Goal: Information Seeking & Learning: Learn about a topic

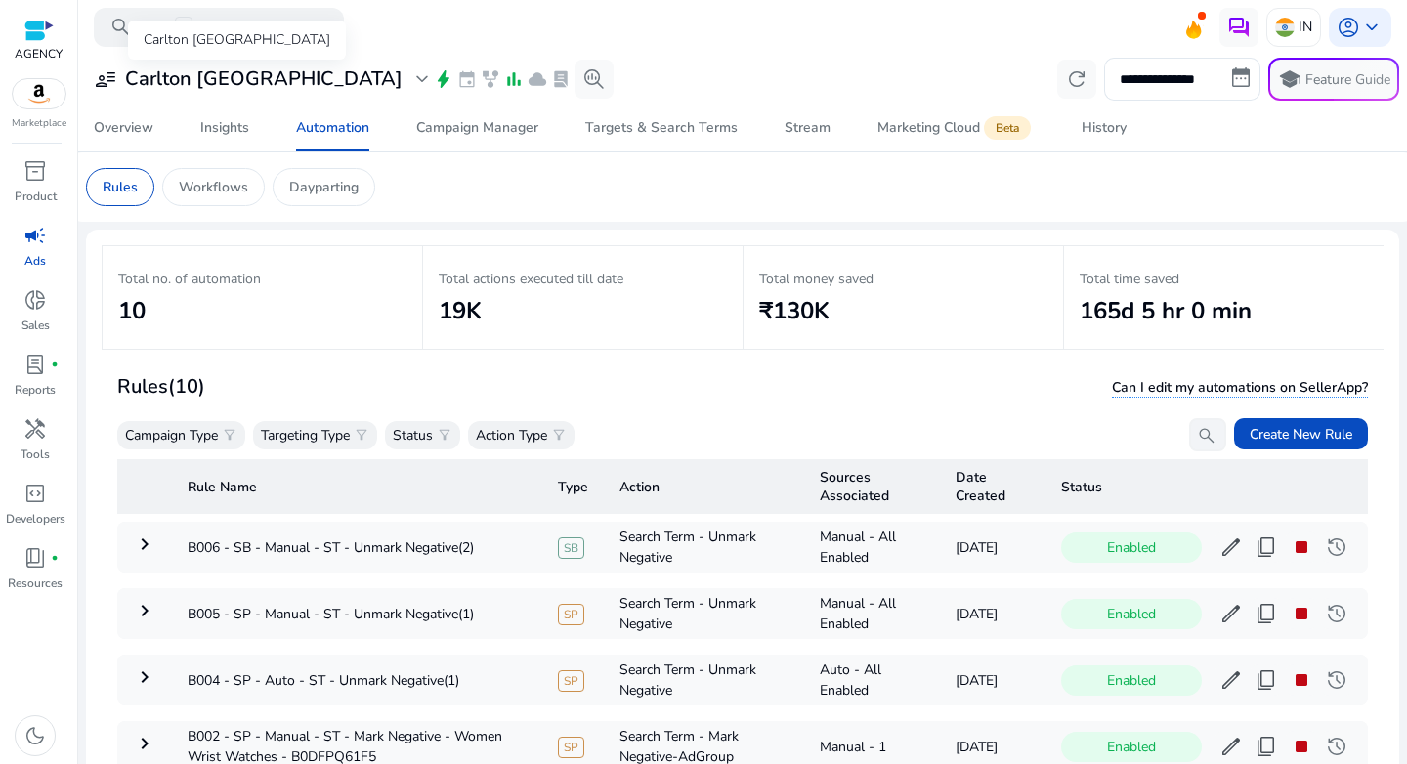
click at [215, 77] on h3 "Carlton London" at bounding box center [263, 78] width 277 height 23
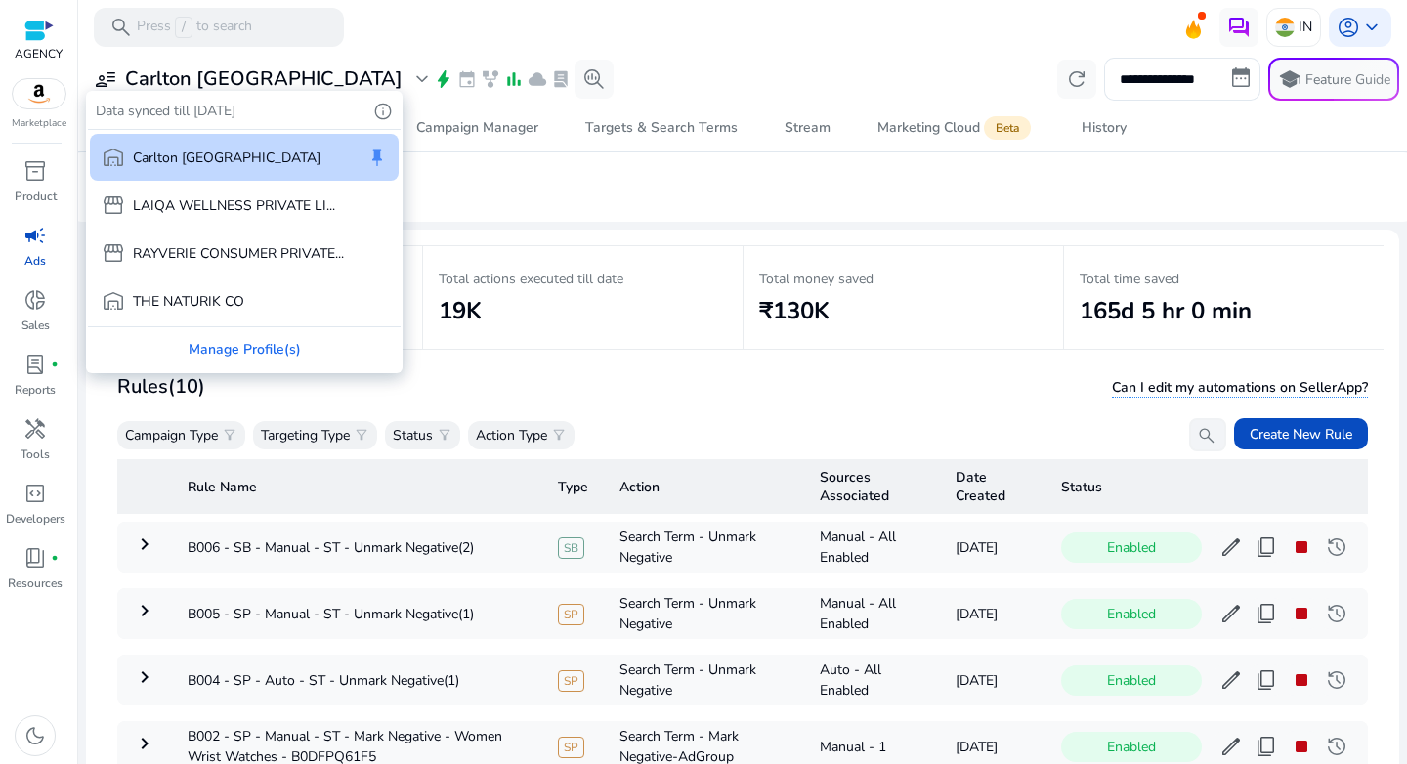
click at [1279, 28] on div at bounding box center [703, 382] width 1407 height 764
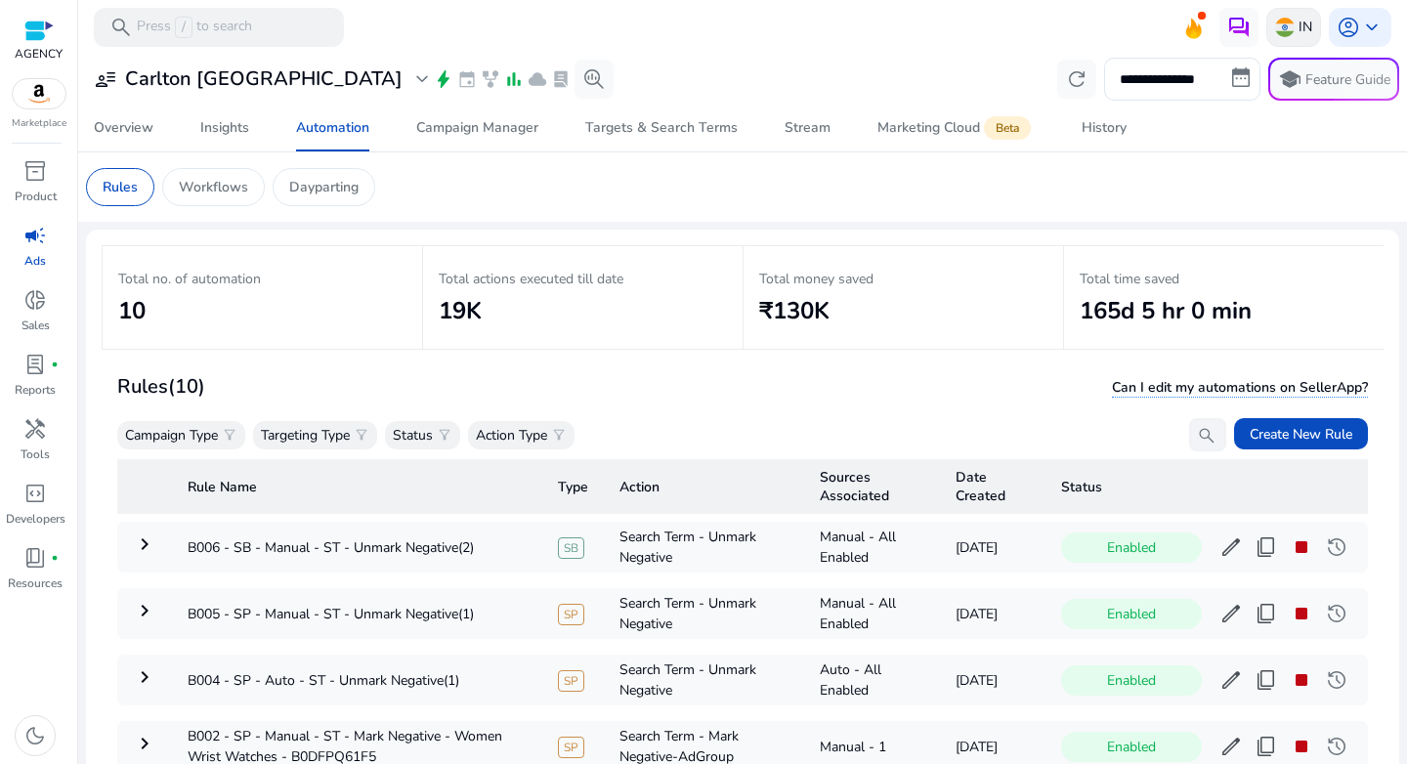
click at [1286, 39] on div "IN" at bounding box center [1293, 27] width 55 height 39
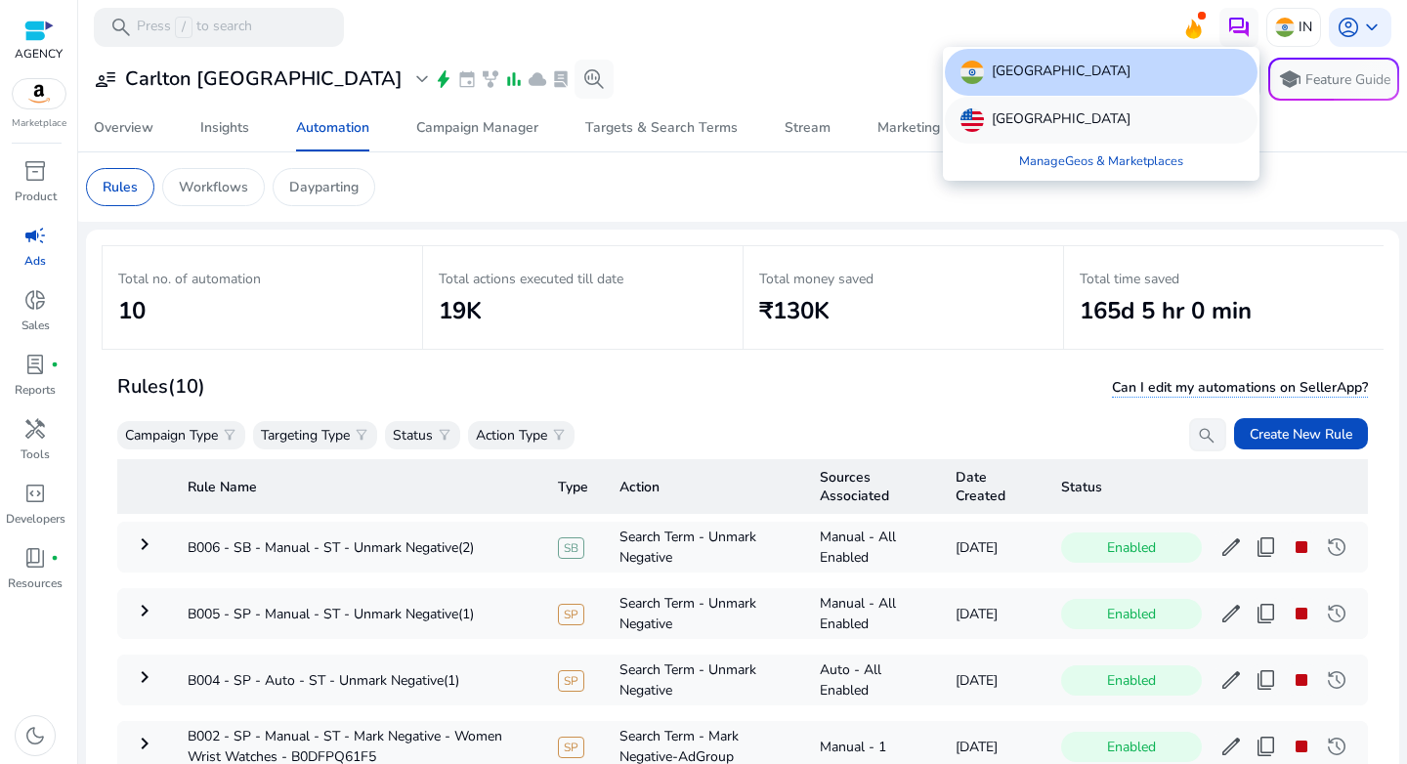
click at [1020, 120] on p "United States" at bounding box center [1061, 119] width 139 height 23
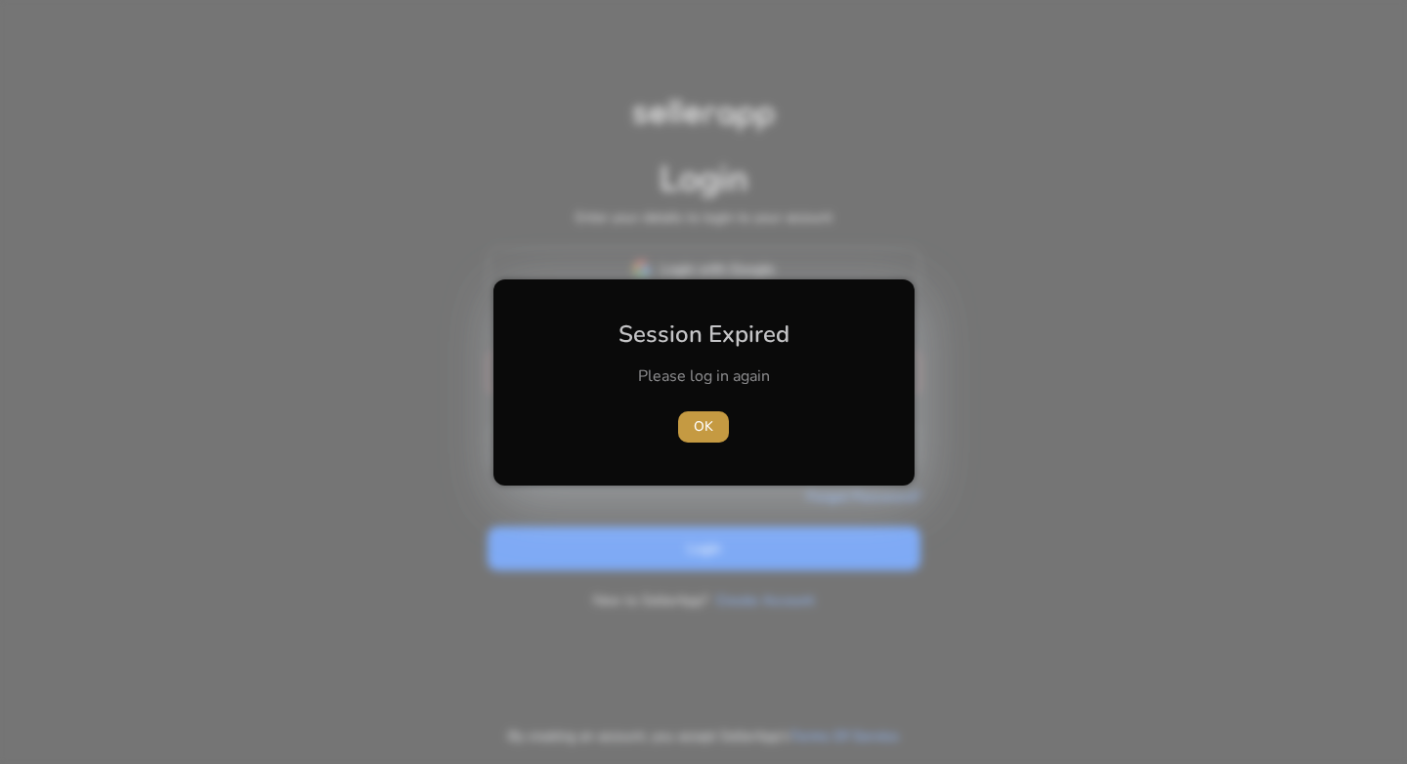
click at [692, 447] on span "button" at bounding box center [703, 426] width 51 height 47
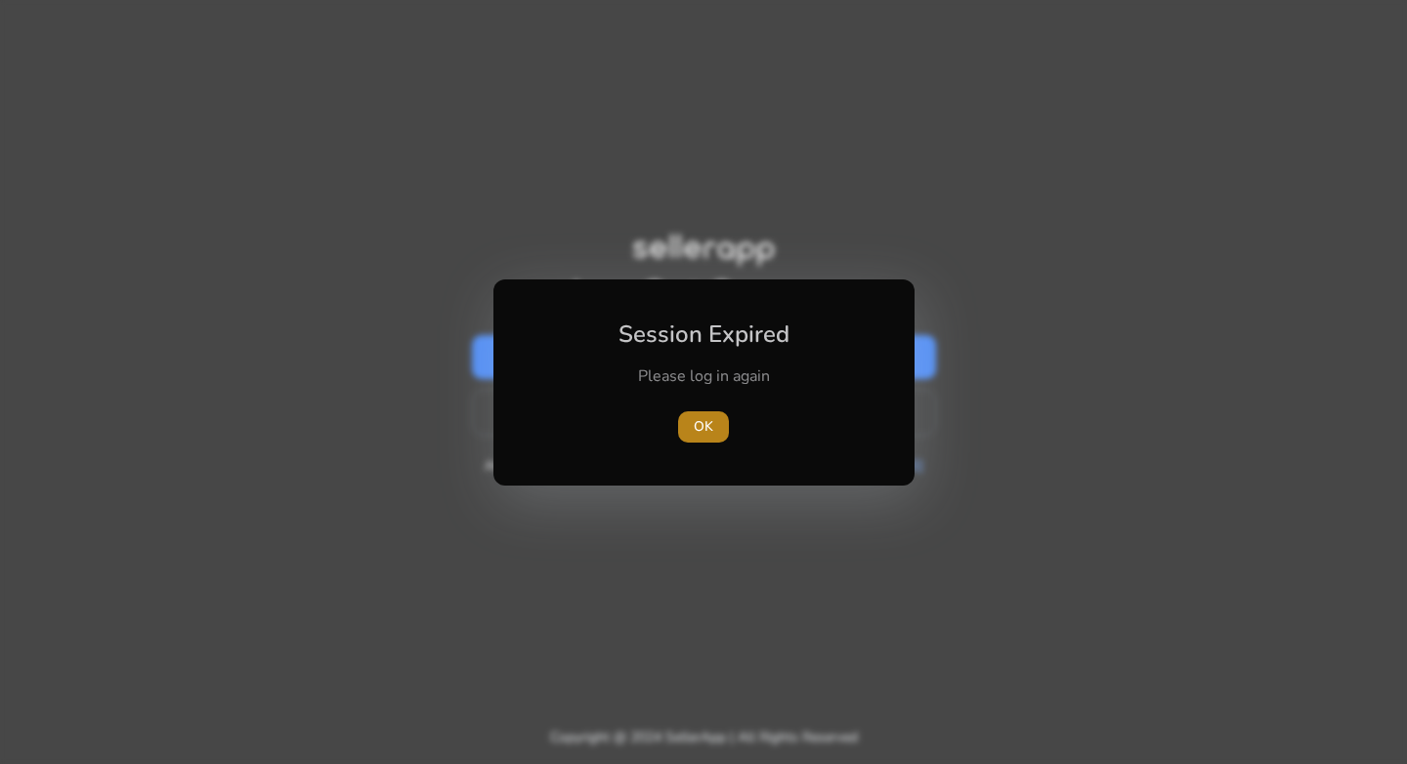
click at [700, 433] on span "OK" at bounding box center [704, 426] width 20 height 21
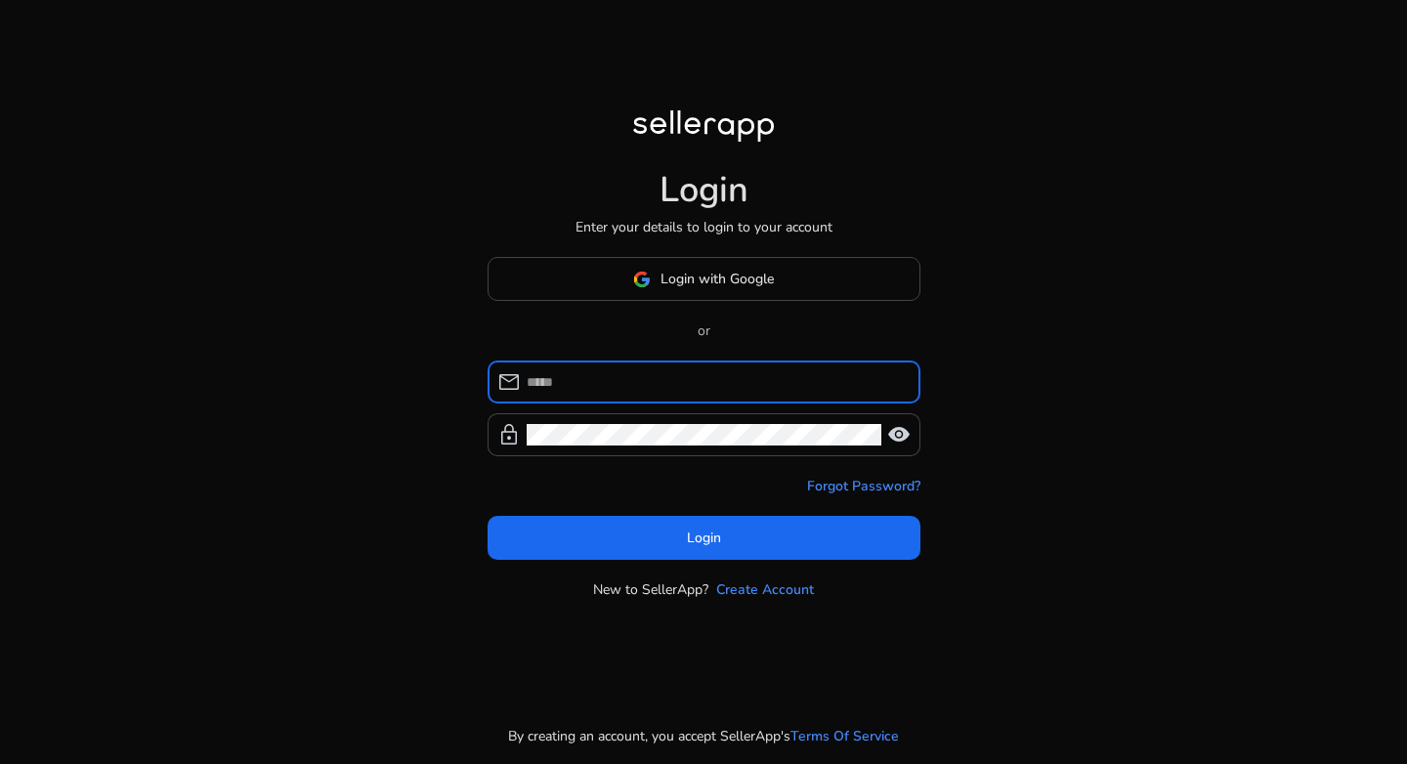
click at [691, 385] on input at bounding box center [716, 381] width 378 height 21
type input "**********"
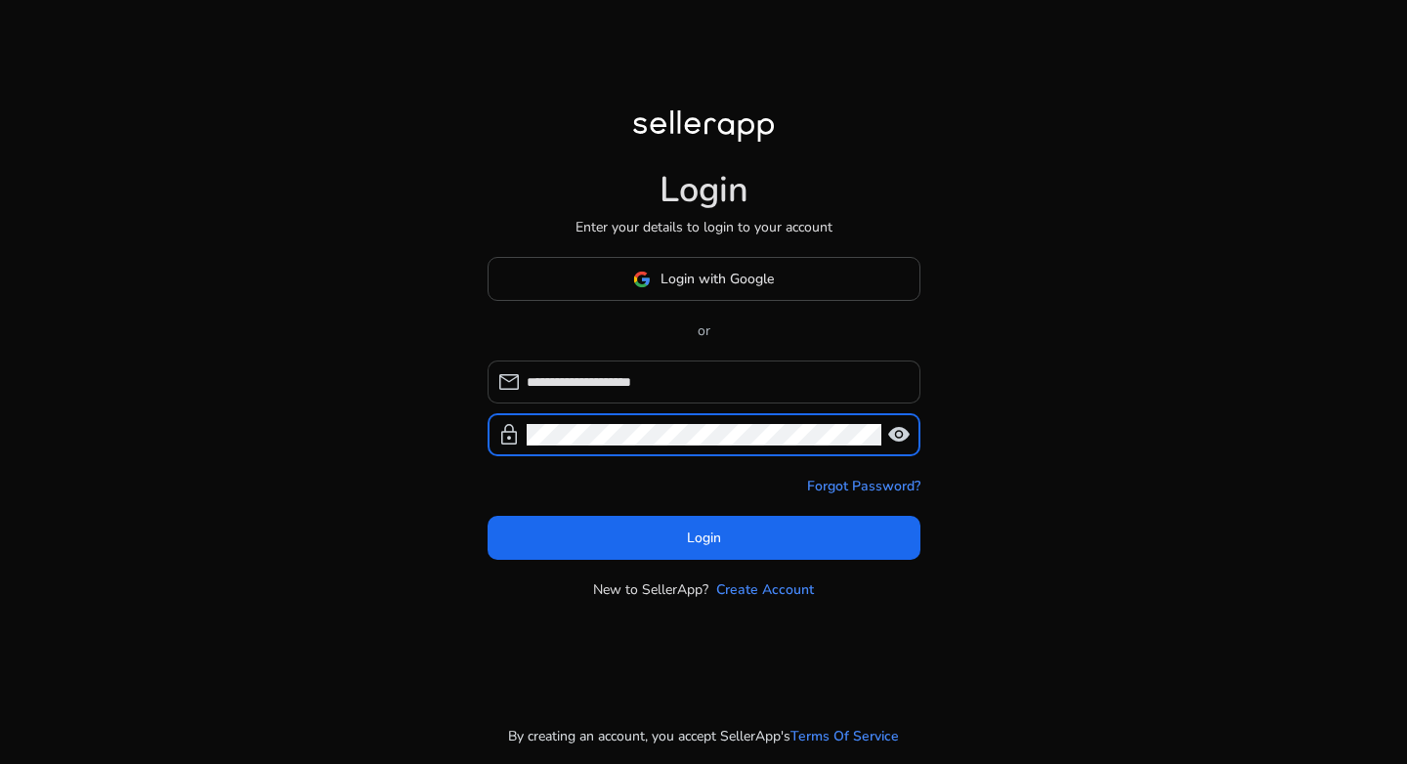
click button "Login" at bounding box center [703, 538] width 433 height 44
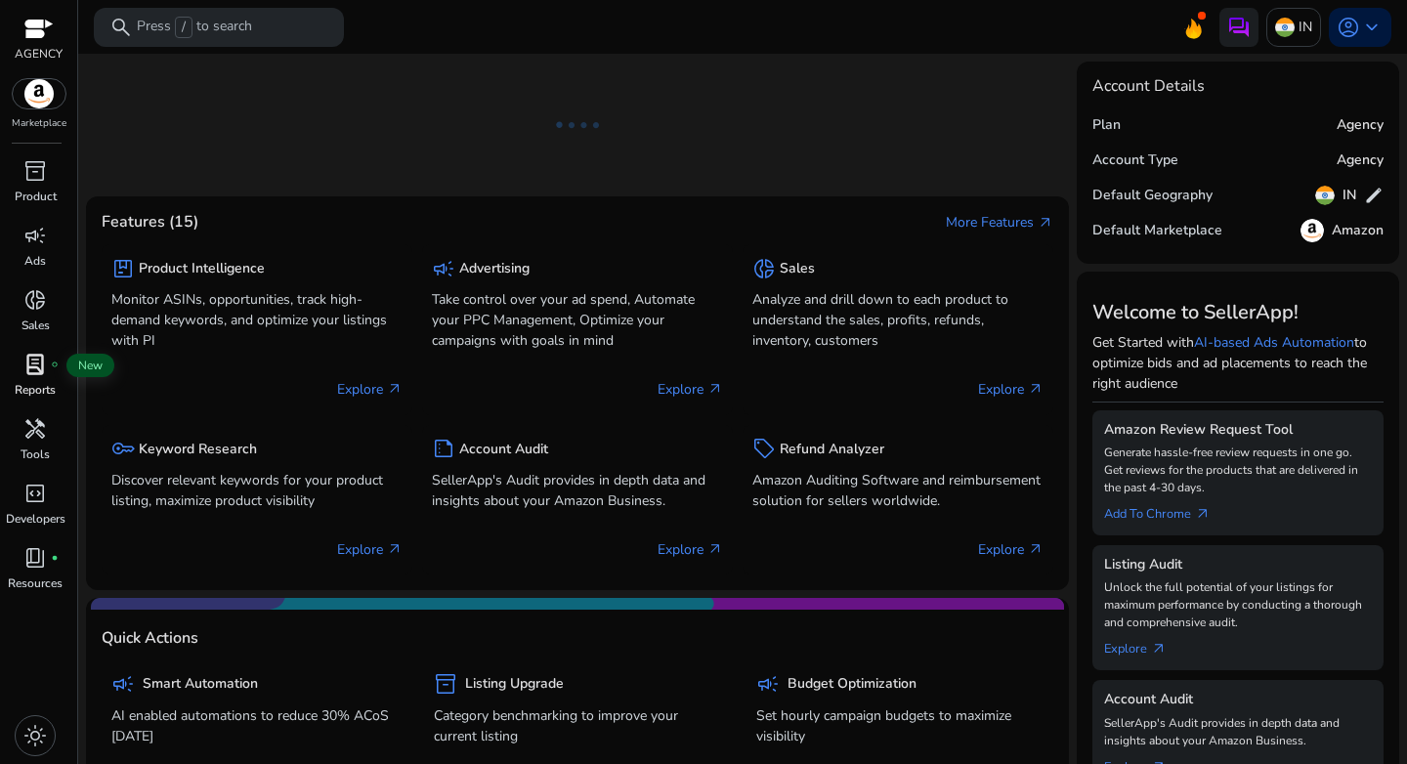
click at [23, 369] on span "lab_profile" at bounding box center [34, 364] width 23 height 23
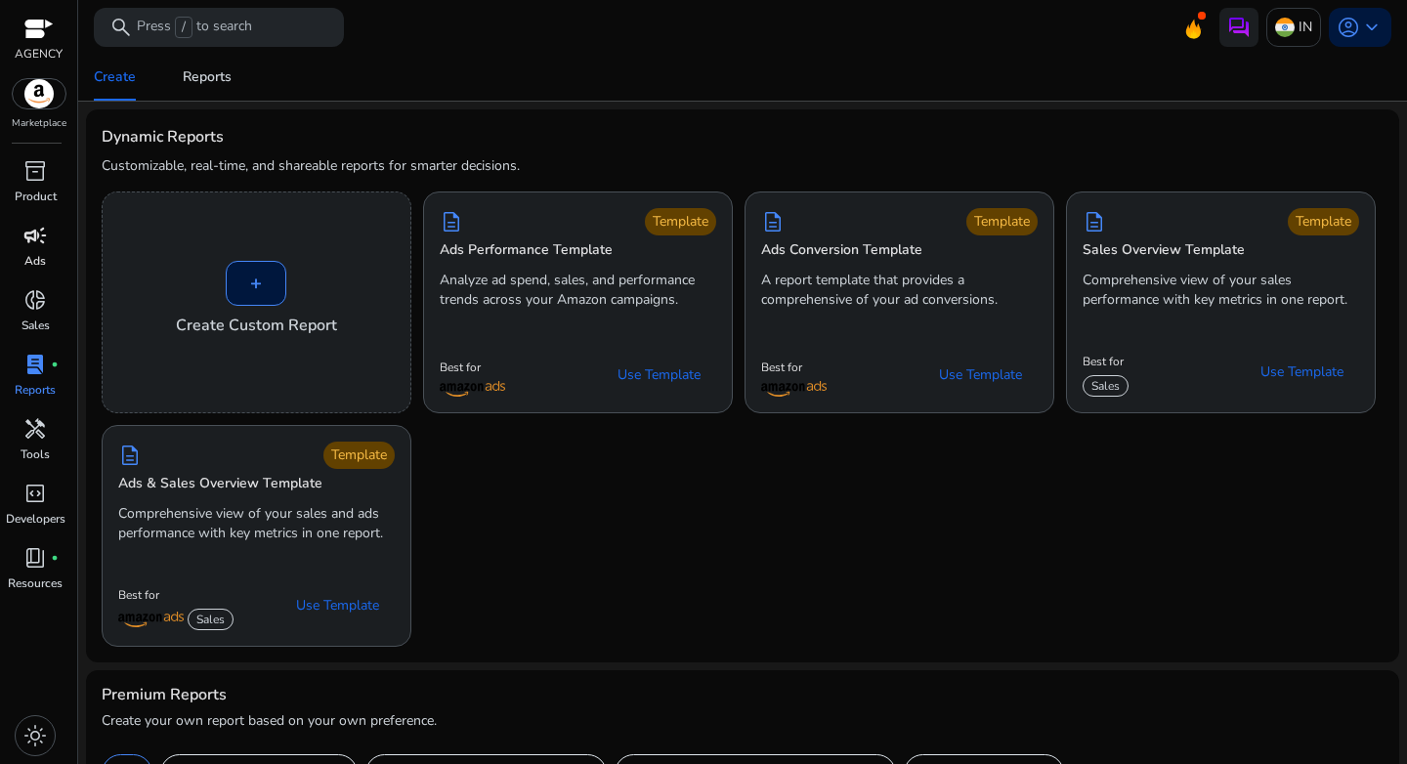
click at [32, 249] on div "campaign" at bounding box center [35, 235] width 55 height 31
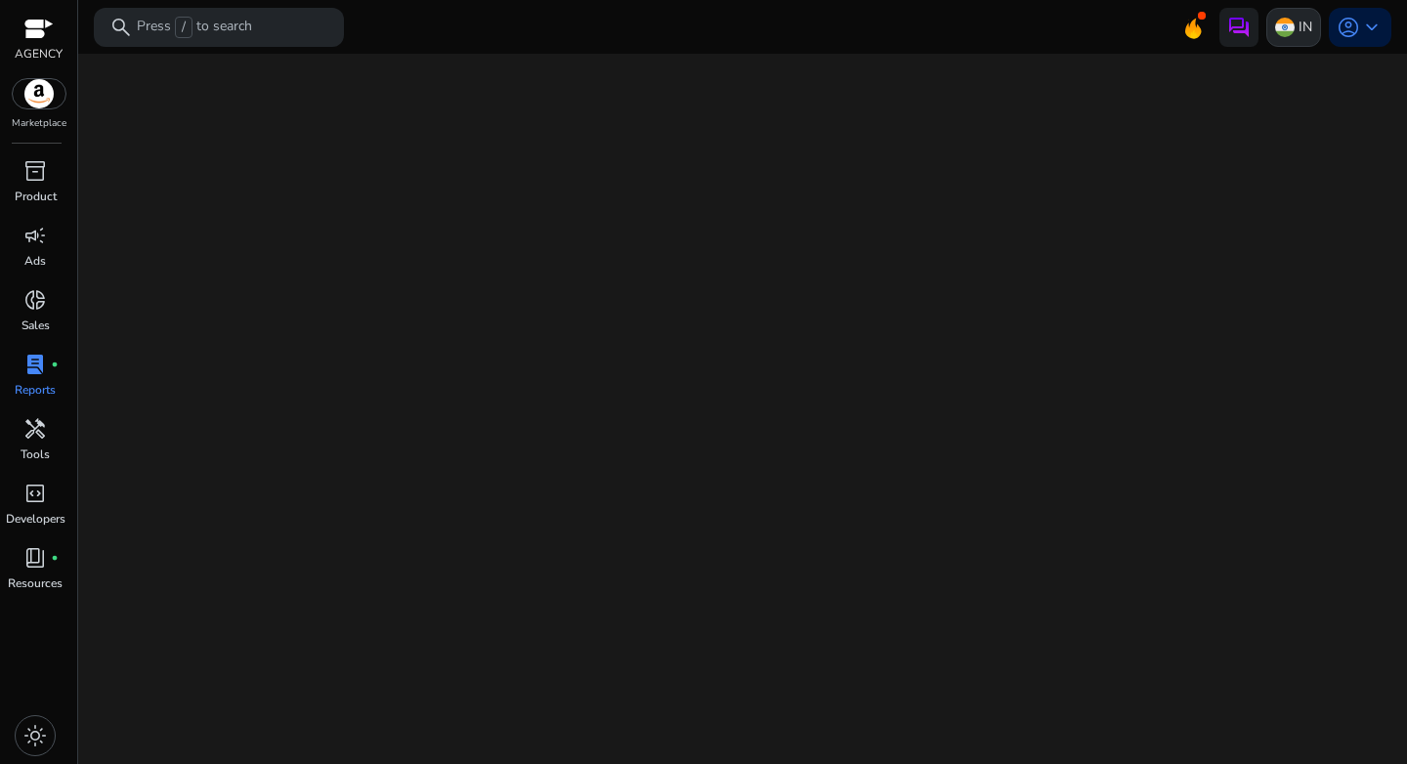
click at [1291, 36] on img at bounding box center [1285, 28] width 20 height 20
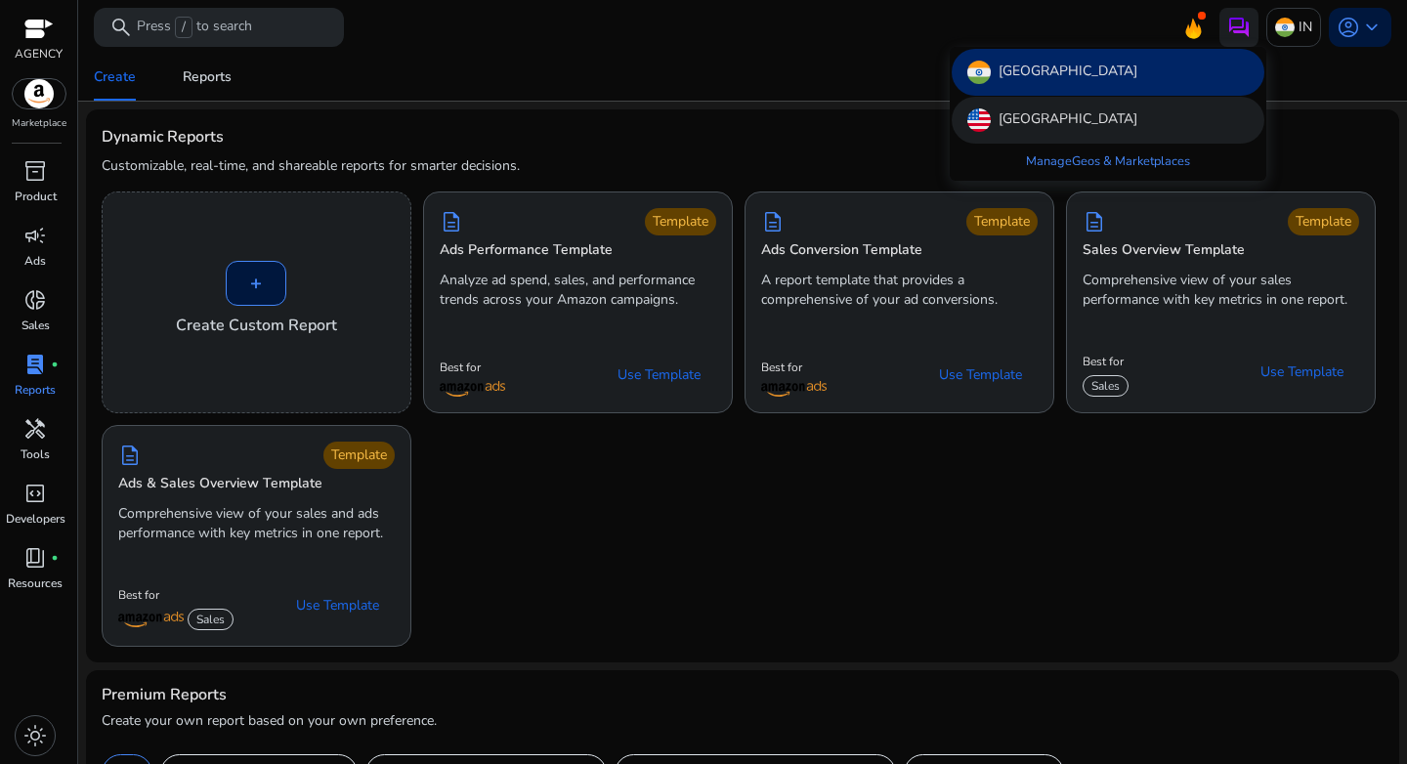
click at [1016, 109] on p "United States" at bounding box center [1067, 119] width 139 height 23
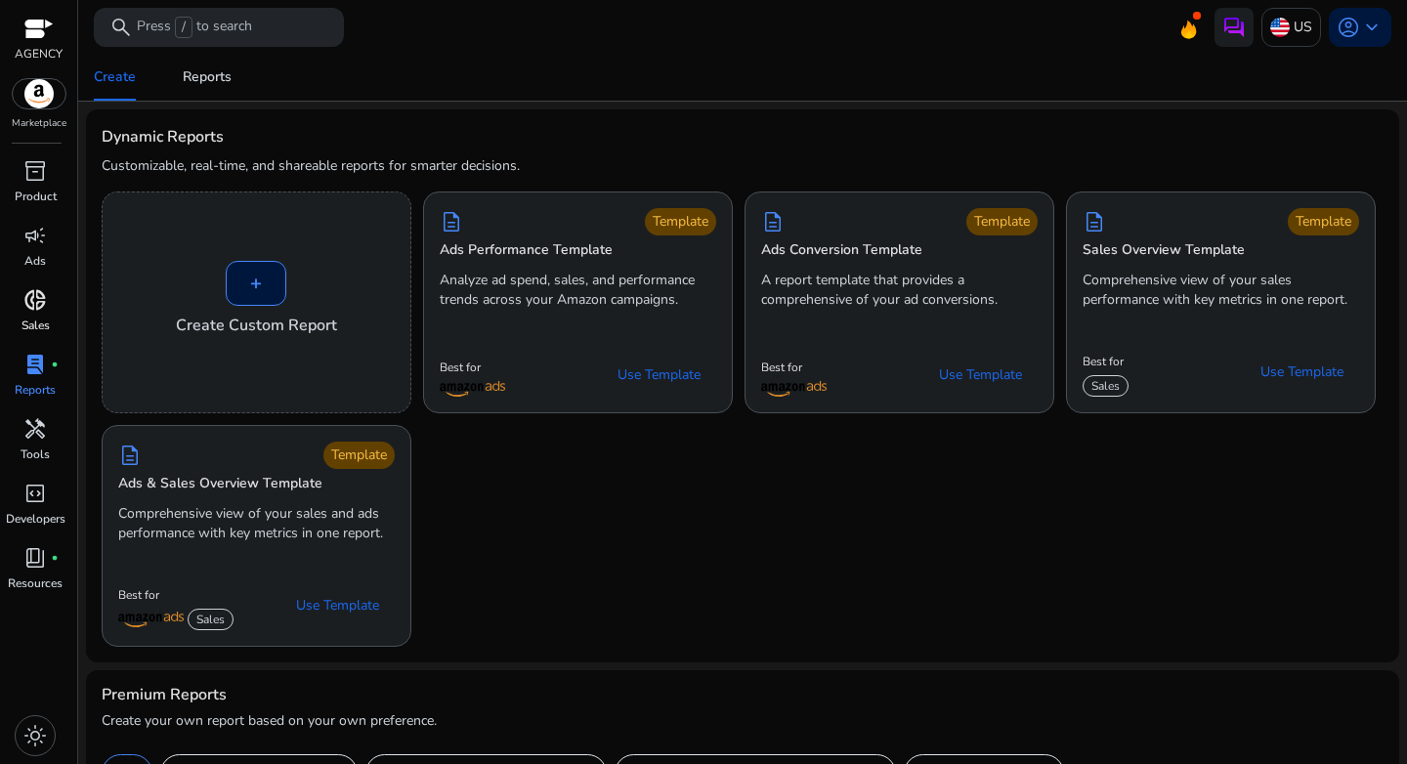
click at [36, 317] on p "Sales" at bounding box center [35, 326] width 28 height 18
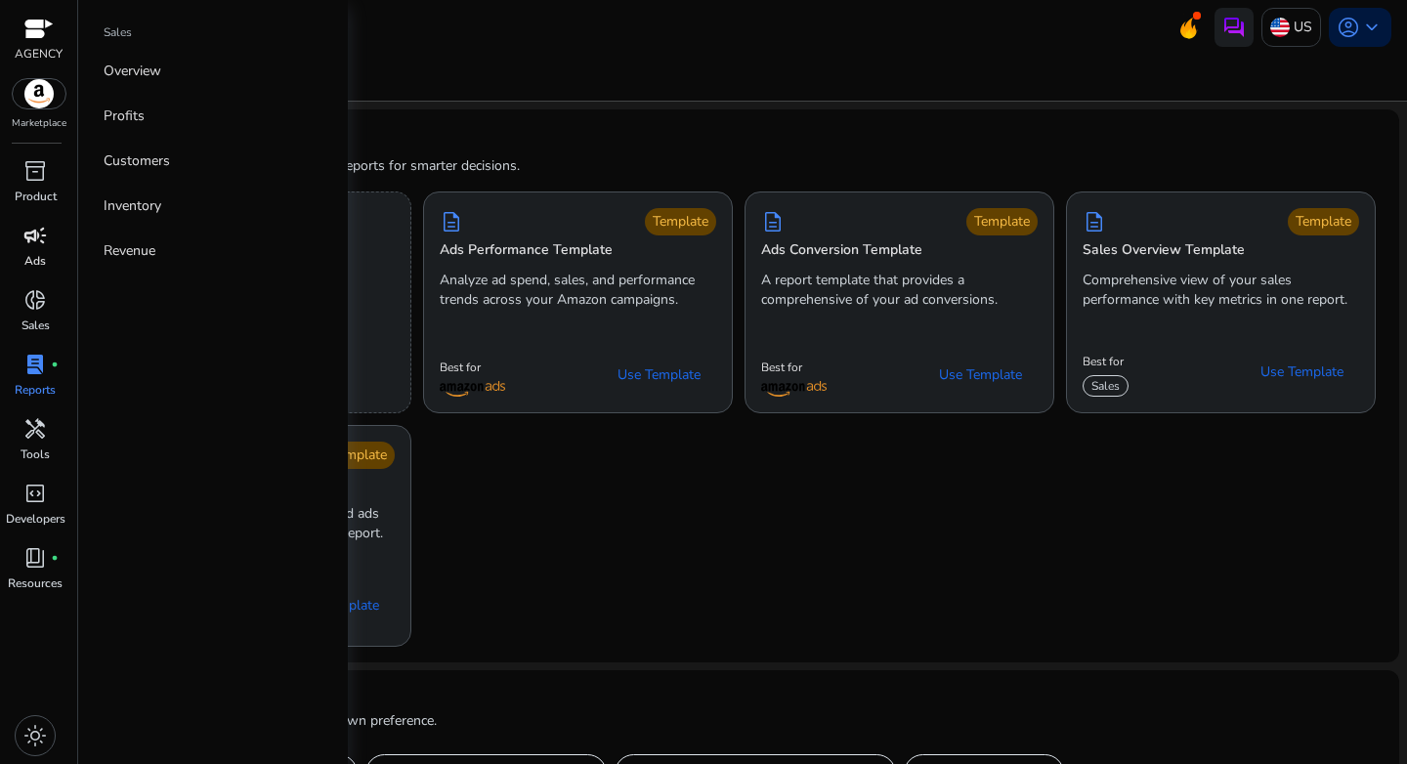
click at [29, 246] on span "campaign" at bounding box center [34, 235] width 23 height 23
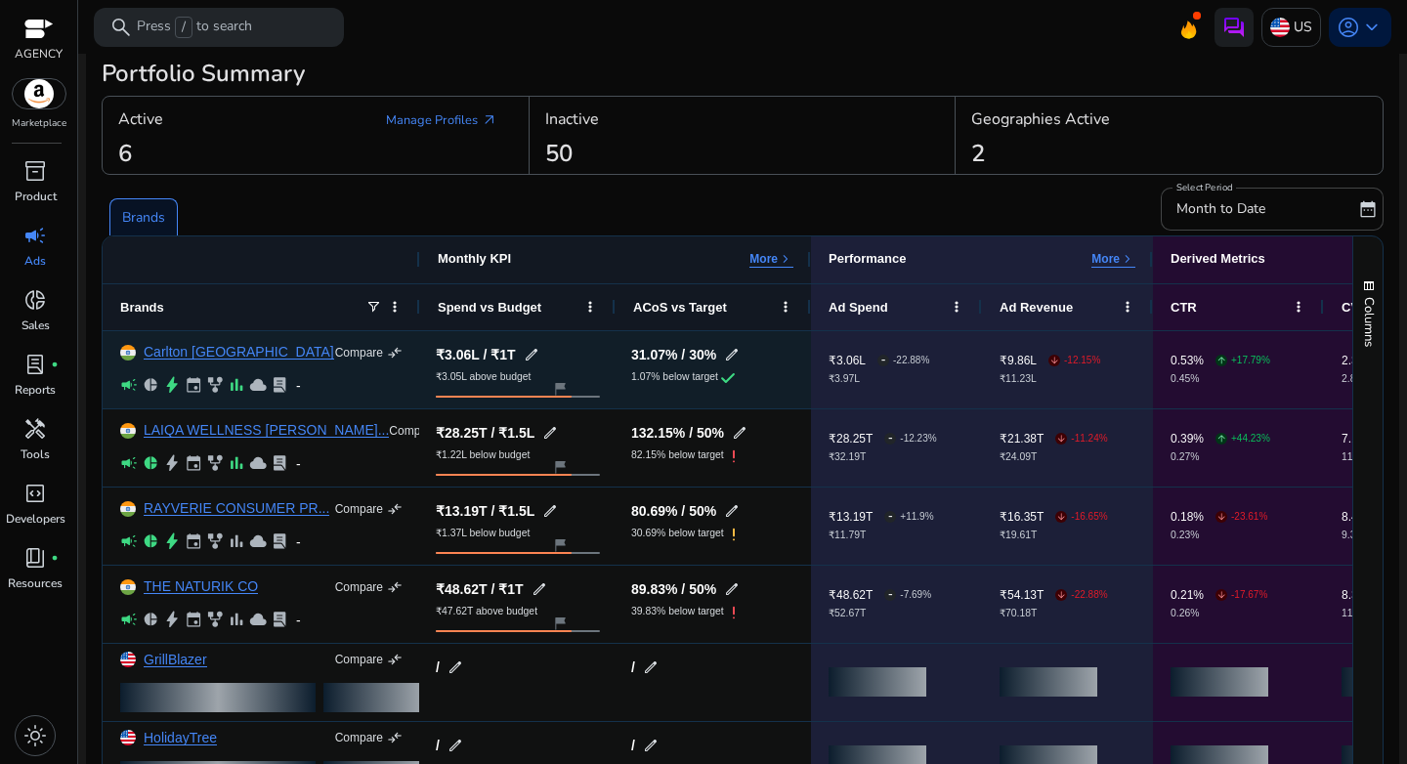
scroll to position [37, 0]
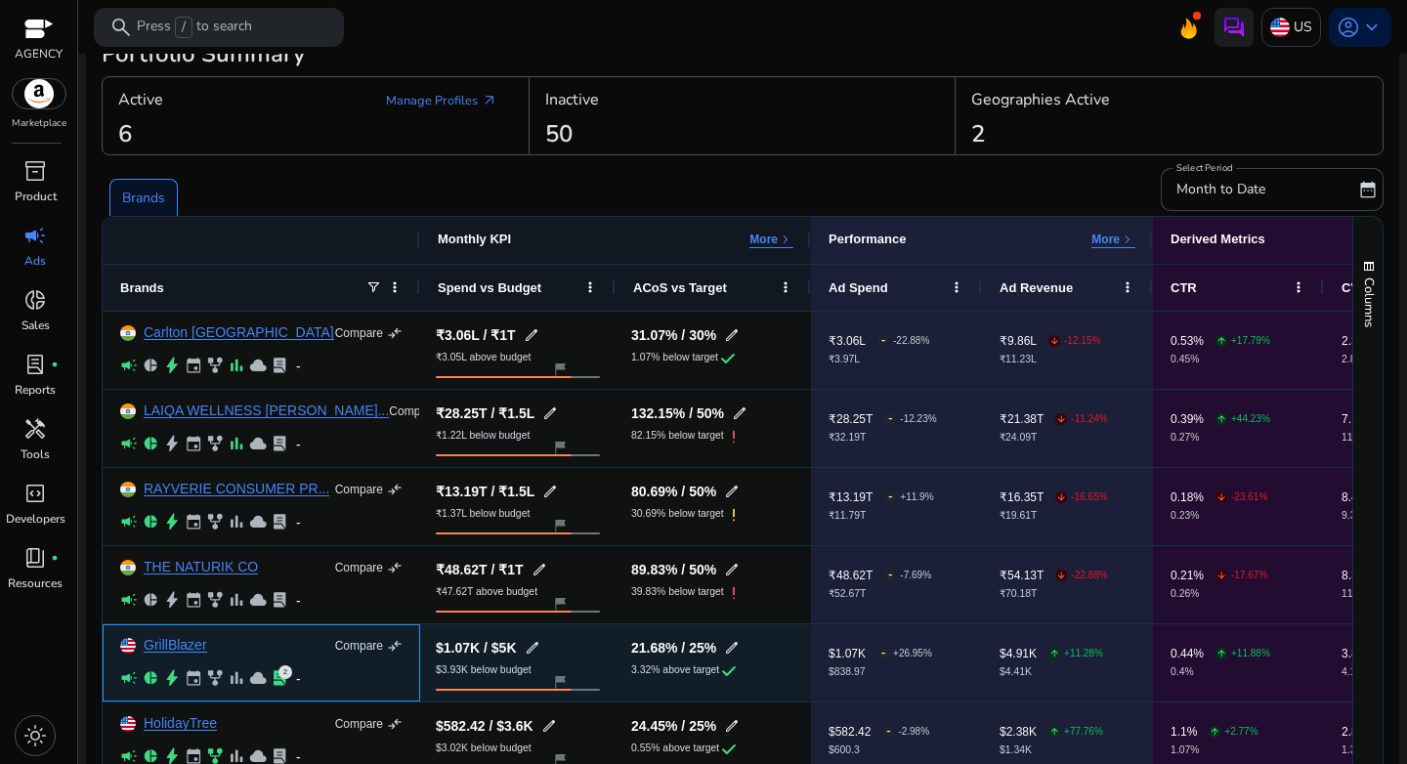
click at [160, 654] on div "GrillBlazer Compare compare_arrows campaign pie_chart bolt event family_history…" at bounding box center [261, 662] width 282 height 75
click at [165, 651] on link "GrillBlazer" at bounding box center [175, 645] width 63 height 15
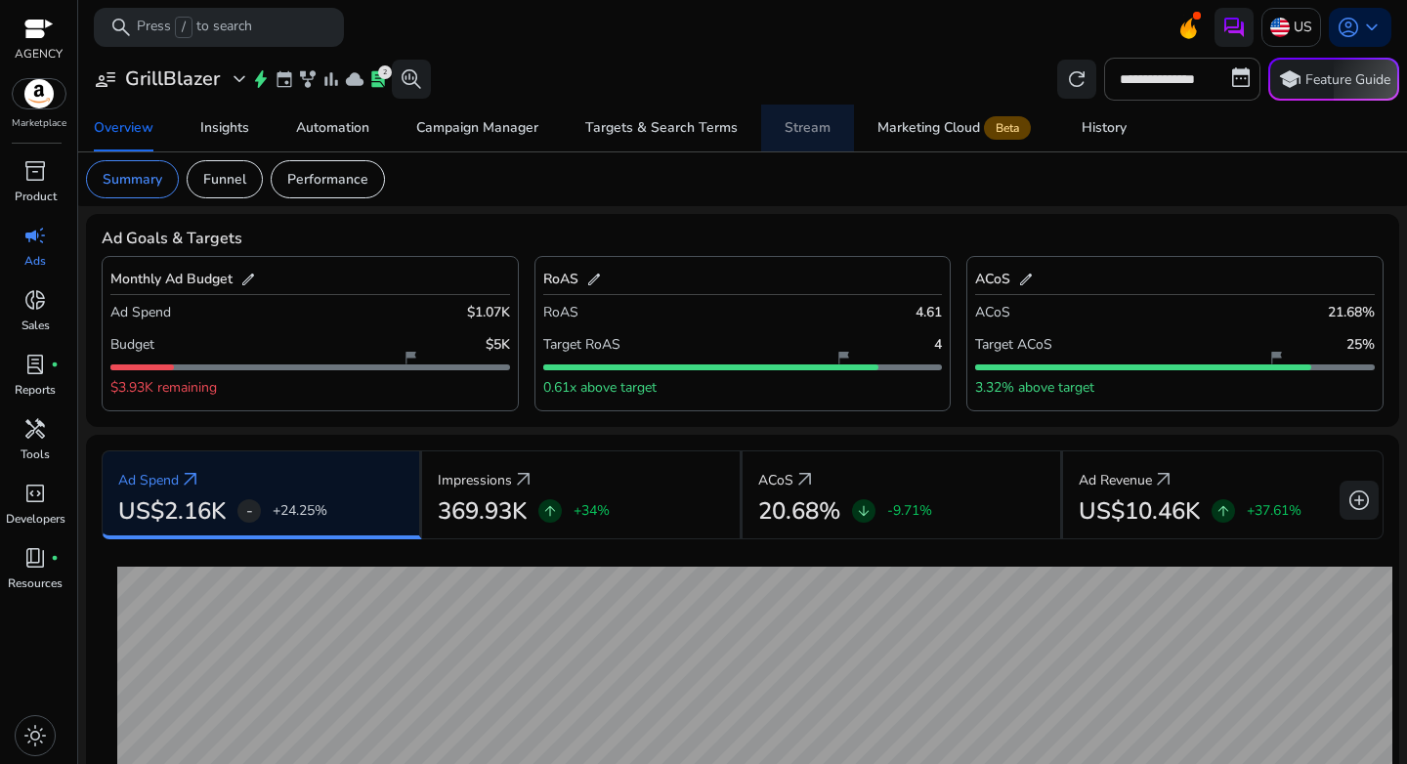
click at [818, 132] on div "Stream" at bounding box center [807, 128] width 46 height 14
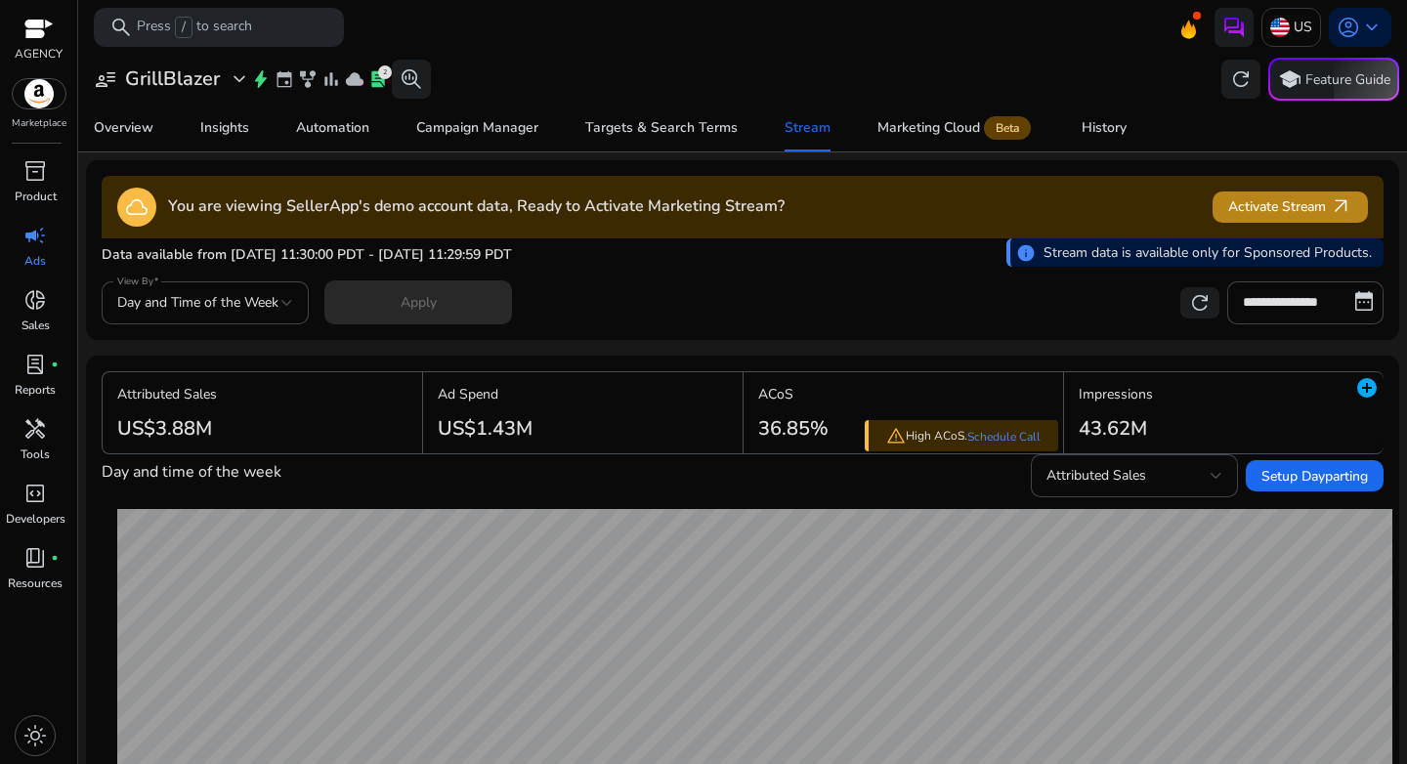
click at [1246, 212] on span "Activate Stream arrow_outward" at bounding box center [1290, 206] width 124 height 22
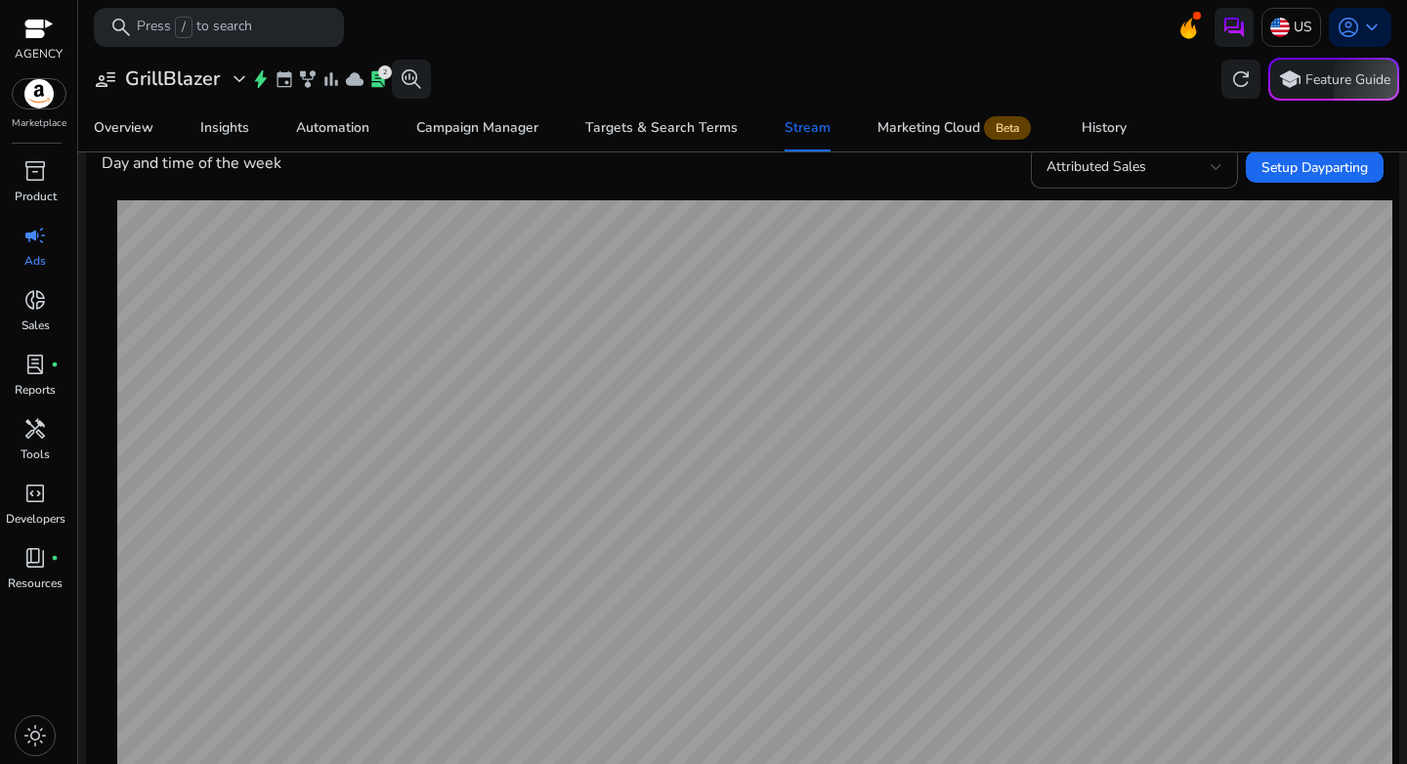
scroll to position [232, 0]
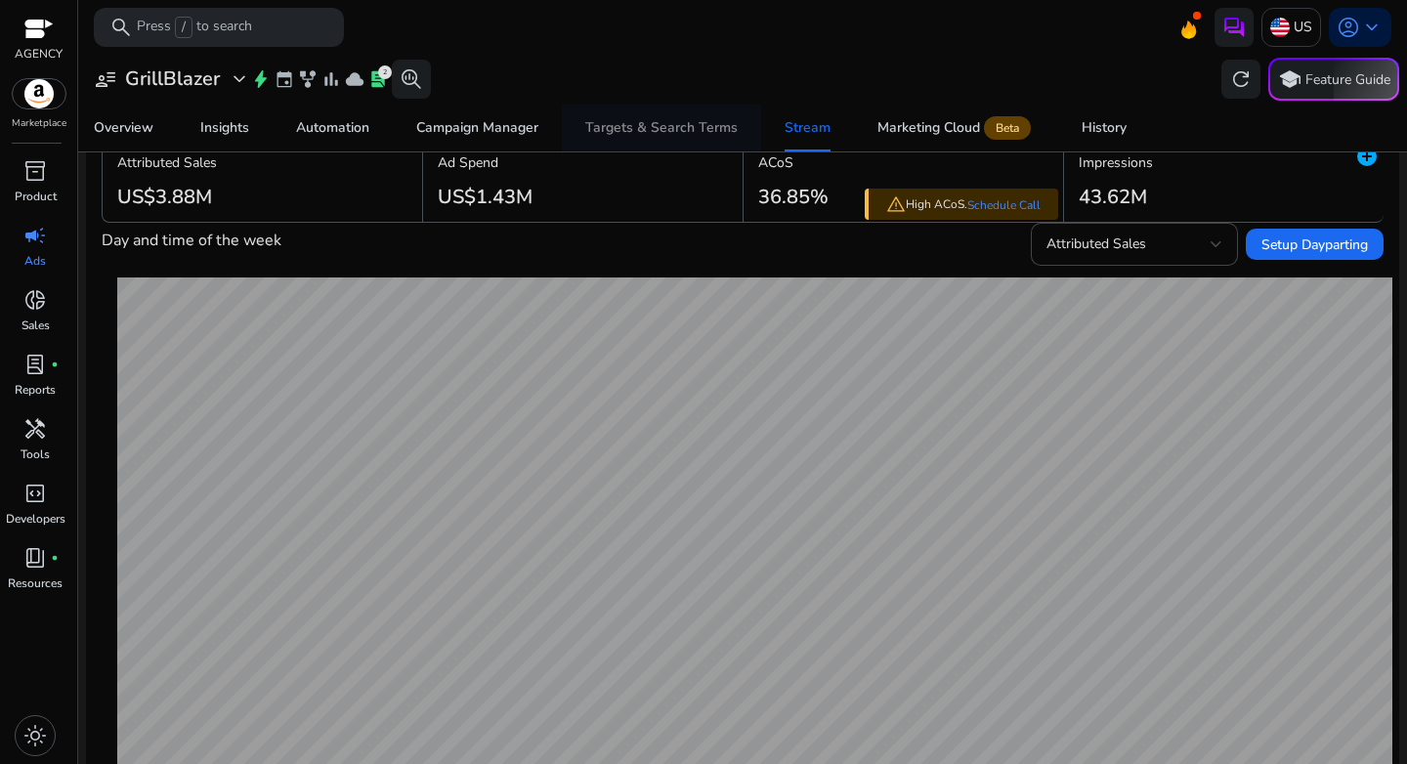
click at [651, 132] on div "Targets & Search Terms" at bounding box center [661, 128] width 152 height 14
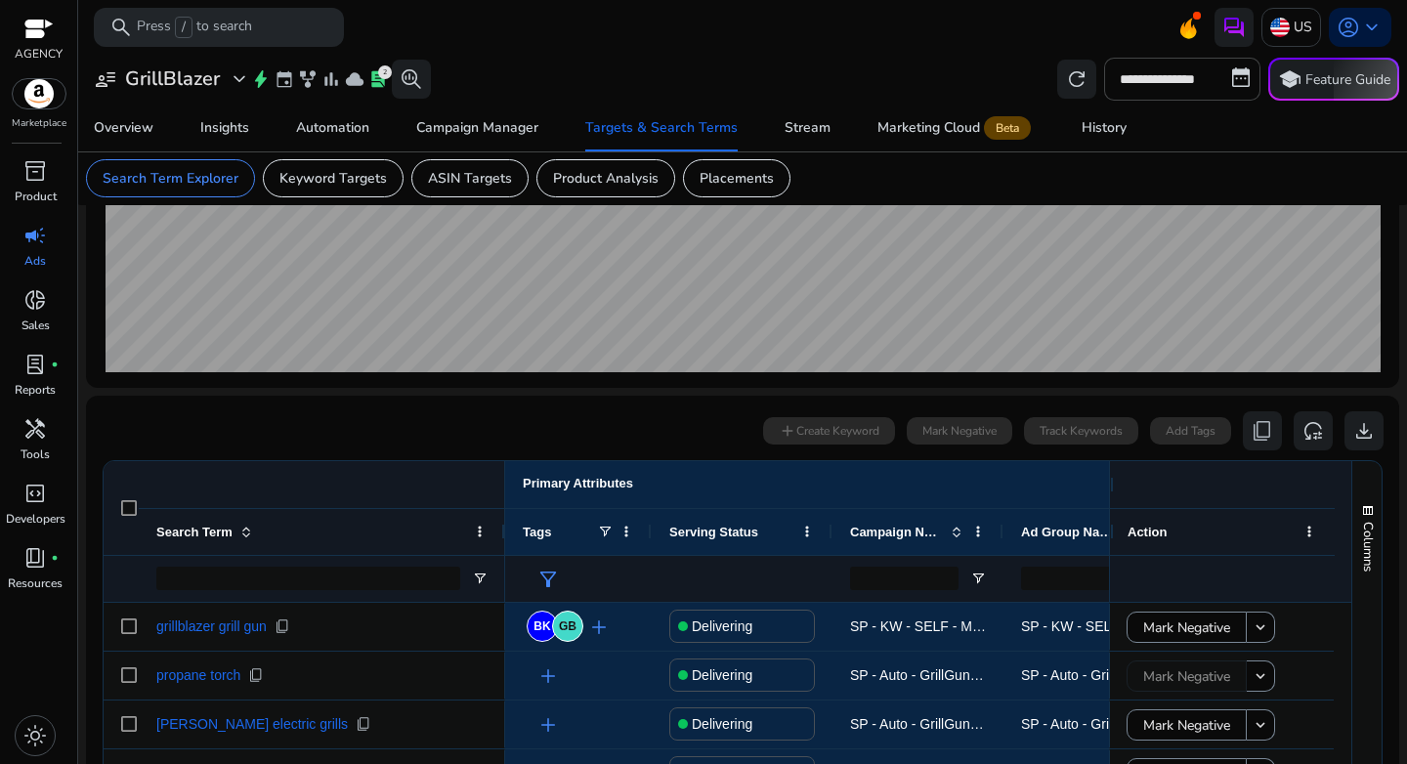
scroll to position [127, 0]
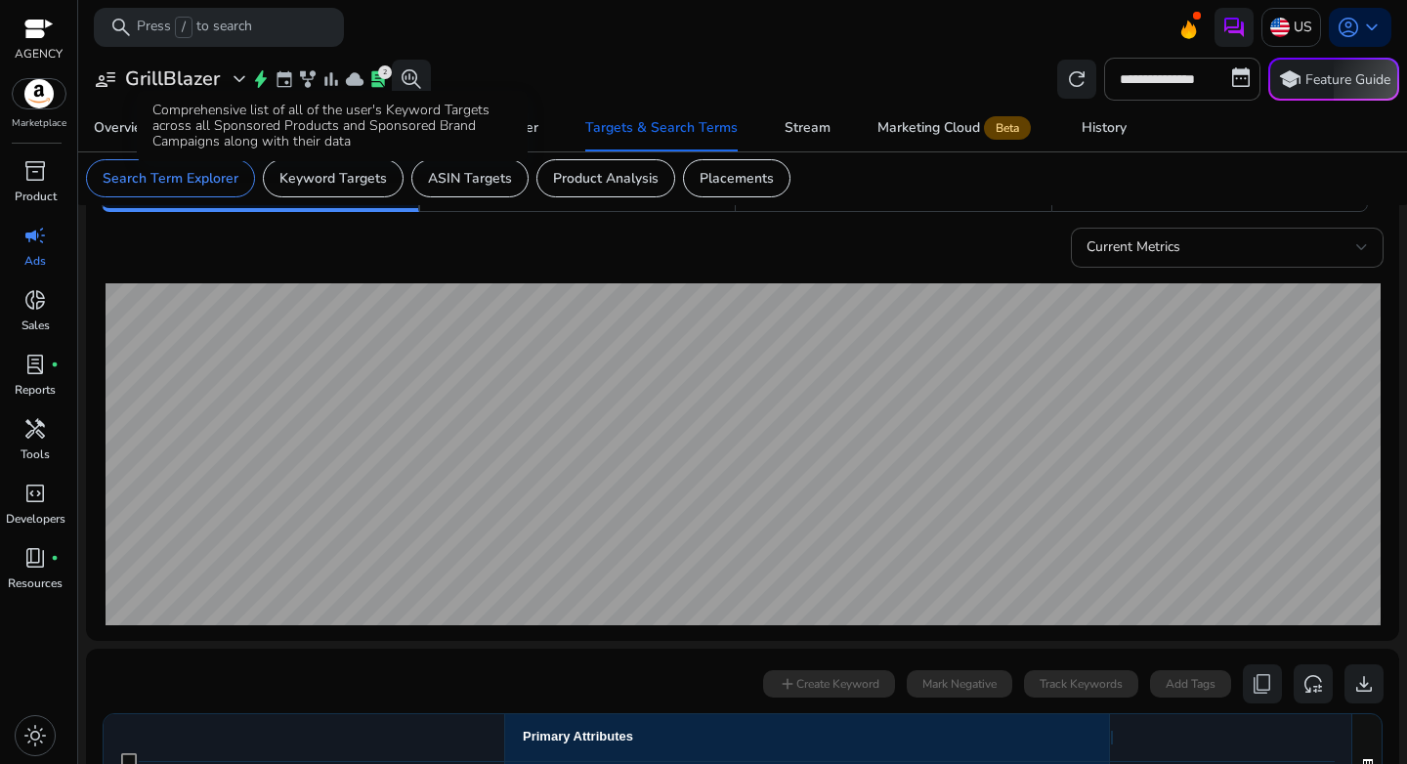
click at [309, 161] on div "Comprehensive list of all of the user's Keyword Targets across all Sponsored Pr…" at bounding box center [332, 126] width 391 height 70
click at [319, 182] on p "Keyword Targets" at bounding box center [332, 178] width 107 height 21
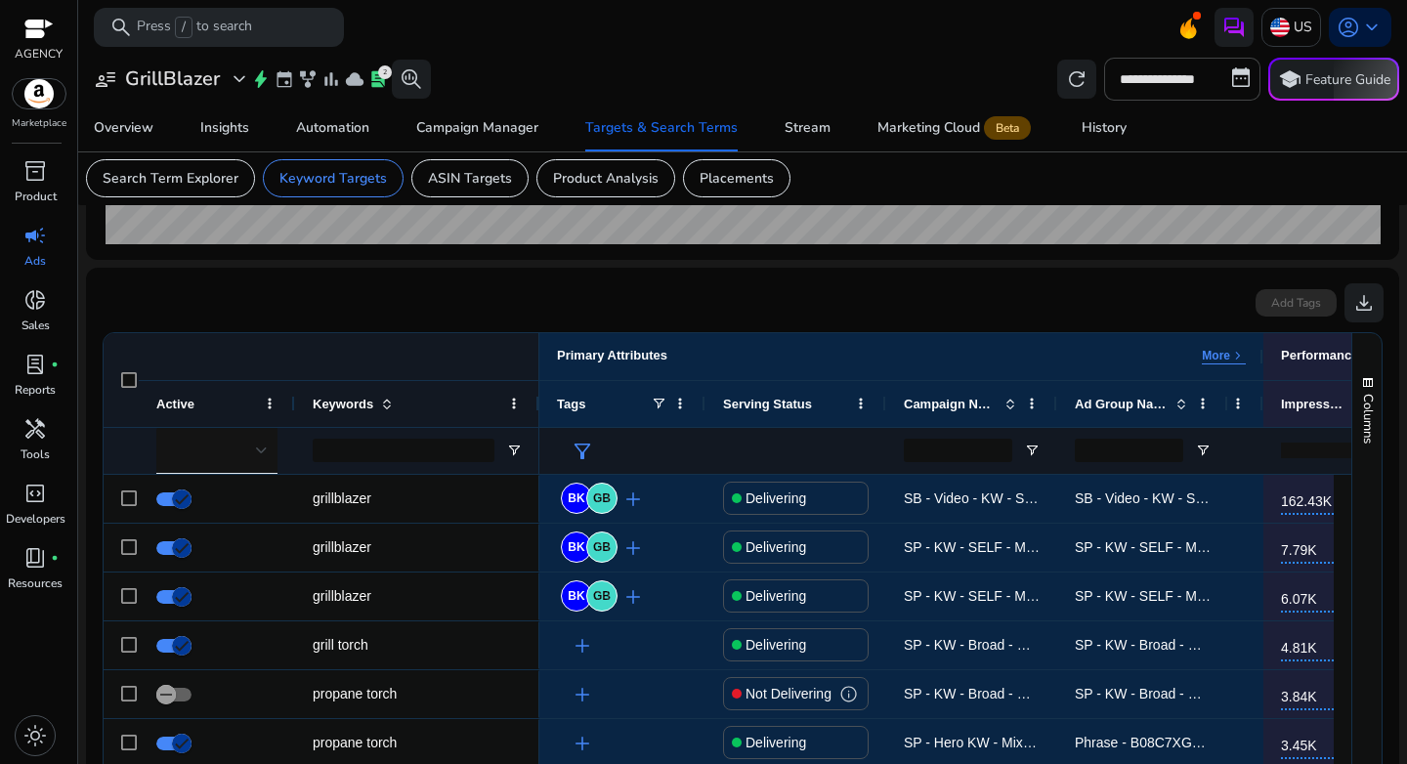
scroll to position [565, 0]
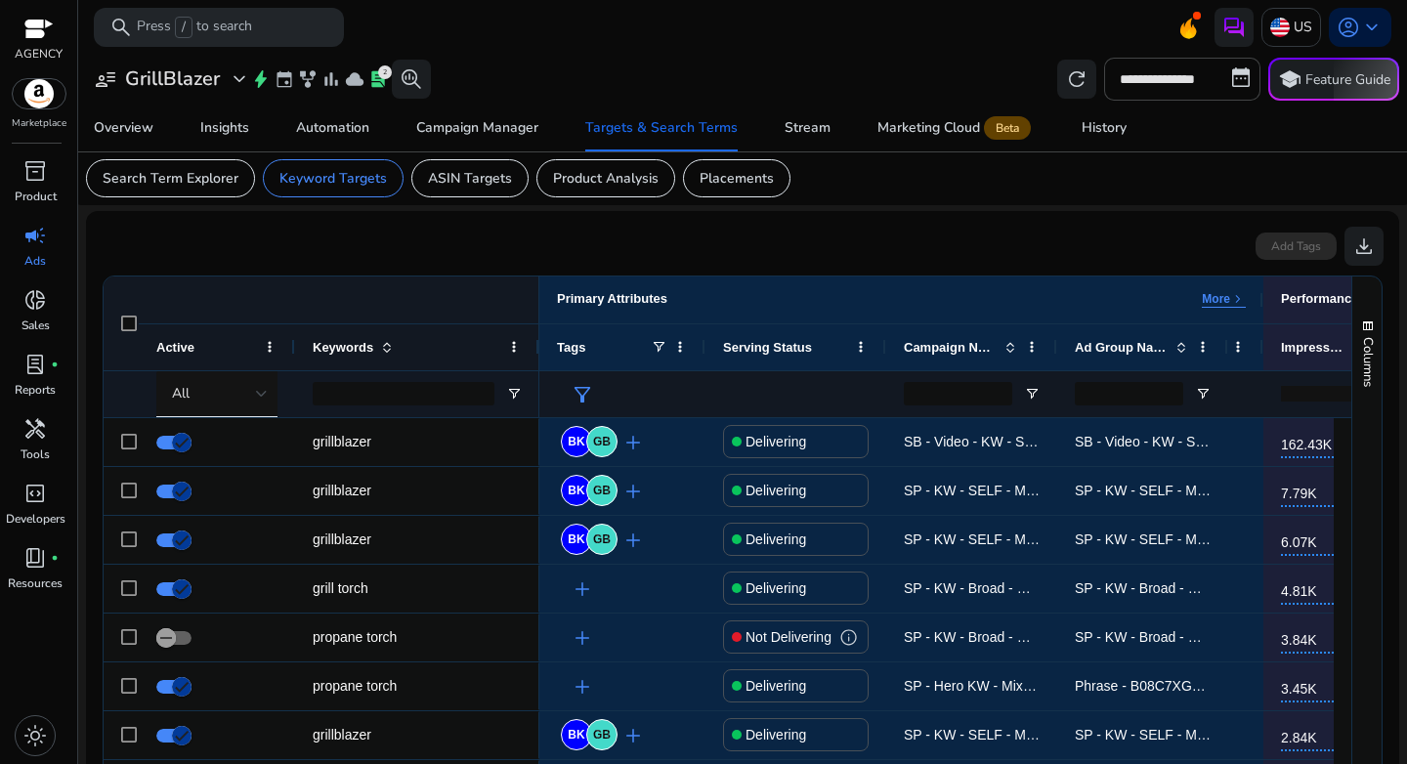
click at [278, 403] on div "All" at bounding box center [217, 393] width 156 height 47
click at [279, 403] on div "All" at bounding box center [217, 393] width 156 height 47
click at [254, 399] on div "All" at bounding box center [214, 393] width 84 height 21
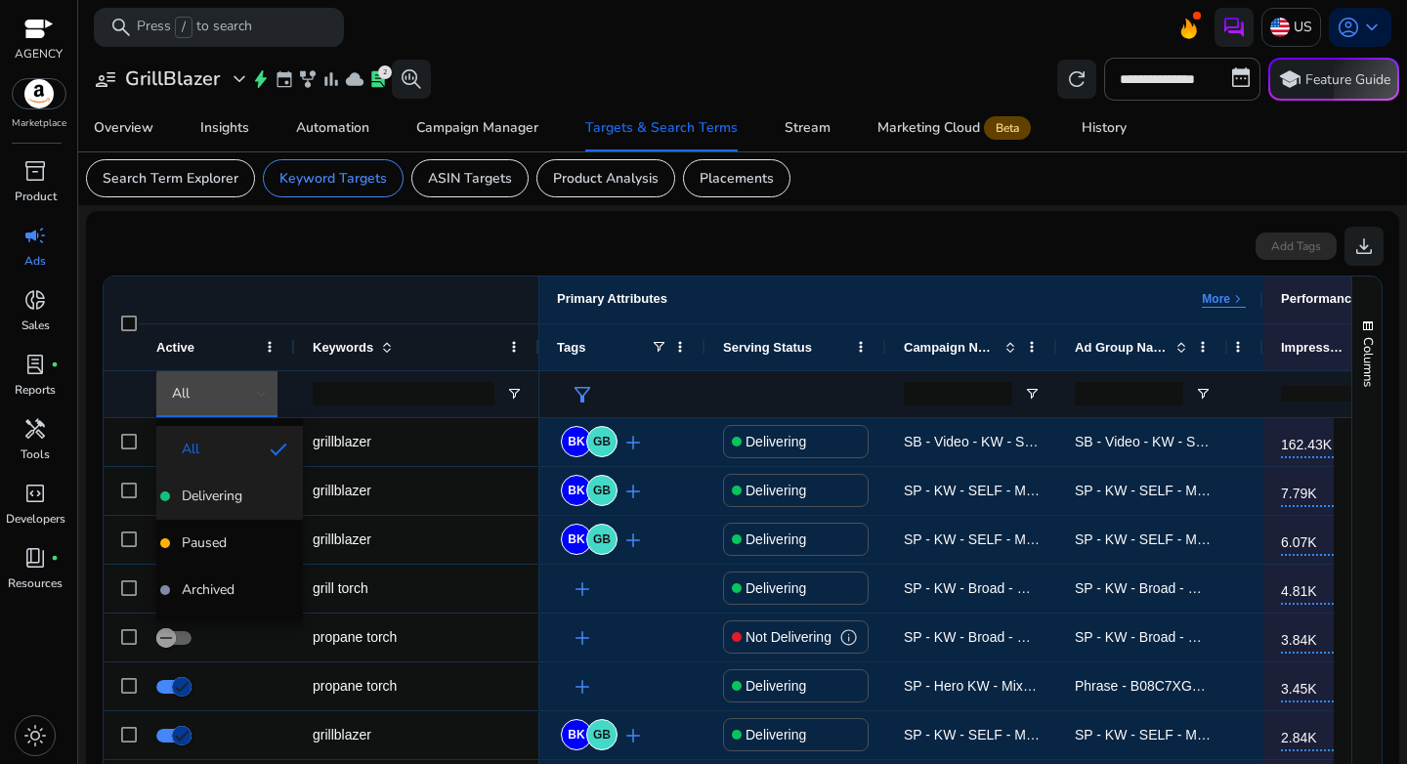
click at [207, 503] on span "Delivering" at bounding box center [212, 496] width 61 height 20
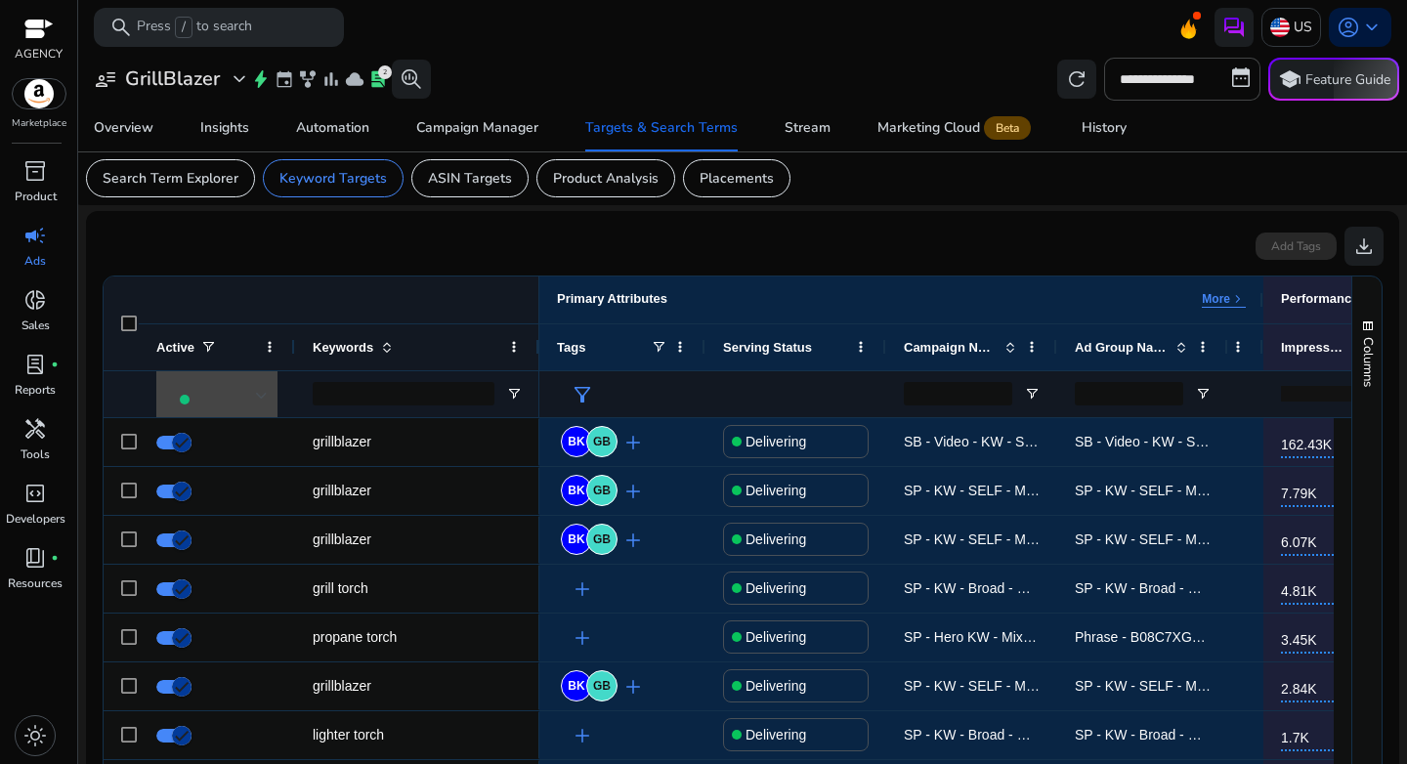
click at [801, 269] on ag-grid-angular "1 to 50 of more Drag here to set row groups Drag here to set column labels Prim…" at bounding box center [742, 574] width 1311 height 617
click at [1034, 392] on span "Open Filter Menu" at bounding box center [1032, 394] width 16 height 16
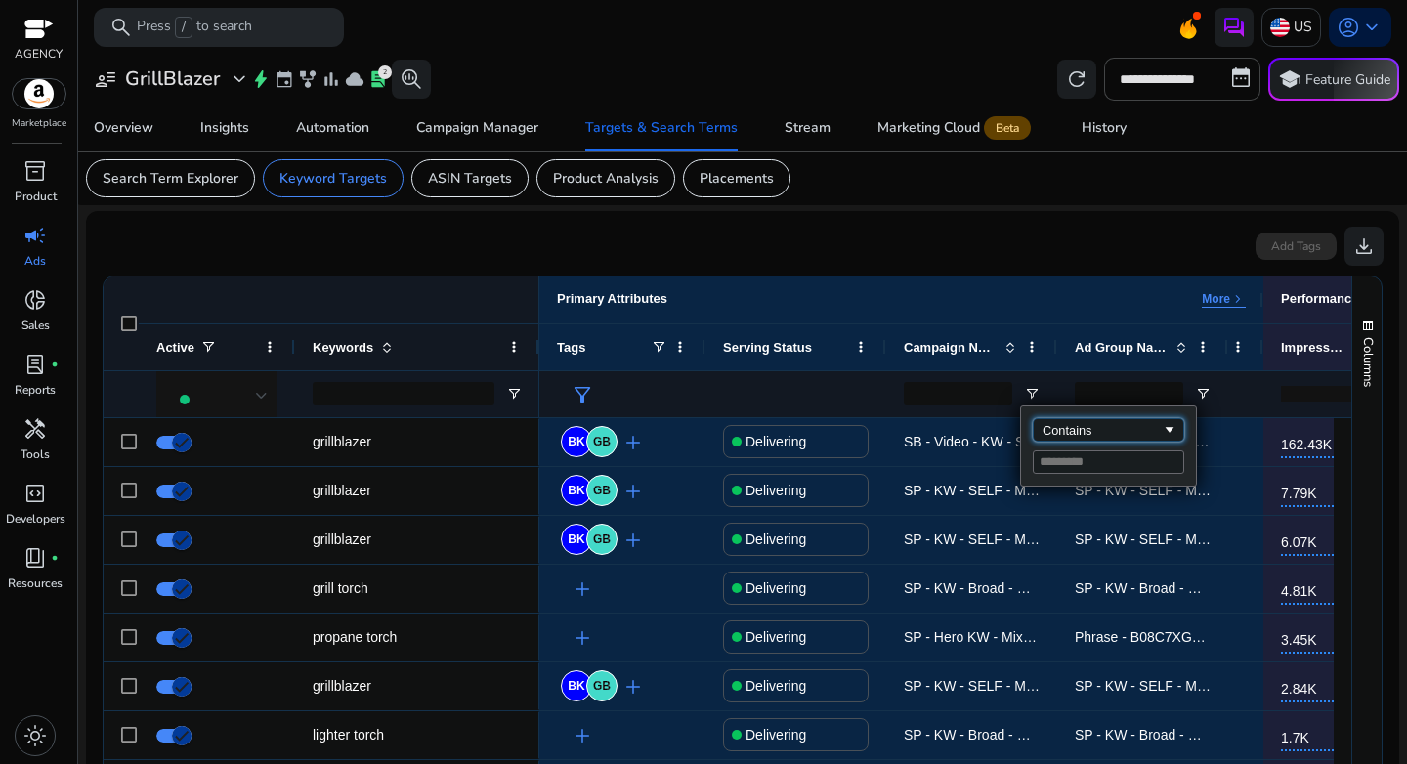
click at [1115, 427] on div "Contains" at bounding box center [1101, 430] width 119 height 15
click at [1074, 464] on input "Filter Value" at bounding box center [1108, 461] width 151 height 23
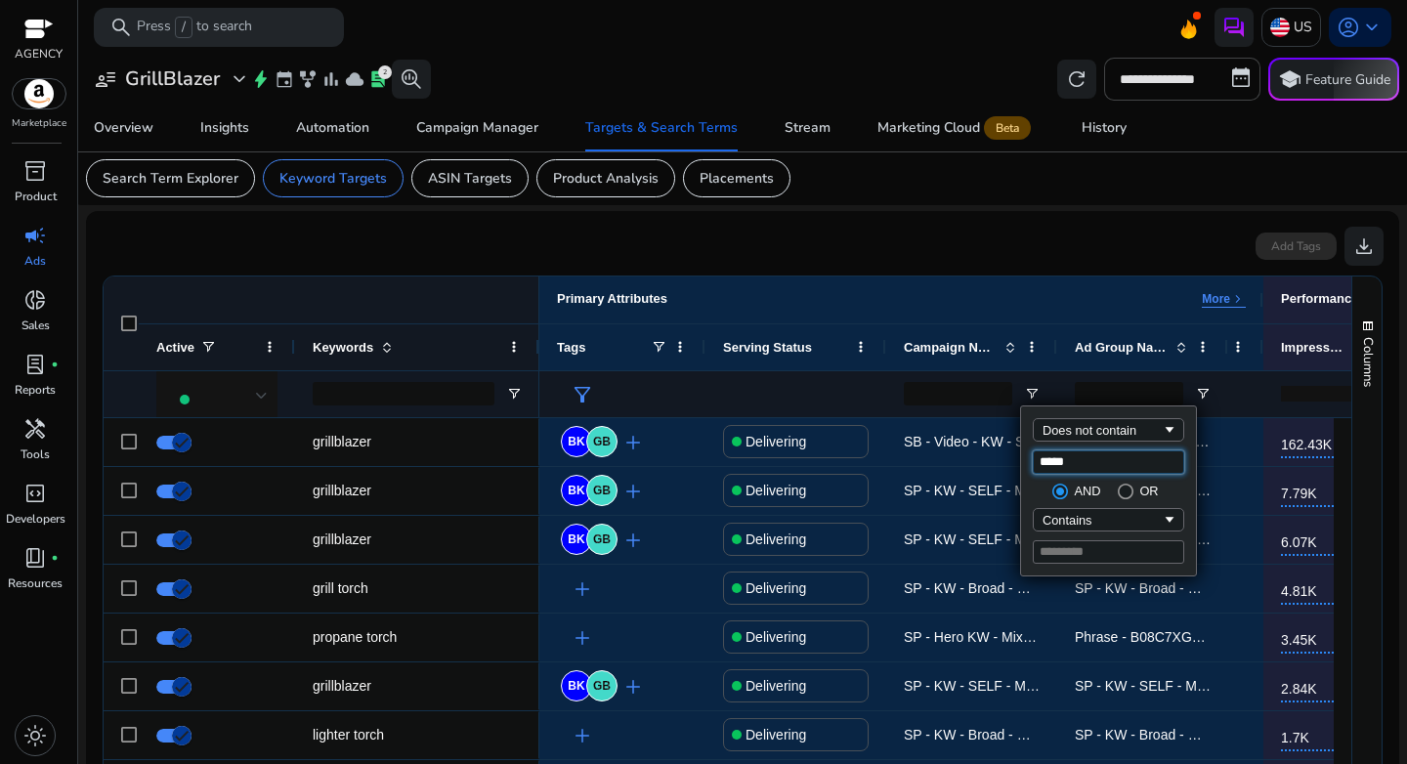
type input "*****"
click at [1166, 89] on input "**********" at bounding box center [1182, 79] width 156 height 43
select select "*"
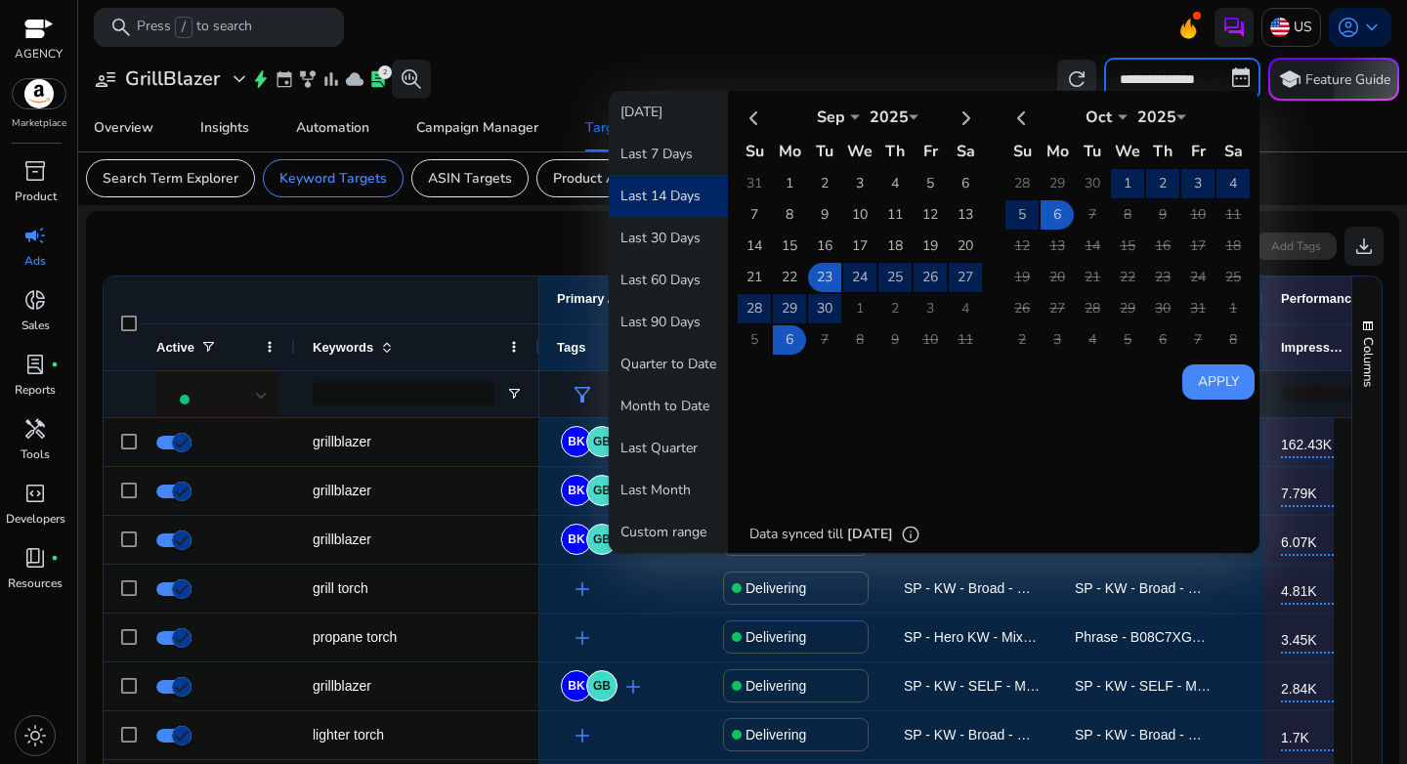
click at [672, 194] on button "Last 14 Days" at bounding box center [668, 196] width 119 height 42
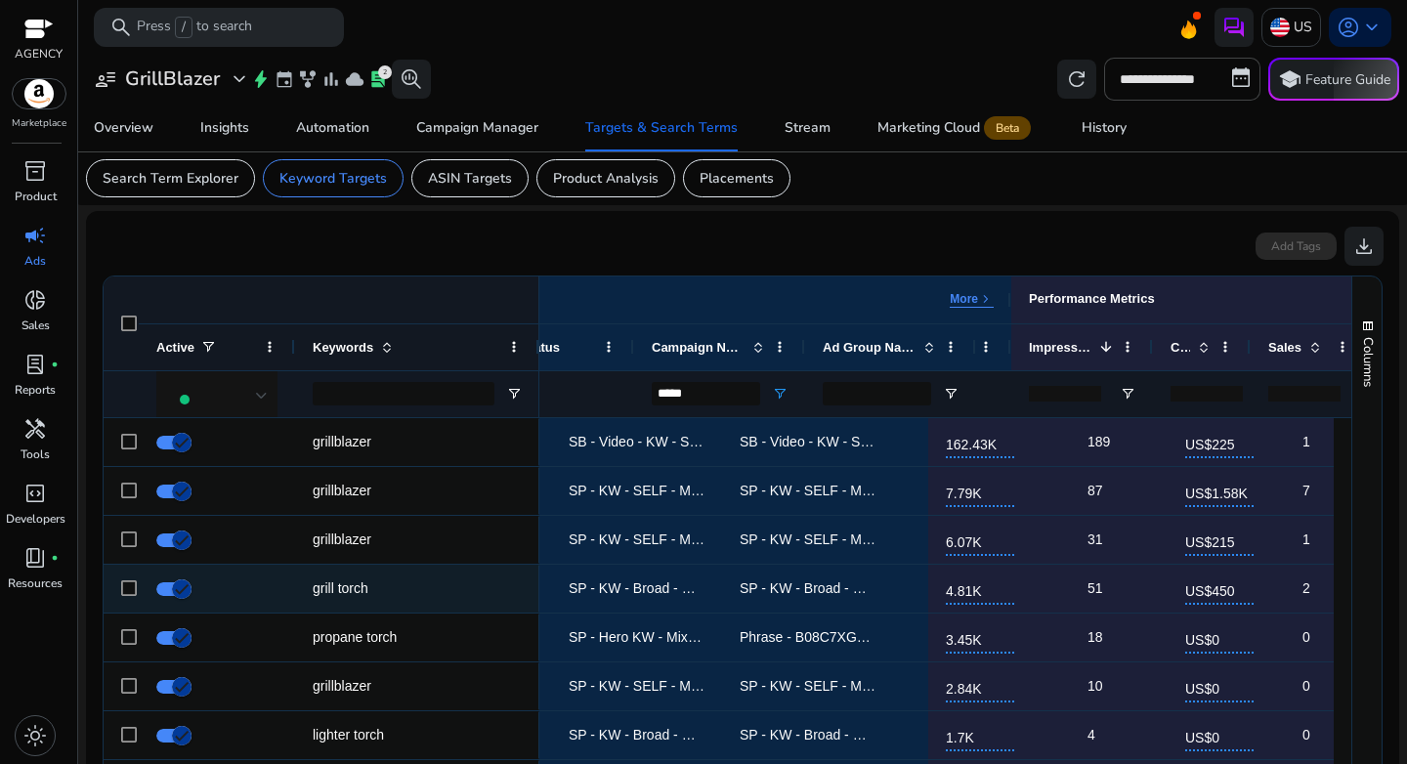
scroll to position [0, 0]
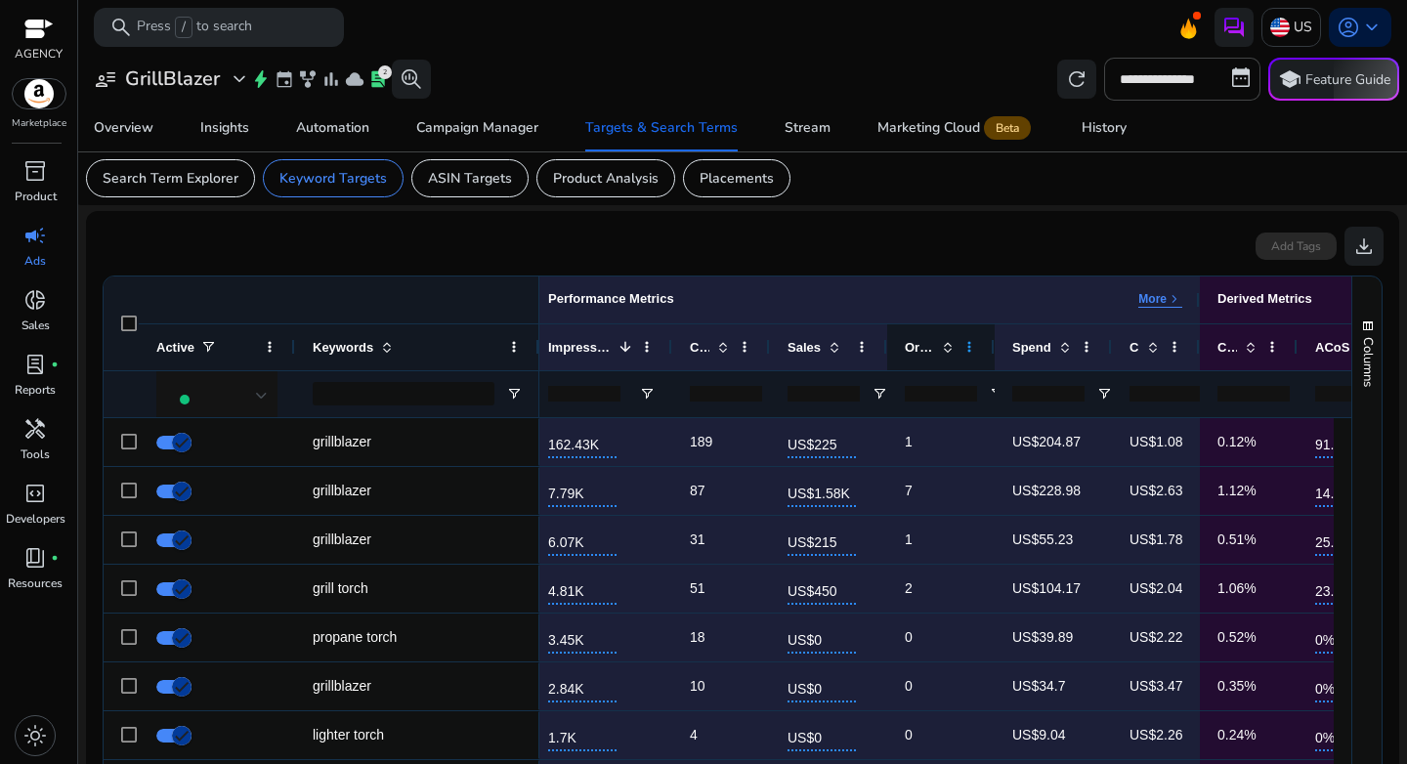
click at [968, 353] on span at bounding box center [969, 347] width 16 height 16
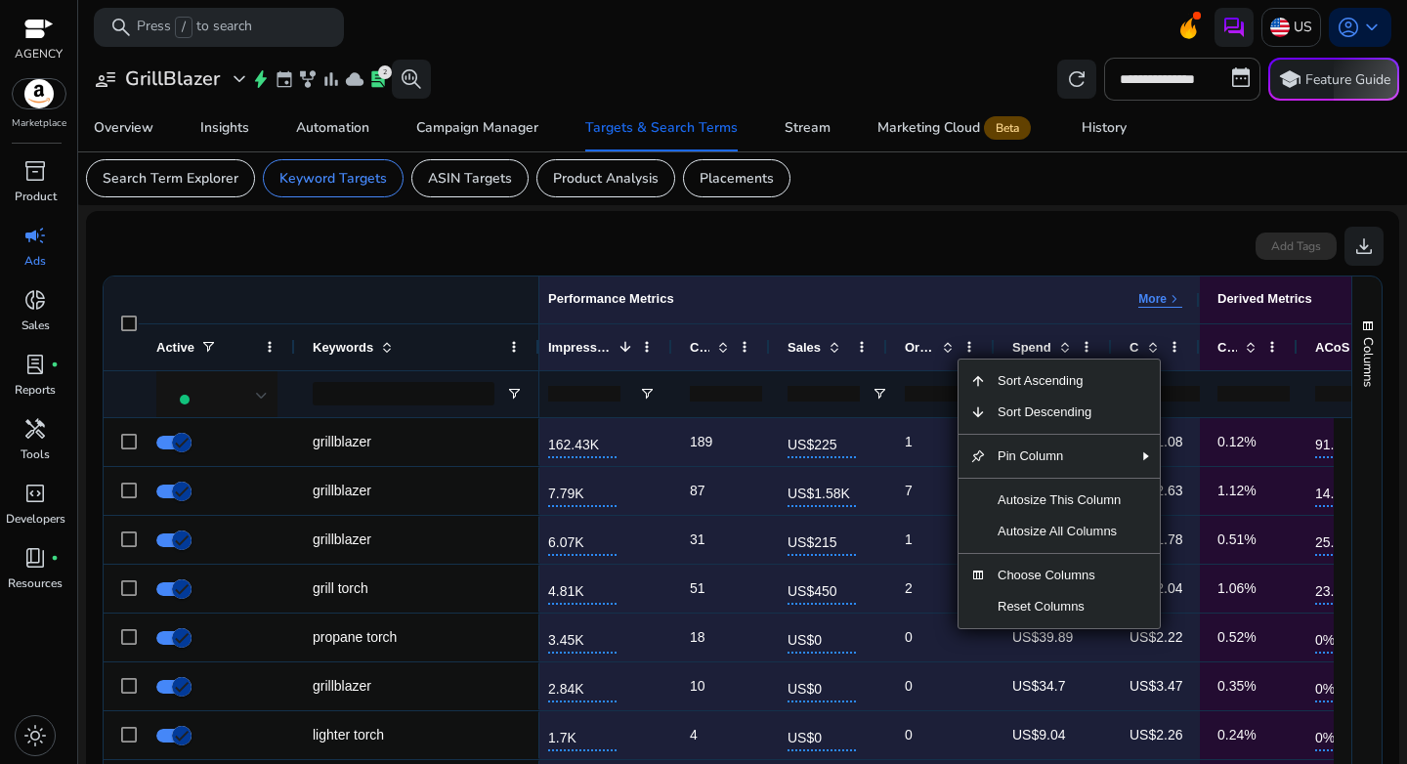
click at [1082, 547] on span "Autosize All Columns" at bounding box center [1059, 531] width 147 height 31
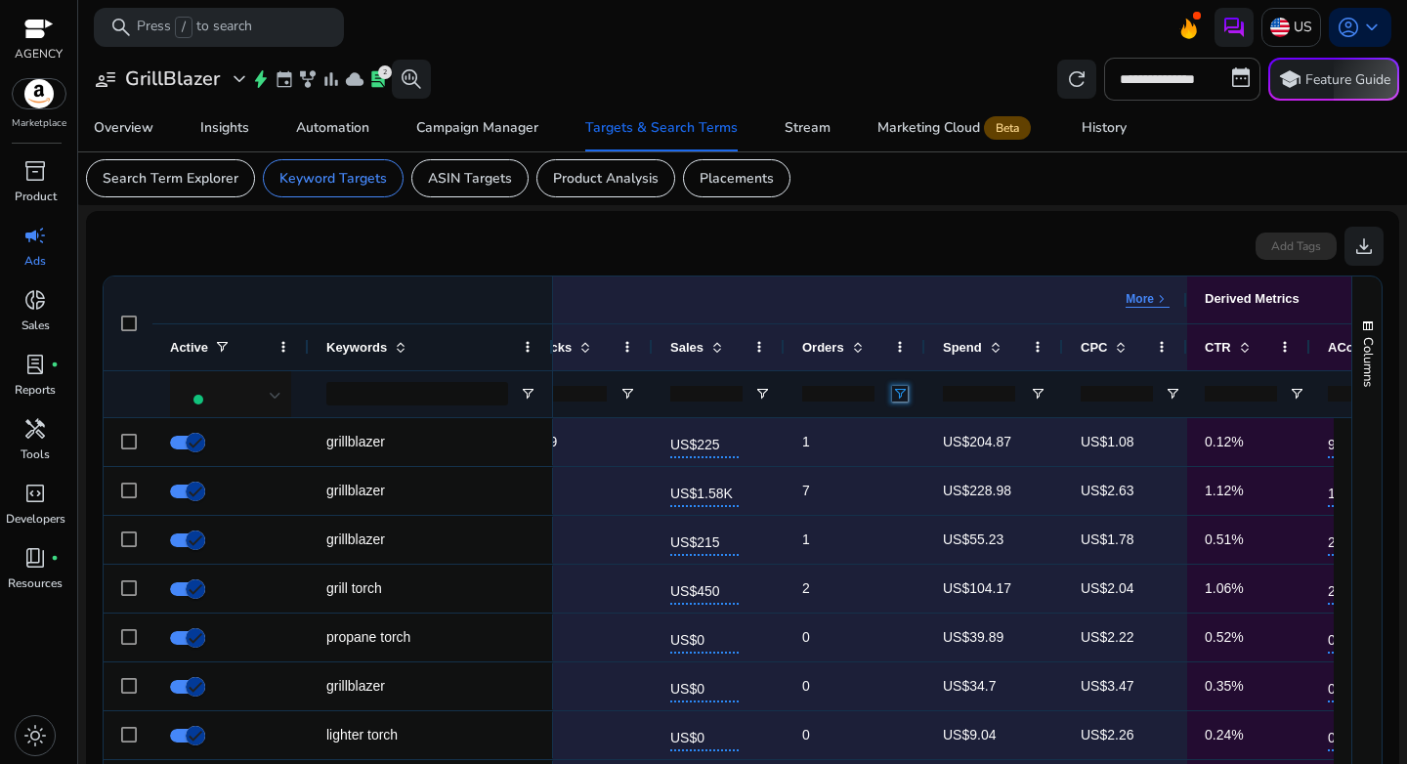
click at [905, 399] on span "Open Filter Menu" at bounding box center [900, 394] width 16 height 16
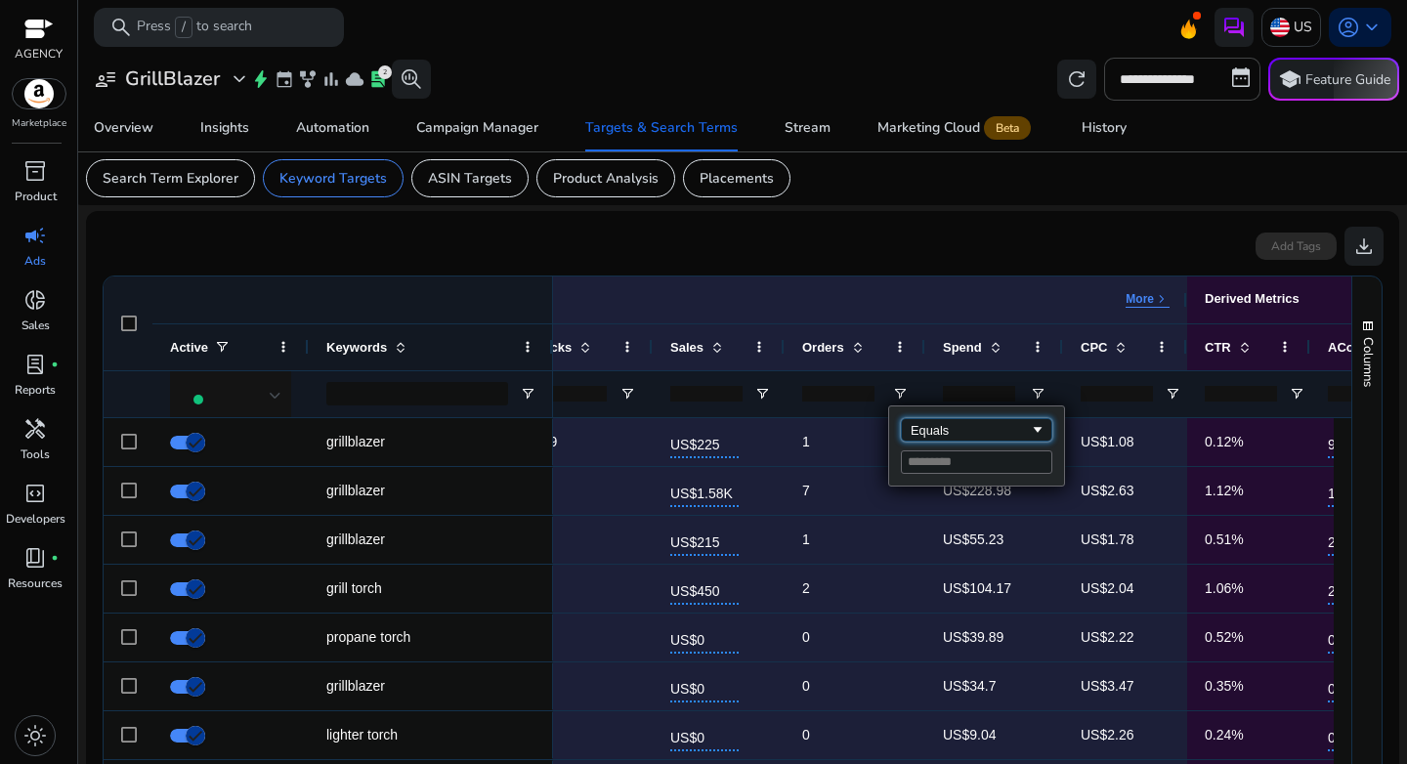
click at [937, 423] on div "Equals" at bounding box center [969, 430] width 119 height 15
click at [949, 466] on input "Filter Value" at bounding box center [976, 461] width 151 height 23
type input "*"
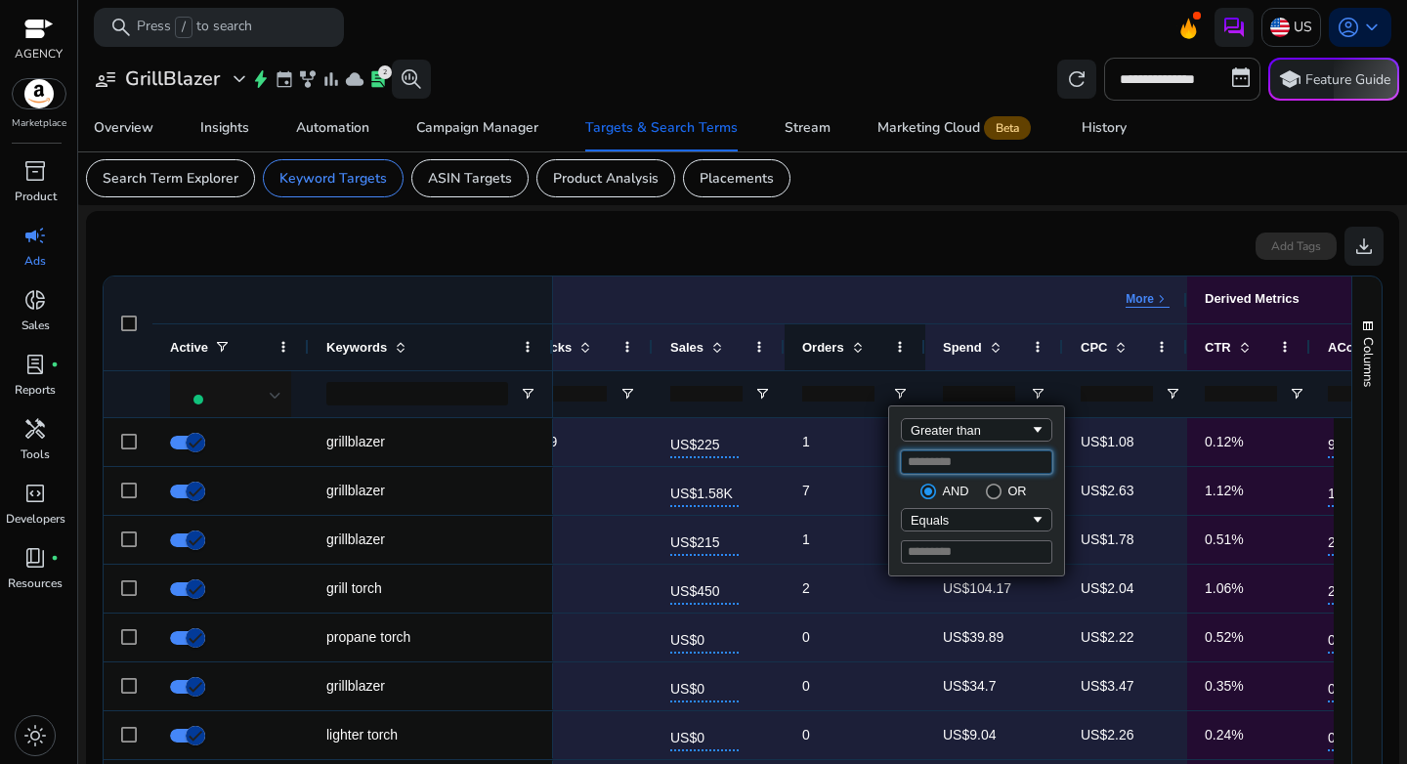
type input "*"
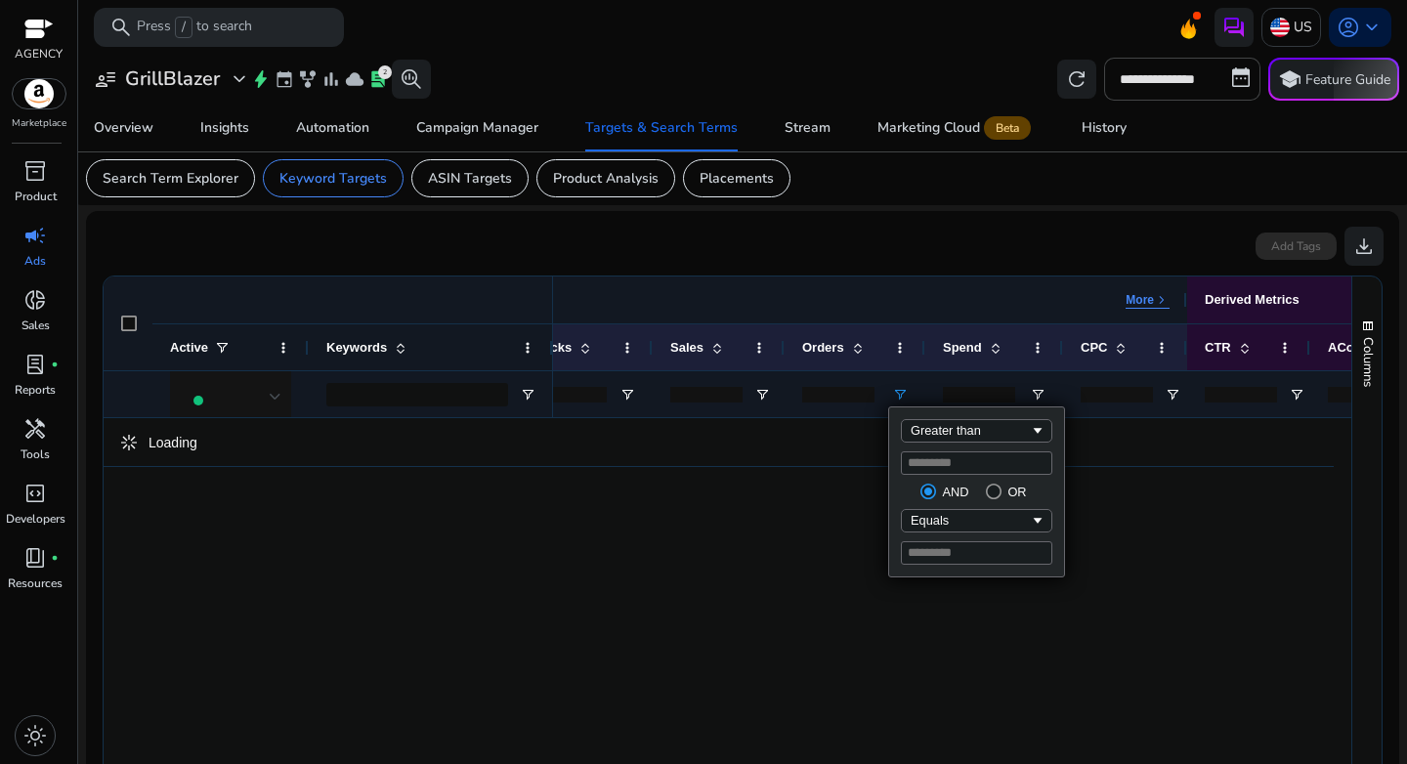
click at [909, 311] on div "Performance Metrics More keyboard_arrow_right" at bounding box center [765, 299] width 844 height 47
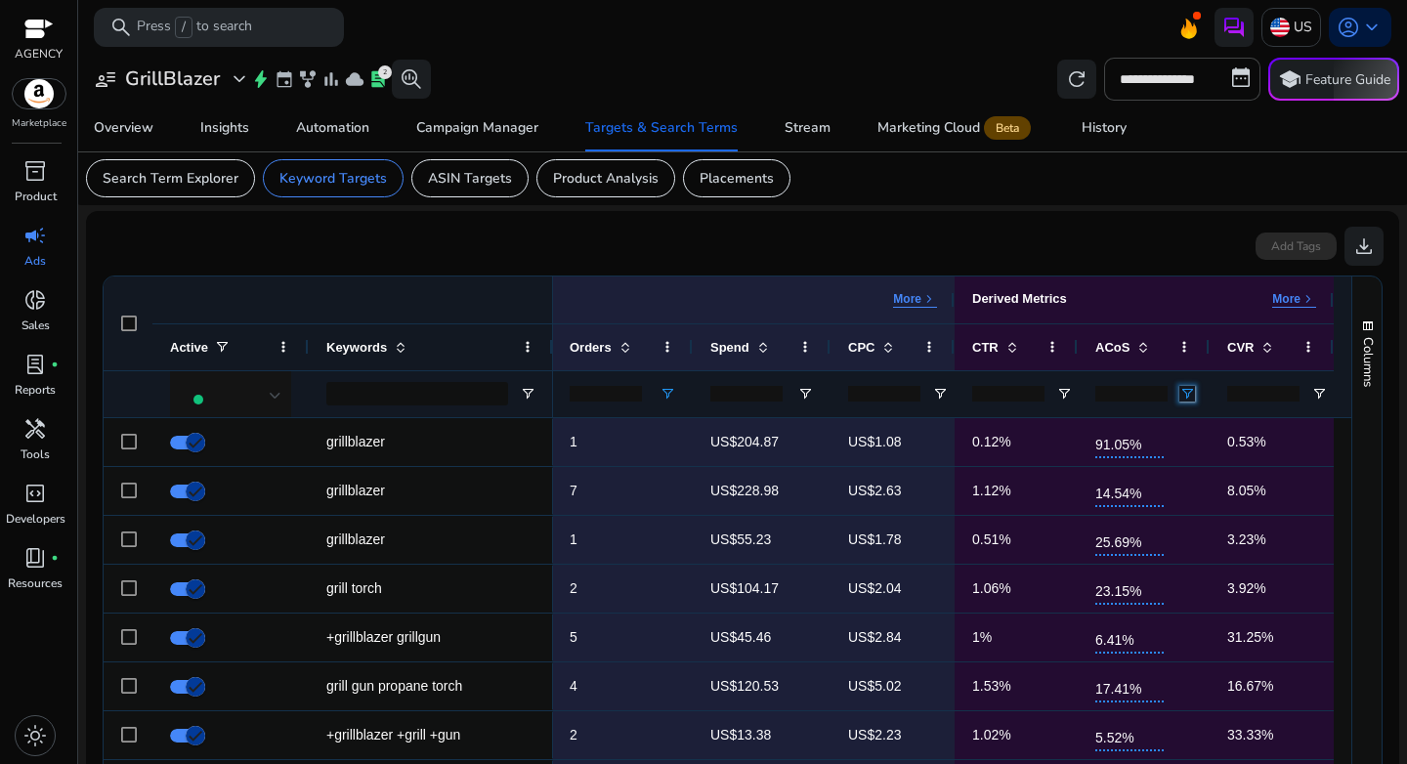
click at [1179, 397] on span "Open Filter Menu" at bounding box center [1187, 394] width 16 height 16
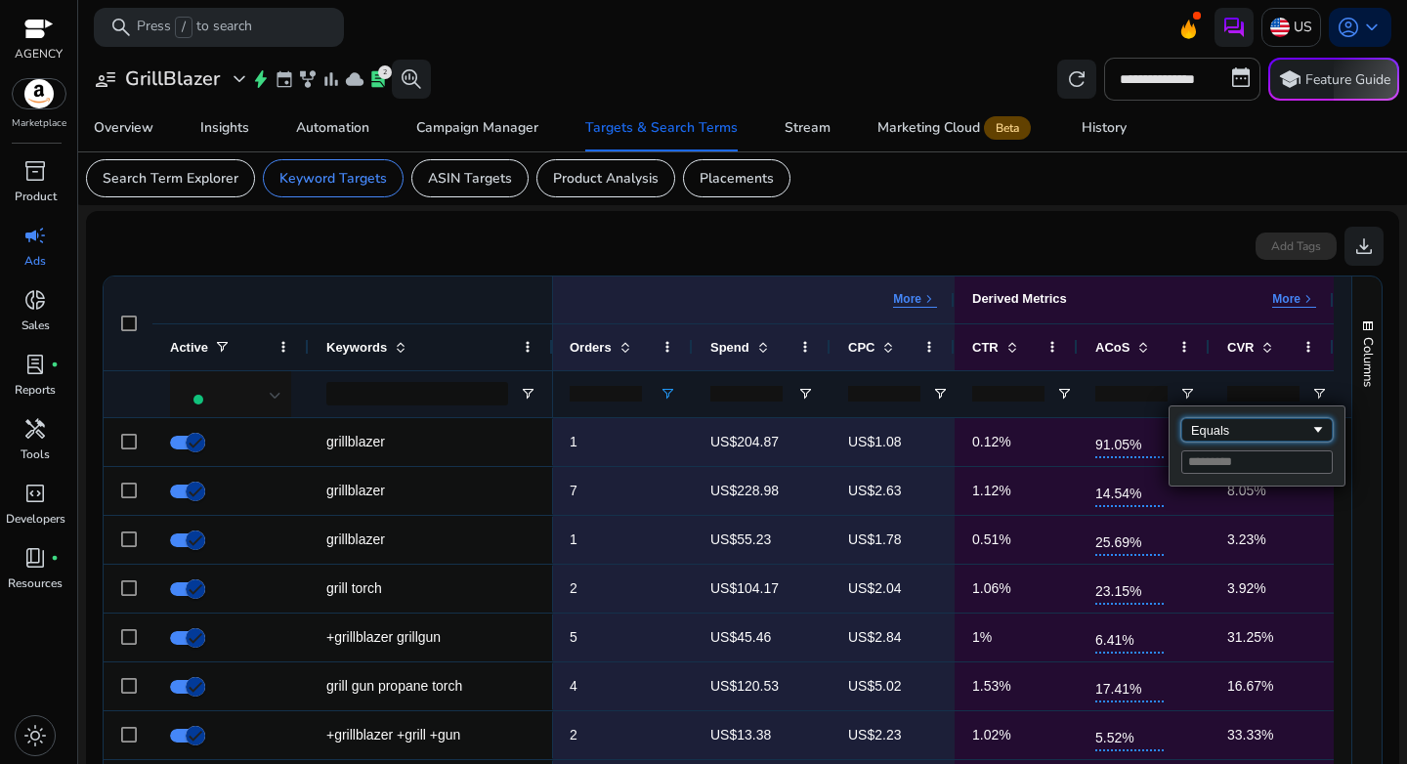
click at [1198, 430] on div "Equals" at bounding box center [1250, 430] width 119 height 15
click at [1208, 462] on input "Filter Value" at bounding box center [1256, 461] width 151 height 23
type input "**"
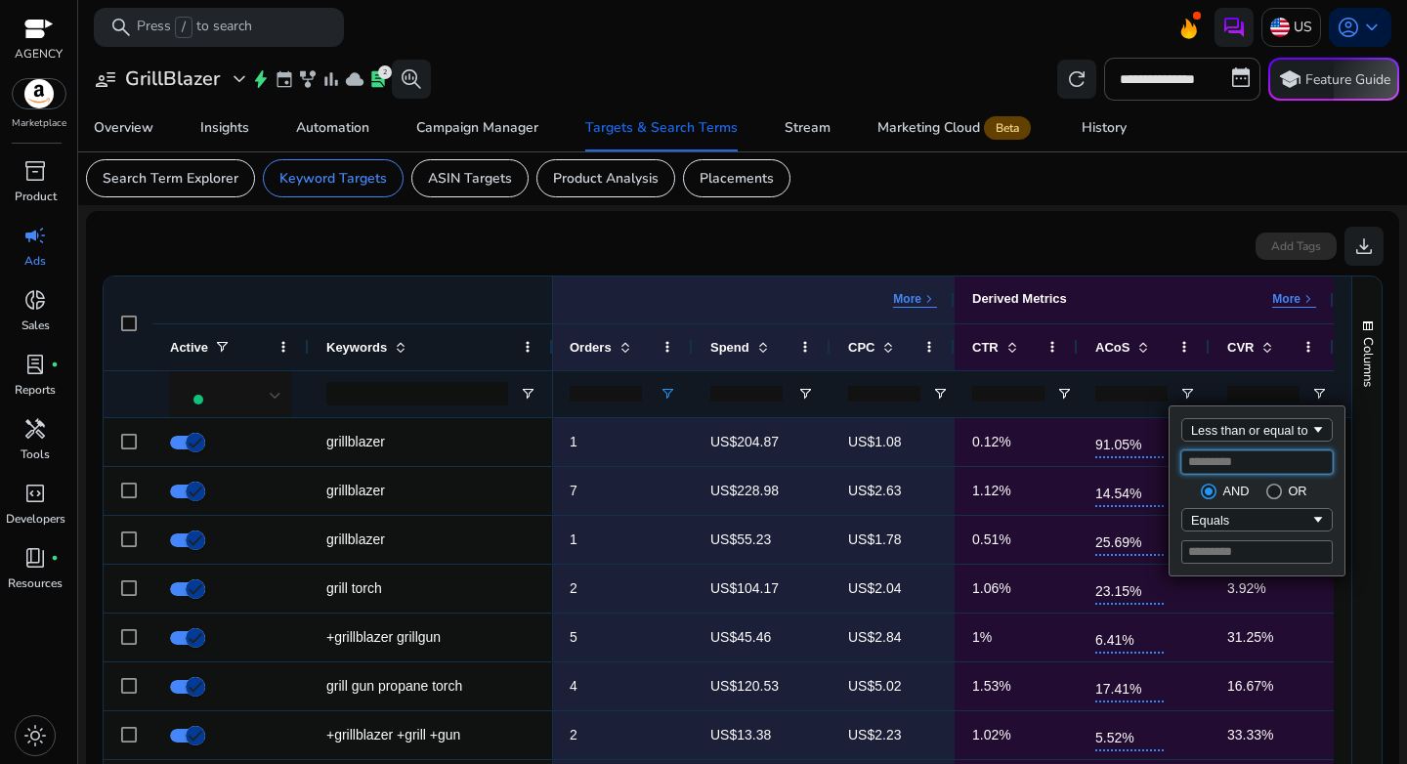
type input "**"
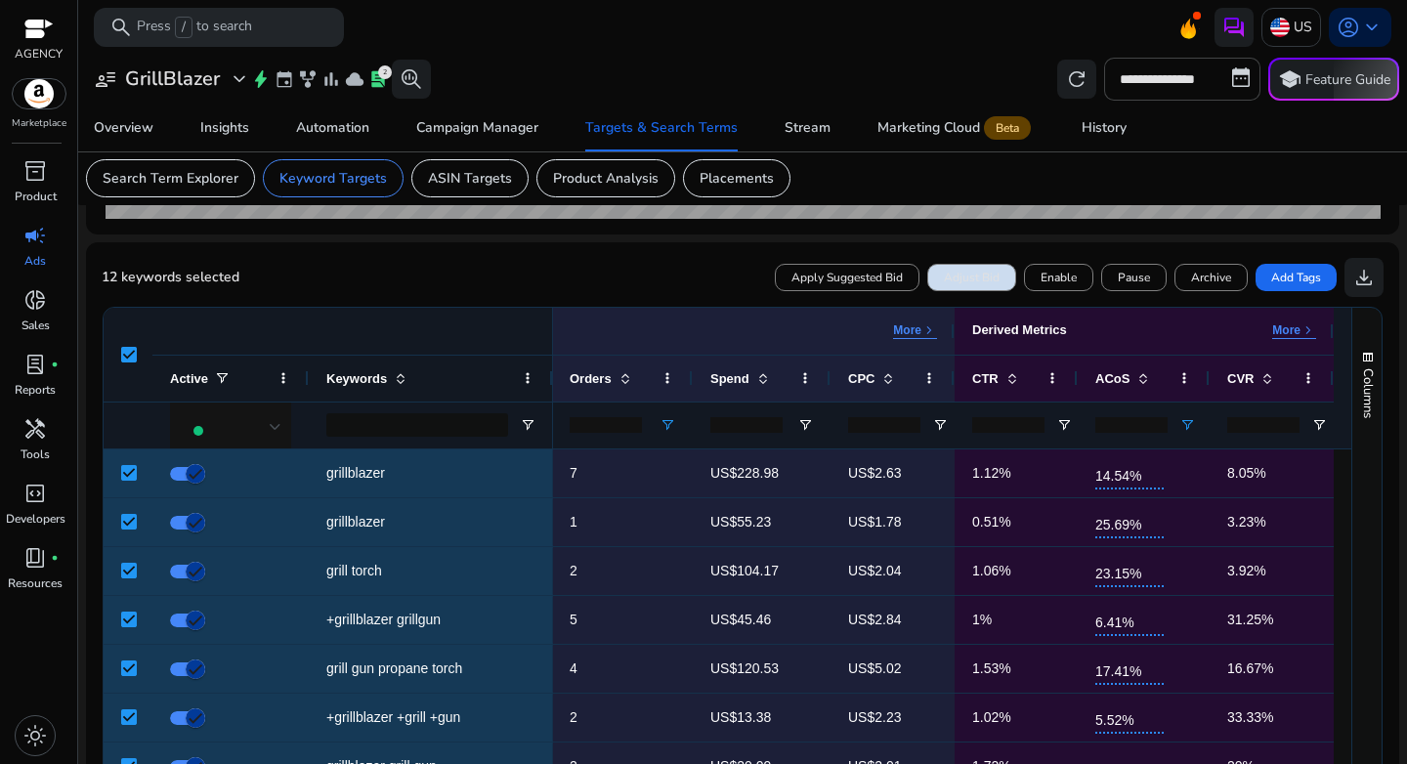
click at [972, 287] on span at bounding box center [971, 277] width 87 height 47
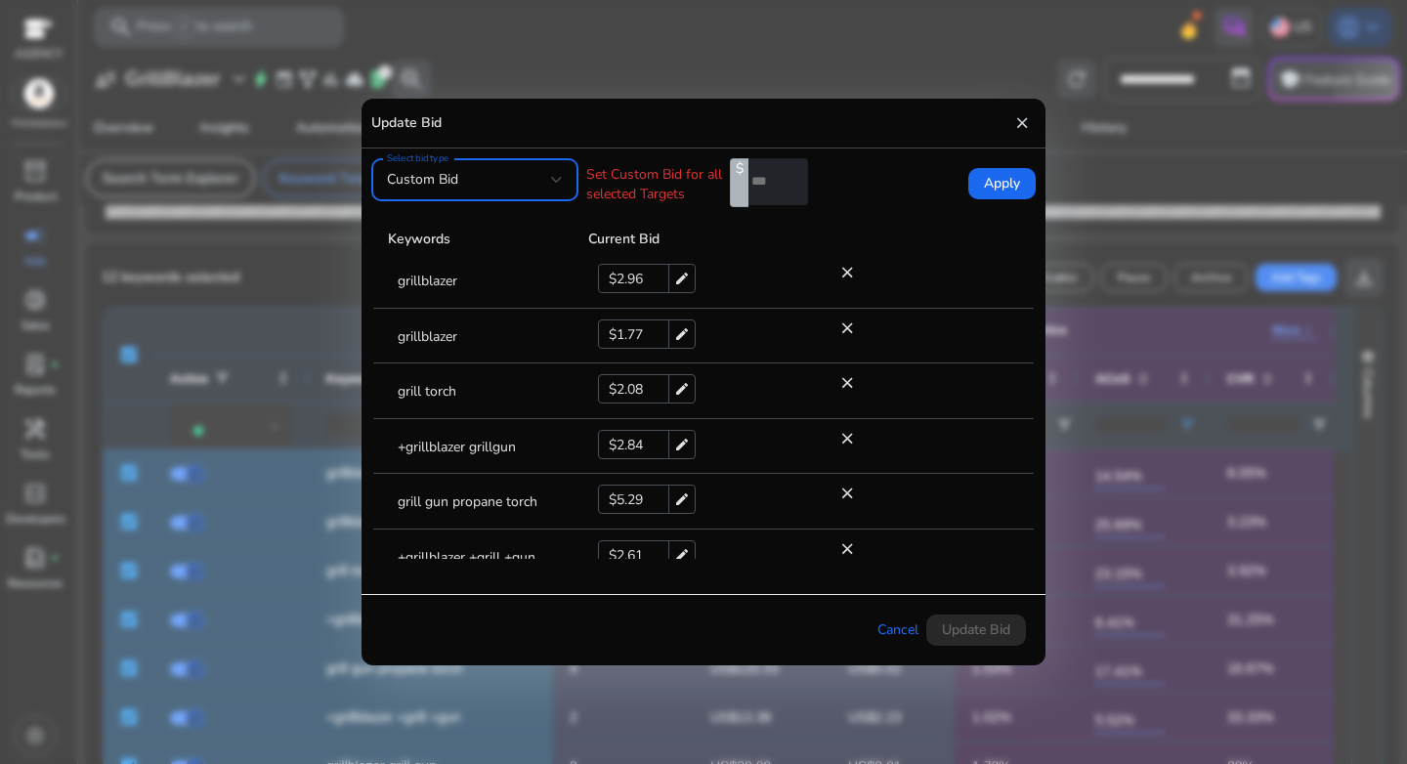
click at [502, 181] on div "Custom Bid" at bounding box center [469, 179] width 164 height 21
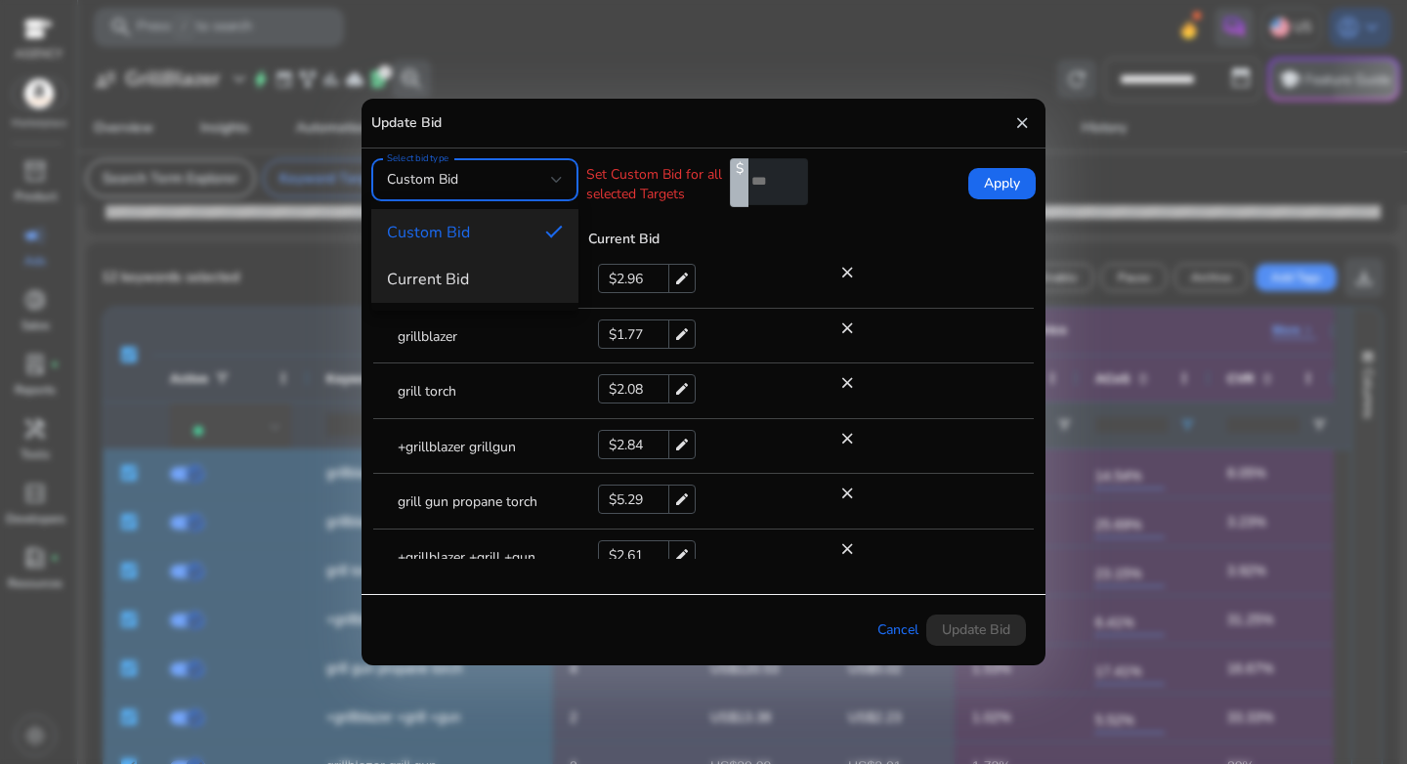
click at [484, 272] on span "Current Bid" at bounding box center [475, 279] width 176 height 21
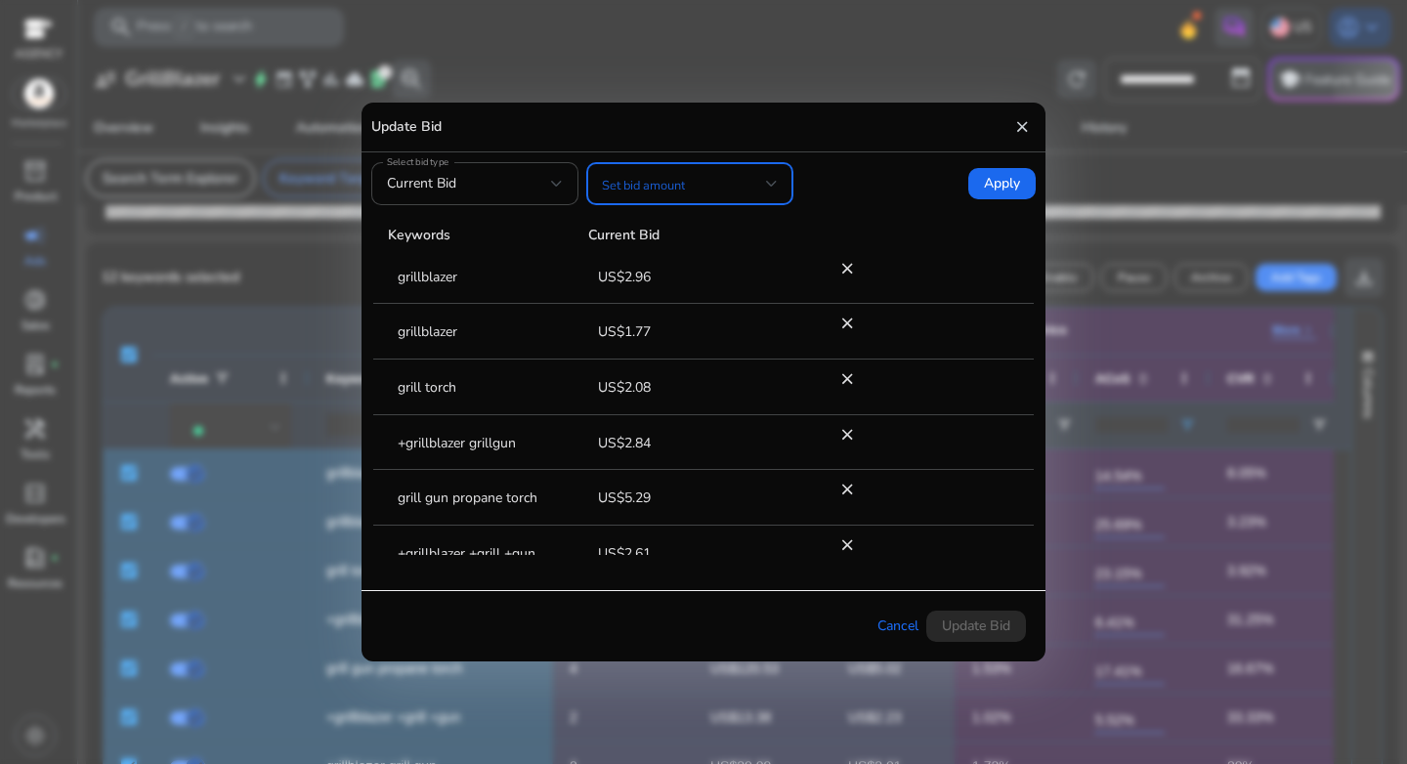
click at [695, 194] on div at bounding box center [690, 183] width 176 height 23
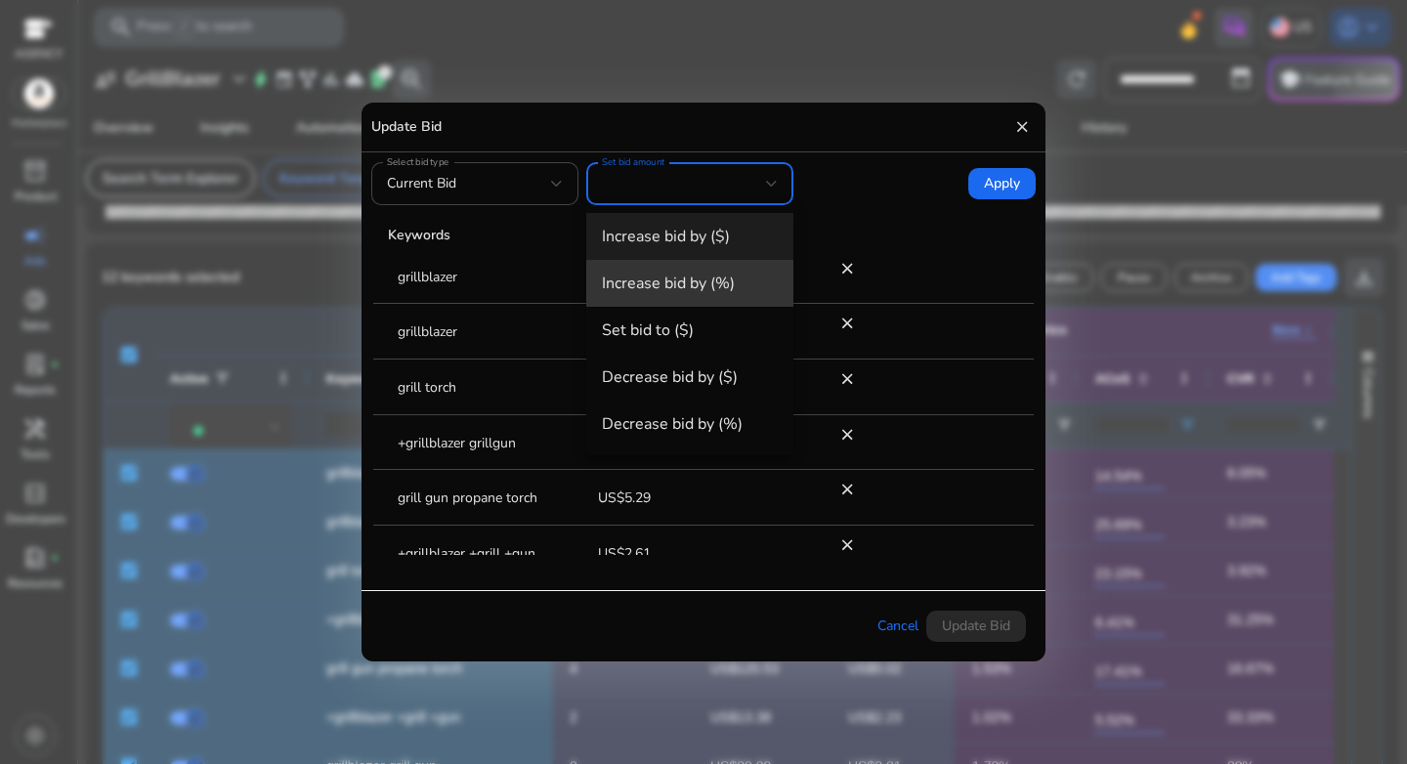
click at [701, 266] on mat-option "Increase bid by (%)" at bounding box center [689, 283] width 207 height 47
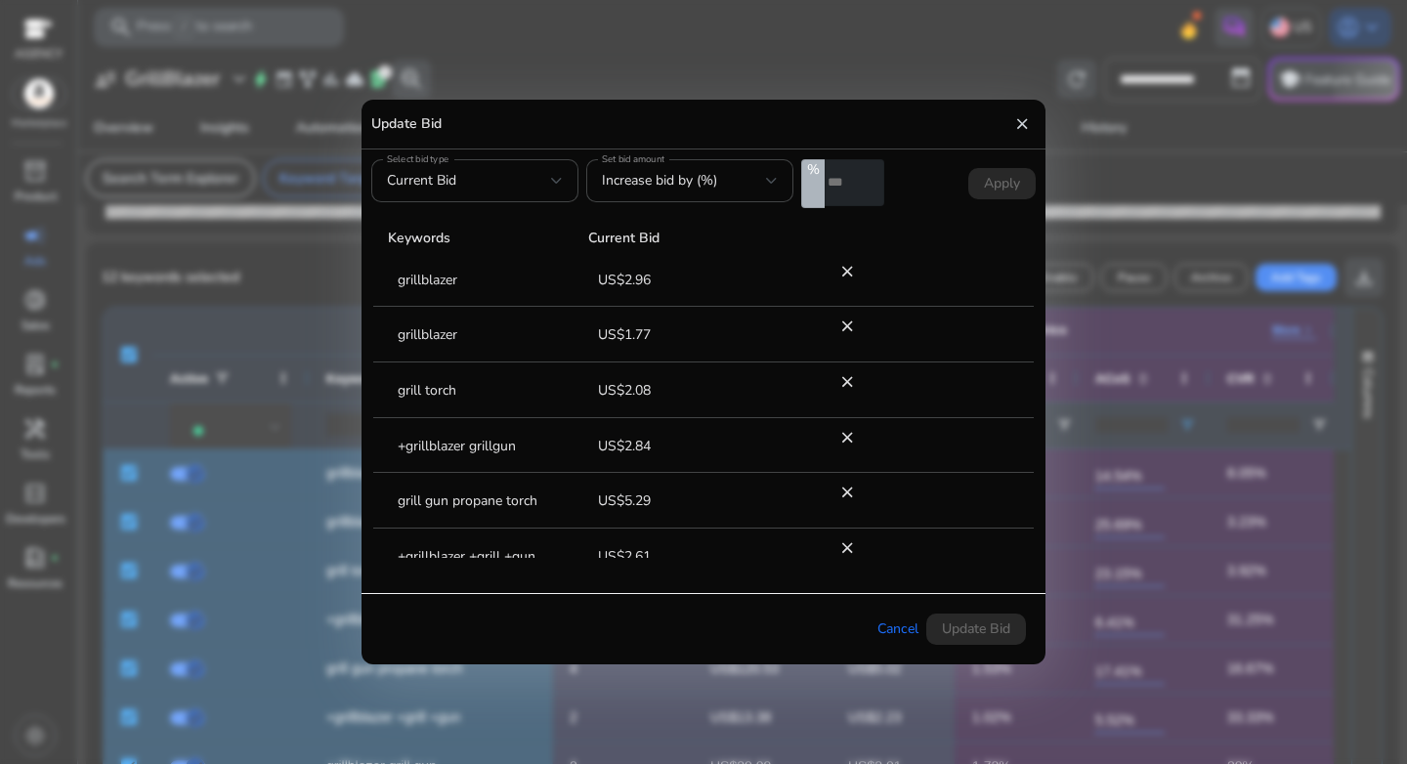
drag, startPoint x: 852, startPoint y: 187, endPoint x: 821, endPoint y: 187, distance: 31.3
click at [821, 187] on div "% *" at bounding box center [842, 183] width 83 height 49
type input "**"
click at [968, 168] on button "Apply" at bounding box center [1001, 183] width 67 height 31
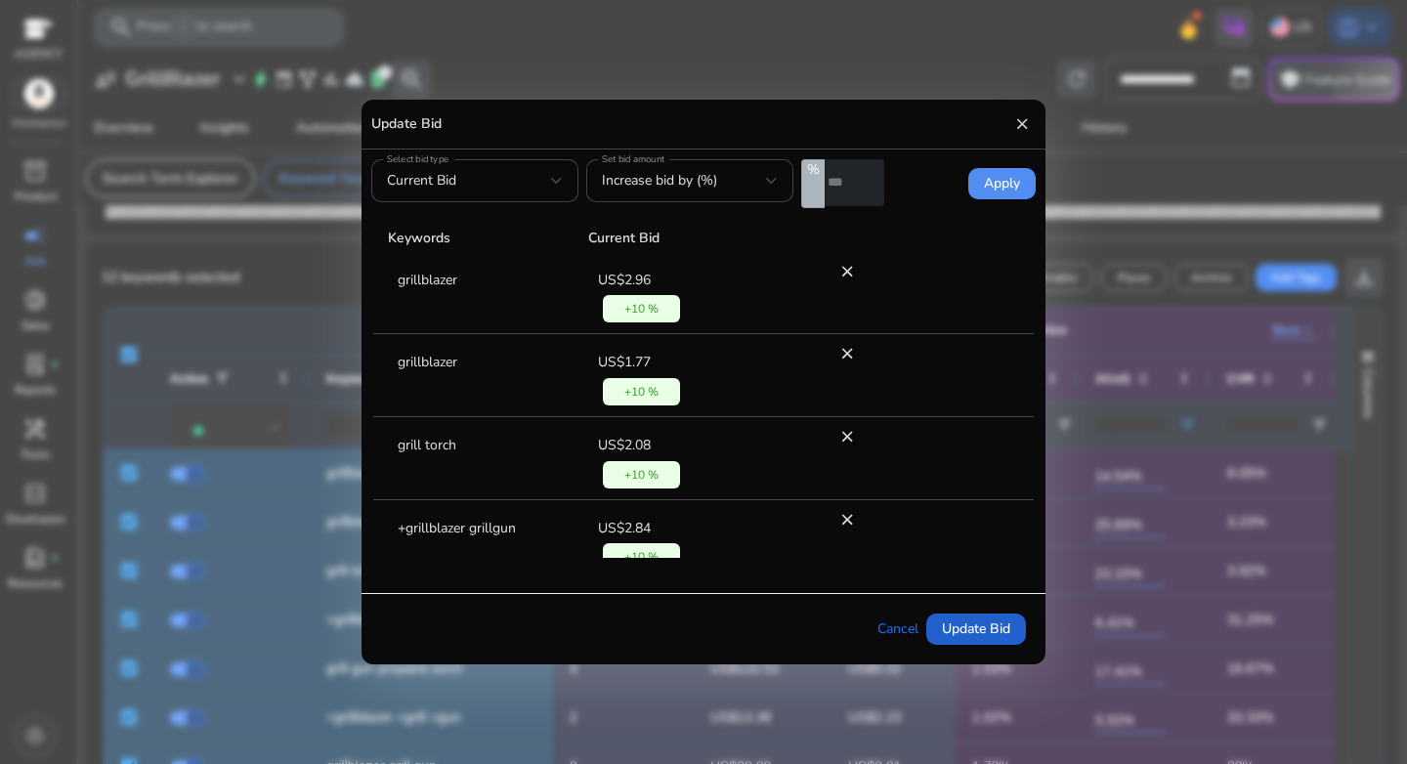
click at [997, 618] on span "Update Bid" at bounding box center [976, 628] width 68 height 21
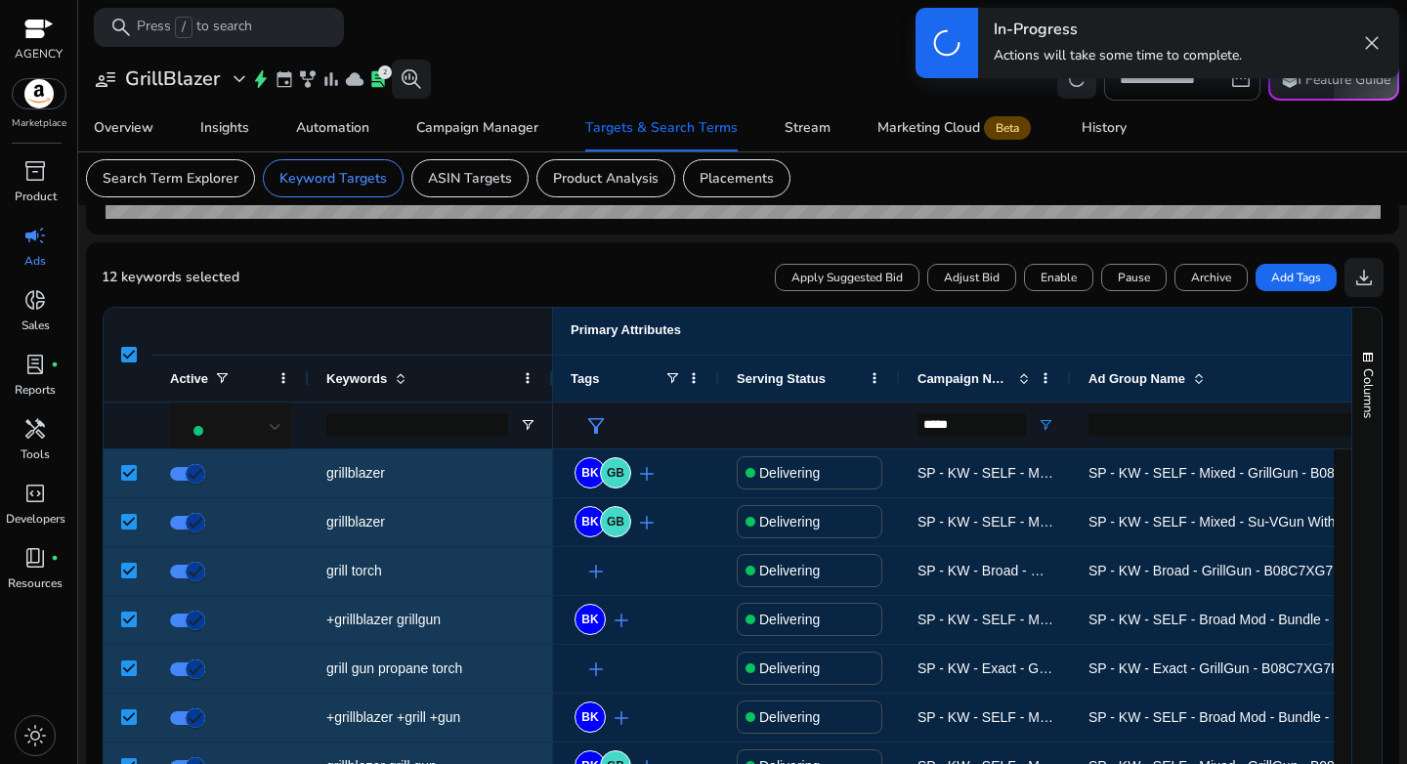
click at [594, 421] on span "filter_alt" at bounding box center [595, 425] width 23 height 23
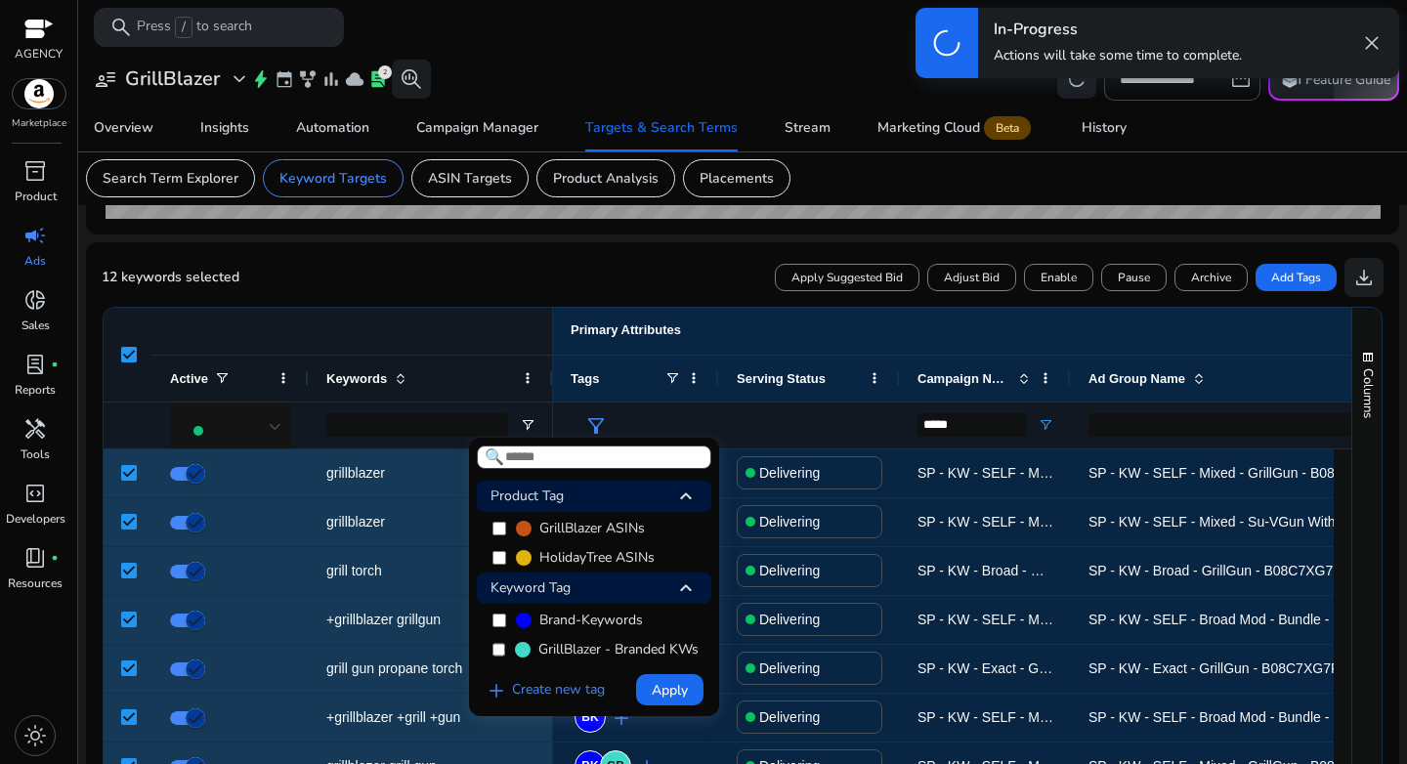
click at [691, 592] on span "keyboard_arrow_up" at bounding box center [685, 587] width 23 height 23
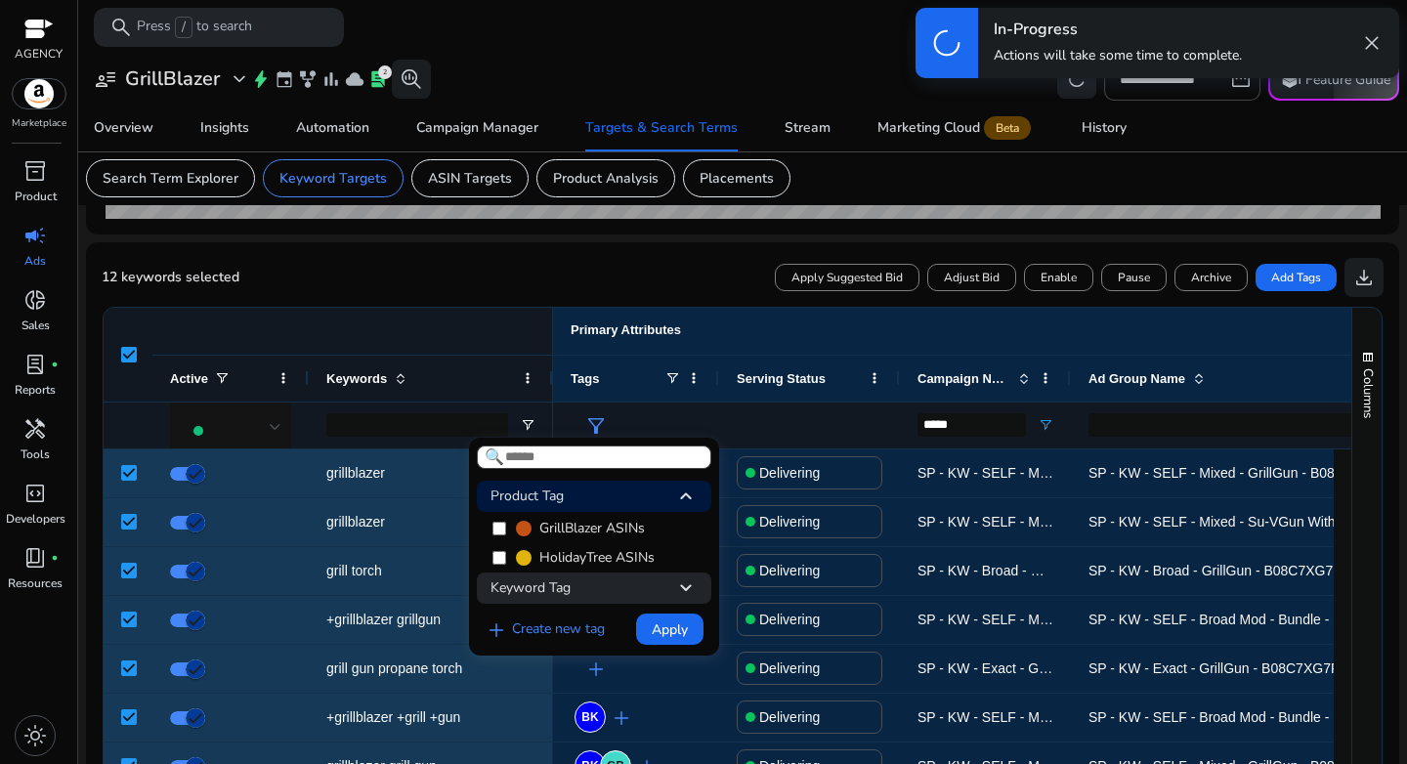
click at [689, 494] on span "keyboard_arrow_up" at bounding box center [685, 496] width 23 height 23
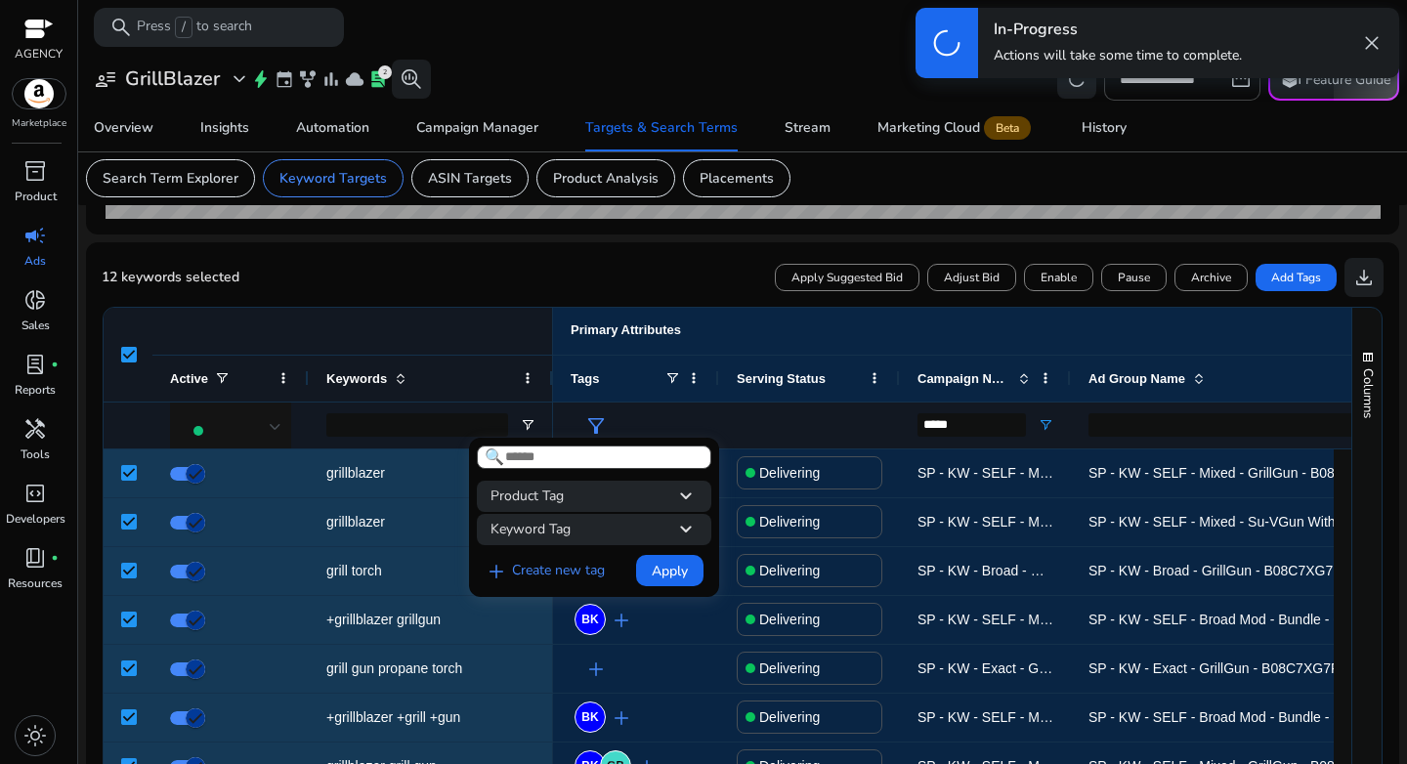
click at [422, 284] on div at bounding box center [703, 382] width 1407 height 764
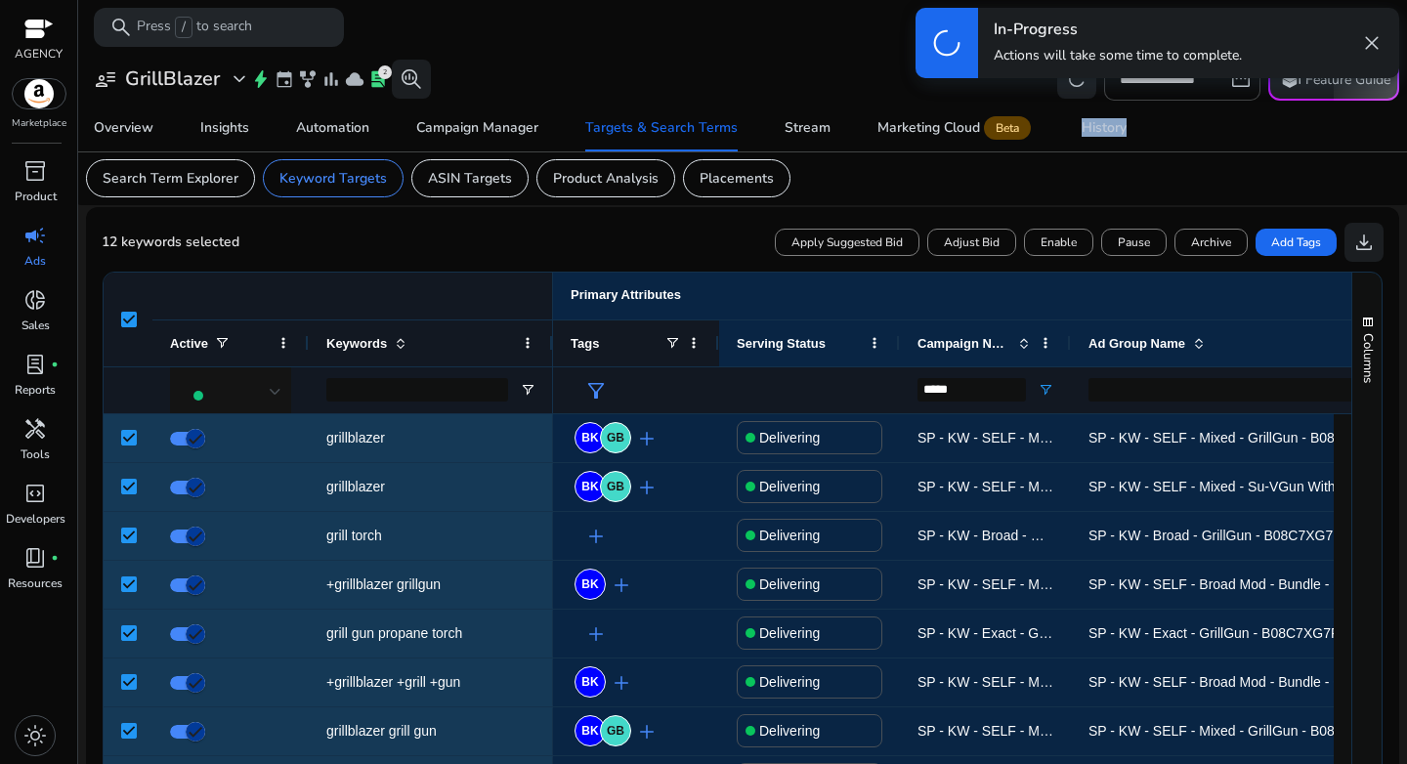
scroll to position [570, 0]
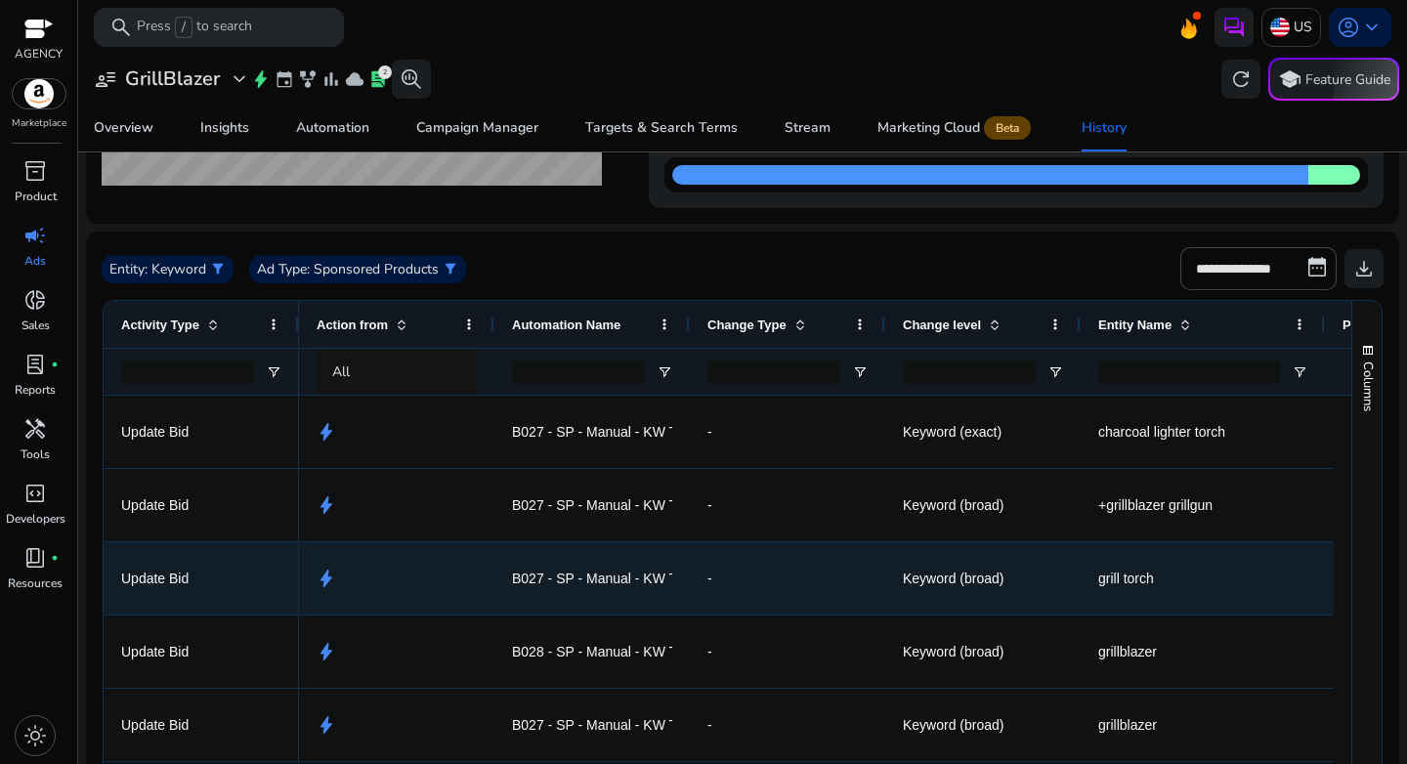
scroll to position [260, 0]
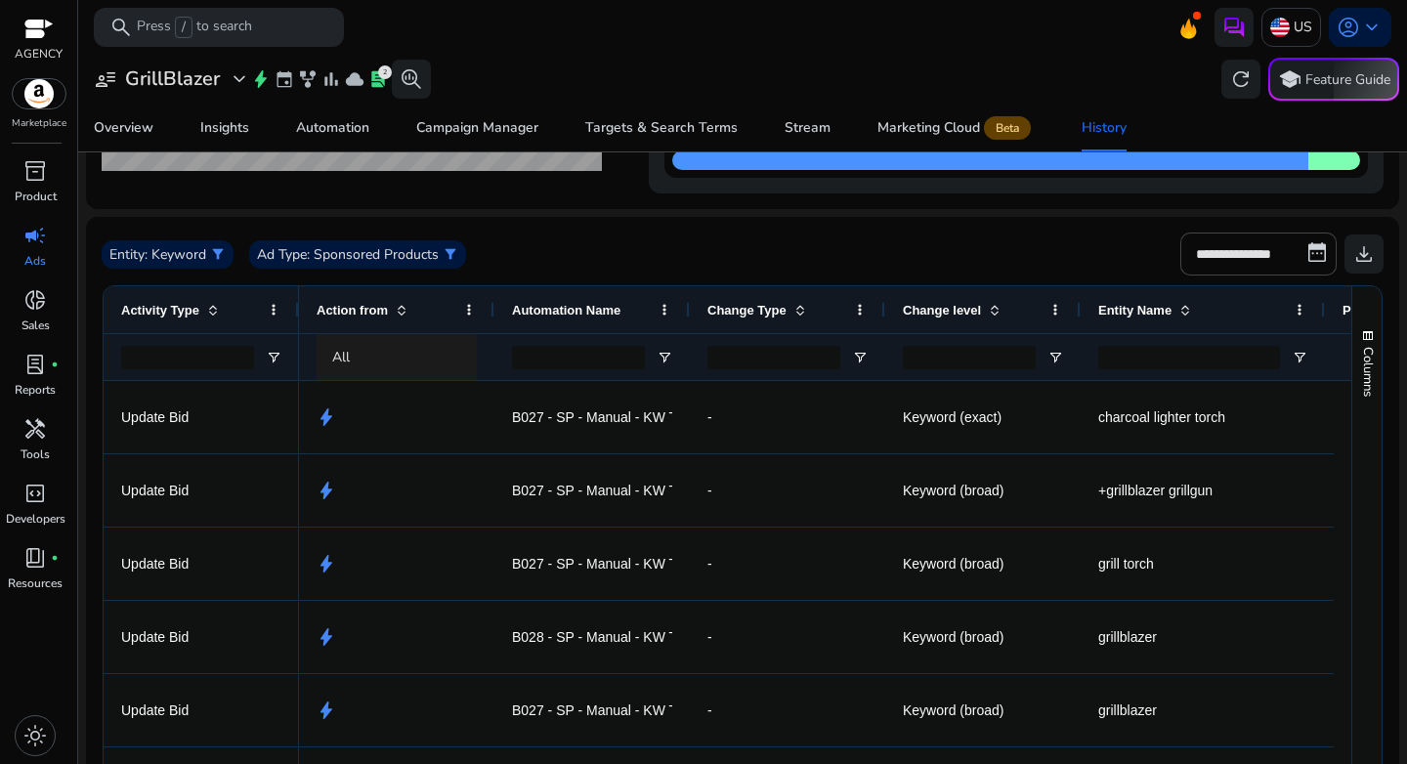
click at [412, 353] on div "All" at bounding box center [414, 357] width 164 height 21
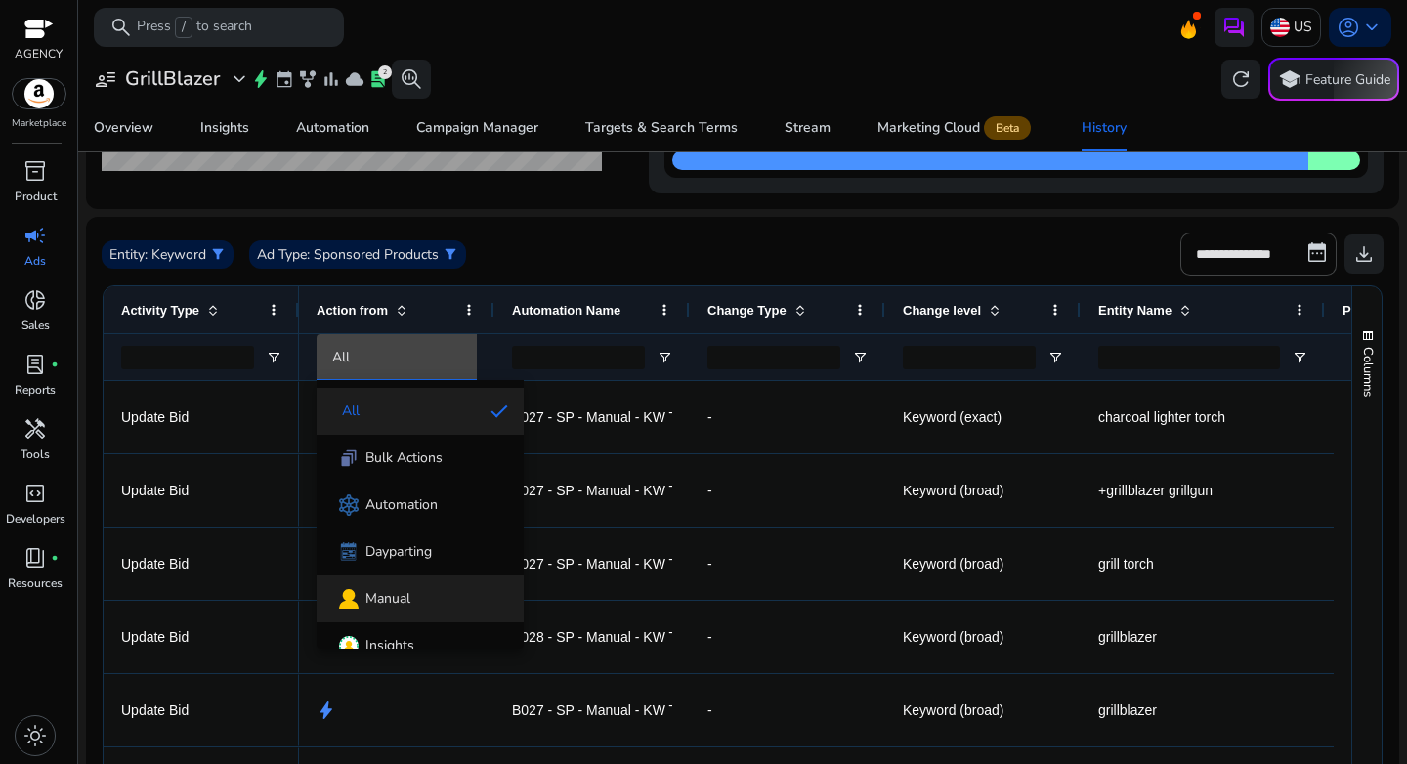
click at [393, 606] on span "Manual" at bounding box center [387, 599] width 45 height 20
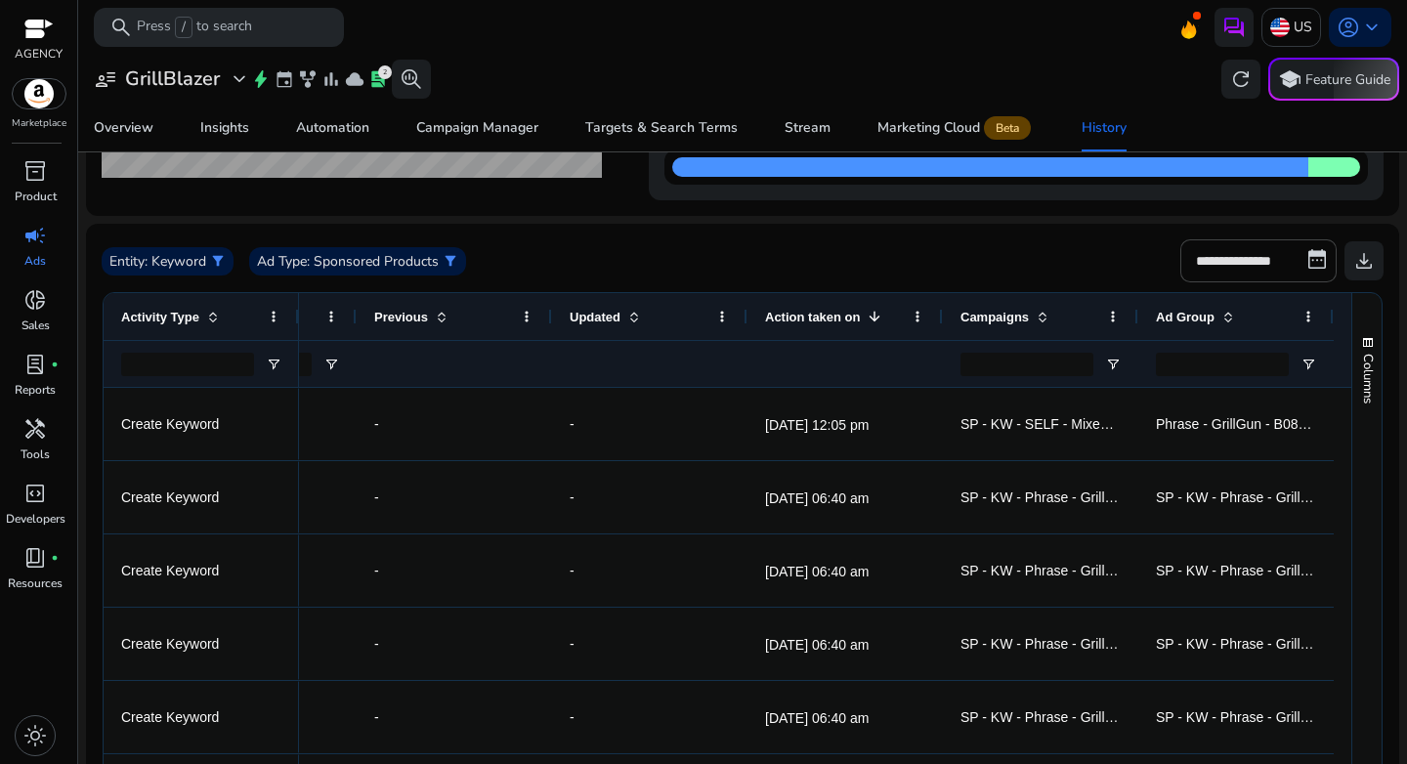
scroll to position [0, 0]
click at [30, 182] on span "inventory_2" at bounding box center [34, 170] width 23 height 23
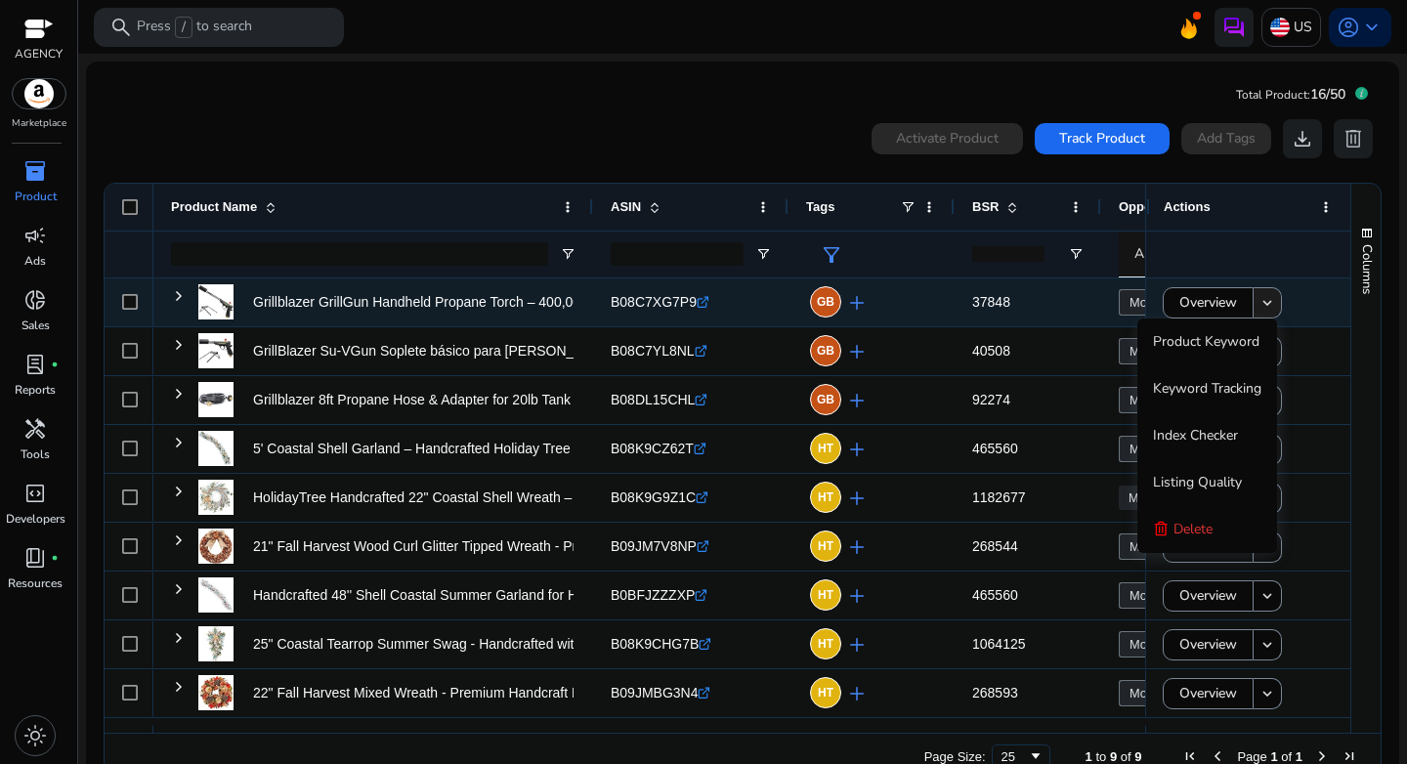
click at [1271, 296] on span at bounding box center [1266, 302] width 27 height 47
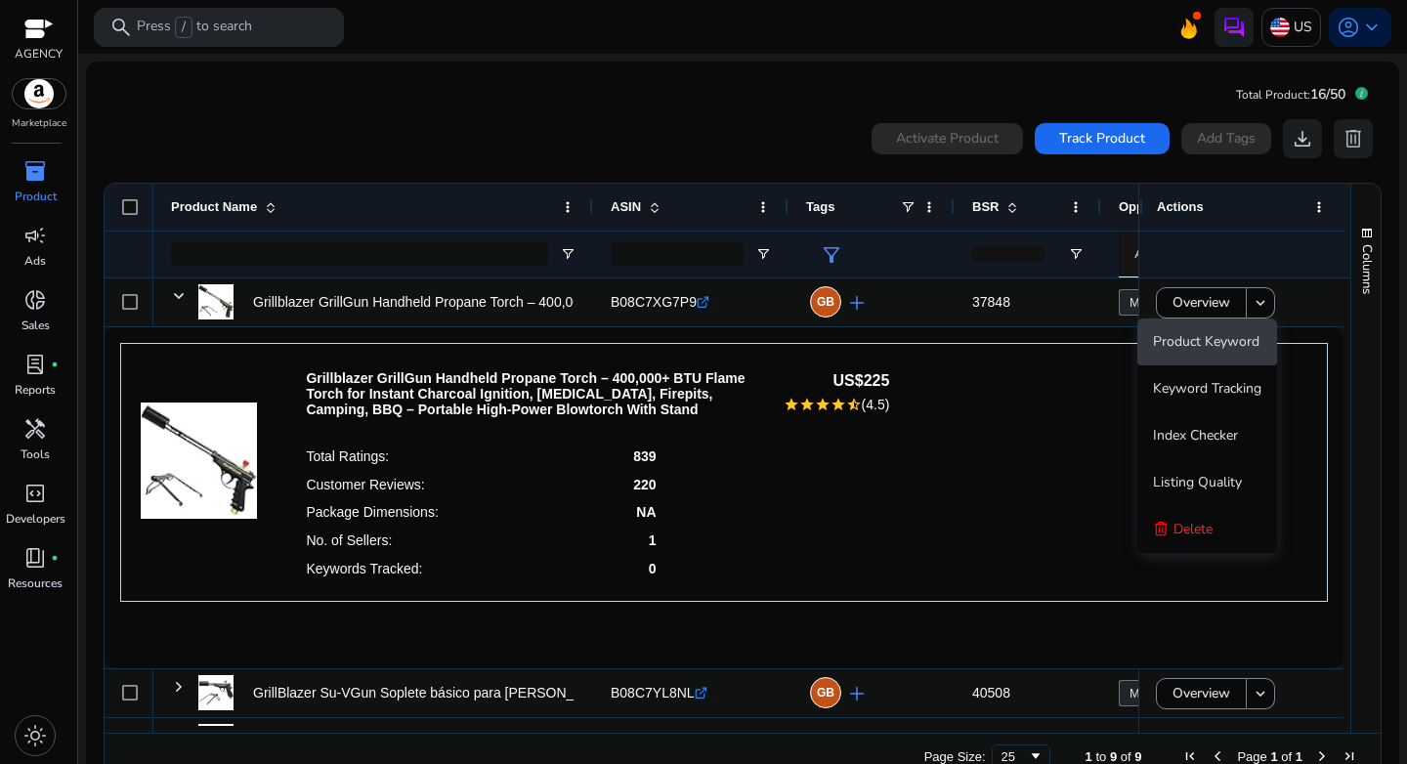
click at [1227, 335] on span "Product Keyword" at bounding box center [1206, 341] width 106 height 19
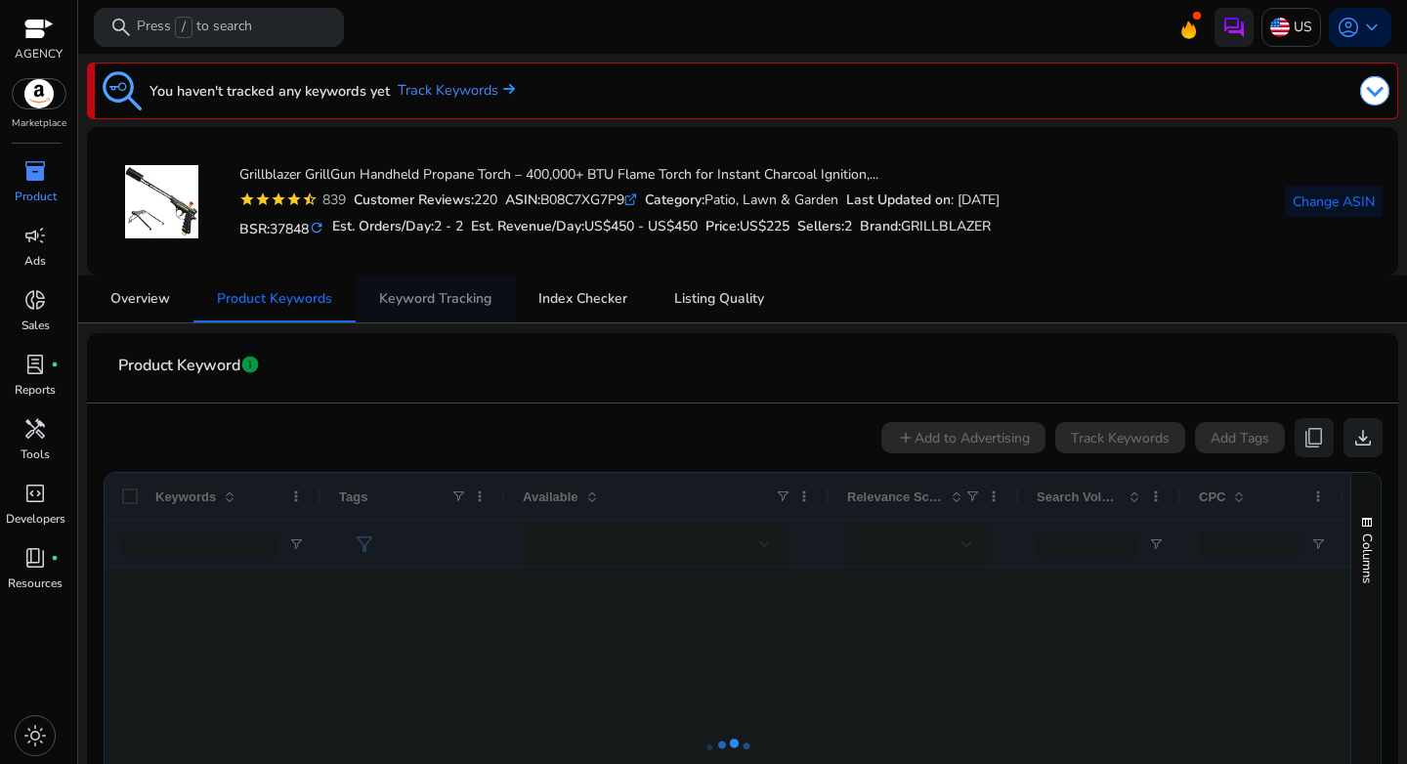
click at [434, 302] on span "Keyword Tracking" at bounding box center [435, 299] width 112 height 14
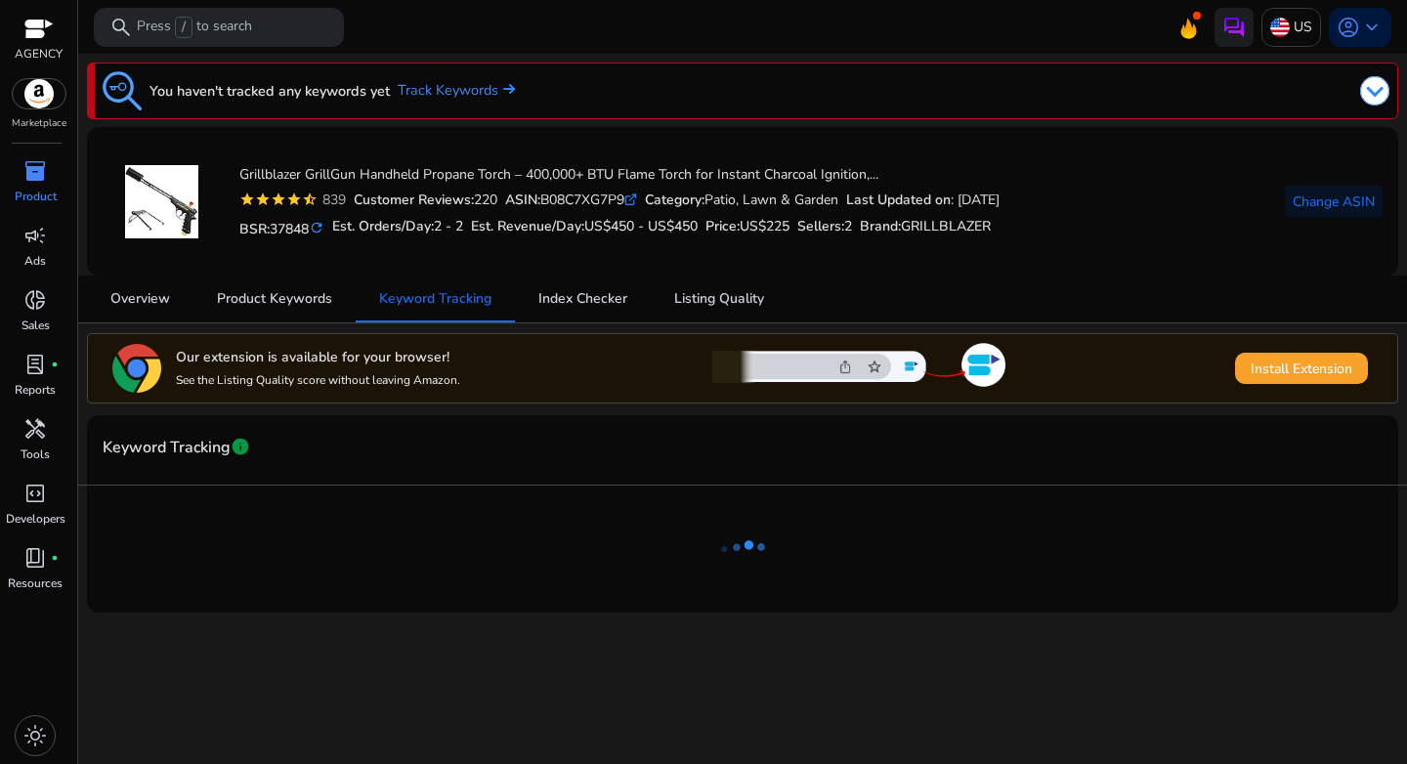
click at [573, 201] on div "ASIN: B08C7XG7P9 .st0{fill:#2c8af8}" at bounding box center [571, 200] width 132 height 21
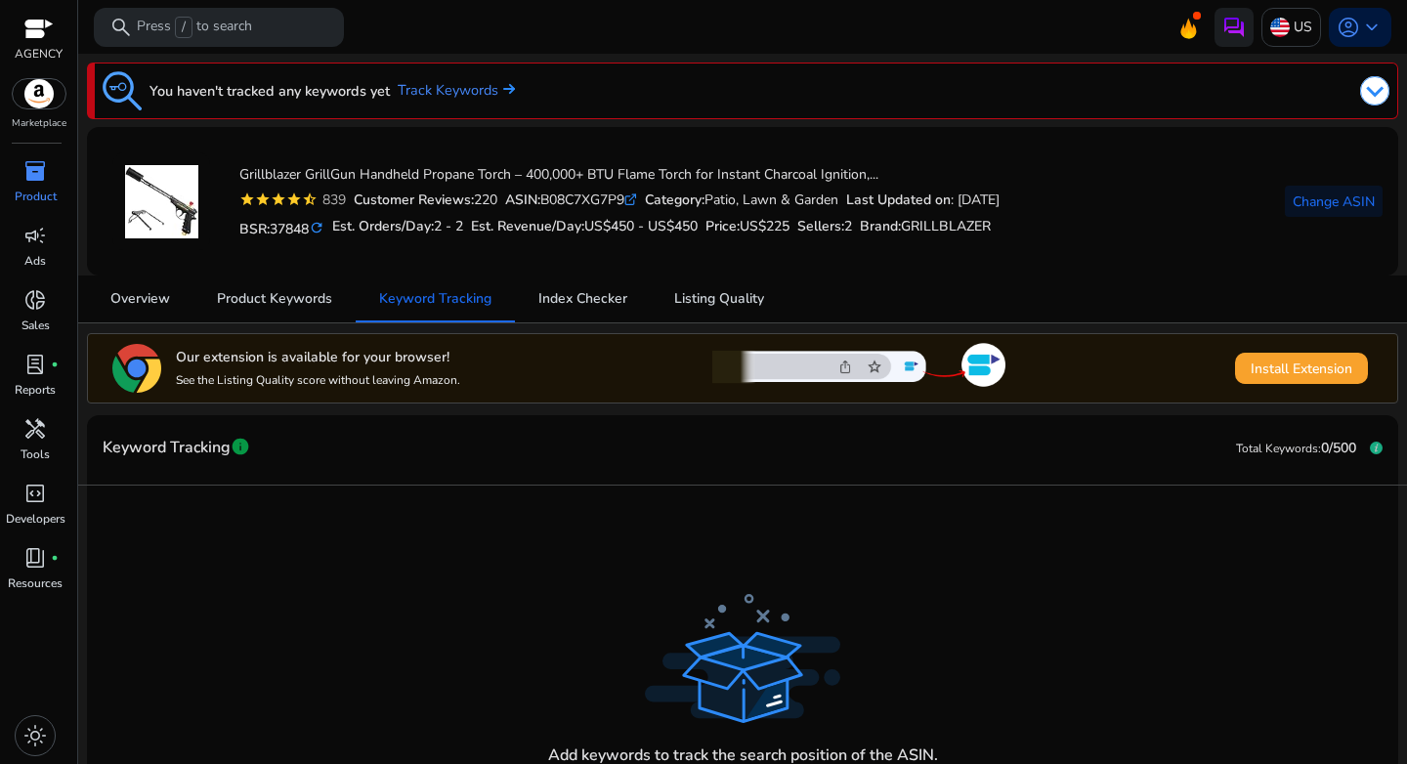
copy div "B08C7XG7P9"
click at [404, 310] on span "Keyword Tracking" at bounding box center [435, 298] width 112 height 47
click at [426, 100] on link "Track Keywords" at bounding box center [456, 90] width 117 height 21
click at [430, 84] on link "Track Keywords" at bounding box center [456, 90] width 117 height 21
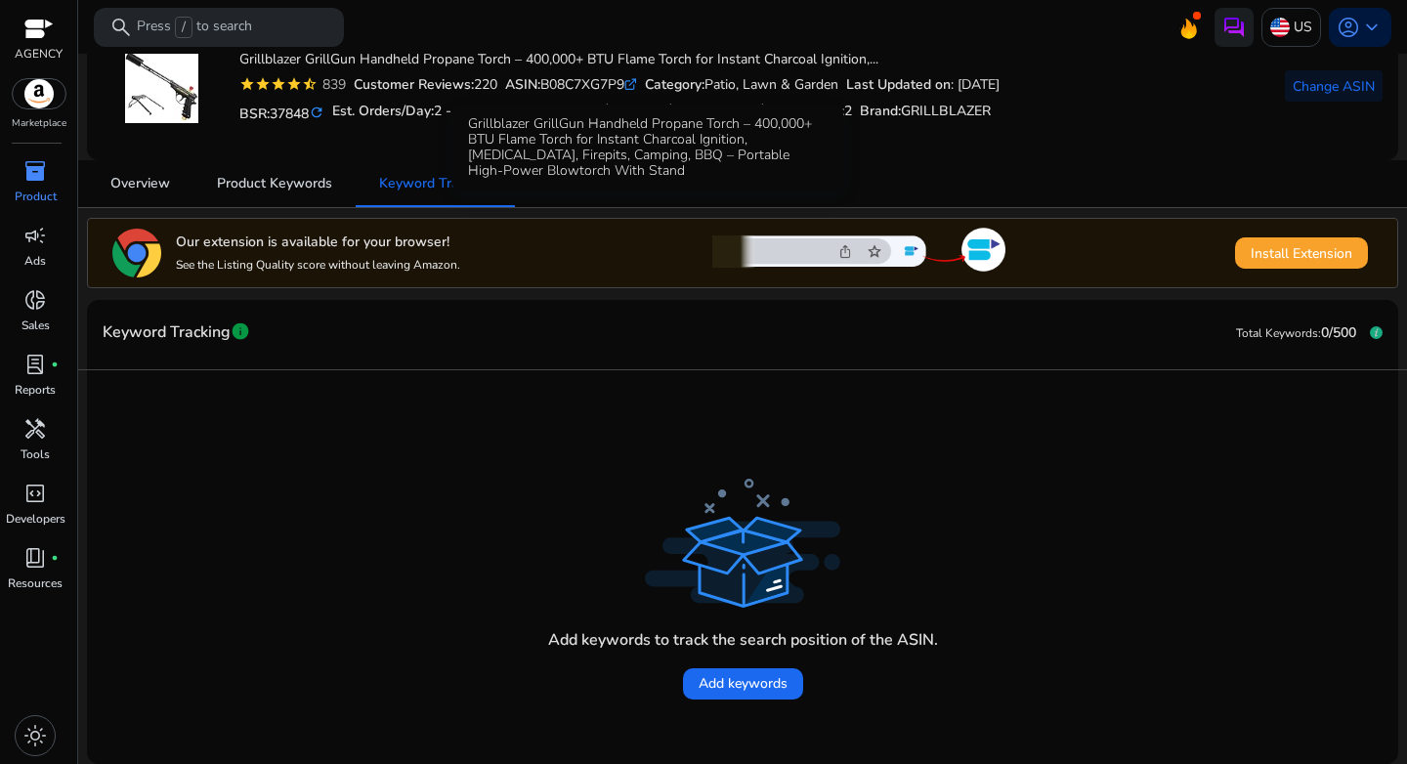
scroll to position [116, 0]
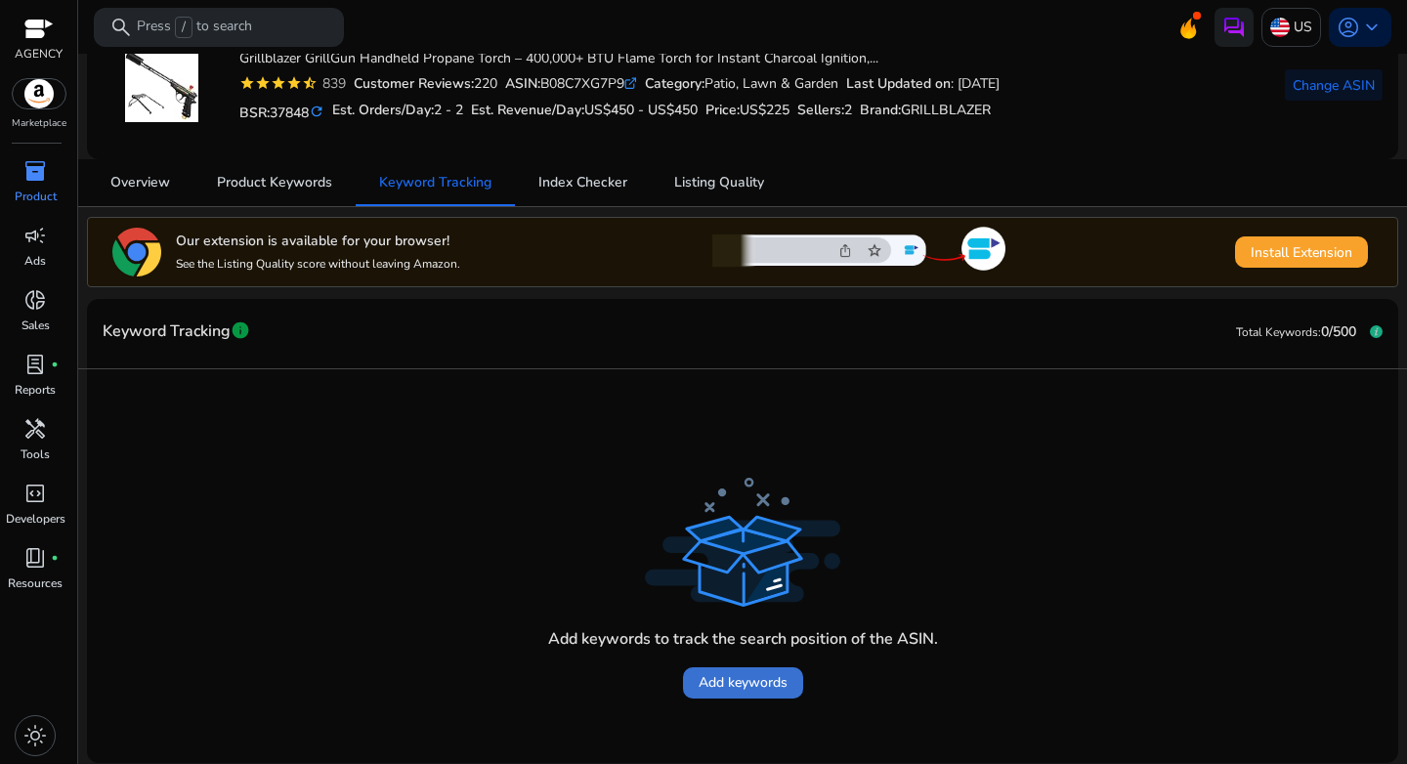
click at [755, 676] on span "Add keywords" at bounding box center [742, 682] width 89 height 21
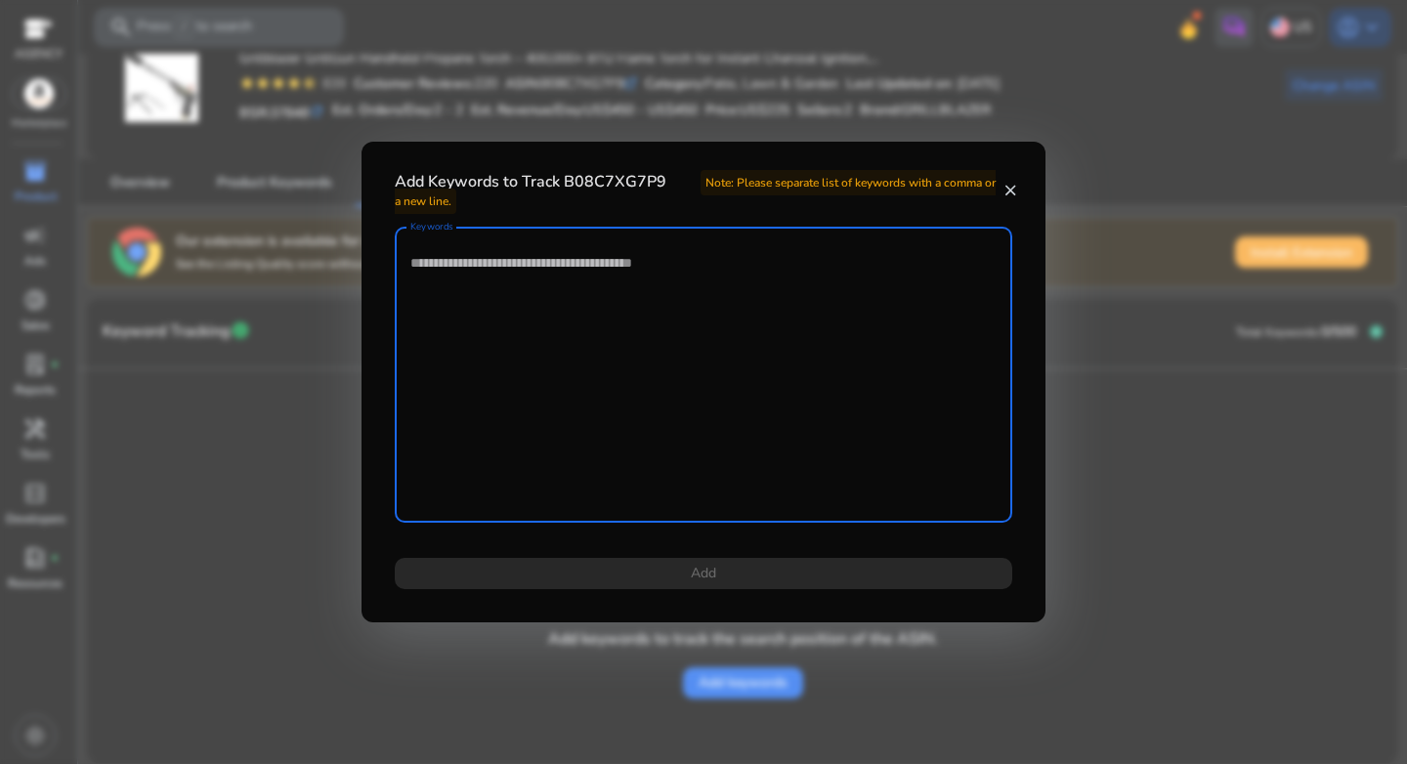
click at [505, 349] on textarea "Keywords" at bounding box center [703, 374] width 586 height 276
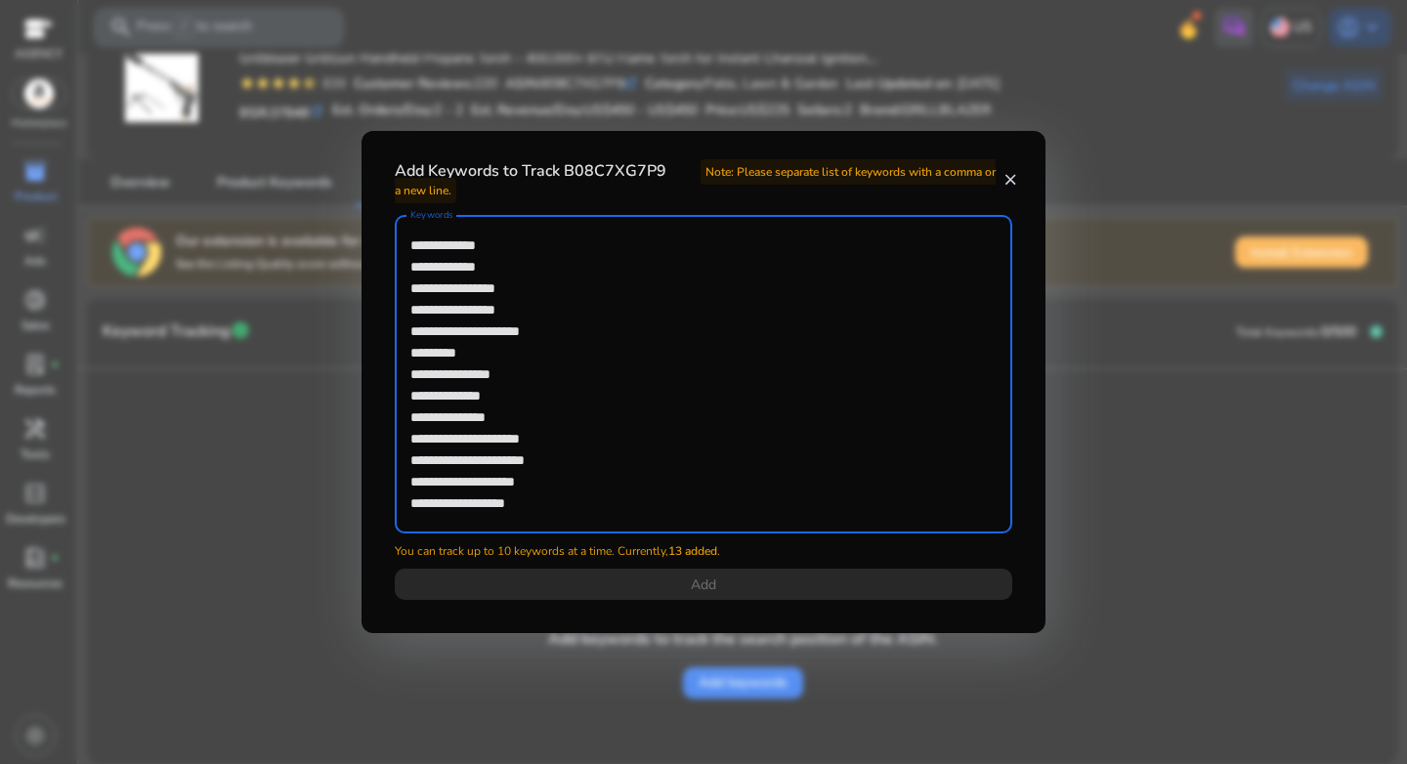
scroll to position [12, 0]
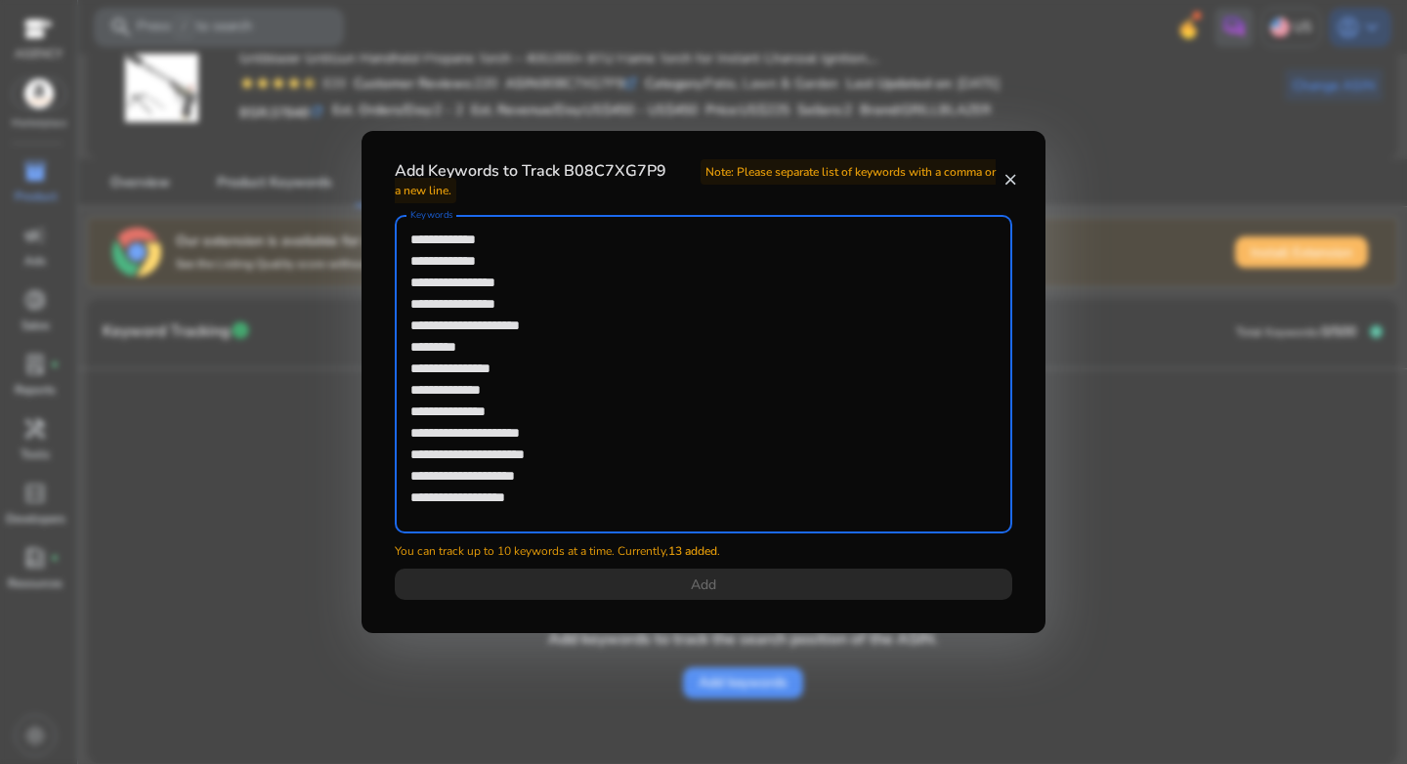
type textarea "**********"
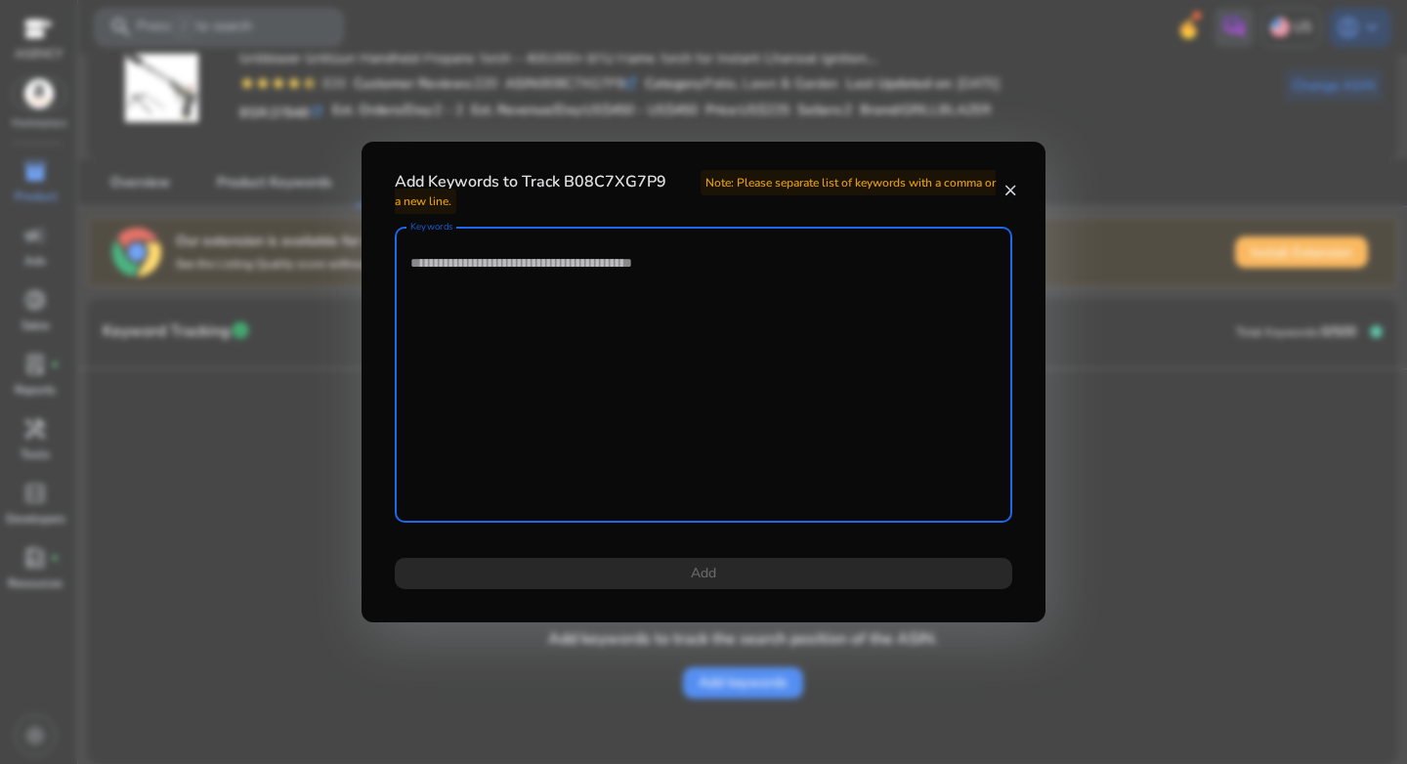
scroll to position [0, 0]
click at [489, 333] on textarea "Keywords" at bounding box center [703, 374] width 586 height 276
paste textarea "**********"
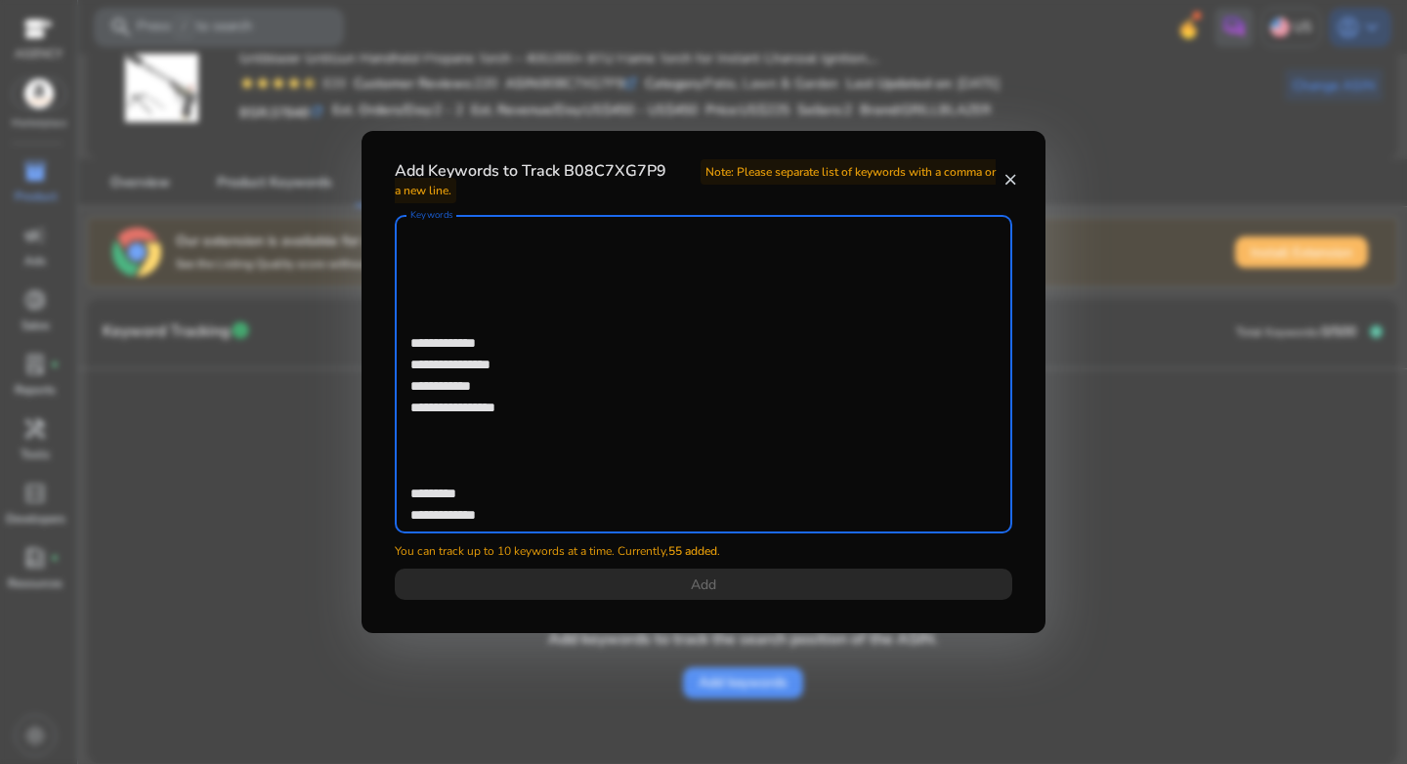
click at [466, 470] on textarea "**********" at bounding box center [703, 374] width 586 height 299
type textarea "**********"
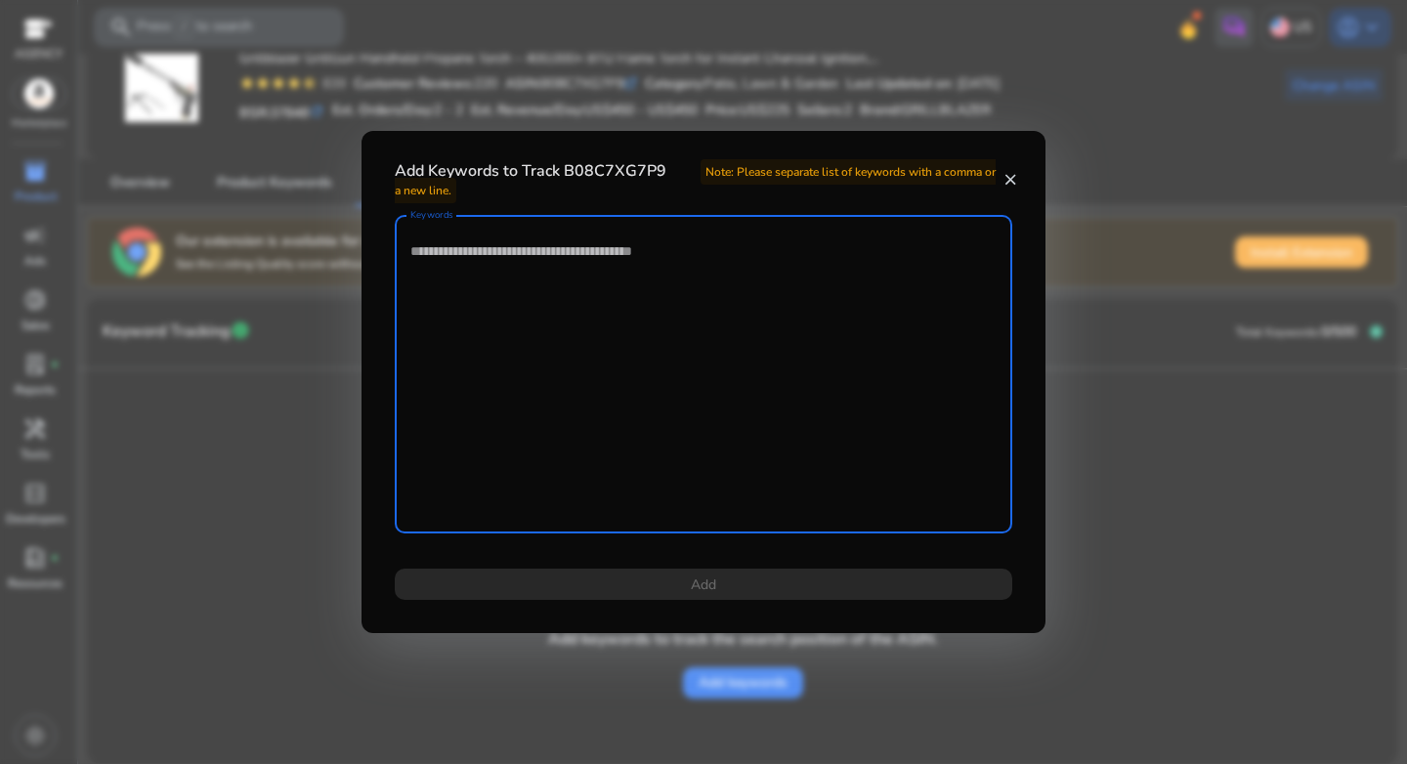
scroll to position [0, 0]
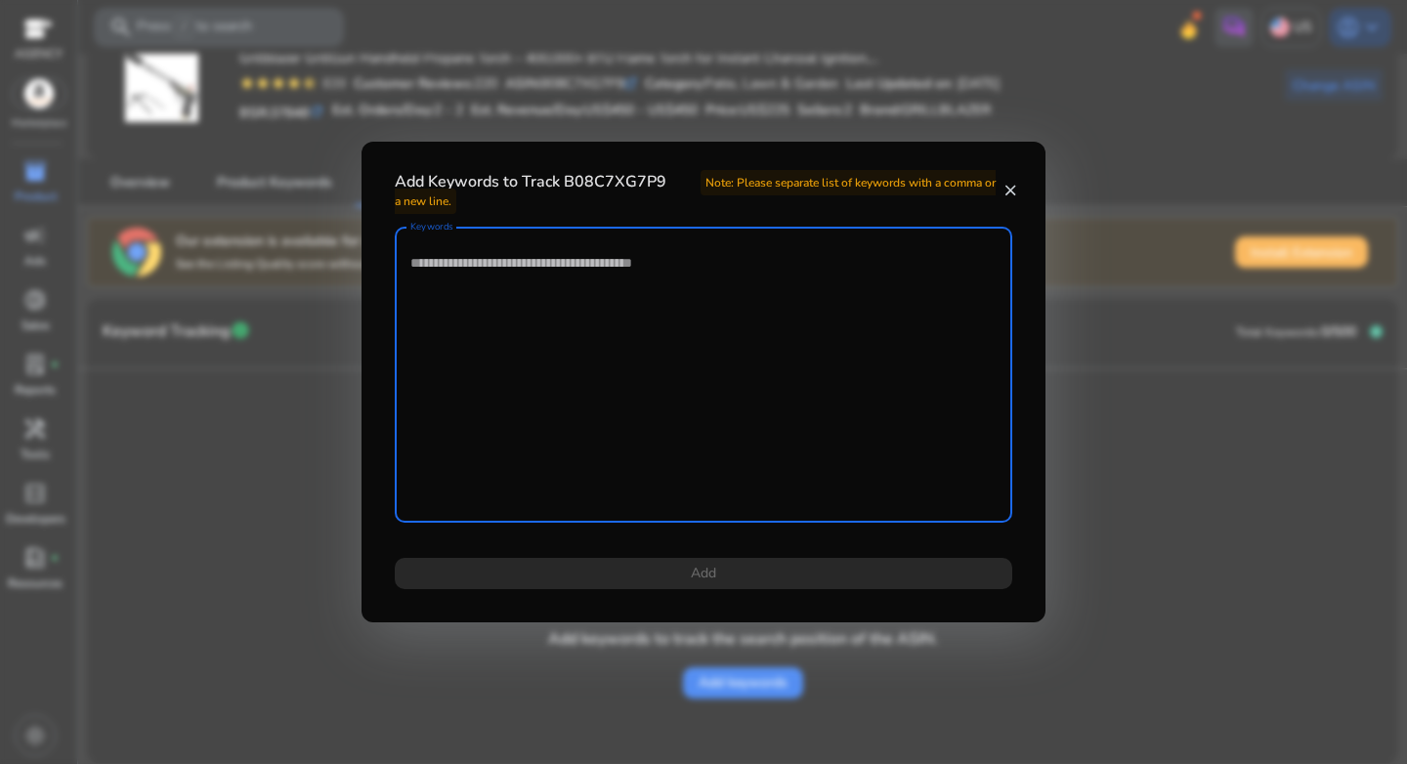
paste textarea "**********"
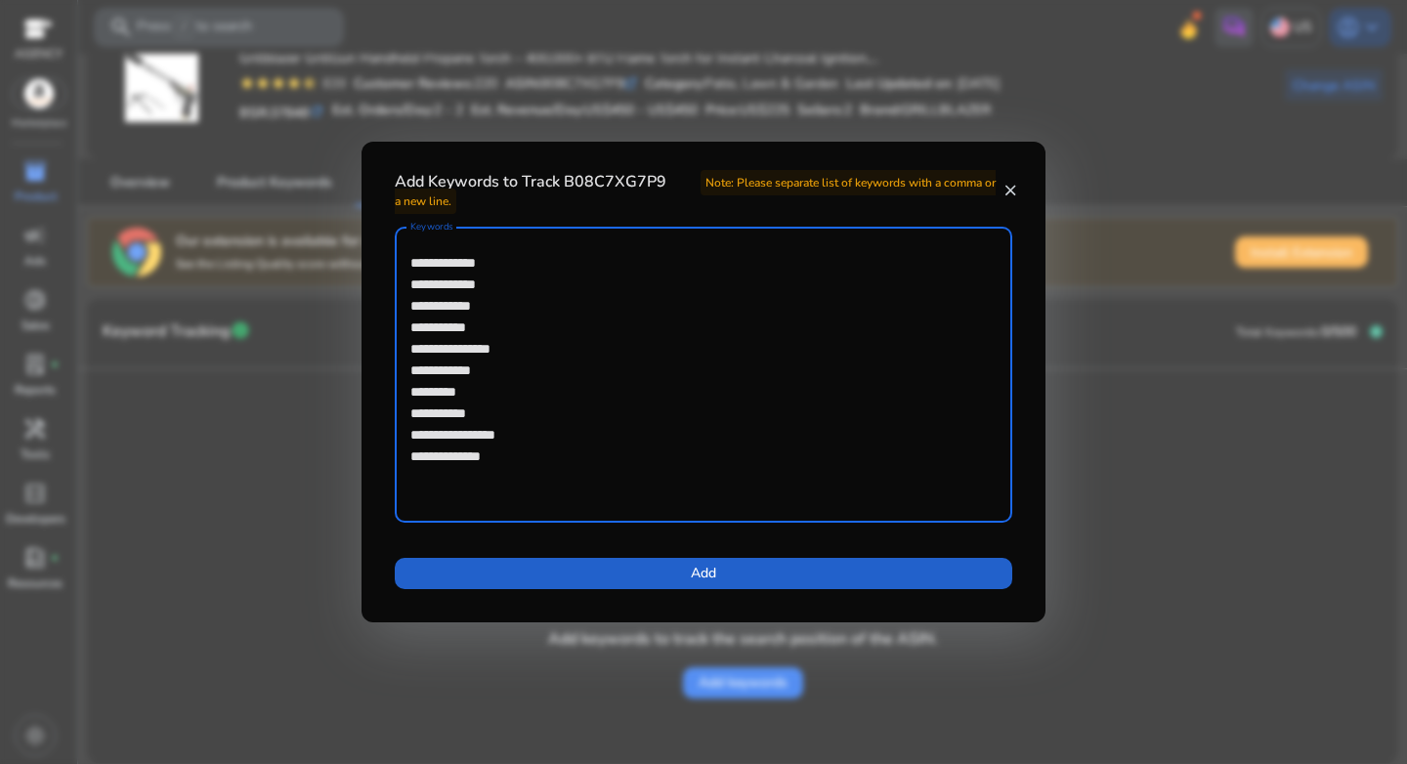
type textarea "**********"
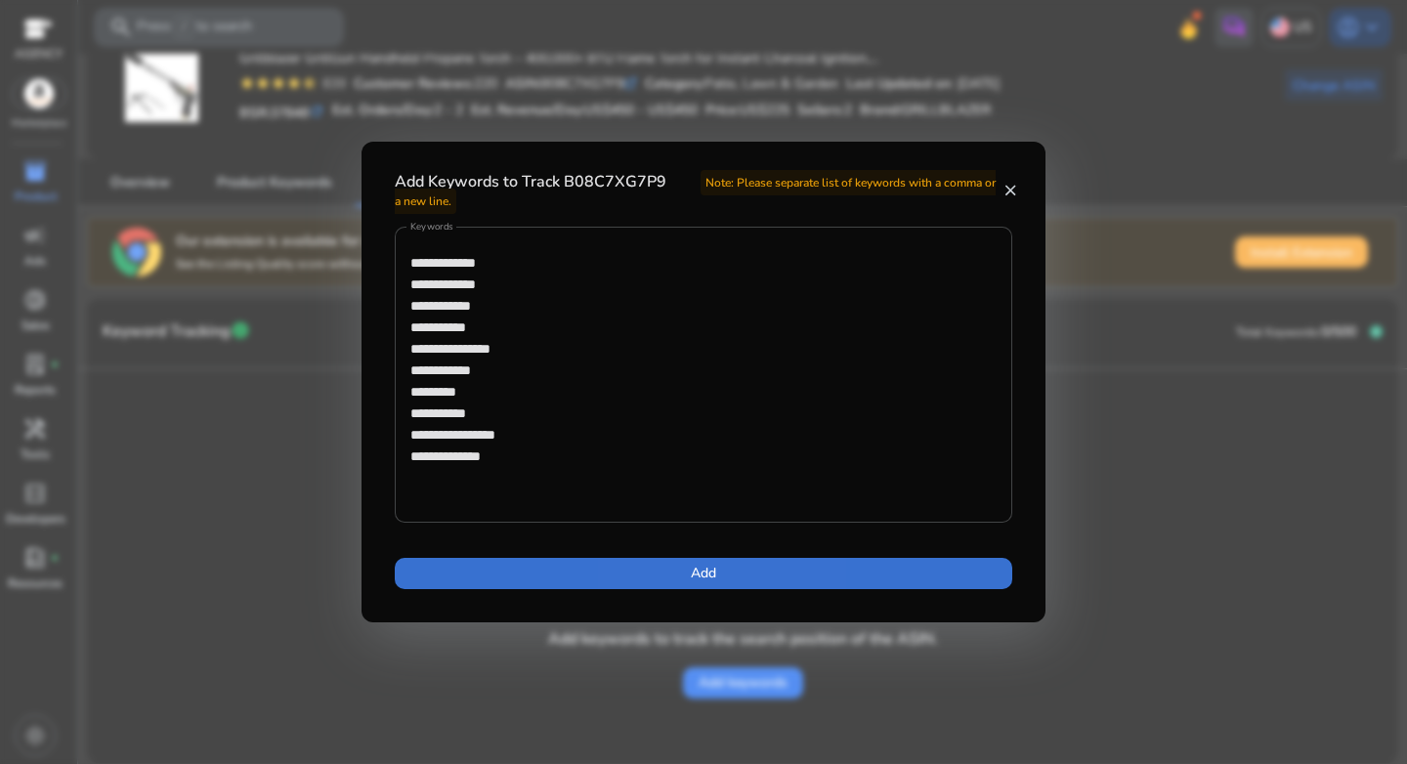
click at [681, 581] on span at bounding box center [703, 573] width 617 height 47
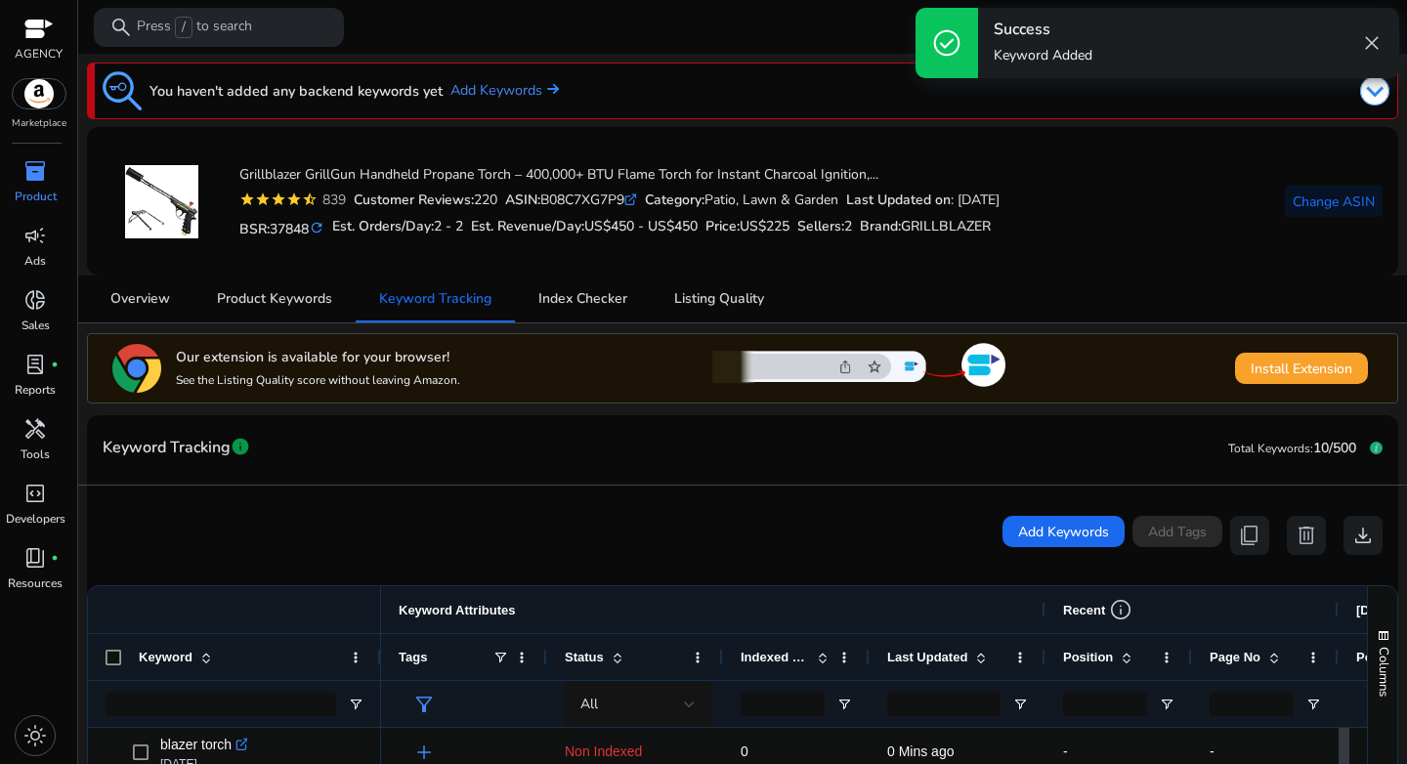
scroll to position [289, 0]
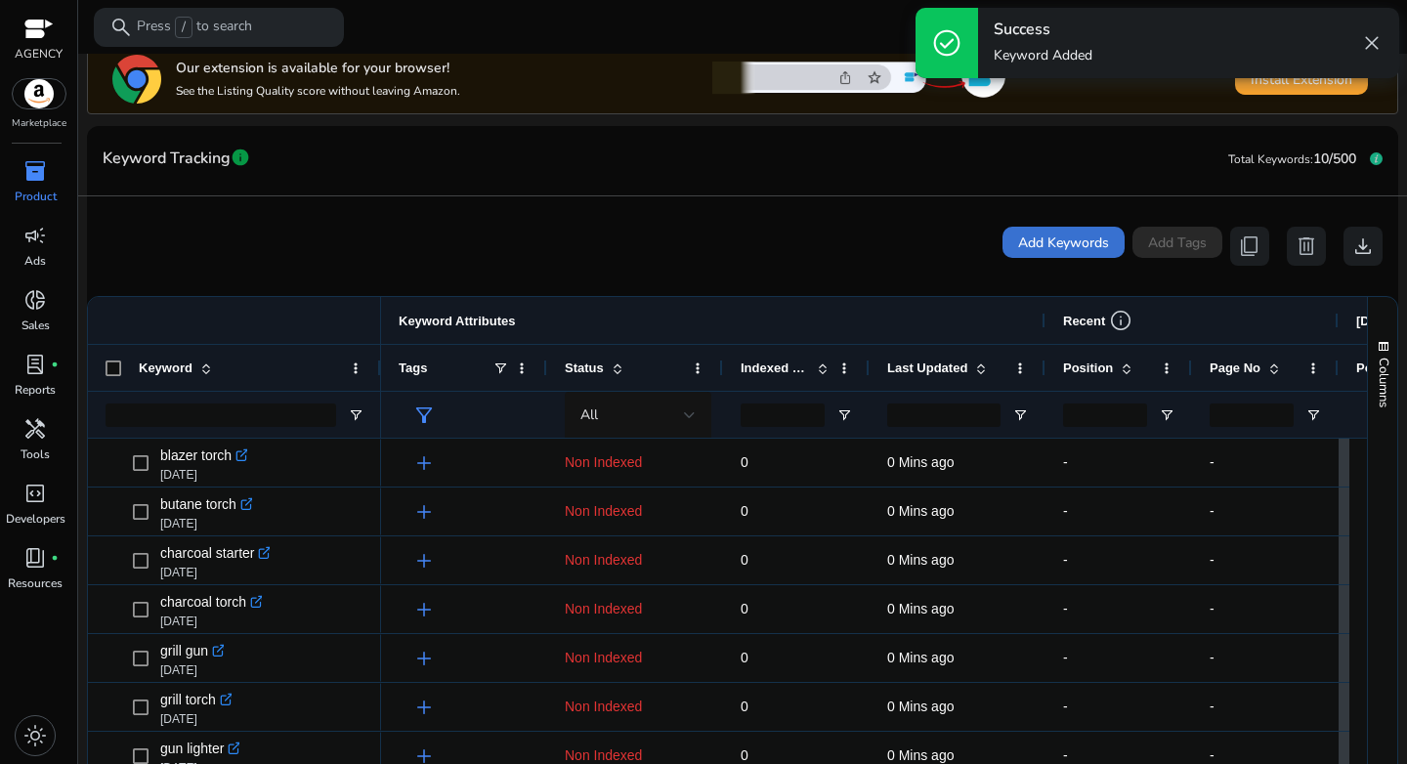
click at [1058, 242] on span "Add Keywords" at bounding box center [1063, 242] width 91 height 21
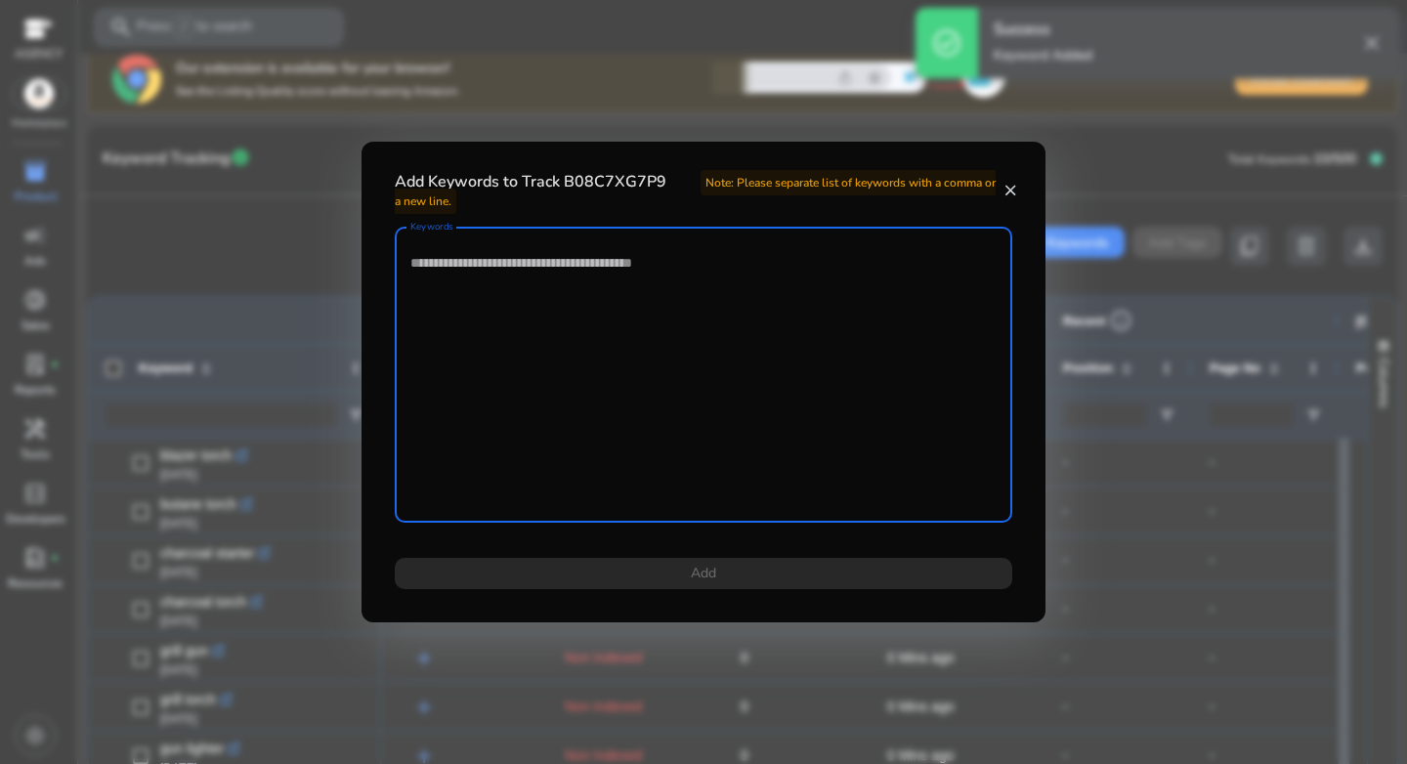
click at [694, 288] on textarea "Keywords" at bounding box center [703, 374] width 586 height 276
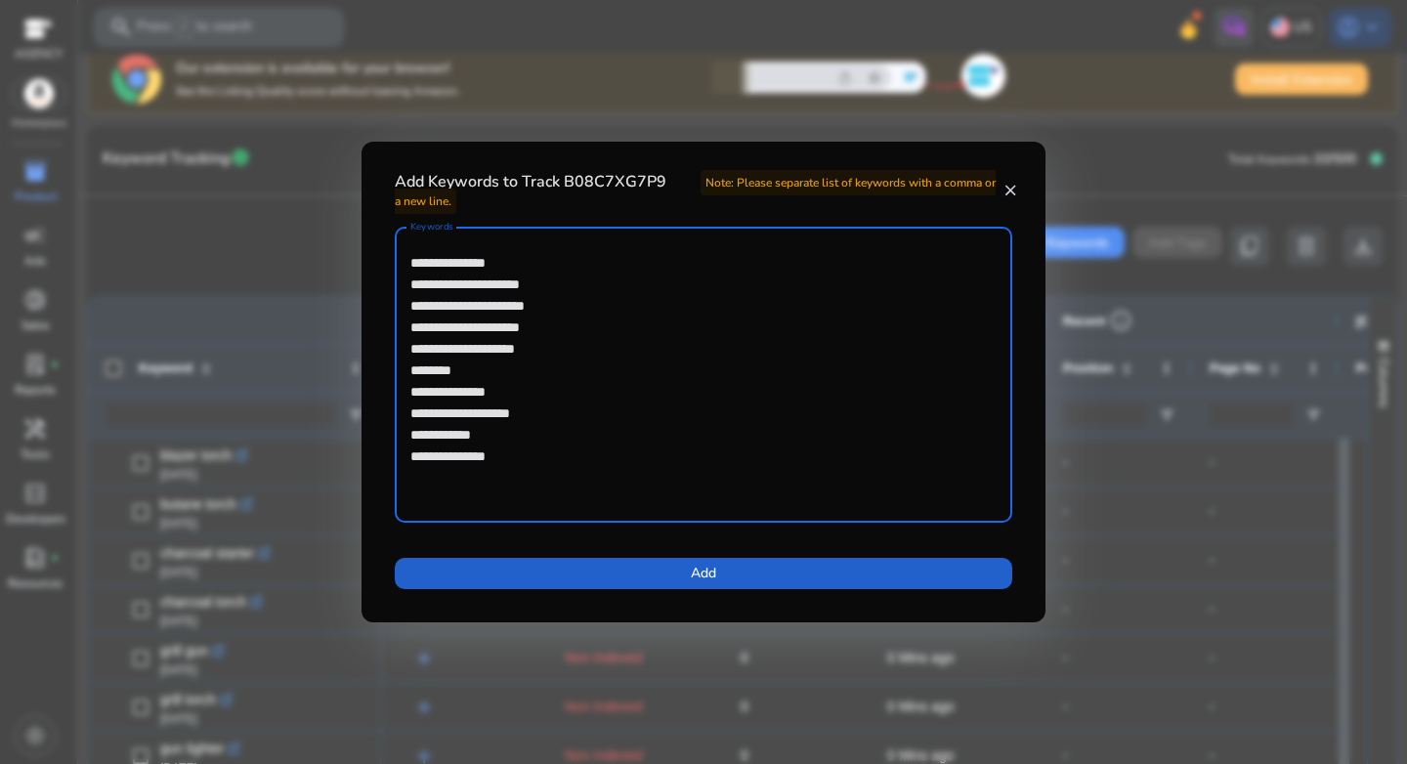
type textarea "**********"
click at [727, 575] on span at bounding box center [703, 573] width 617 height 47
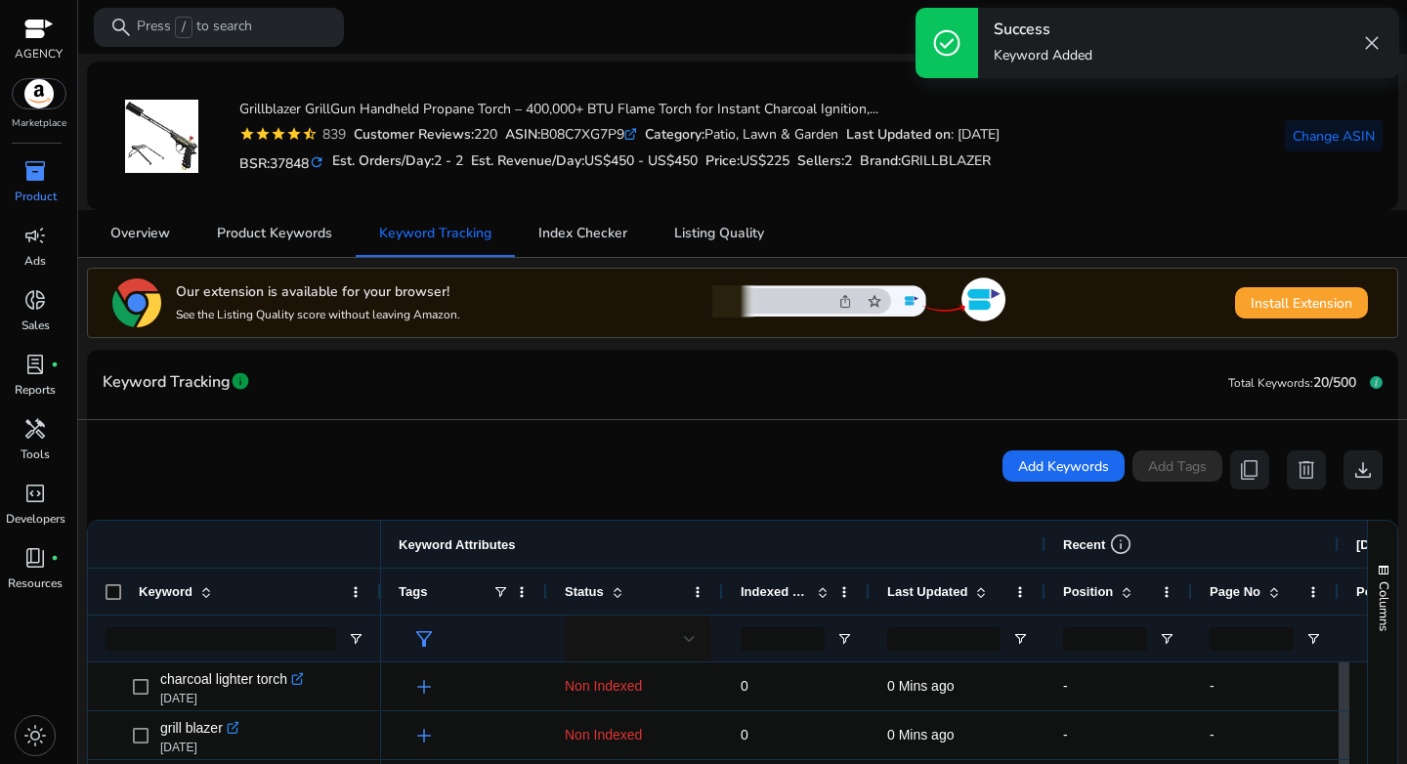
scroll to position [174, 0]
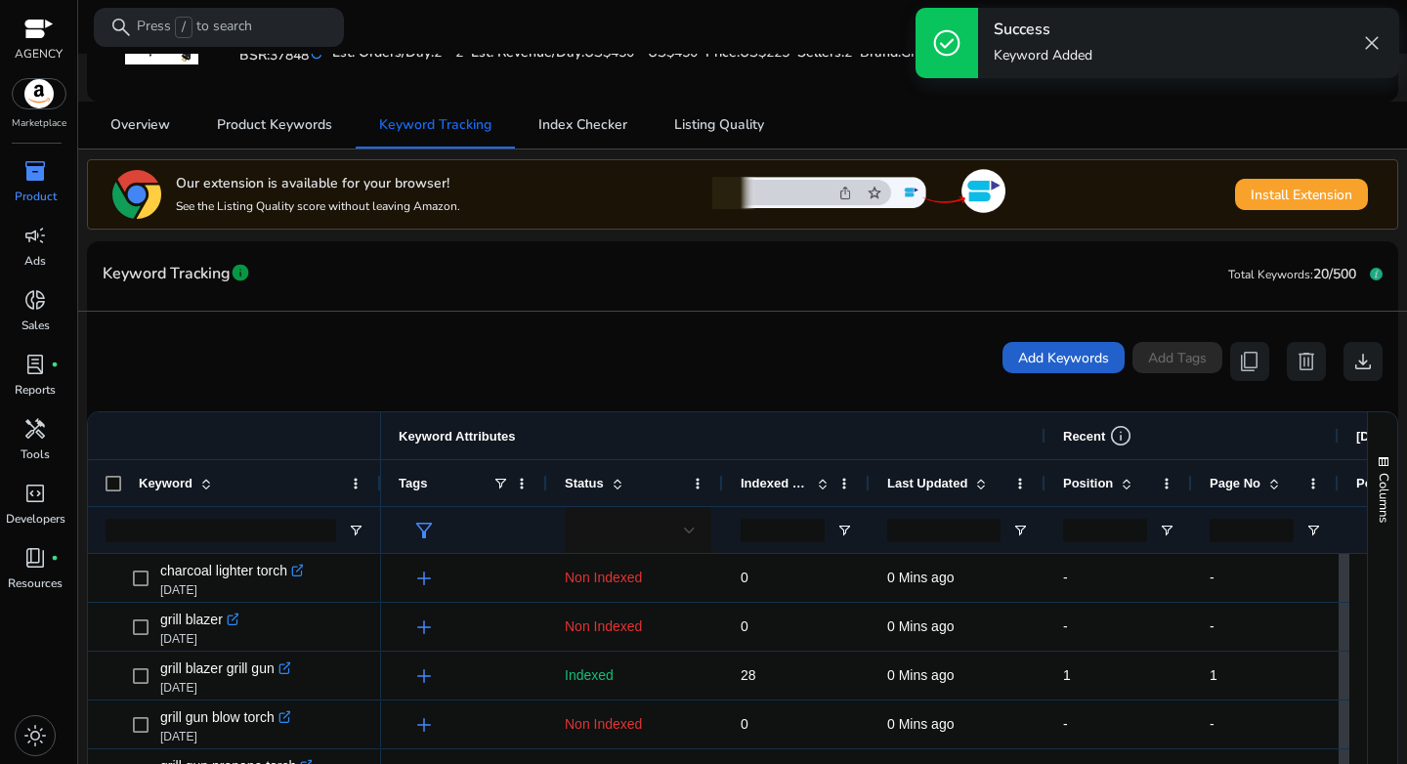
click at [1044, 349] on span "Add Keywords" at bounding box center [1063, 358] width 91 height 21
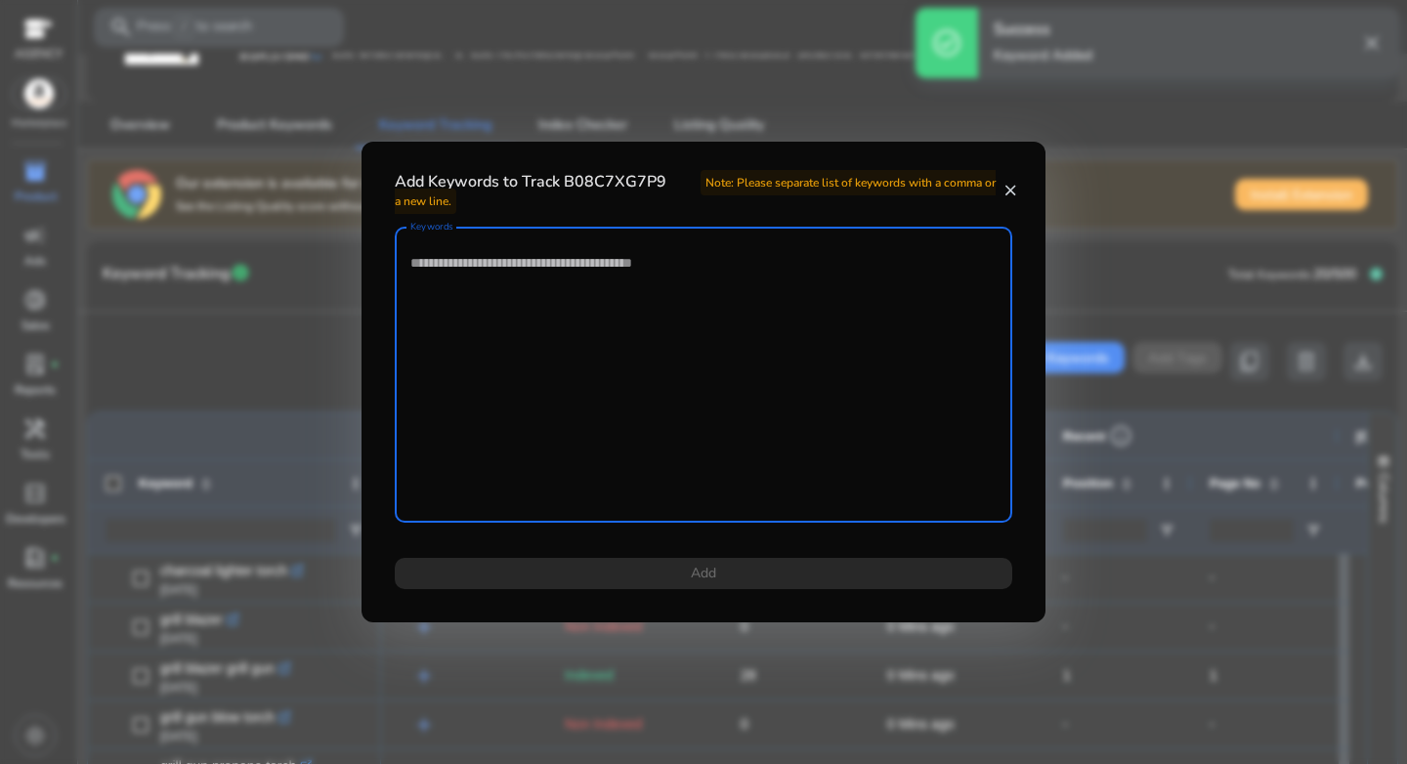
click at [641, 364] on textarea "Keywords" at bounding box center [703, 374] width 586 height 276
paste textarea "**********"
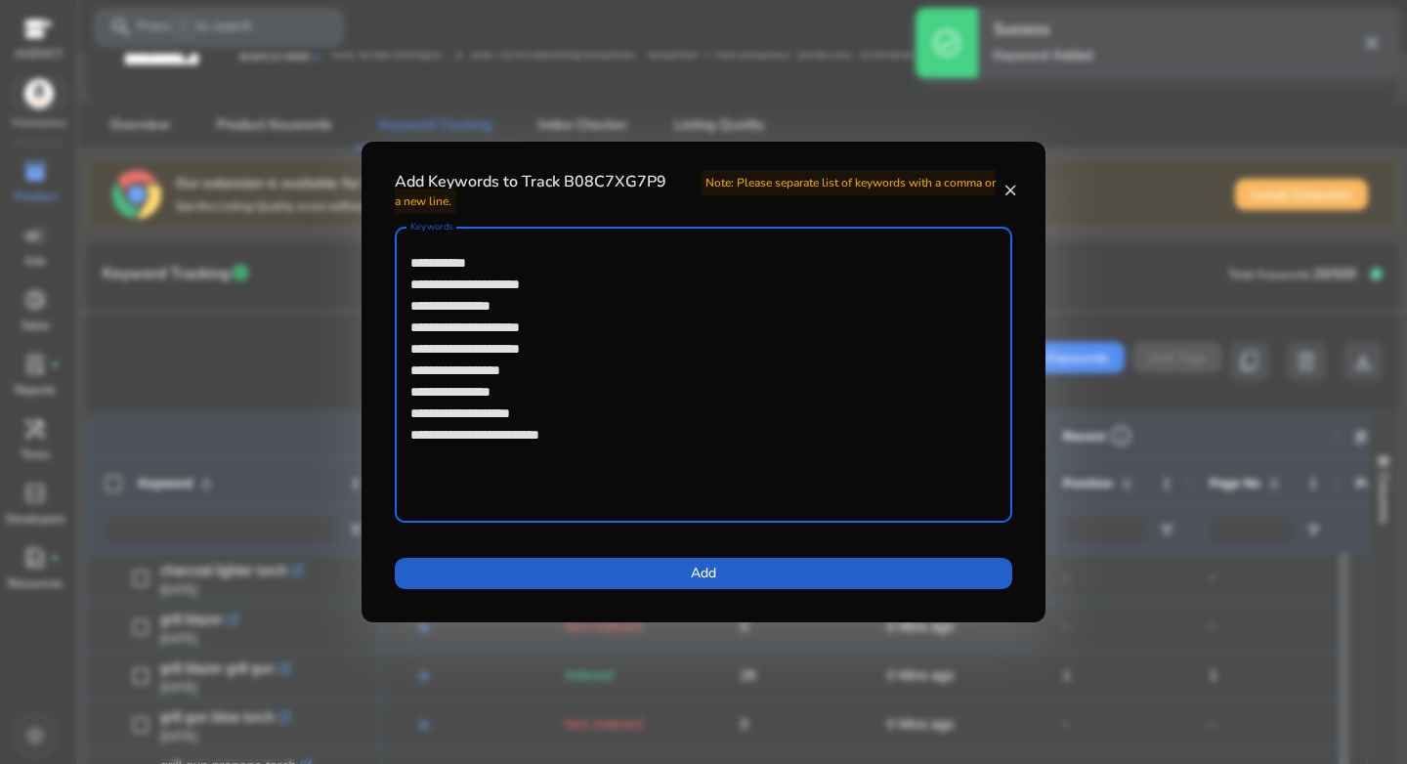
type textarea "**********"
click at [731, 570] on span at bounding box center [703, 573] width 617 height 47
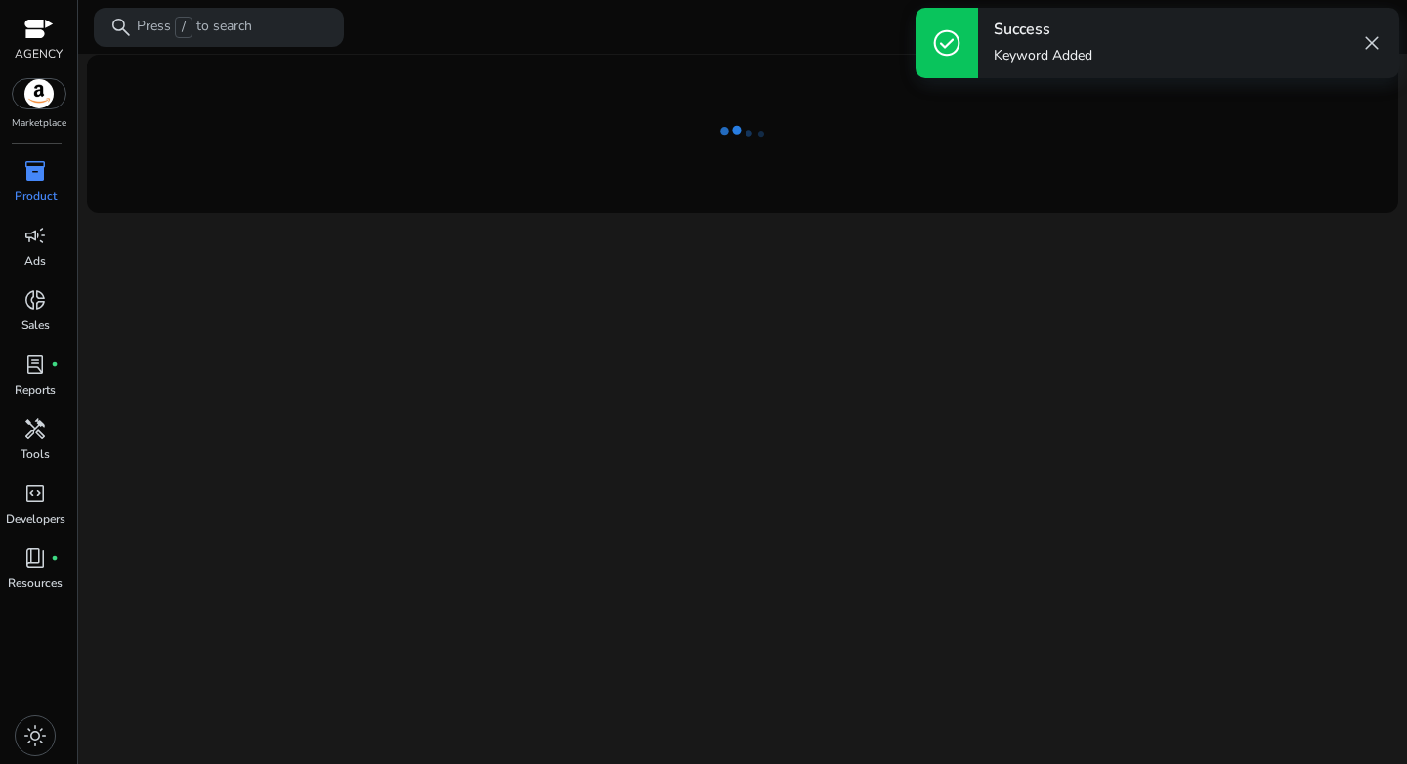
click at [1005, 336] on div "We are getting things ready for you..." at bounding box center [742, 409] width 1313 height 710
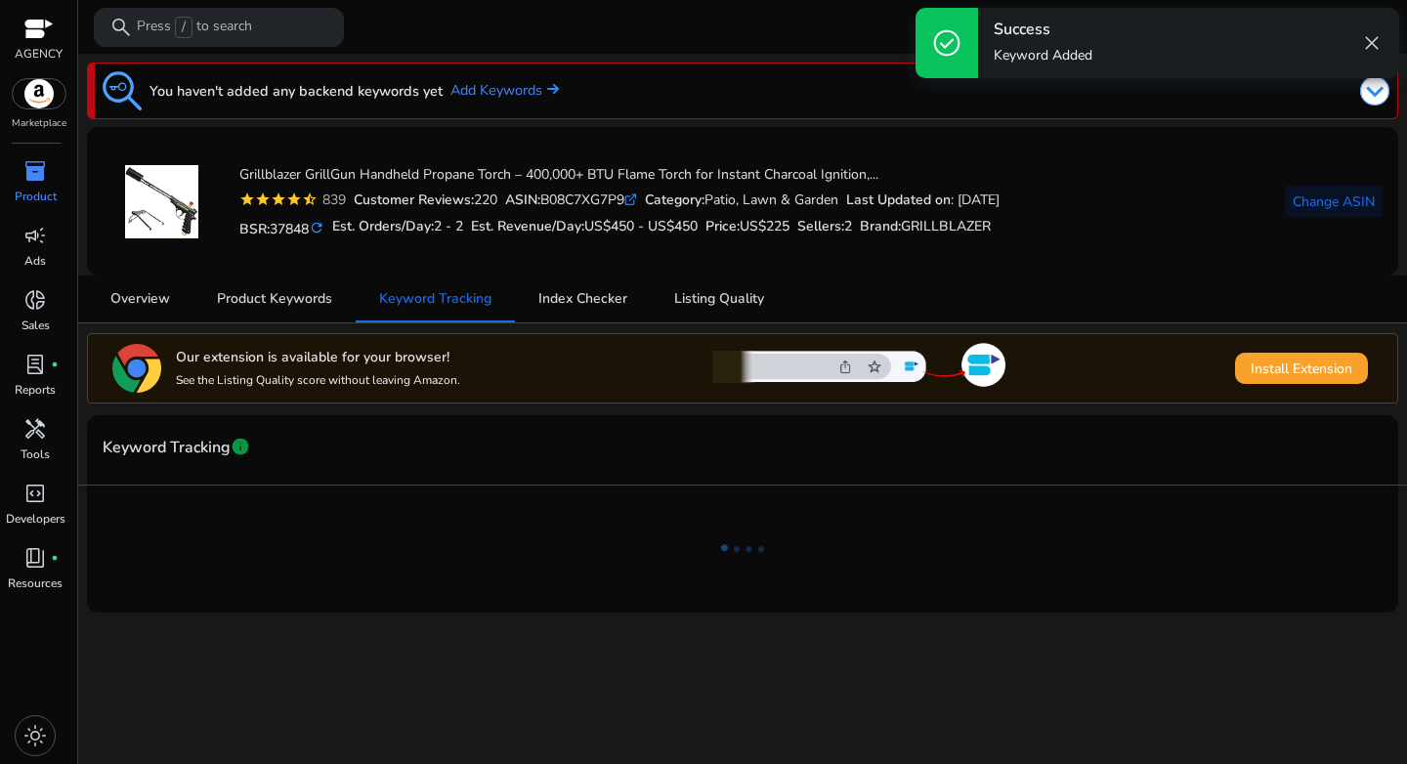
click at [1364, 42] on span "close" at bounding box center [1371, 42] width 23 height 23
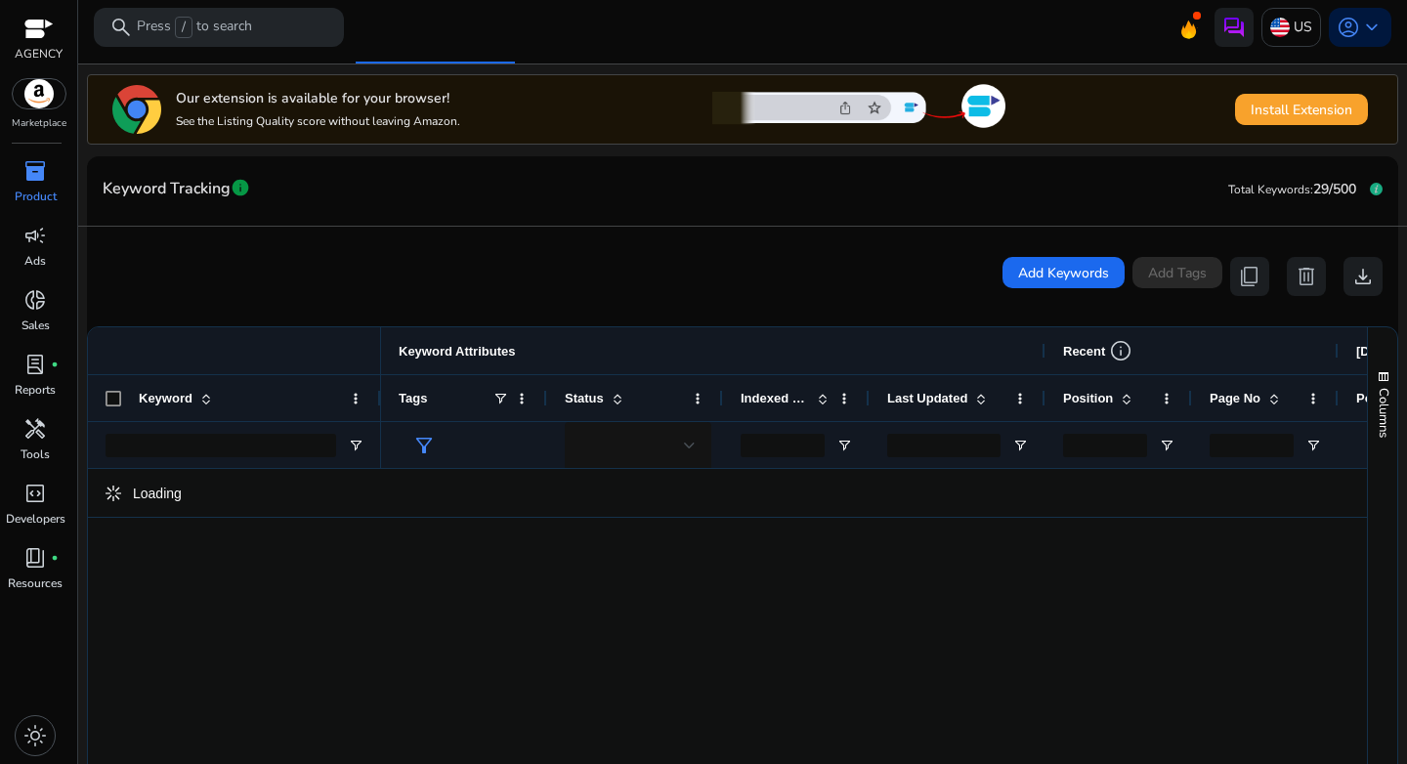
scroll to position [409, 0]
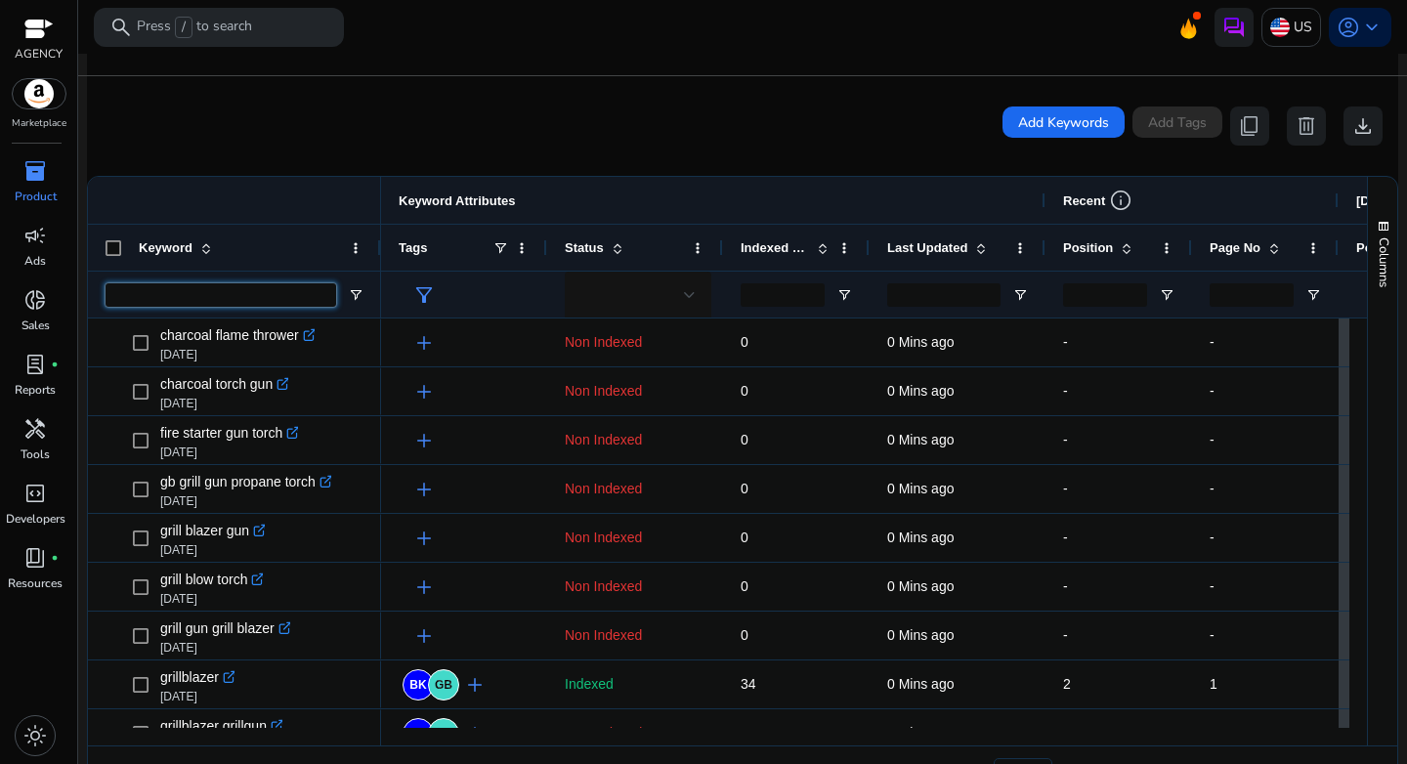
click at [221, 295] on input "Keyword Filter Input" at bounding box center [221, 294] width 231 height 23
type input "**********"
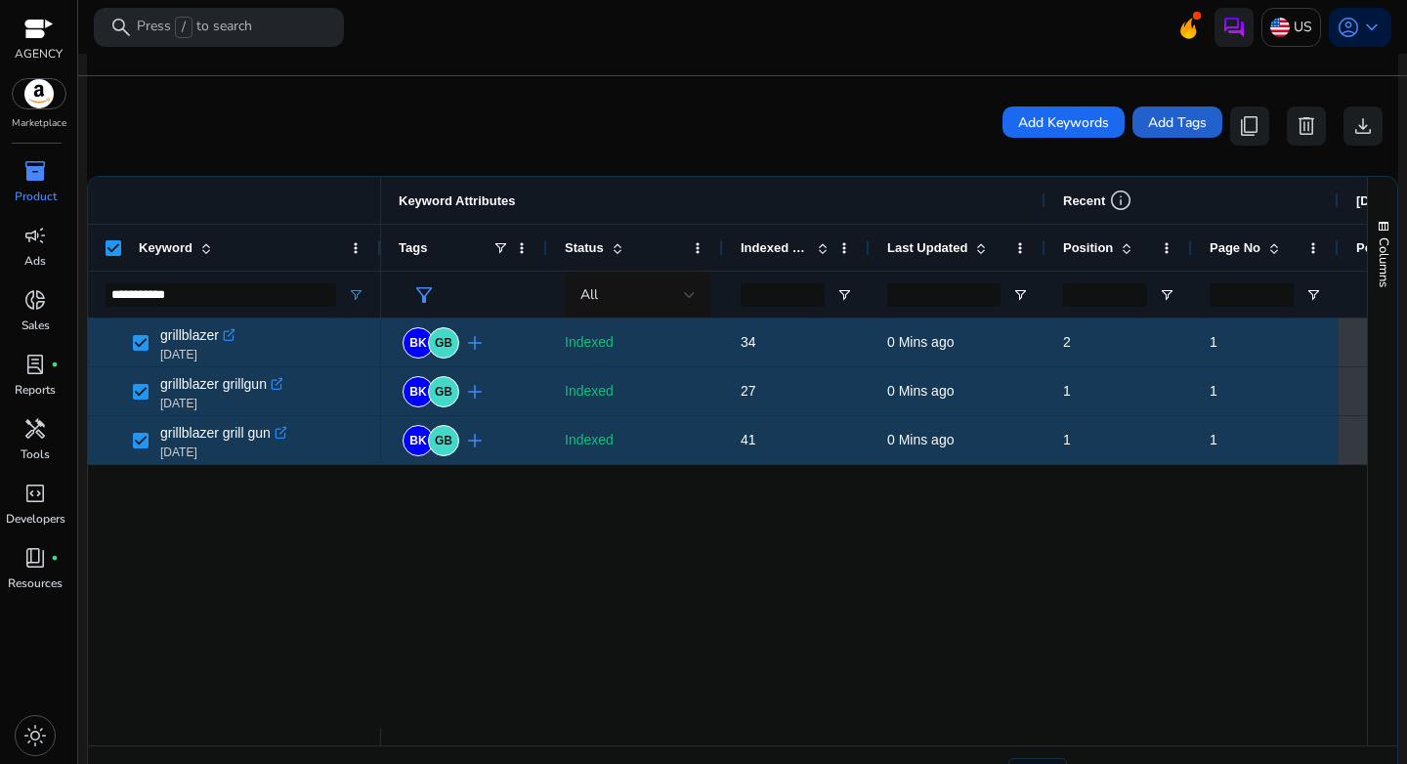
click at [1166, 133] on span at bounding box center [1177, 122] width 90 height 47
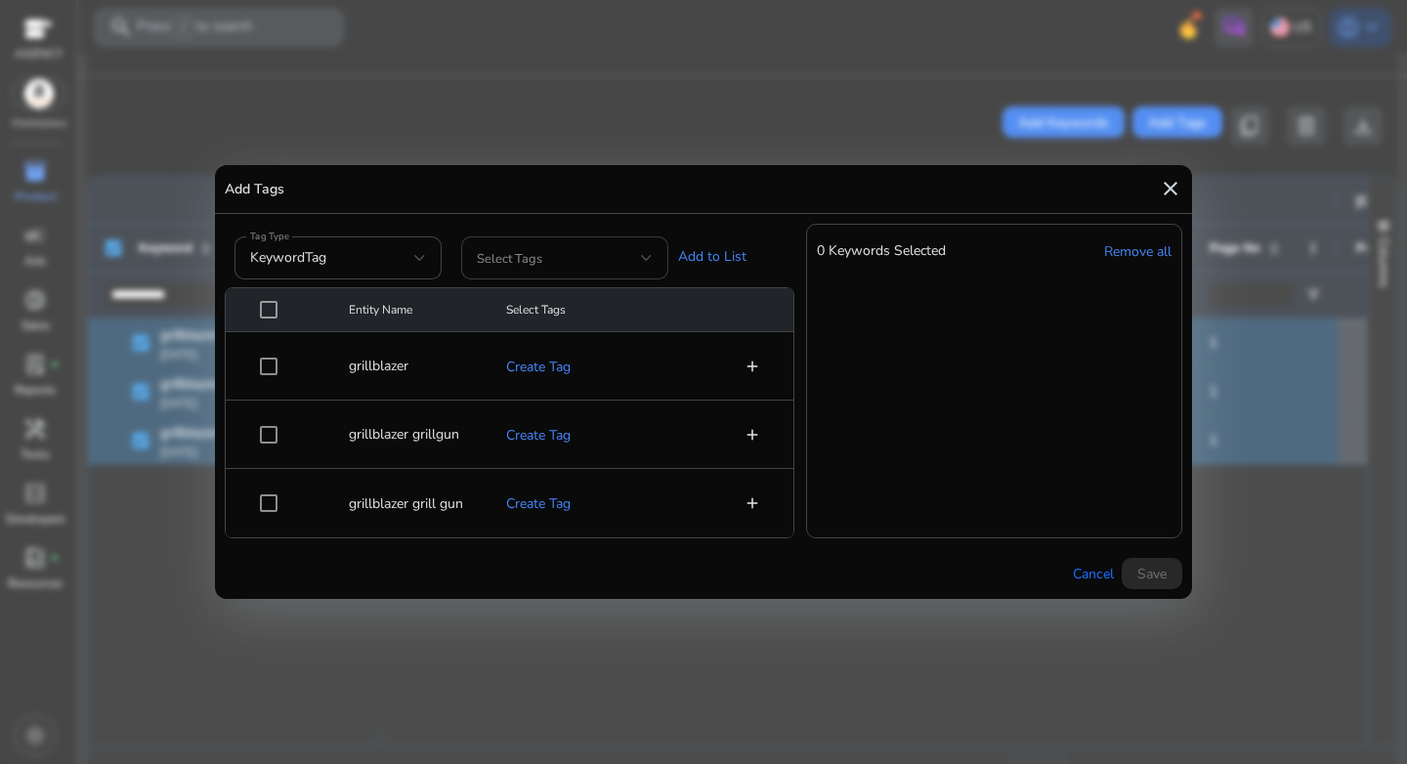
click at [599, 258] on span at bounding box center [559, 257] width 164 height 21
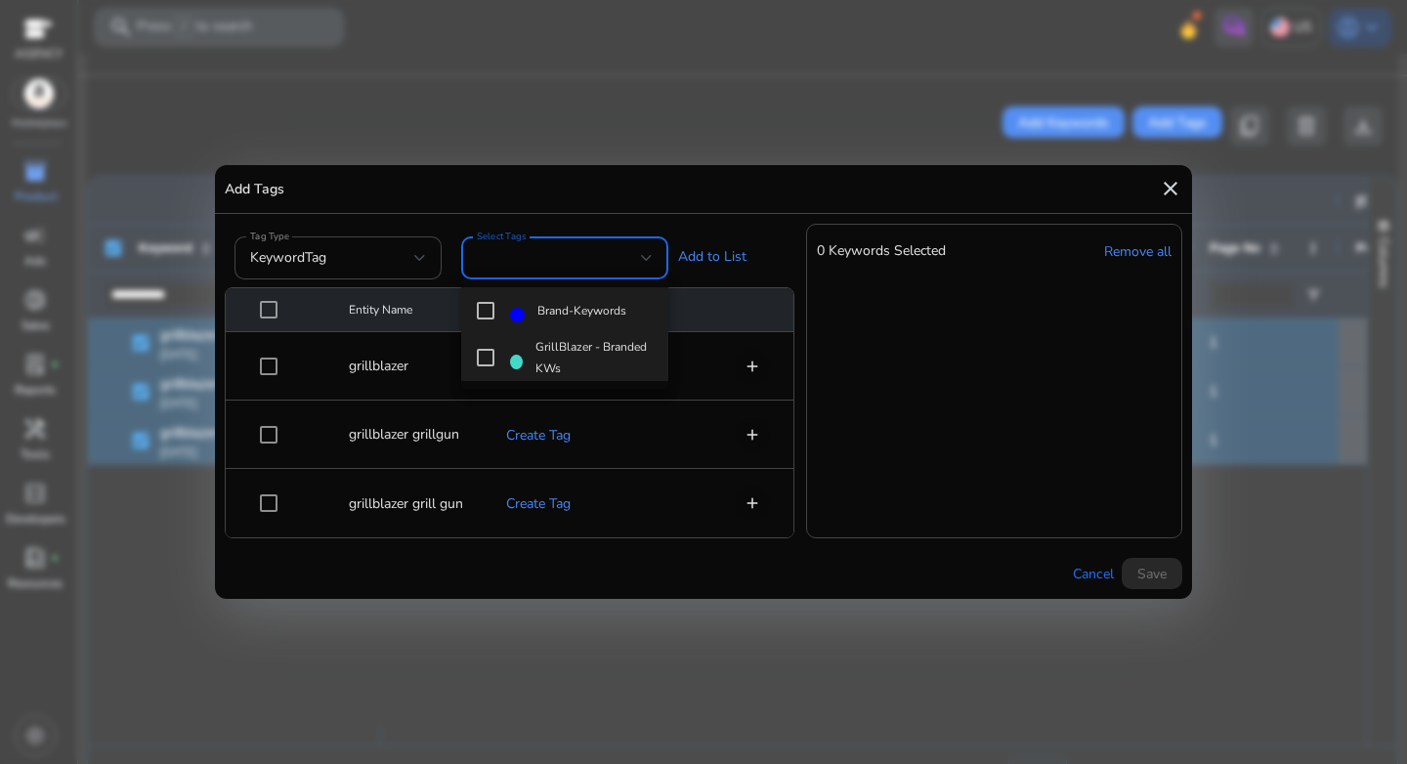
click at [574, 359] on span "GrillBlazer - Branded KWs" at bounding box center [593, 357] width 117 height 43
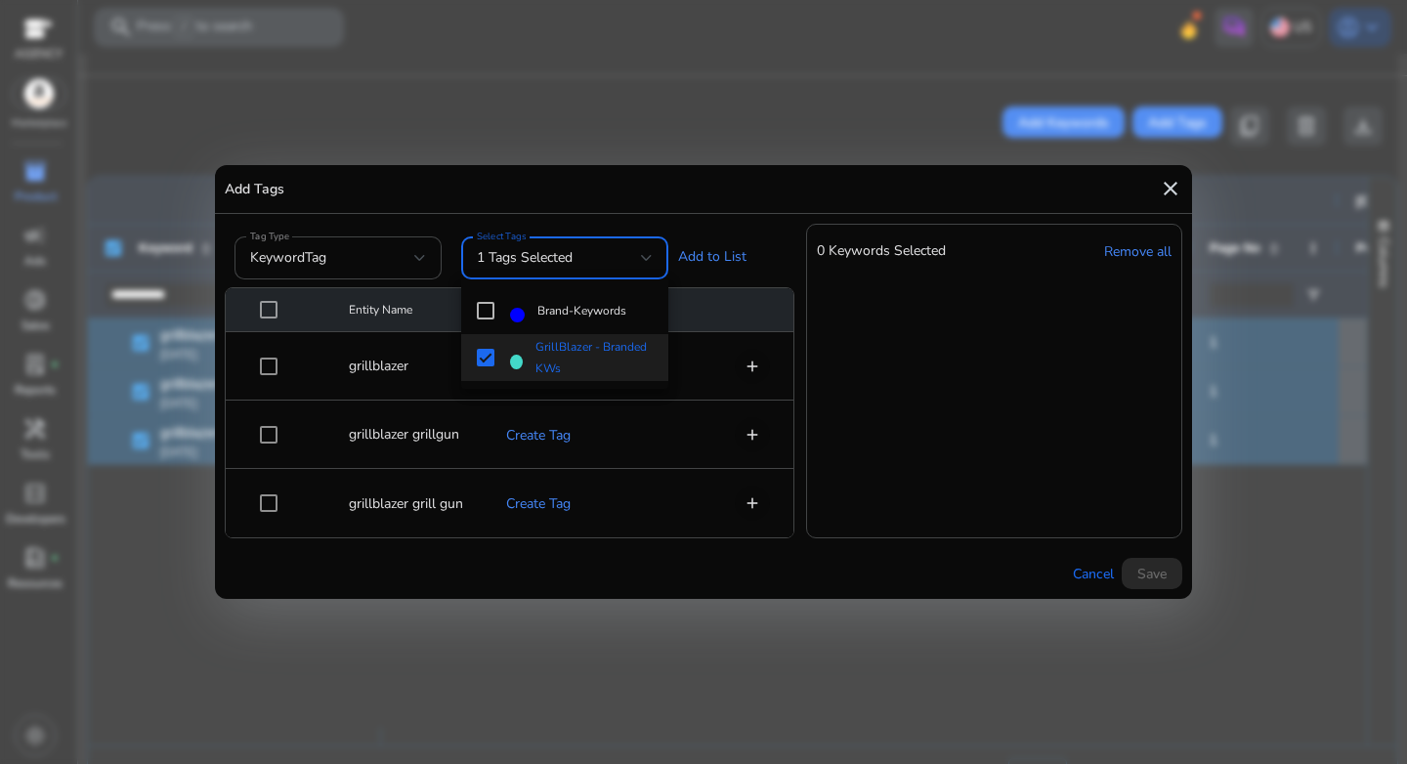
click at [740, 254] on div at bounding box center [703, 382] width 1407 height 764
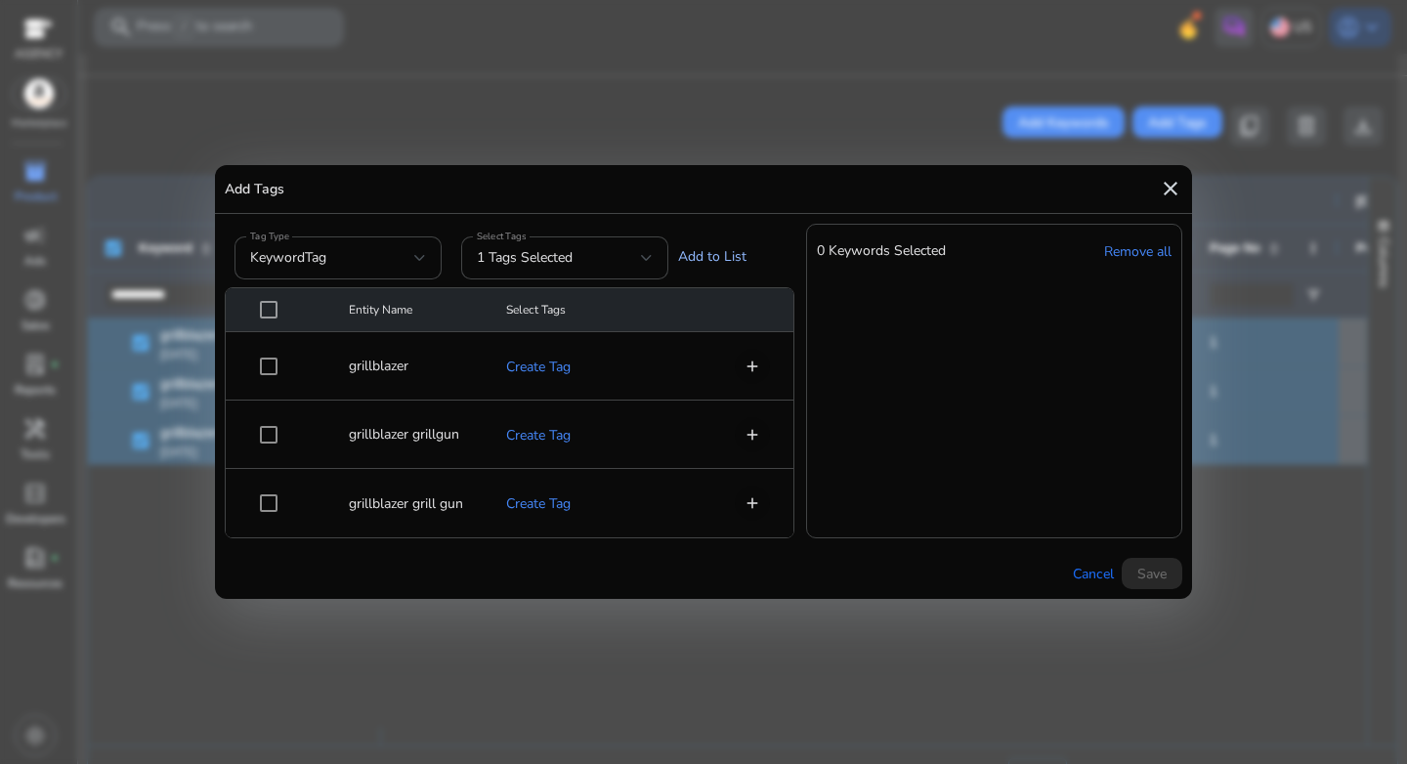
click at [720, 256] on link "Add to List" at bounding box center [712, 256] width 68 height 21
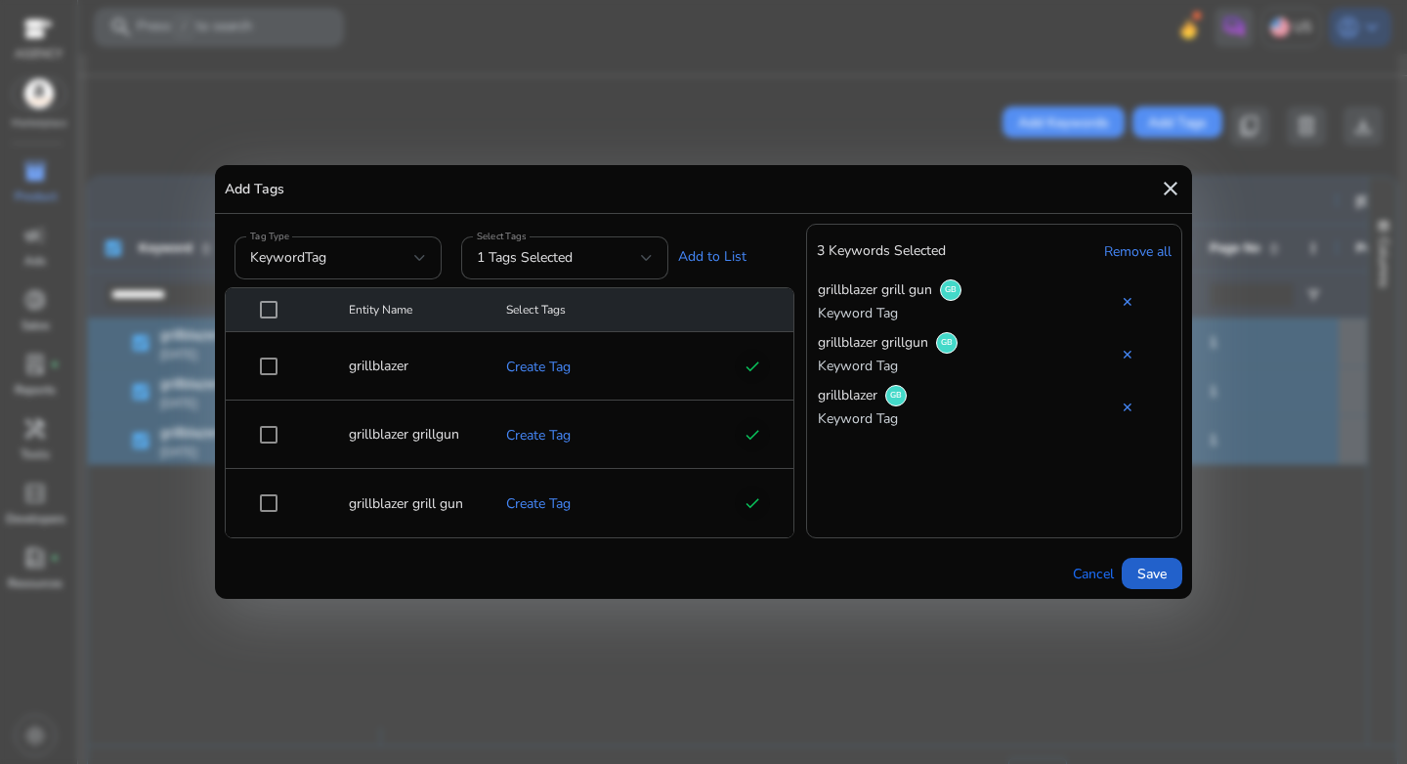
click at [1150, 574] on span "Save" at bounding box center [1151, 574] width 29 height 21
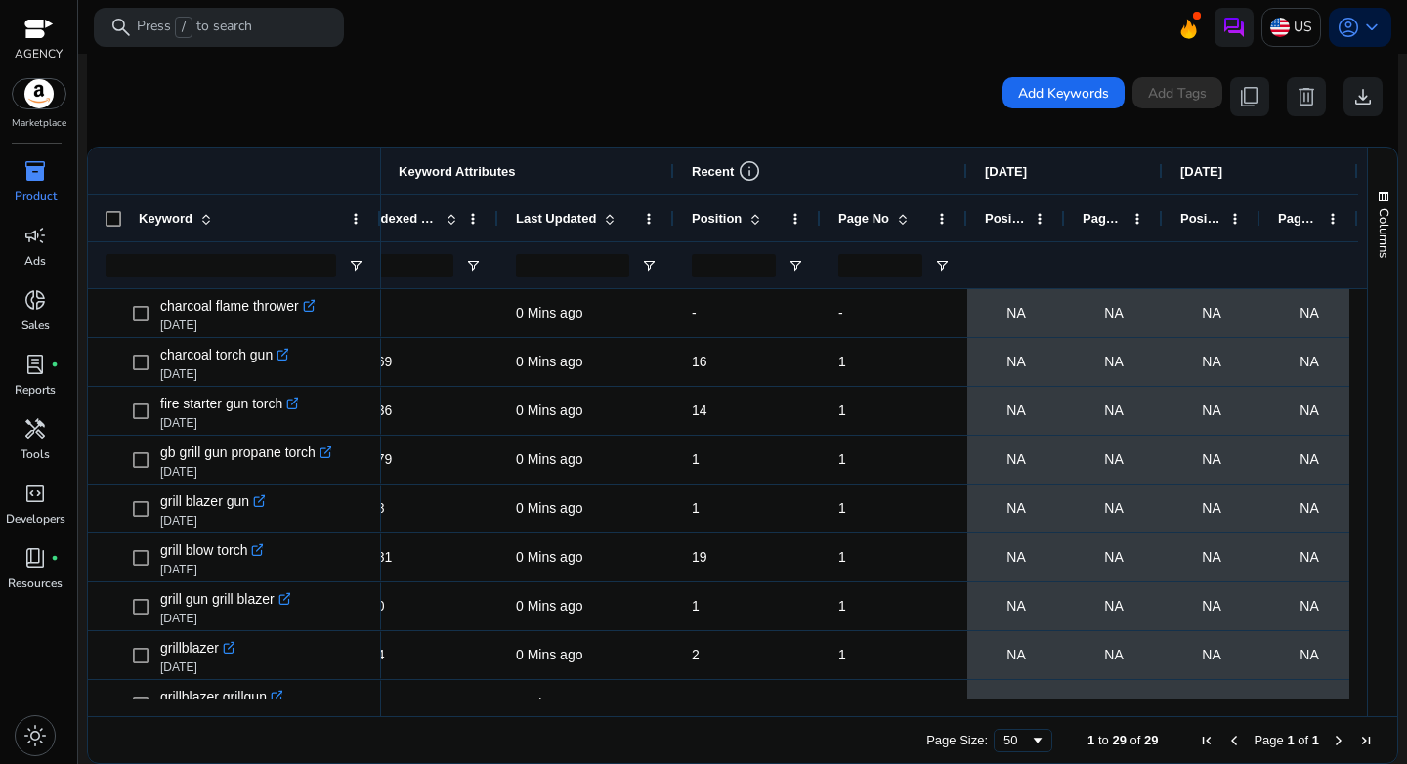
scroll to position [0, 765]
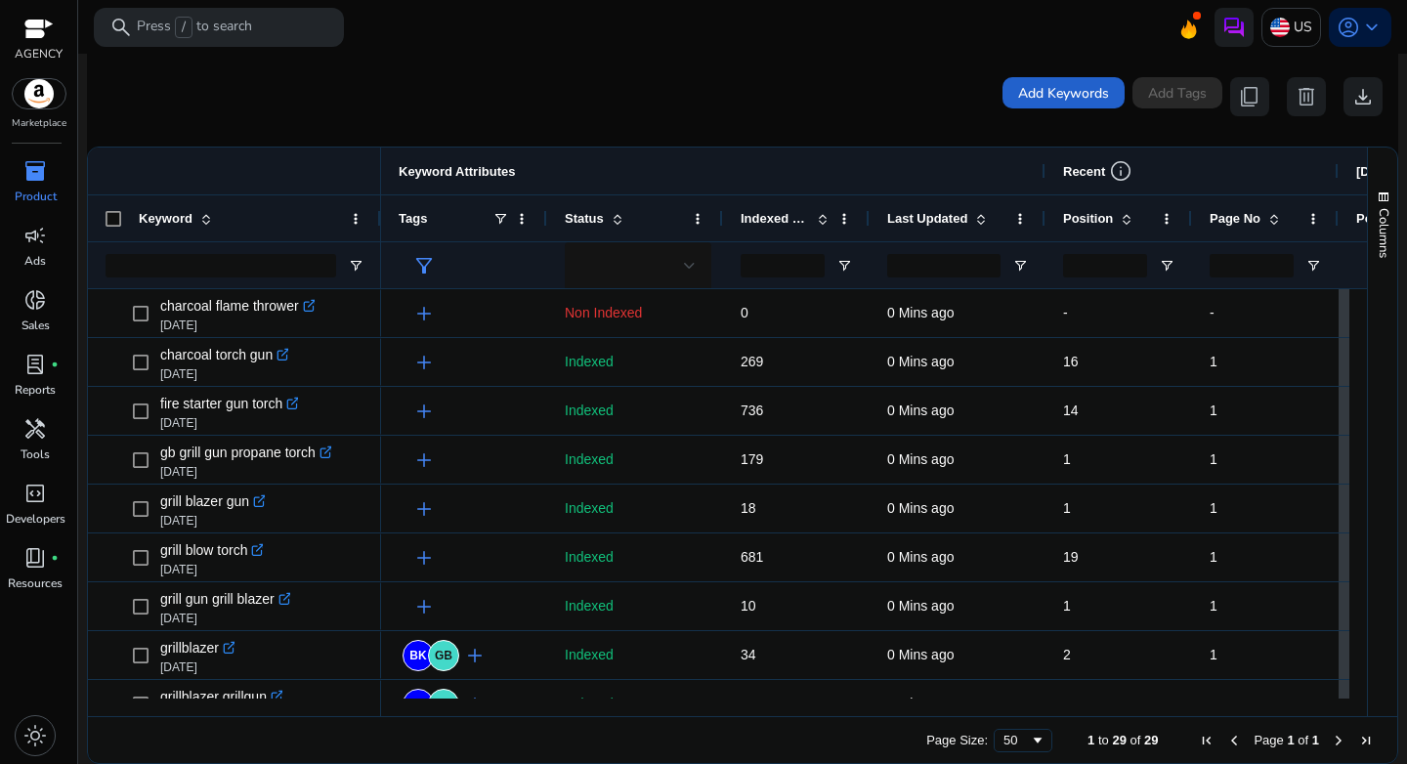
click at [1070, 98] on span "Add Keywords" at bounding box center [1063, 93] width 91 height 21
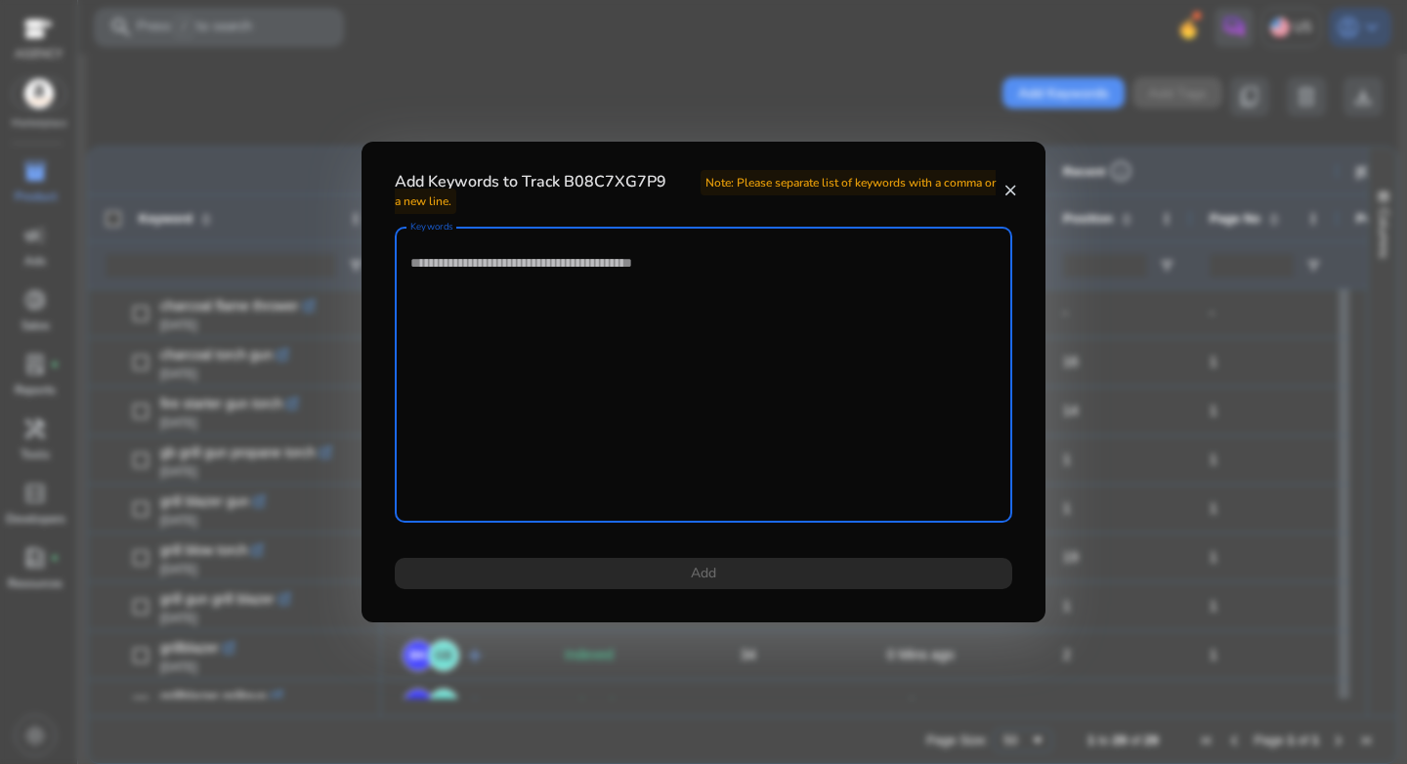
click at [723, 328] on textarea "Keywords" at bounding box center [703, 374] width 586 height 276
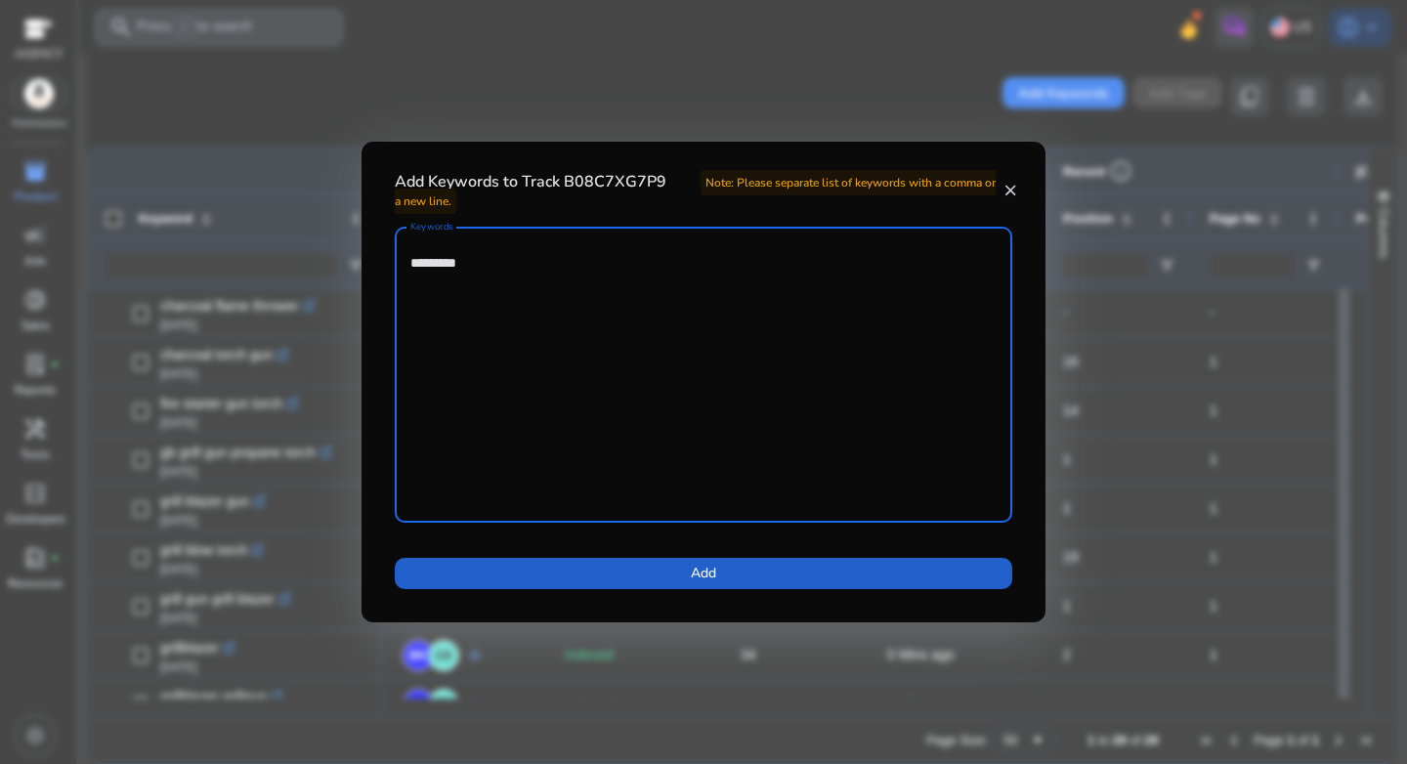
type textarea "********"
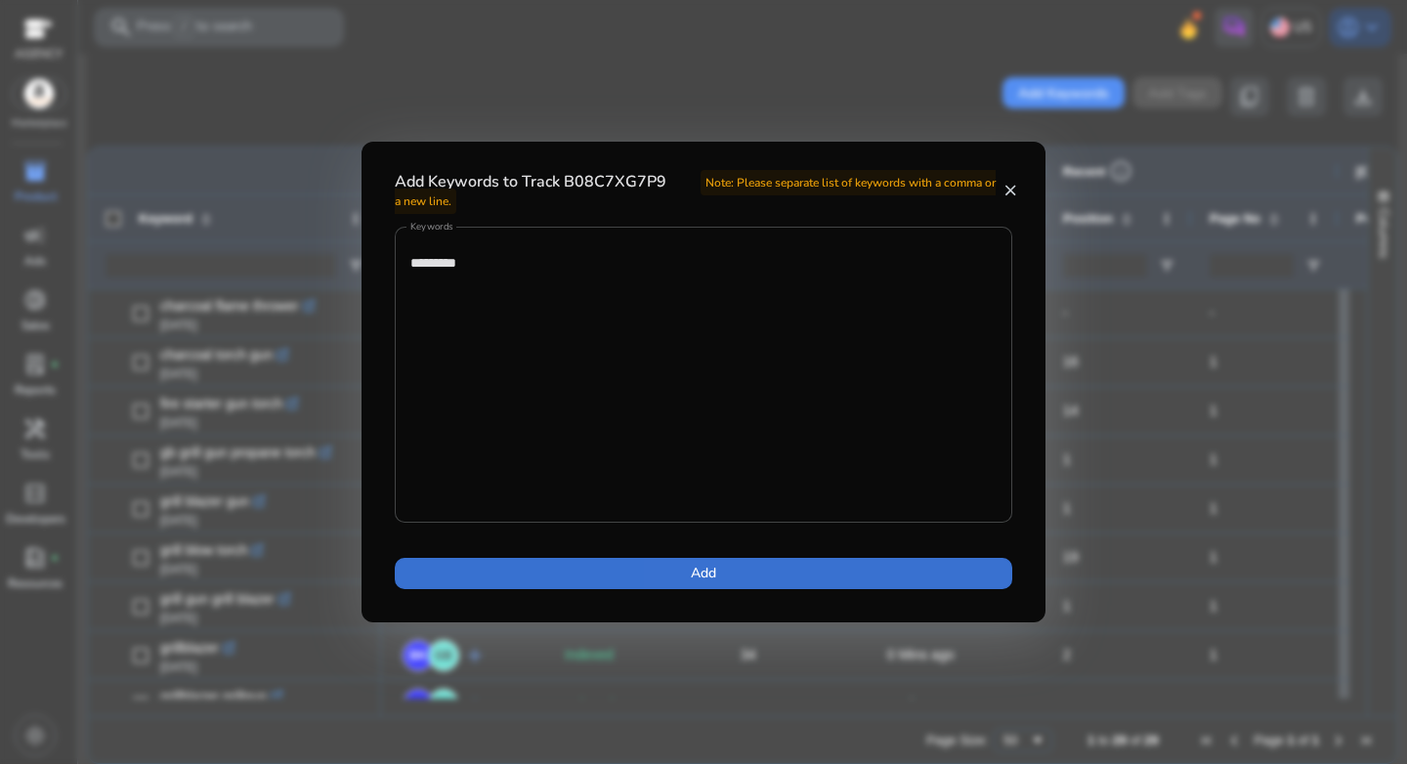
click at [817, 573] on span at bounding box center [703, 573] width 617 height 47
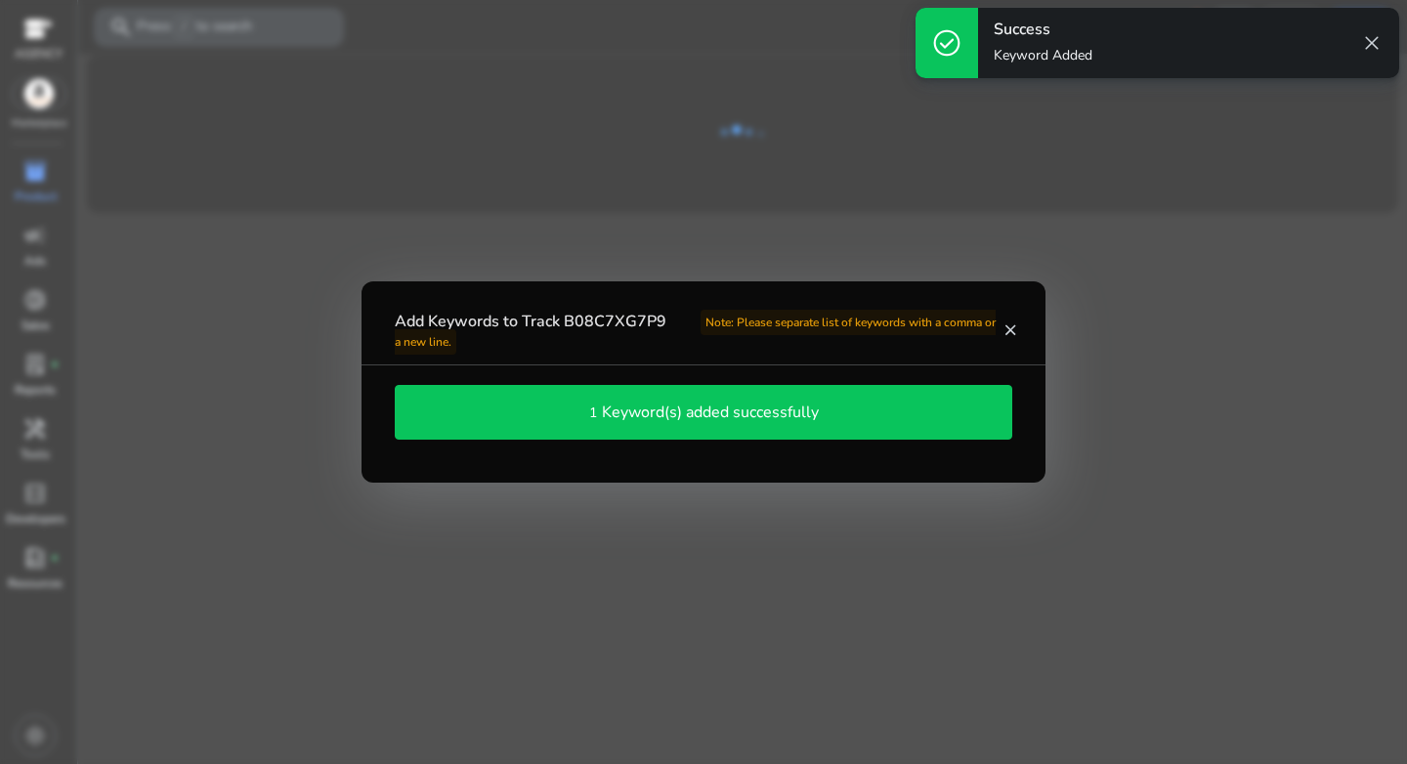
click at [1014, 336] on mat-icon "close" at bounding box center [1010, 330] width 16 height 18
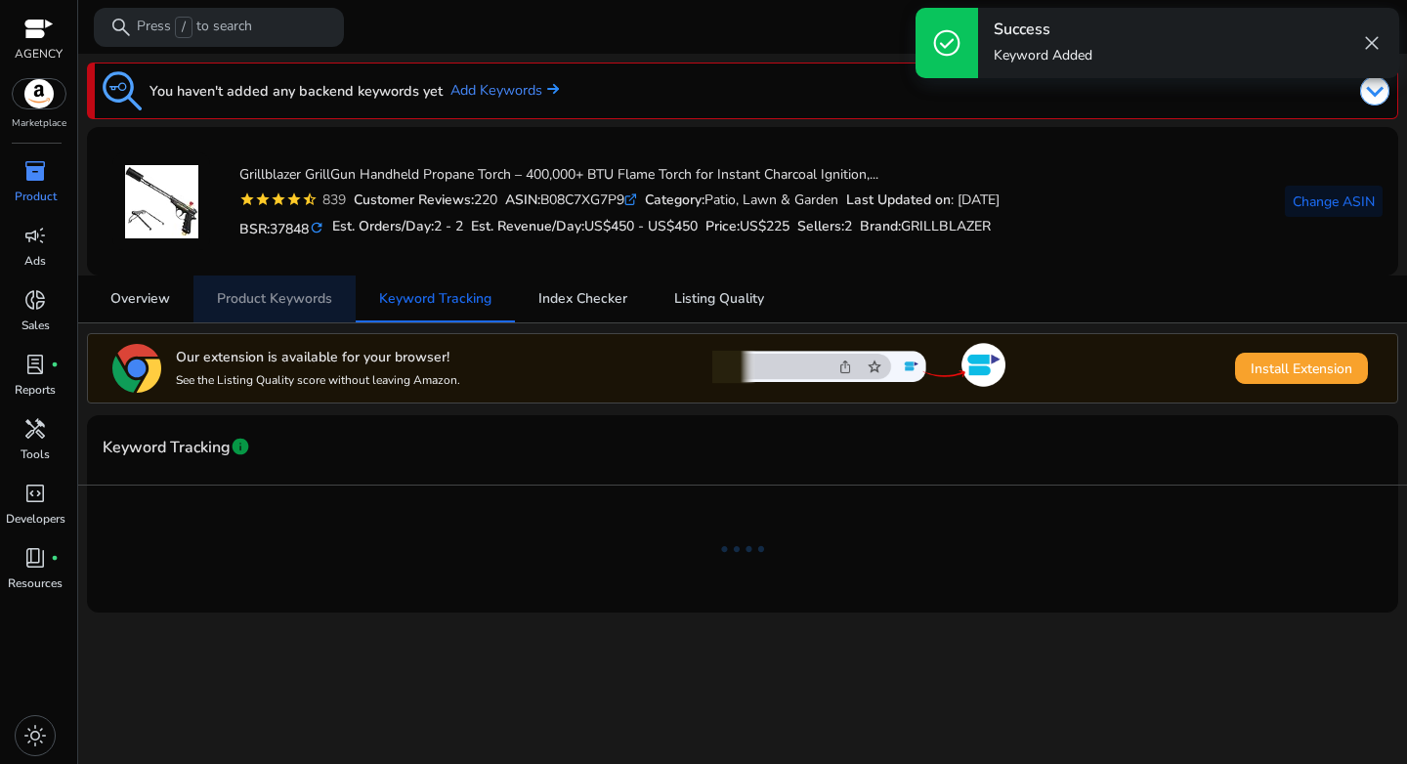
click at [287, 310] on span "Product Keywords" at bounding box center [274, 298] width 115 height 47
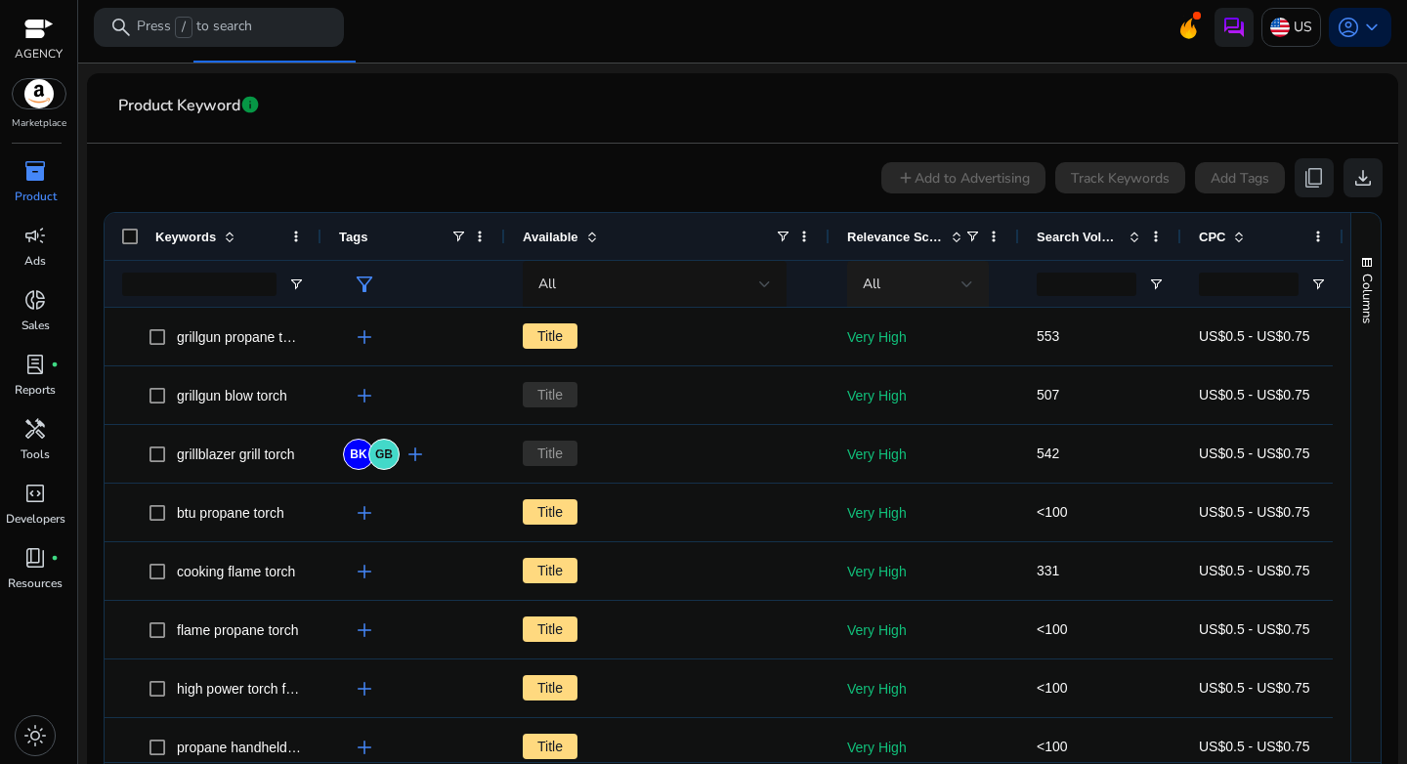
click at [947, 283] on div "All" at bounding box center [912, 284] width 99 height 21
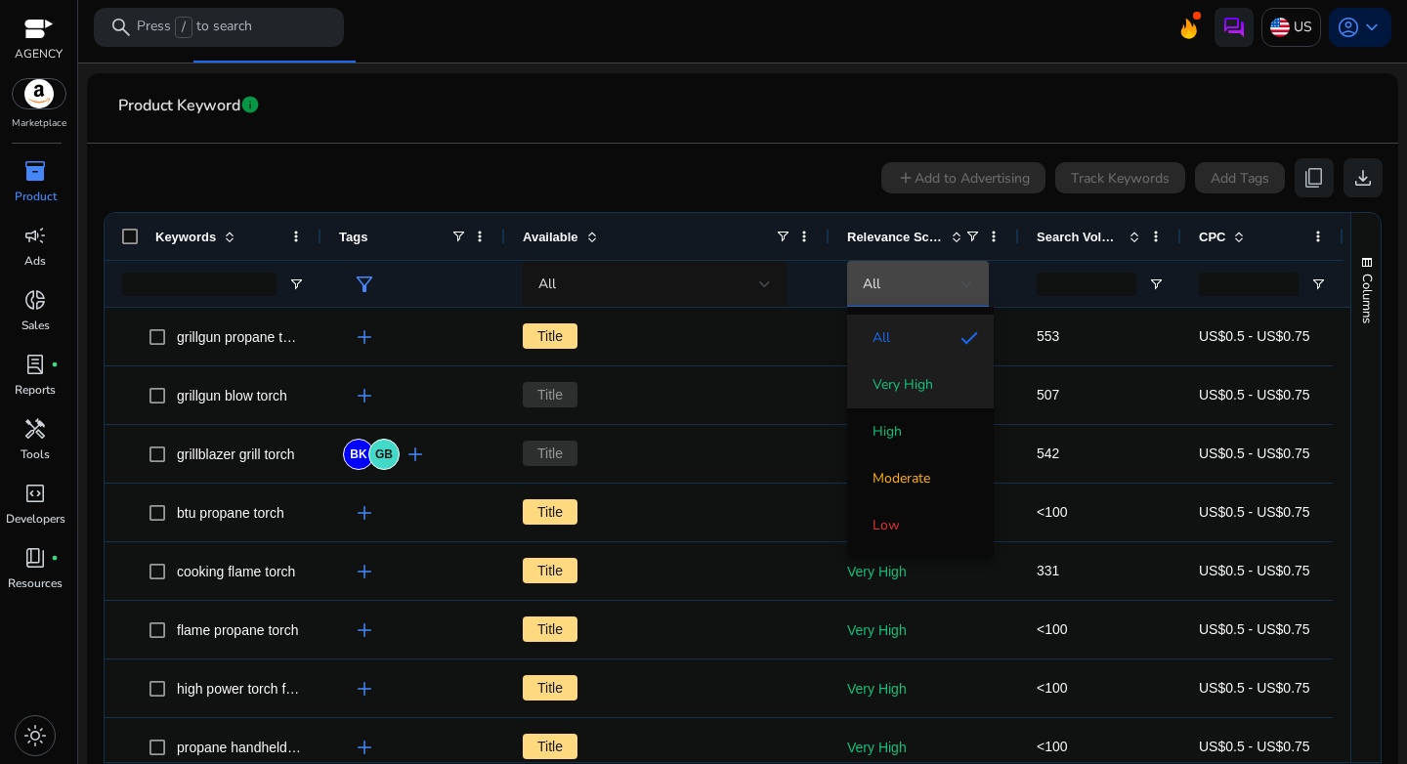
click at [924, 376] on span "Very High" at bounding box center [902, 385] width 61 height 20
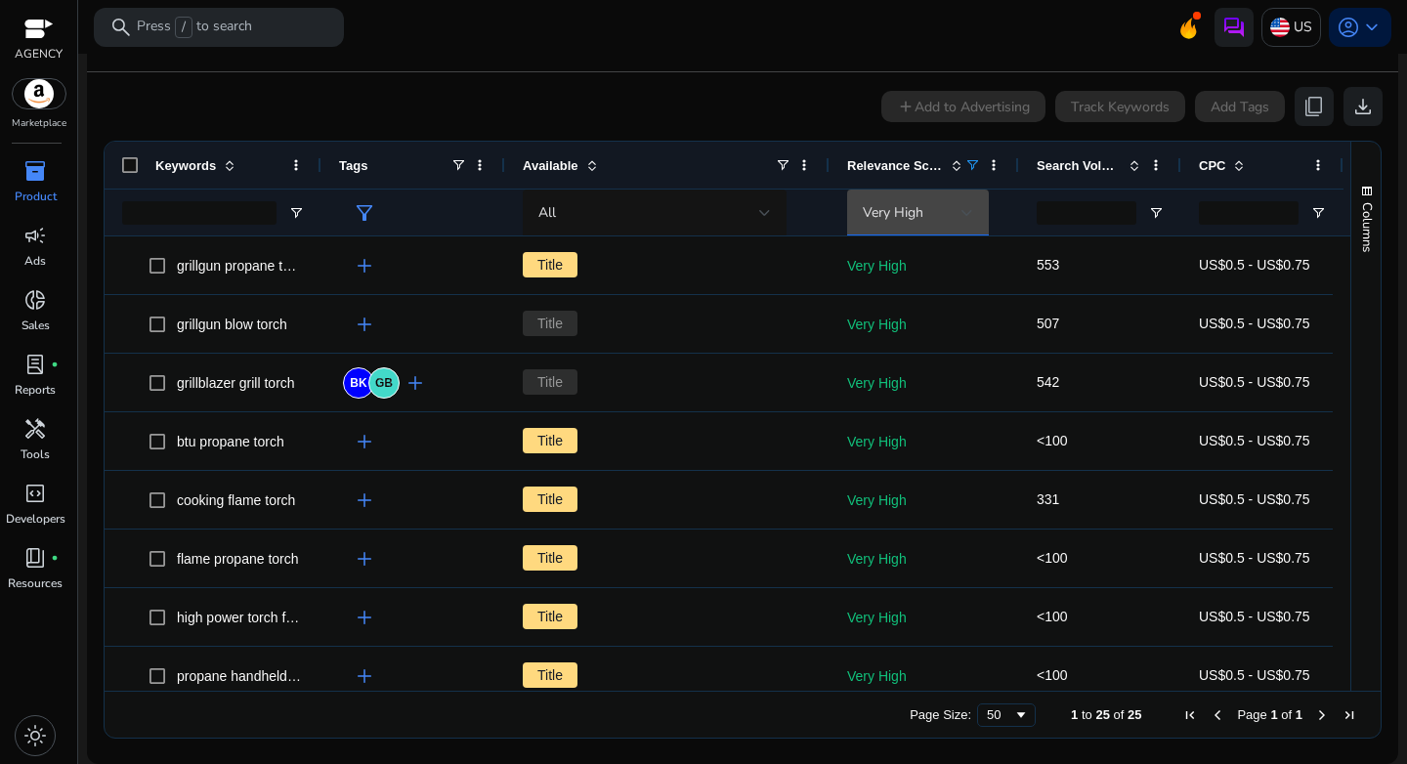
click at [1131, 158] on span at bounding box center [1134, 165] width 16 height 16
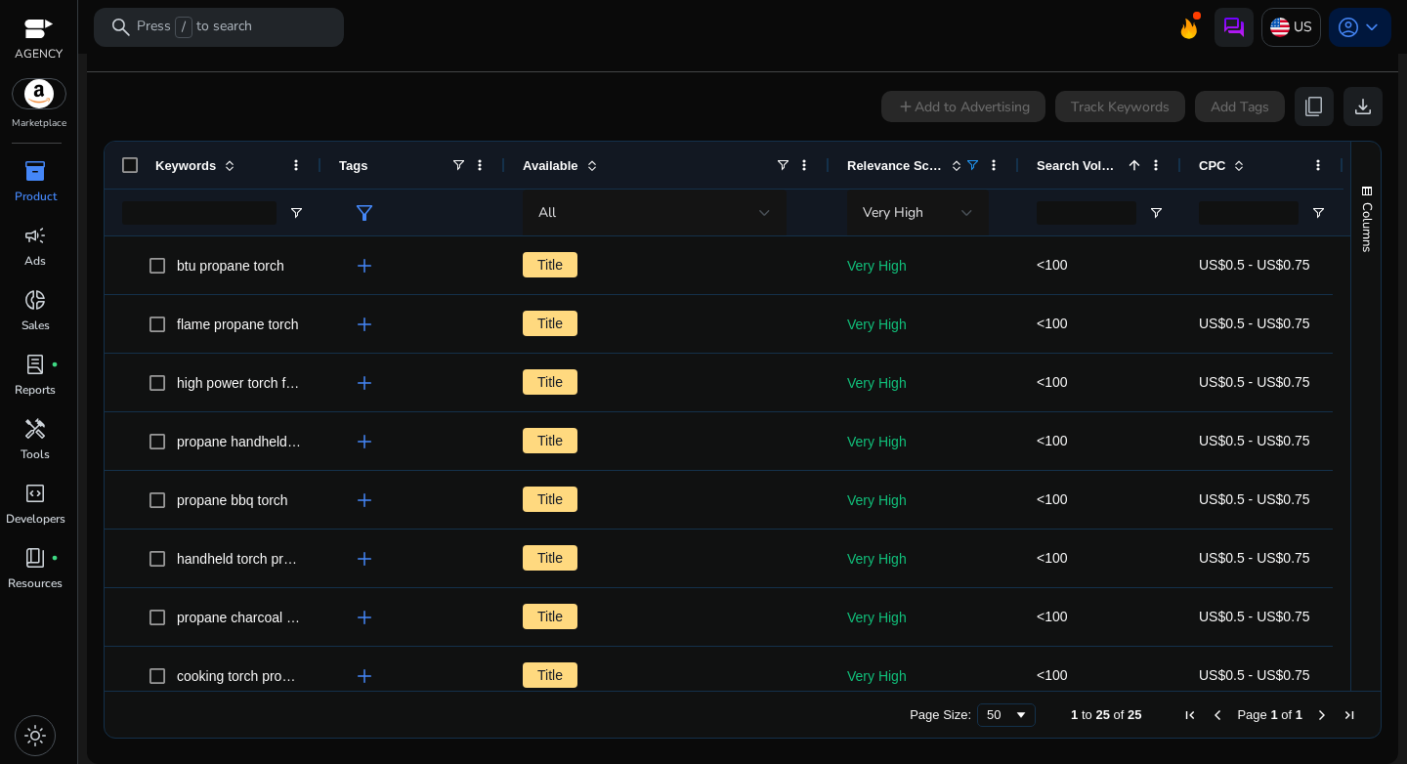
click at [1154, 202] on div at bounding box center [1100, 212] width 162 height 47
click at [1153, 205] on span "Open Filter Menu" at bounding box center [1156, 213] width 16 height 16
click at [1173, 253] on div "Equals" at bounding box center [1225, 248] width 119 height 15
click at [1190, 274] on input "Filter Value" at bounding box center [1232, 281] width 151 height 23
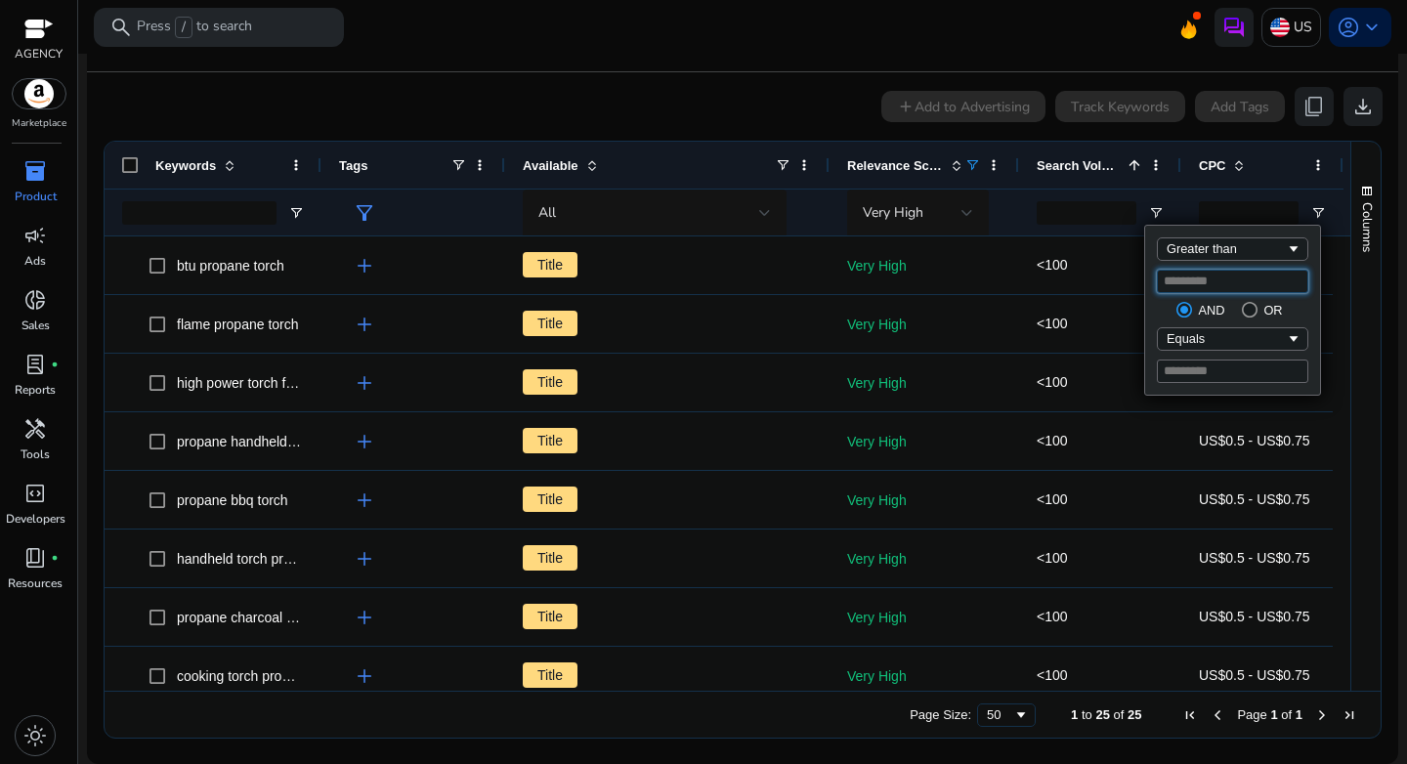
type input "***"
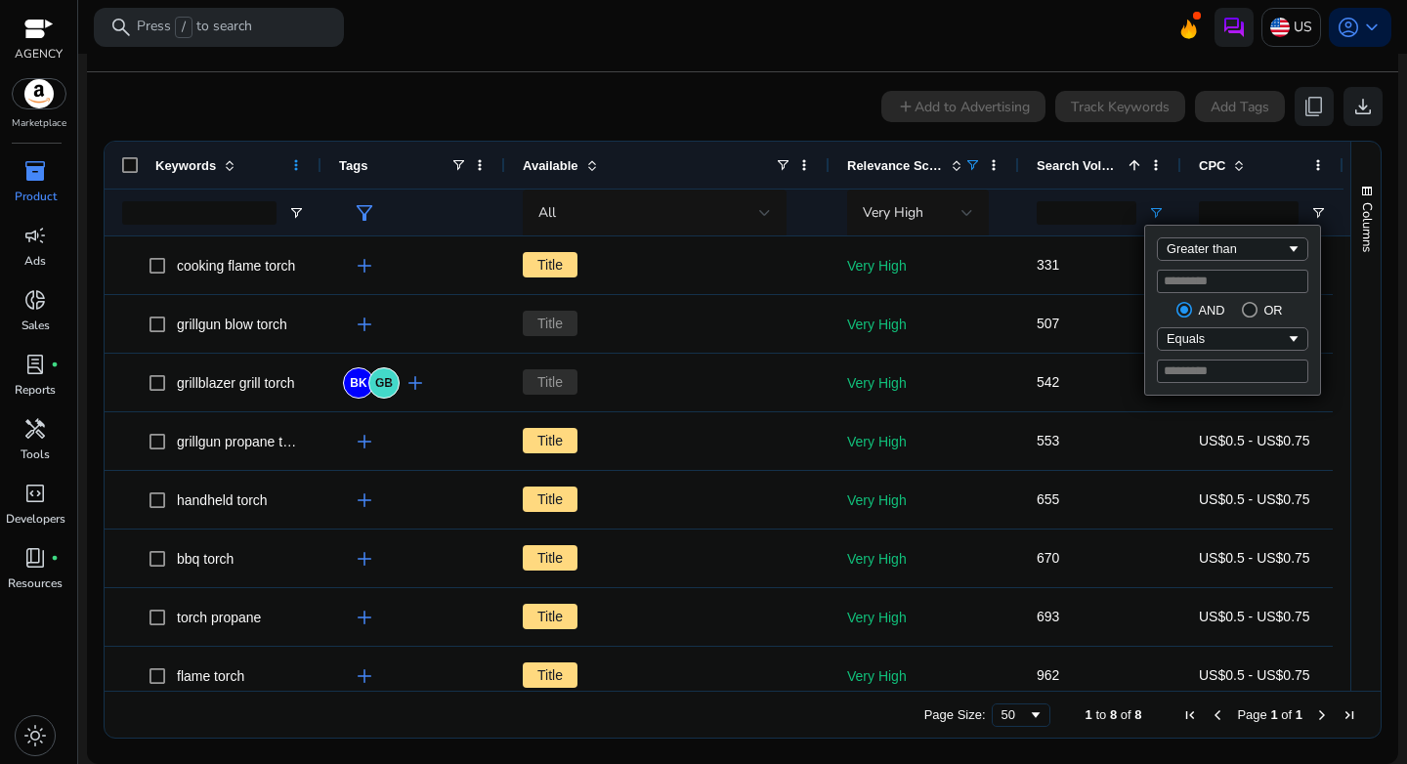
click at [293, 170] on span at bounding box center [296, 165] width 16 height 16
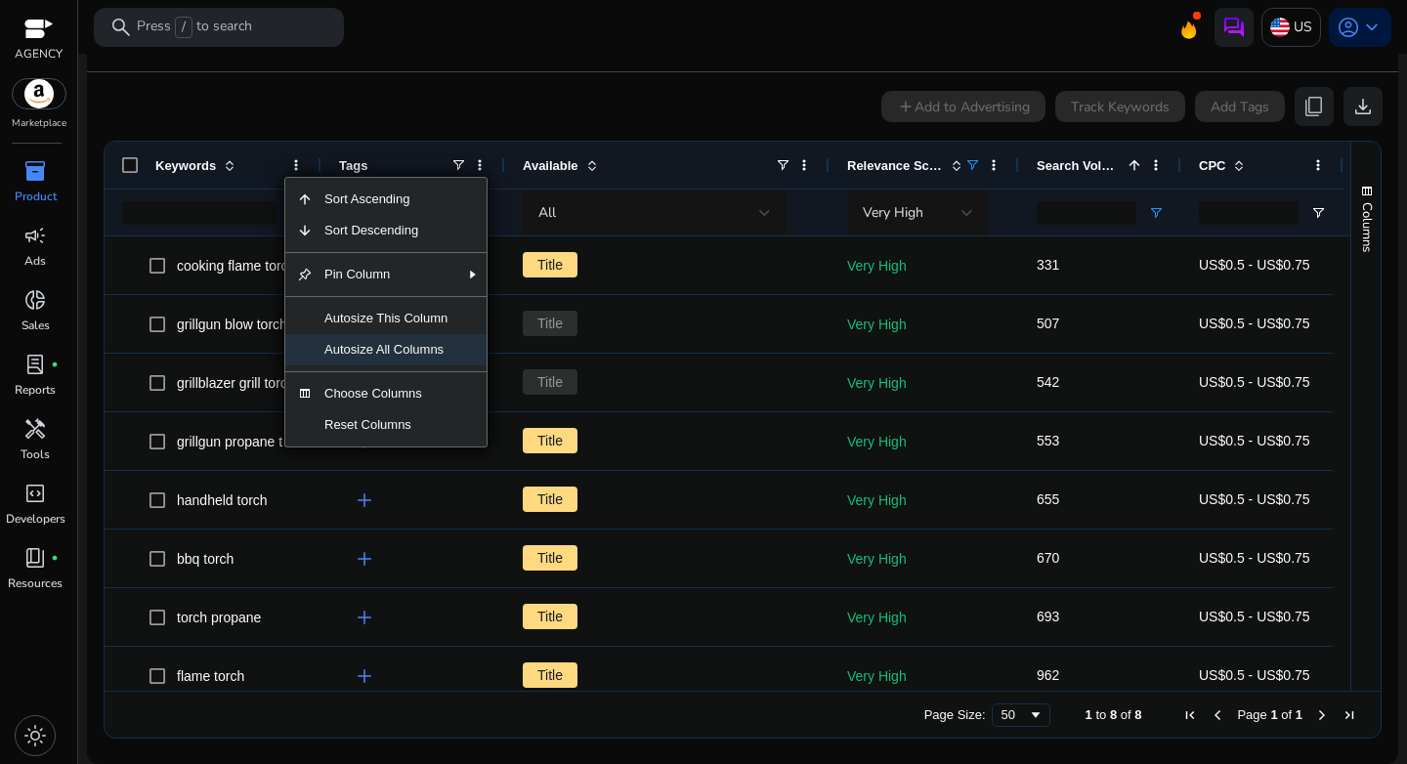
click at [384, 352] on span "Autosize All Columns" at bounding box center [386, 349] width 147 height 31
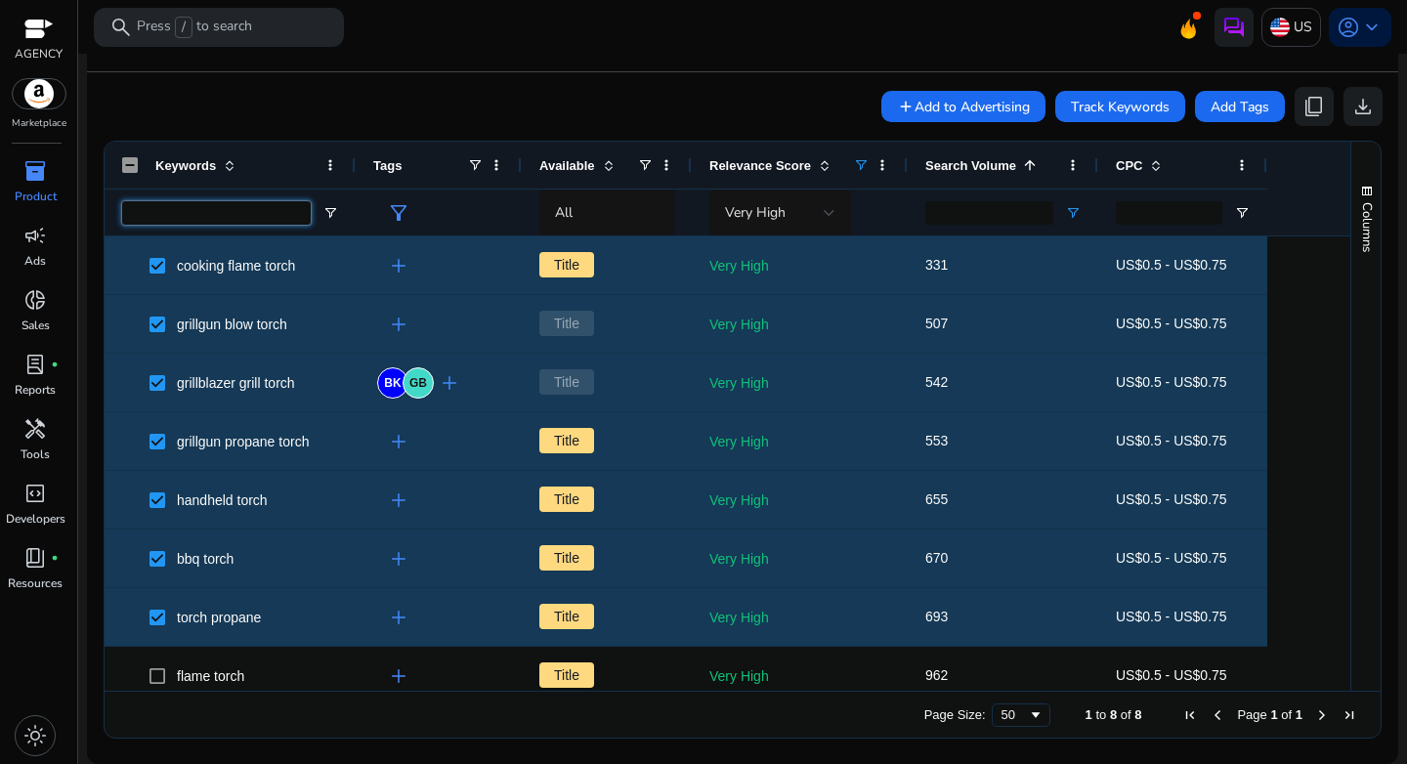
click at [258, 212] on input "Keywords Filter Input" at bounding box center [216, 212] width 189 height 23
type input "********"
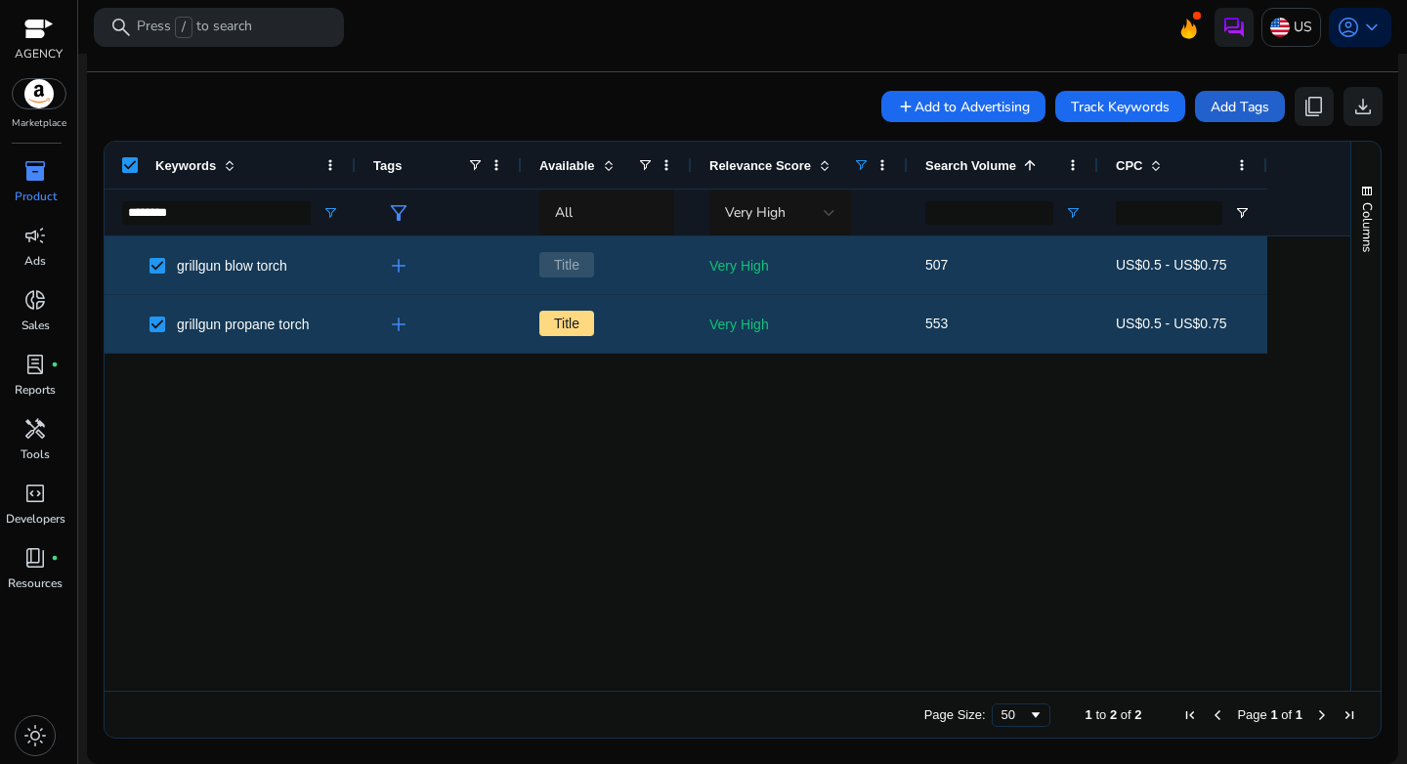
click at [1211, 106] on span "Add Tags" at bounding box center [1239, 107] width 59 height 21
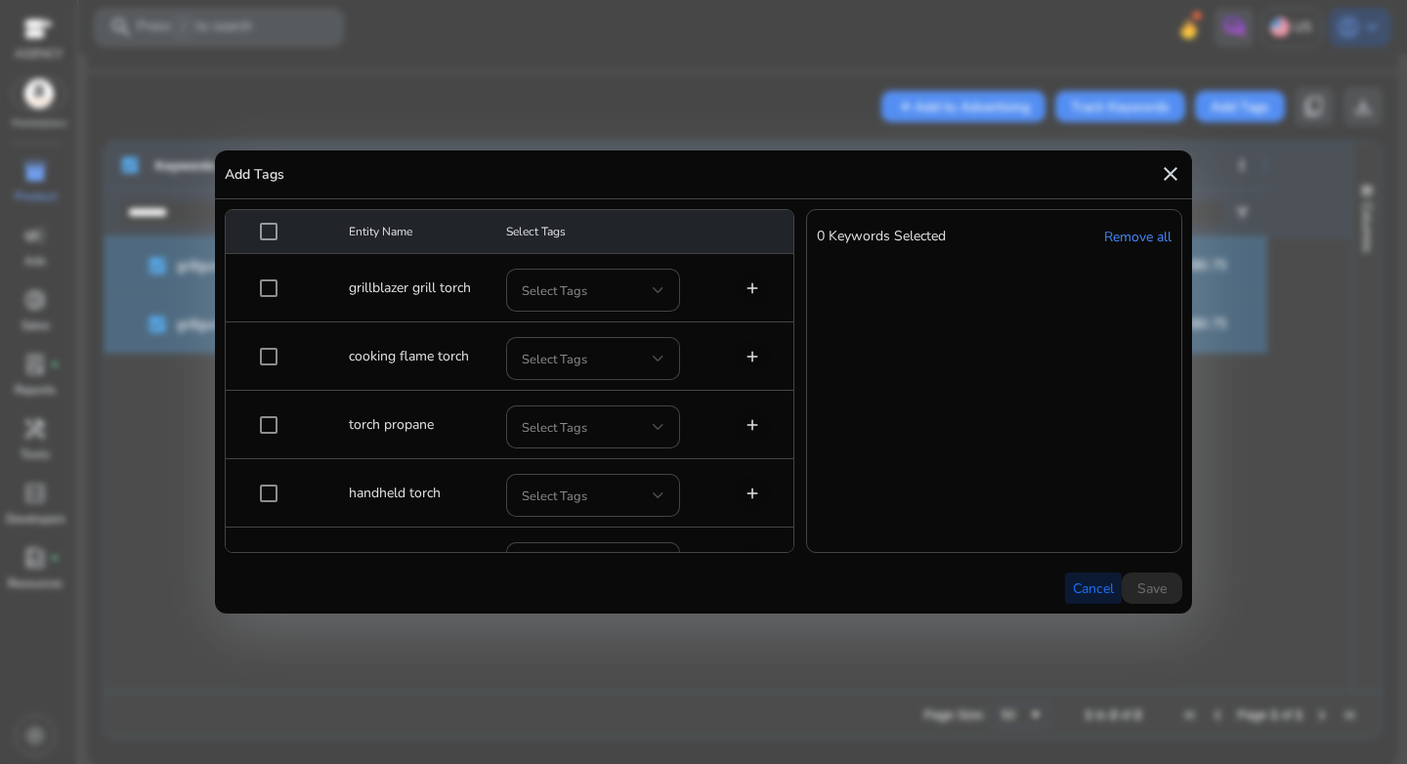
click at [1081, 580] on span "Cancel" at bounding box center [1093, 588] width 41 height 21
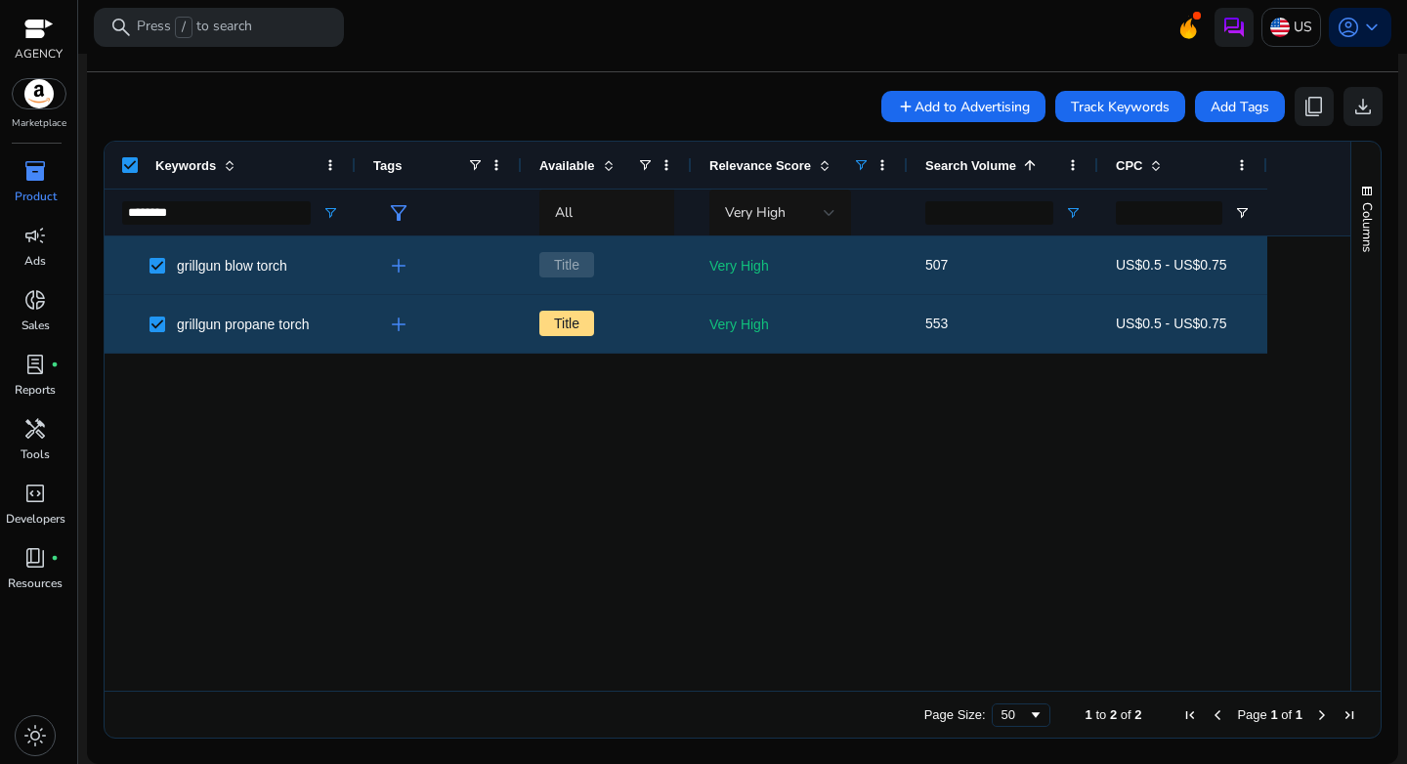
click at [655, 518] on div "grillgun blow torch add Title Very High 507 US$0.5 - US$0.75 grillgun propane t…" at bounding box center [727, 463] width 1245 height 454
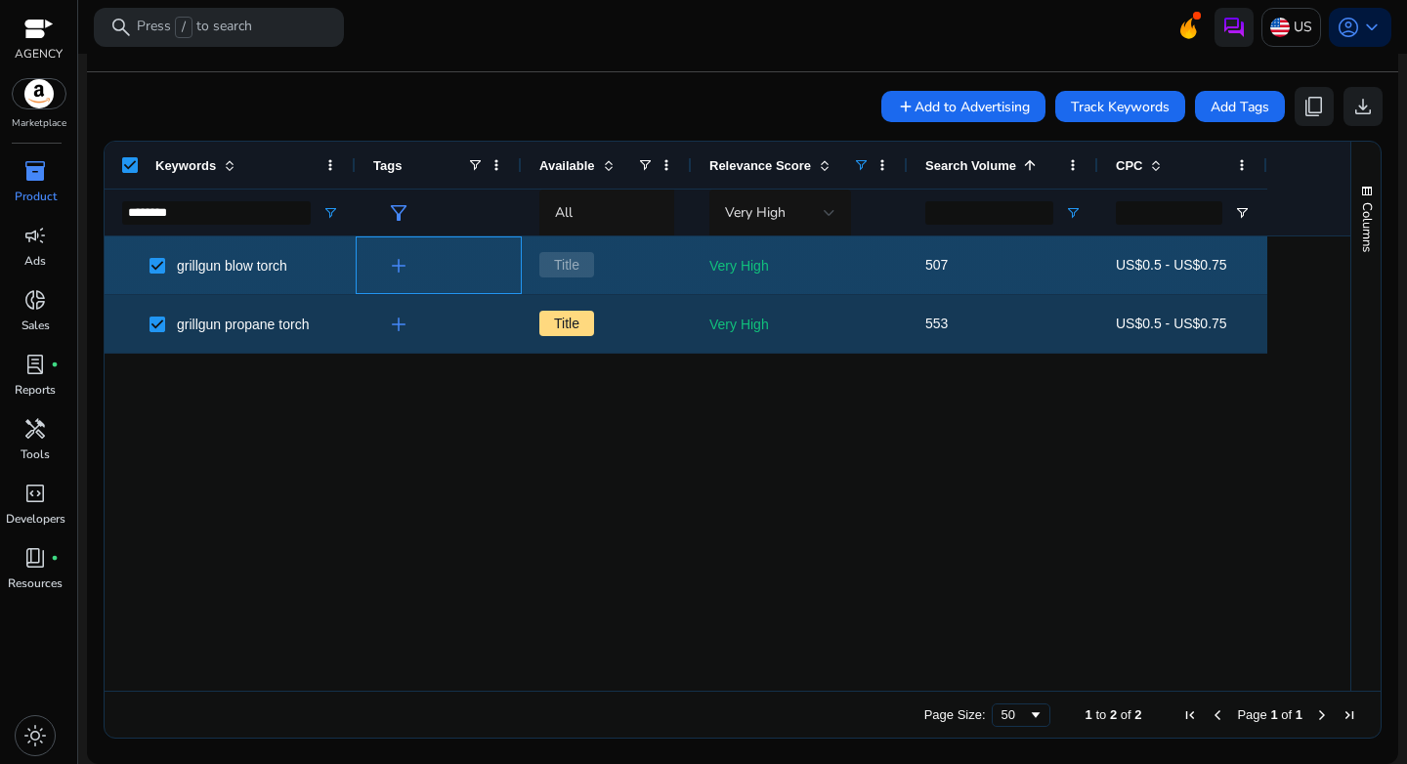
click at [396, 261] on span "add" at bounding box center [398, 265] width 23 height 23
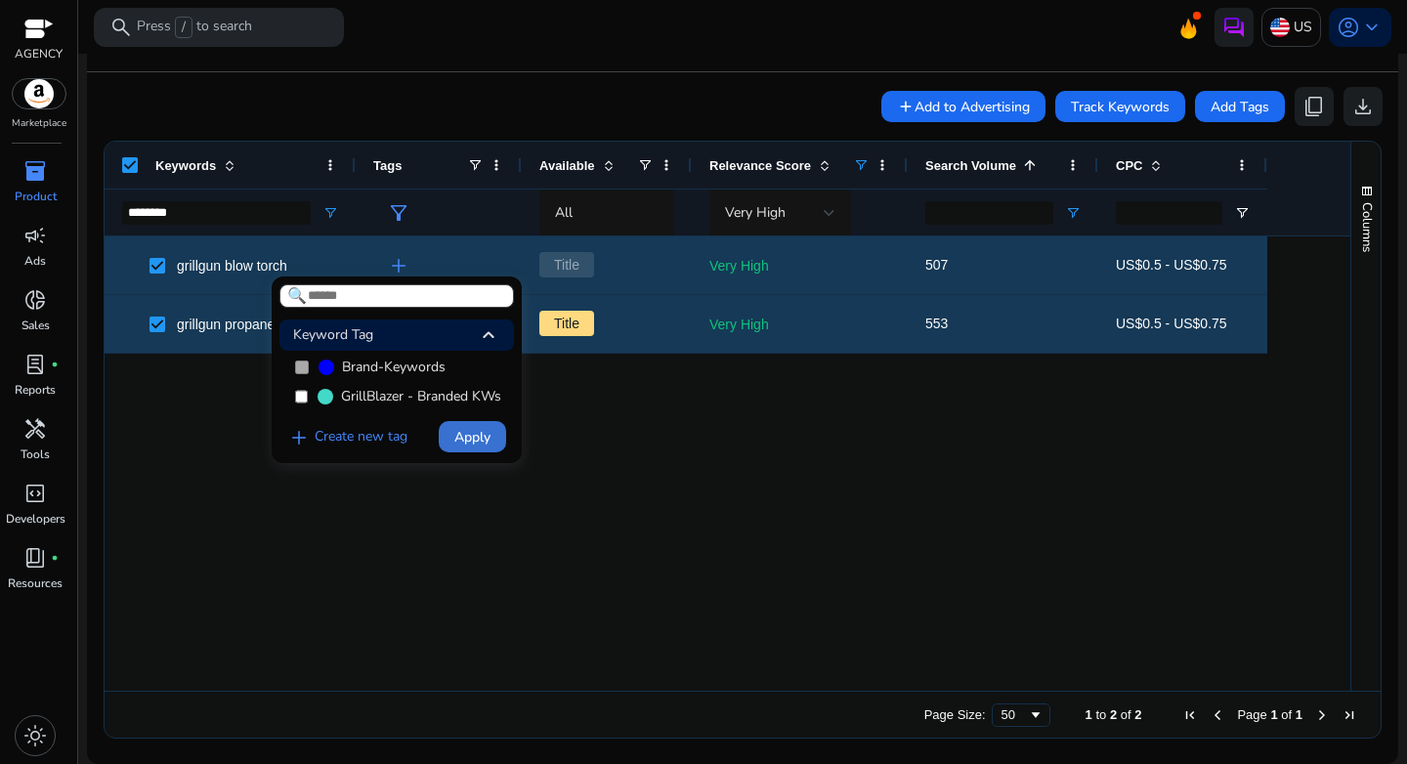
click at [467, 447] on span "Apply" at bounding box center [472, 437] width 36 height 21
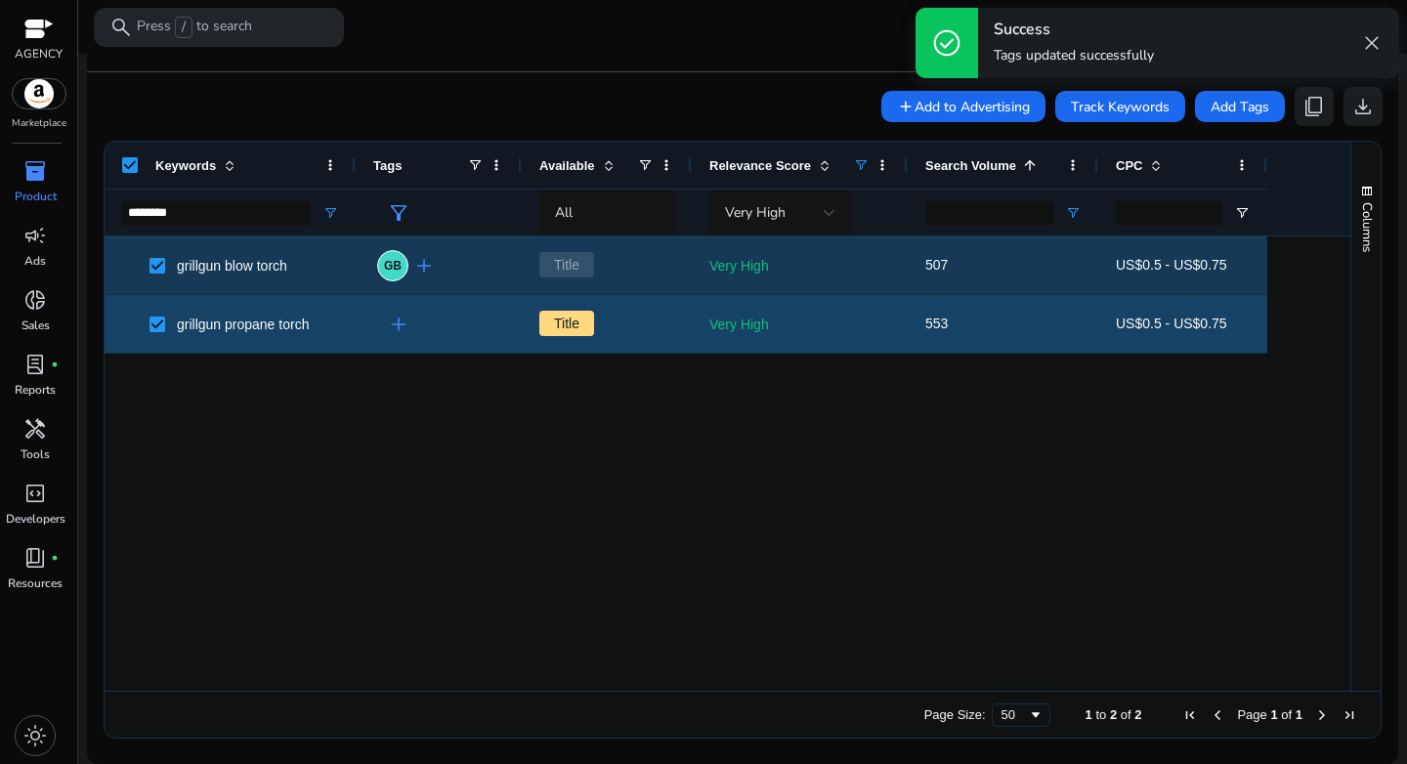
click at [401, 325] on span "add" at bounding box center [398, 324] width 23 height 23
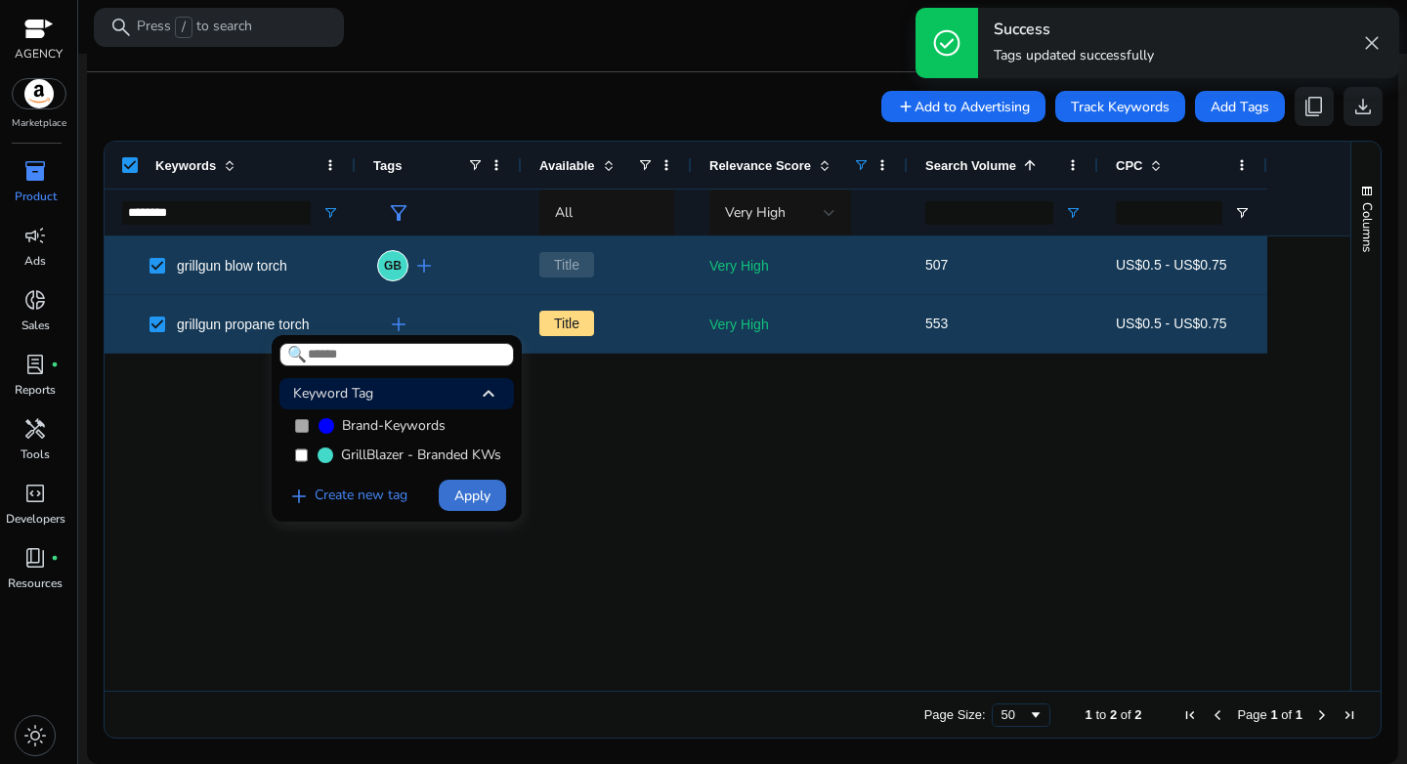
click at [473, 506] on span "Apply" at bounding box center [472, 495] width 36 height 21
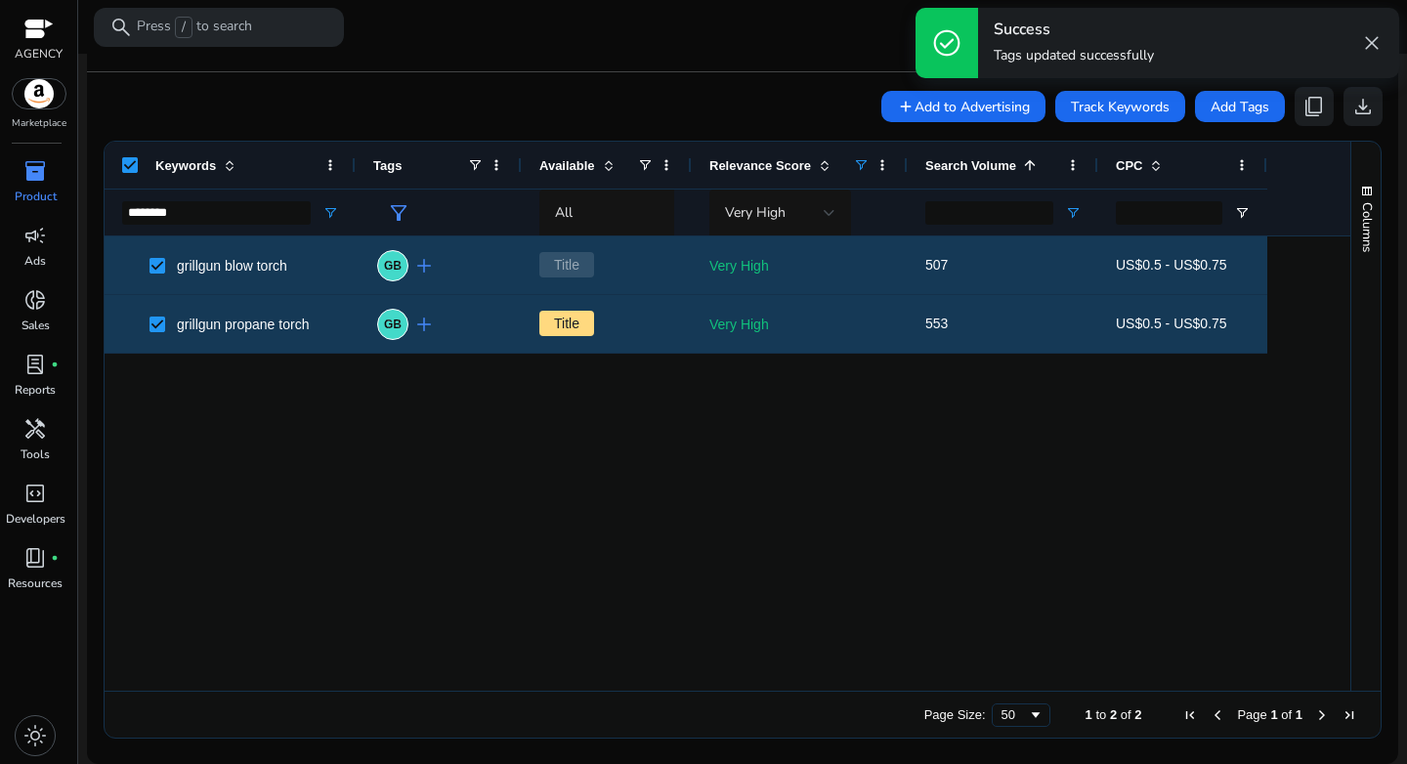
click at [647, 517] on div "grillgun blow torch GB add Title Very High 507 US$0.5 - US$0.75 grillgun propan…" at bounding box center [727, 463] width 1245 height 454
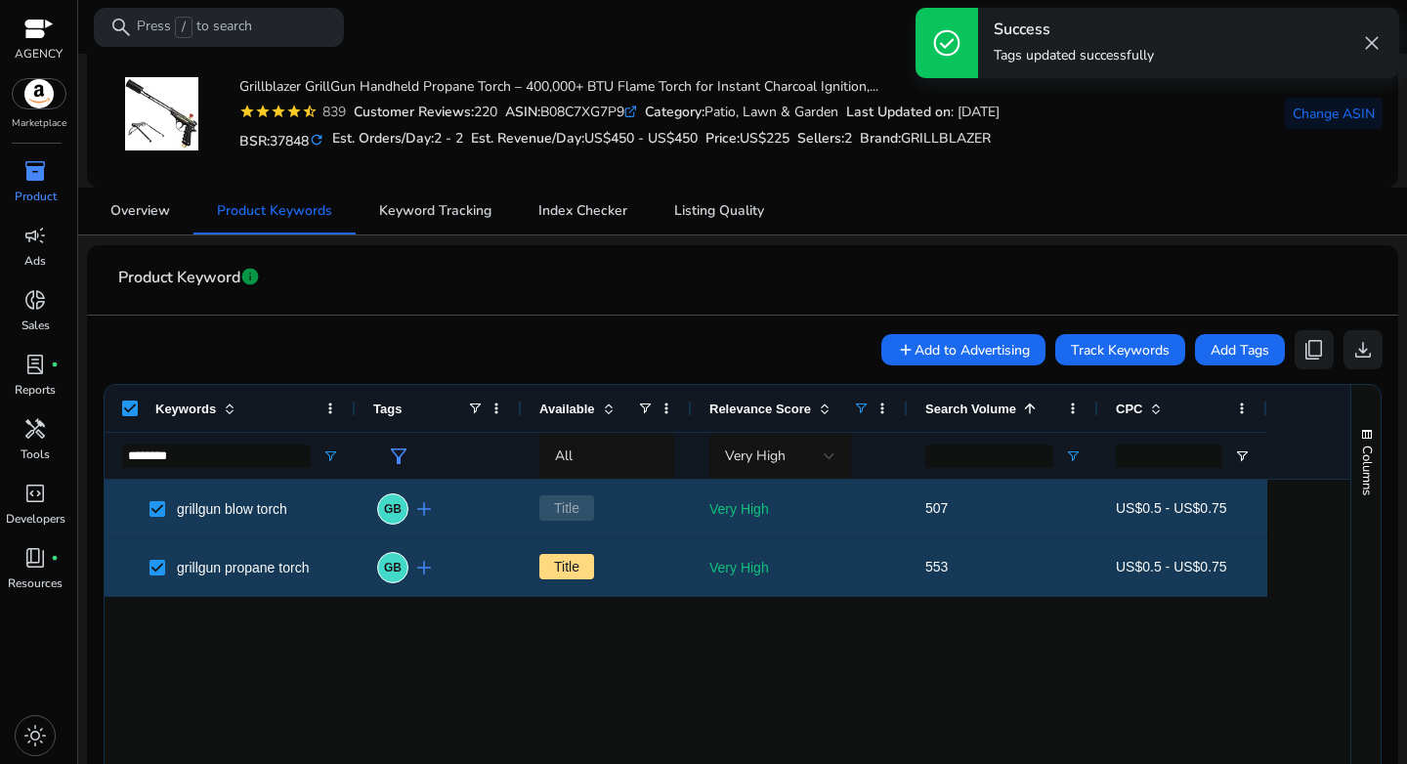
scroll to position [89, 0]
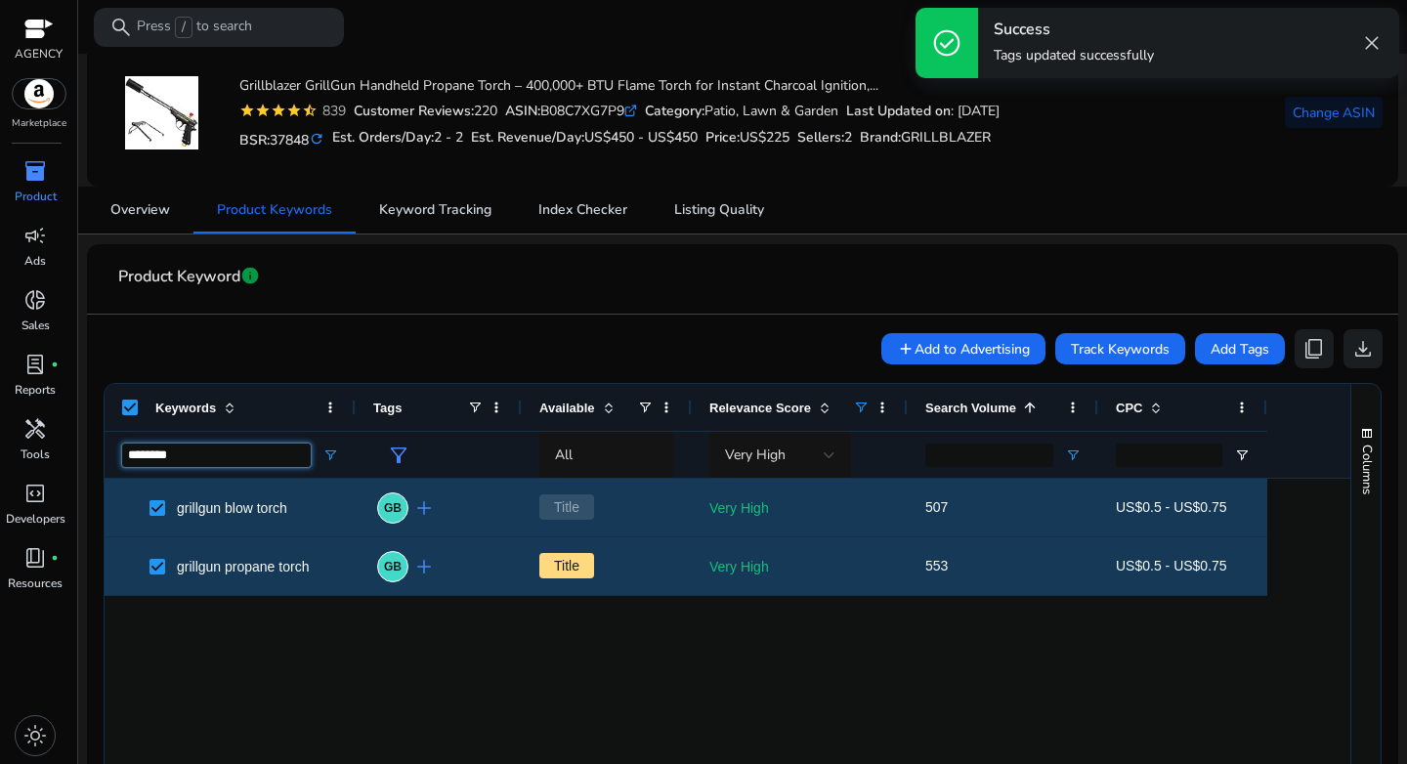
click at [259, 451] on input "********" at bounding box center [216, 454] width 189 height 23
click at [257, 451] on input "********" at bounding box center [216, 454] width 189 height 23
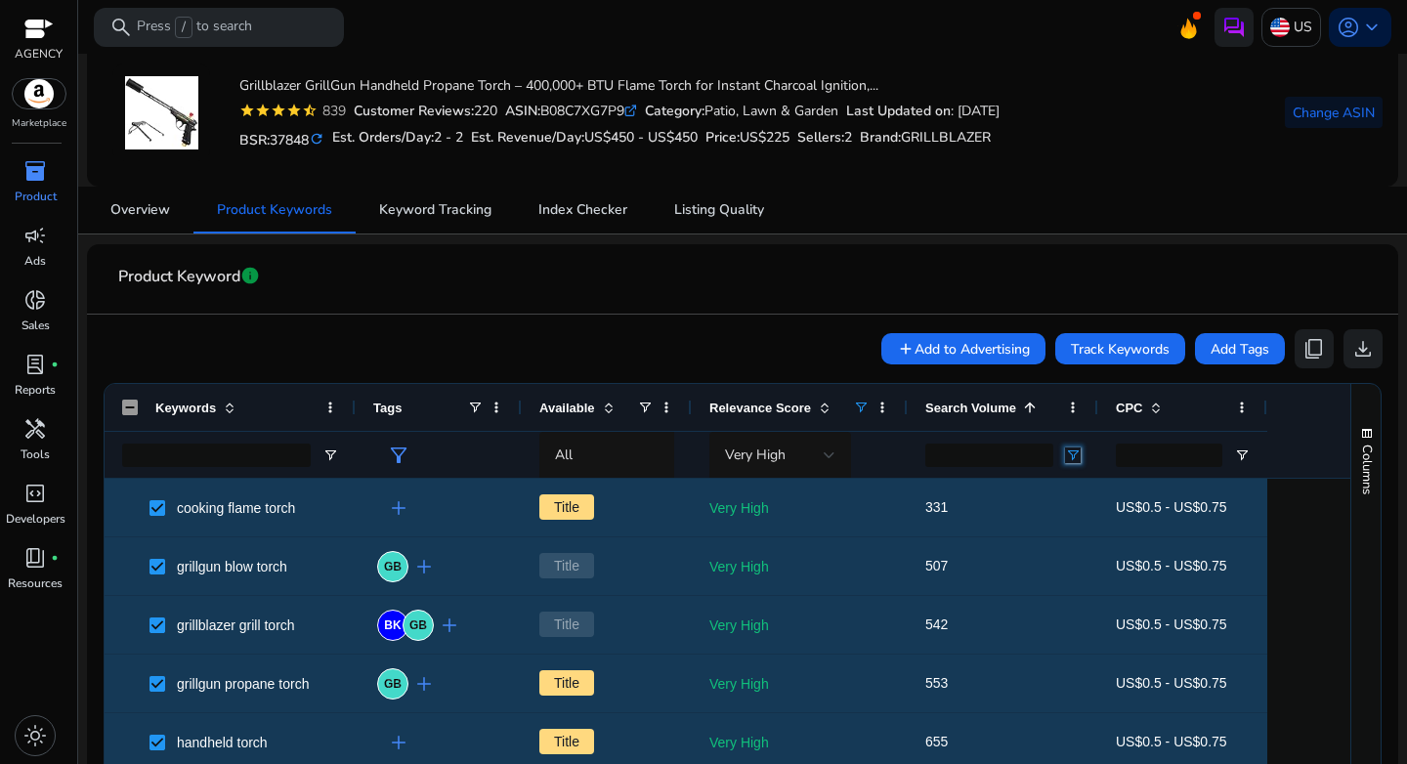
click at [1075, 459] on span "Open Filter Menu" at bounding box center [1073, 455] width 16 height 16
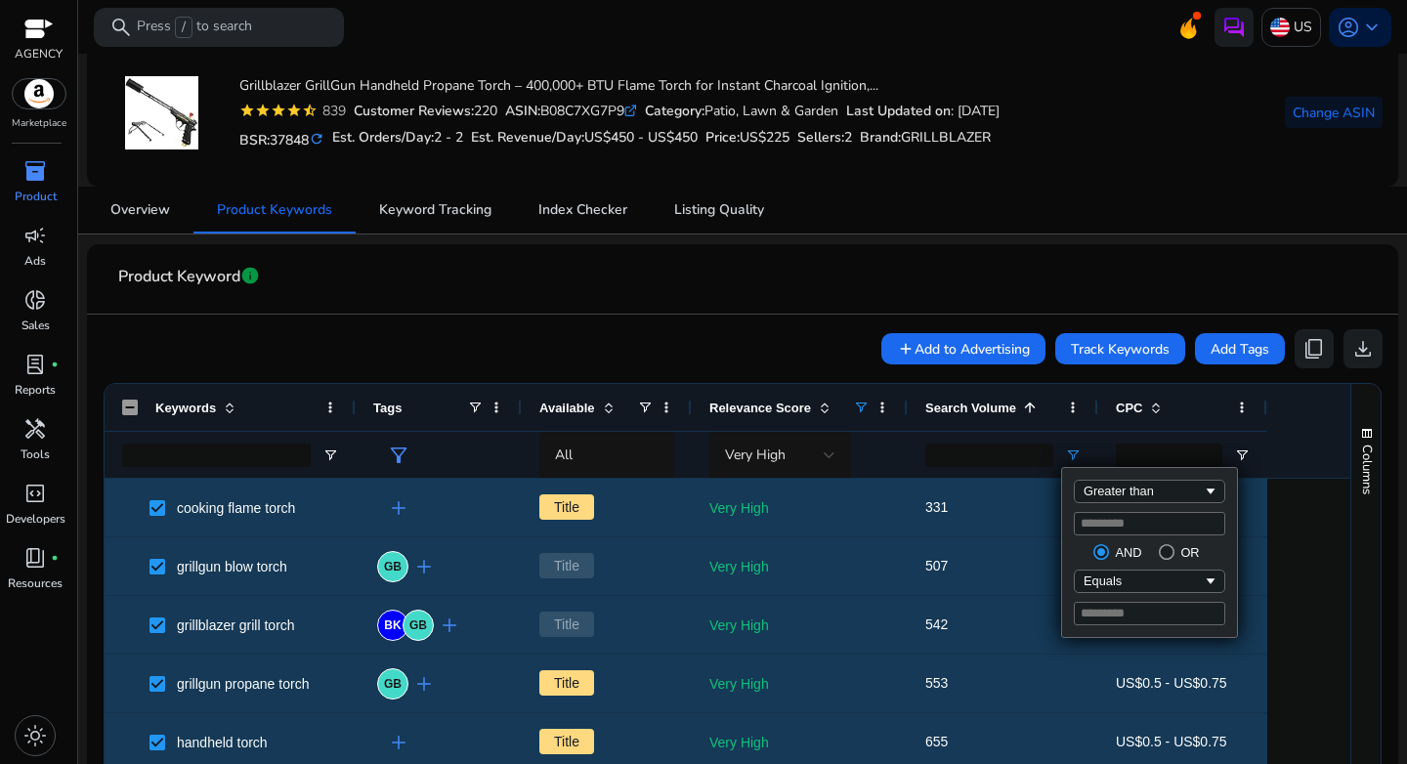
drag, startPoint x: 1112, startPoint y: 529, endPoint x: 1067, endPoint y: 524, distance: 45.3
click at [1067, 524] on div "Greater than *** AND OR Equals" at bounding box center [1149, 552] width 175 height 169
type input "***"
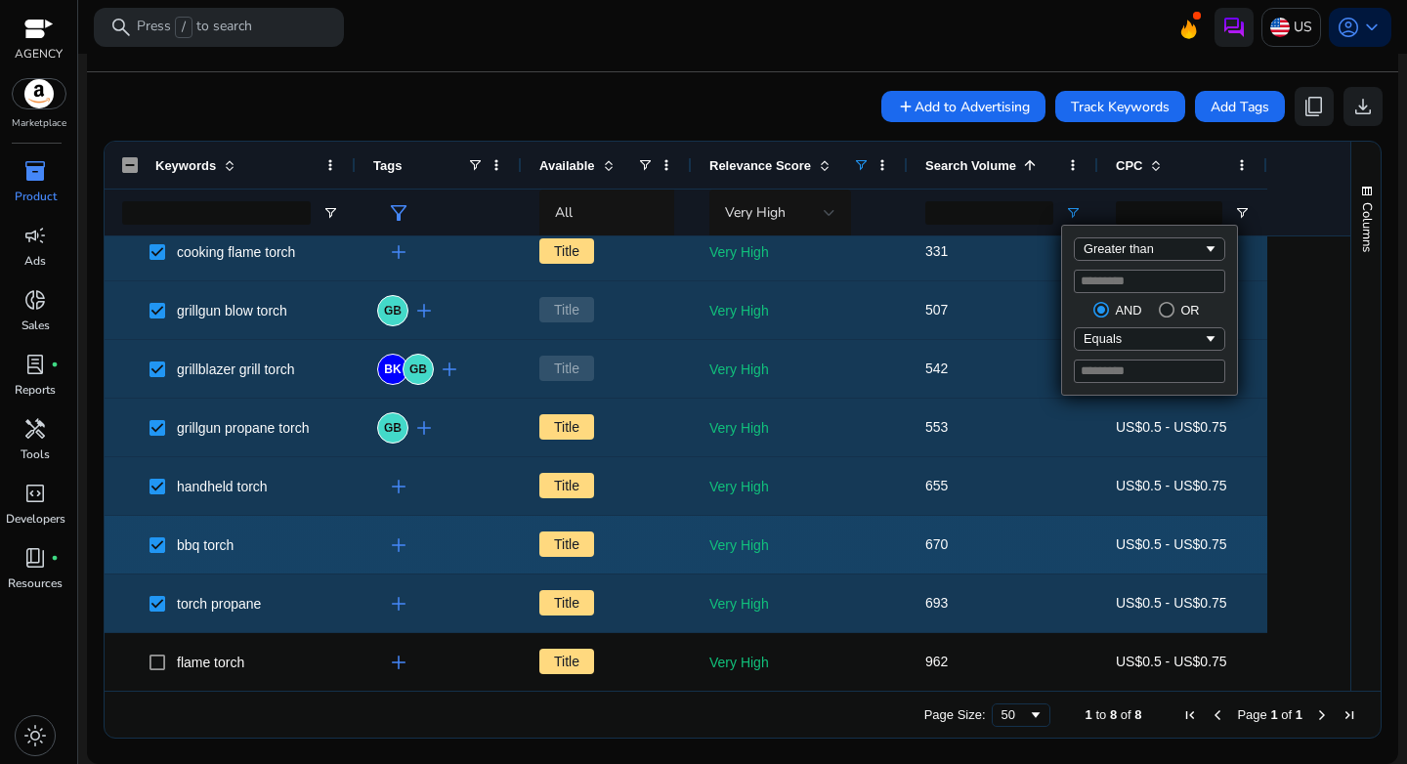
scroll to position [15, 0]
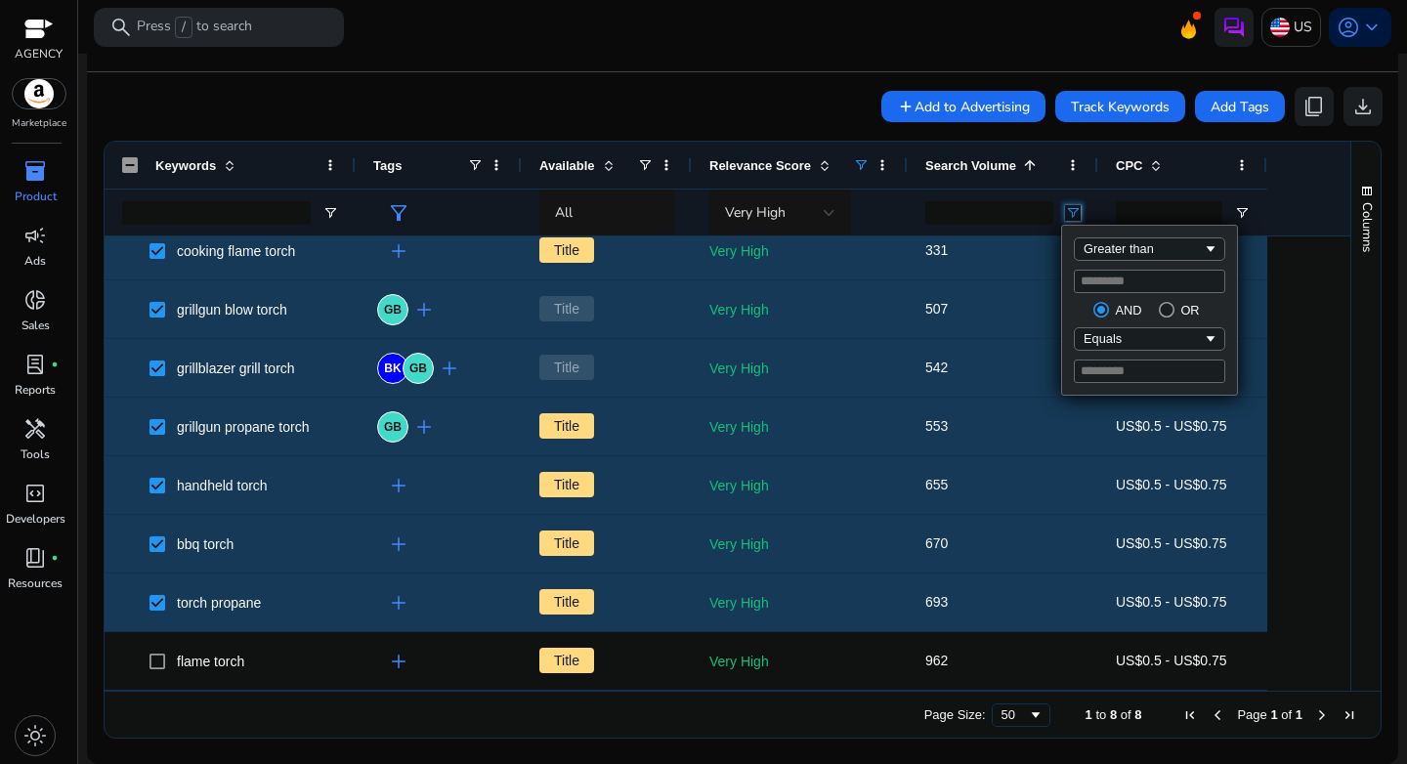
click at [1065, 209] on span "Open Filter Menu" at bounding box center [1073, 213] width 16 height 16
click at [767, 112] on div "add Add to Advertising Track Keywords Add Tags content_copy download" at bounding box center [743, 106] width 1280 height 39
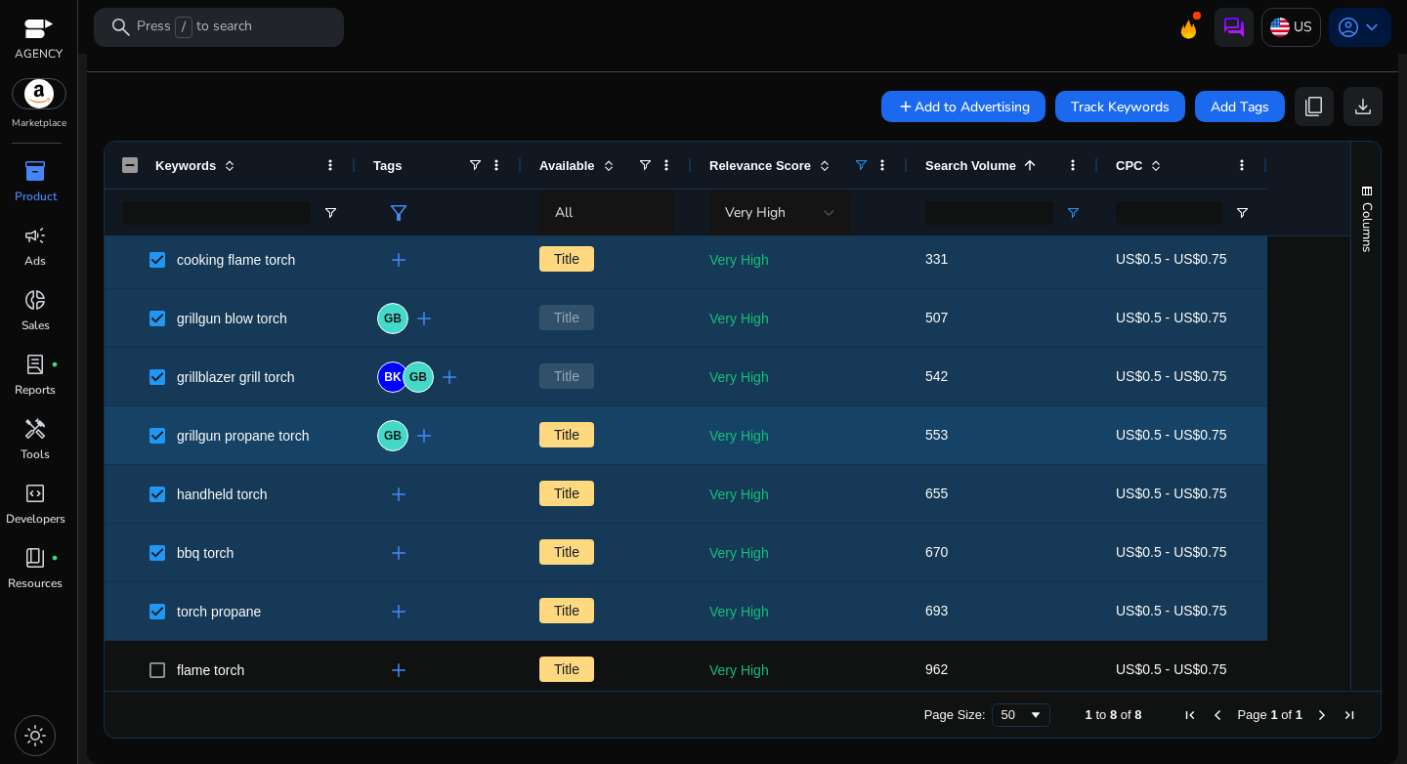
scroll to position [0, 0]
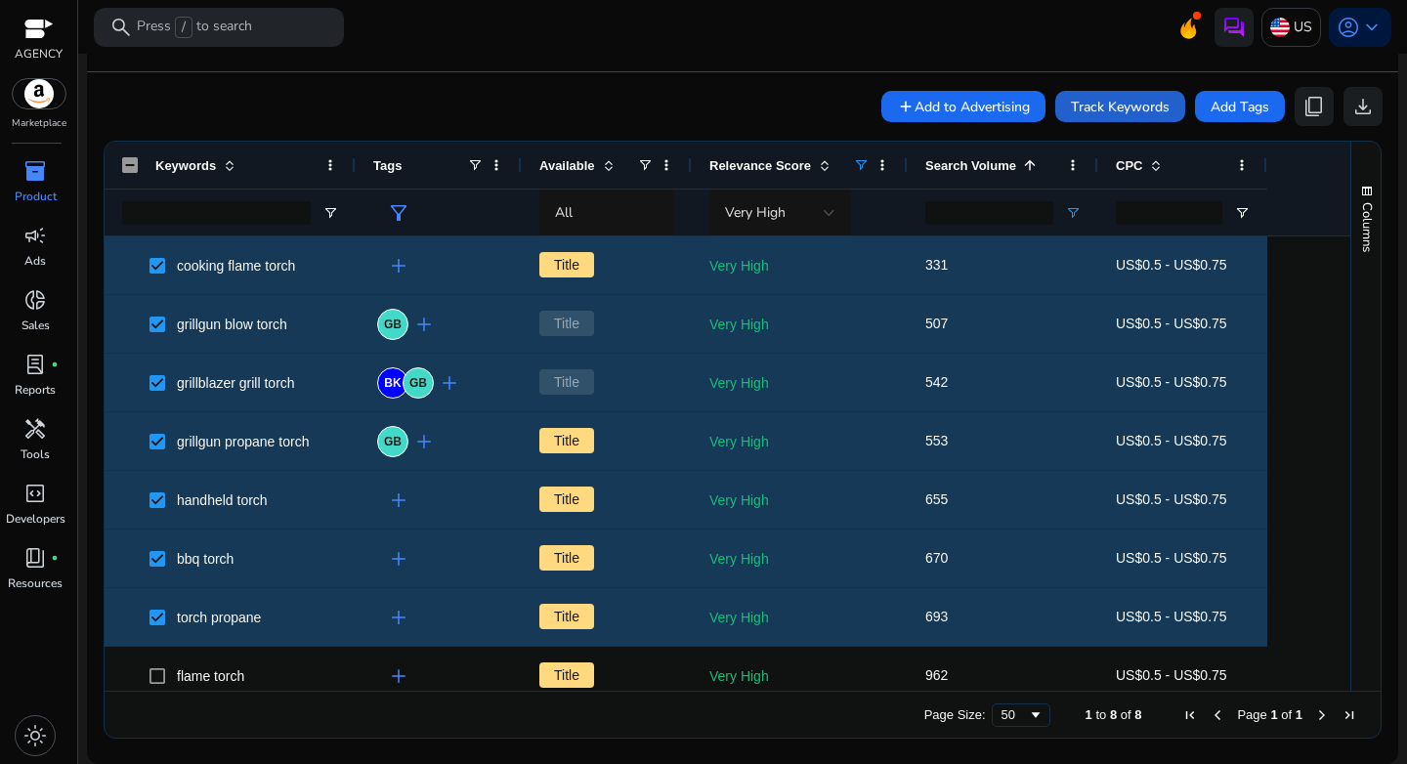
click at [1087, 105] on span "Track Keywords" at bounding box center [1120, 107] width 99 height 21
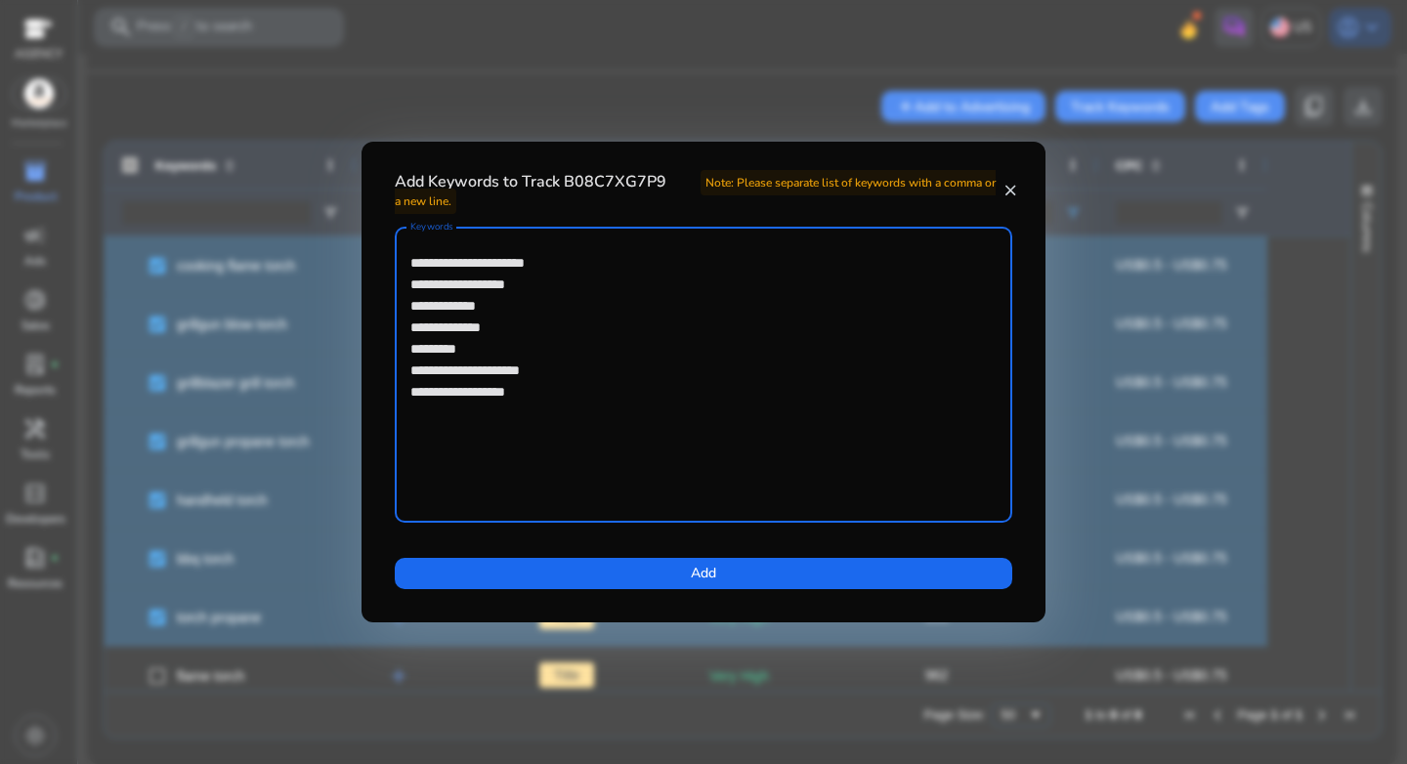
drag, startPoint x: 550, startPoint y: 393, endPoint x: 431, endPoint y: 260, distance: 178.5
click at [431, 260] on textarea "**********" at bounding box center [703, 374] width 586 height 276
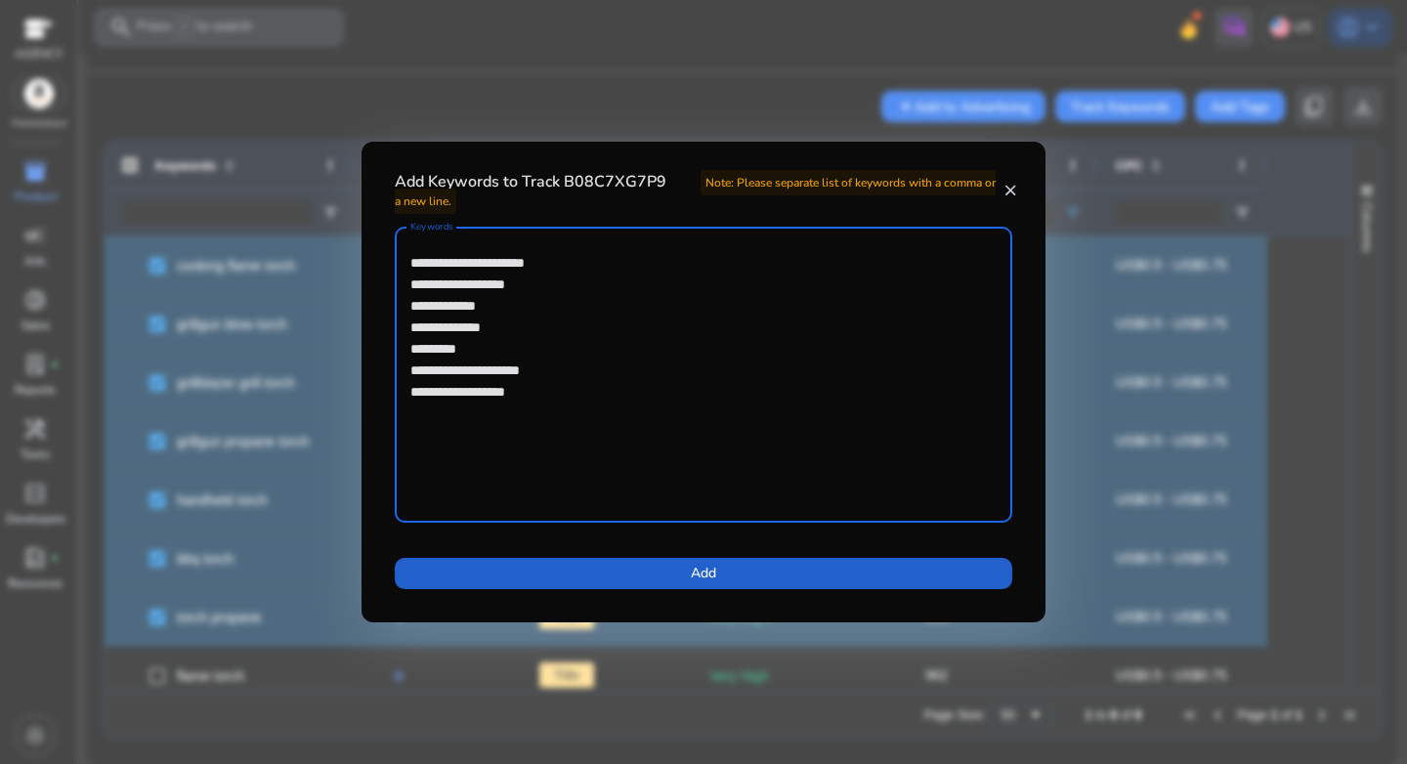
click at [701, 583] on span at bounding box center [703, 573] width 617 height 47
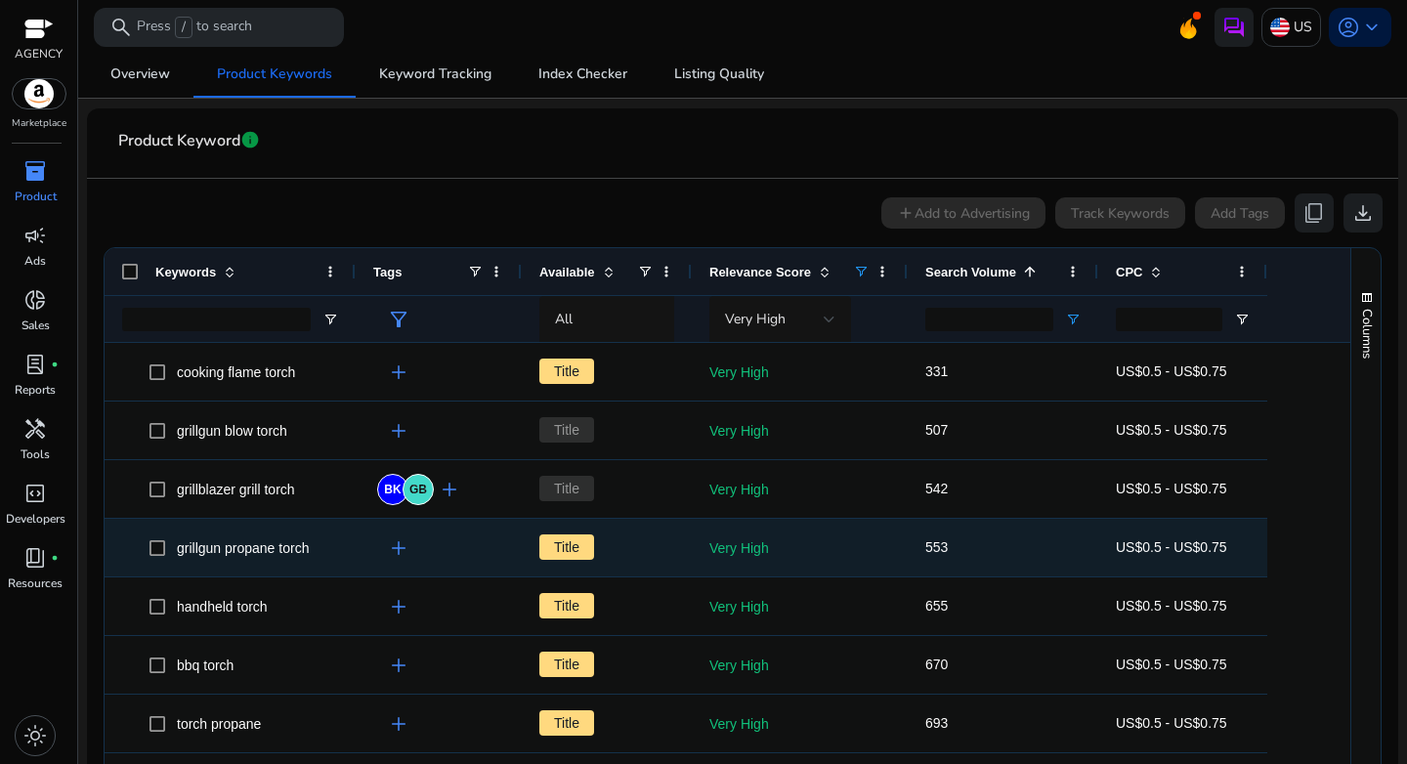
scroll to position [186, 0]
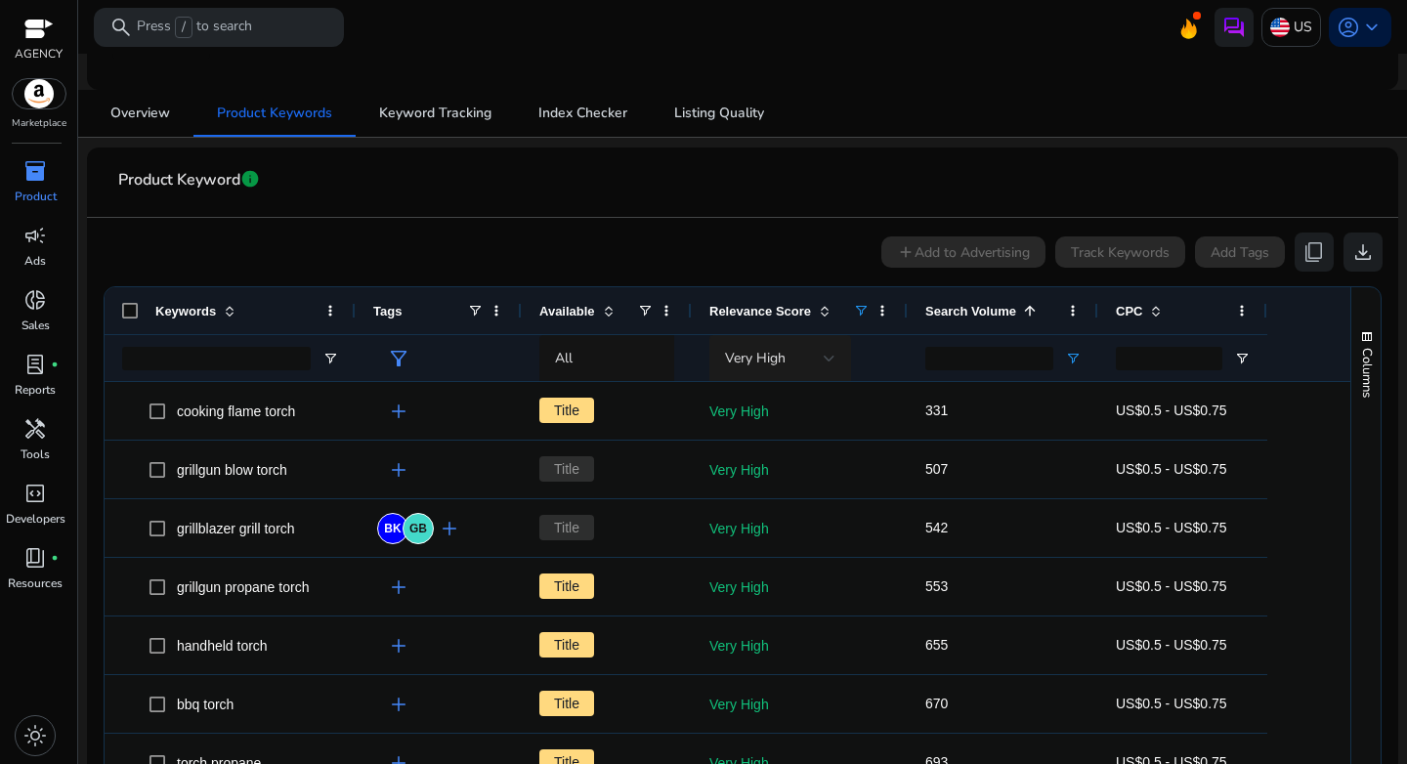
click at [796, 365] on div "Very High" at bounding box center [774, 358] width 99 height 21
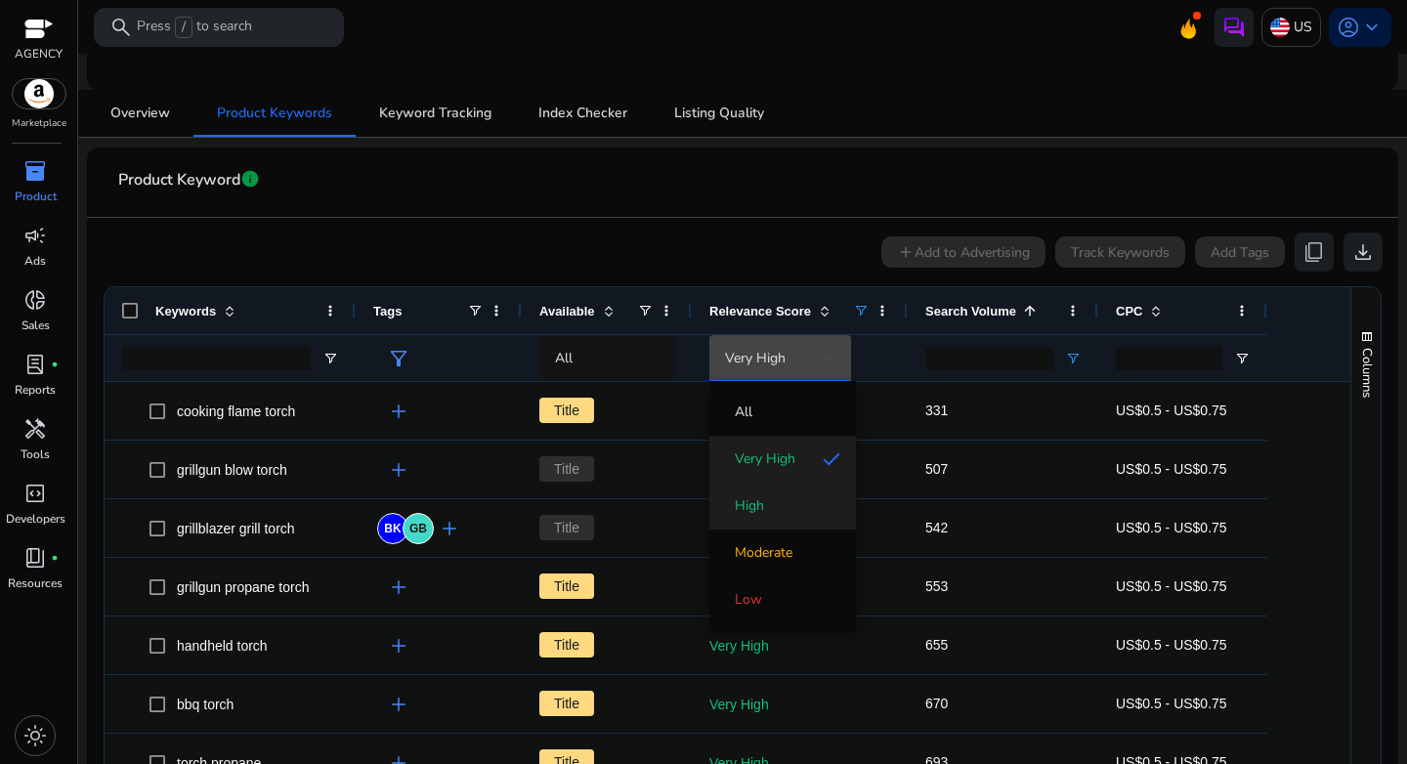
click at [772, 496] on span "High" at bounding box center [782, 506] width 115 height 20
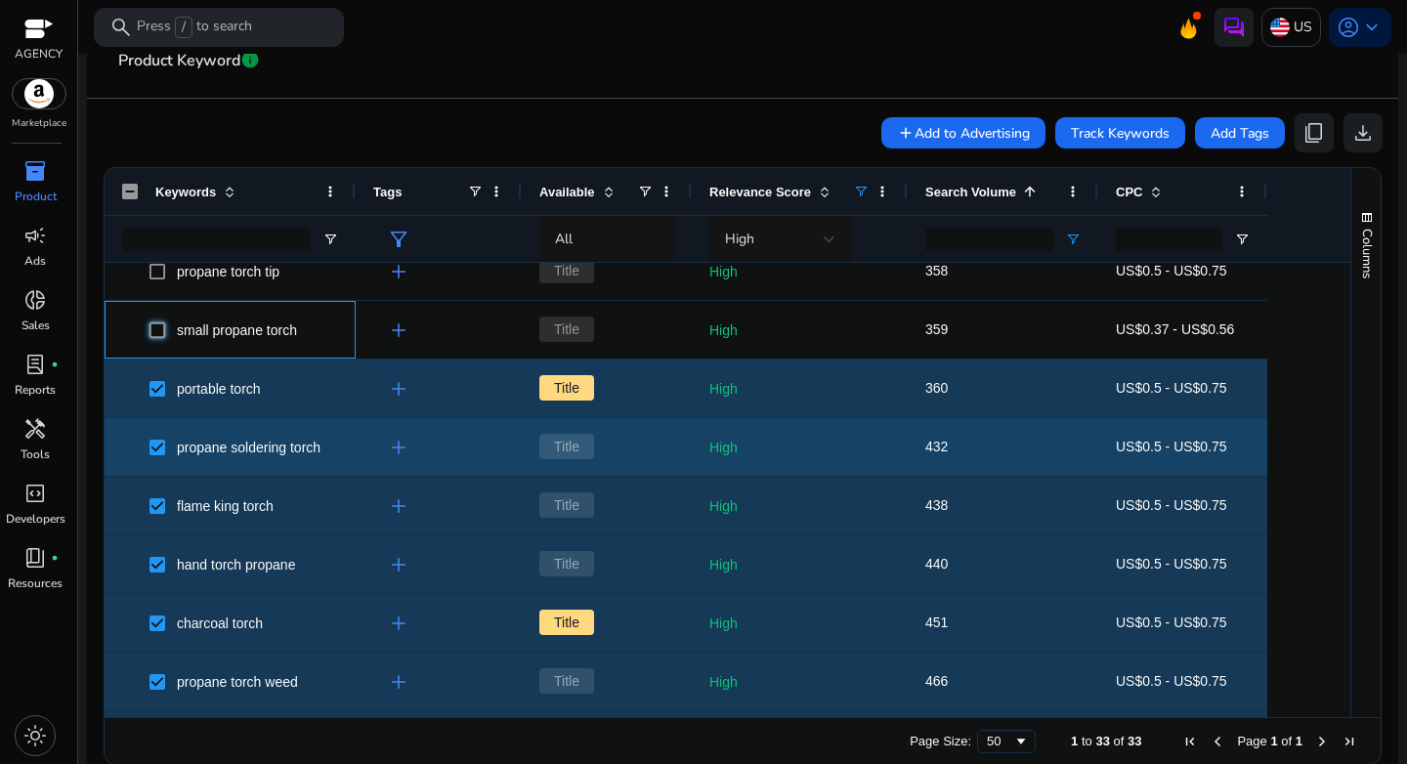
scroll to position [0, 0]
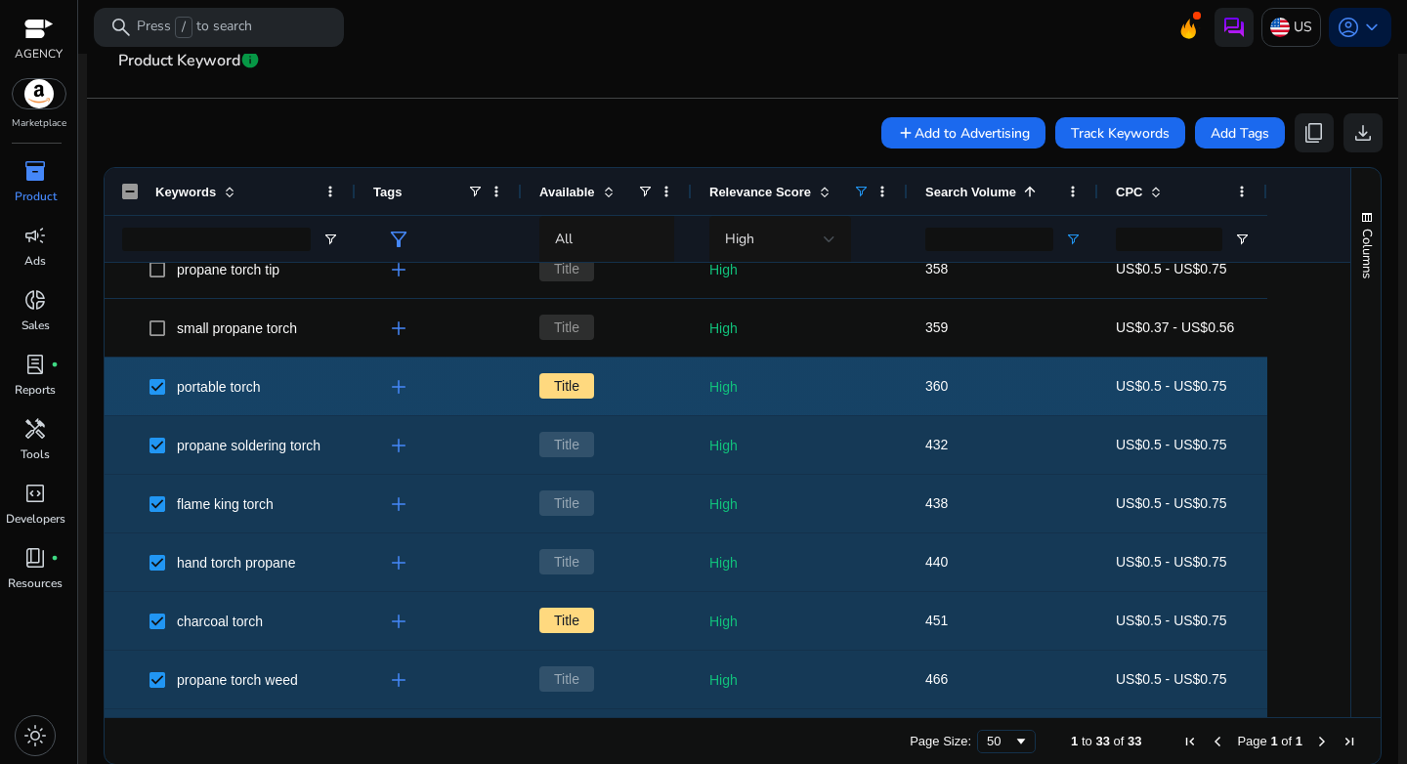
click at [154, 404] on span at bounding box center [162, 386] width 27 height 40
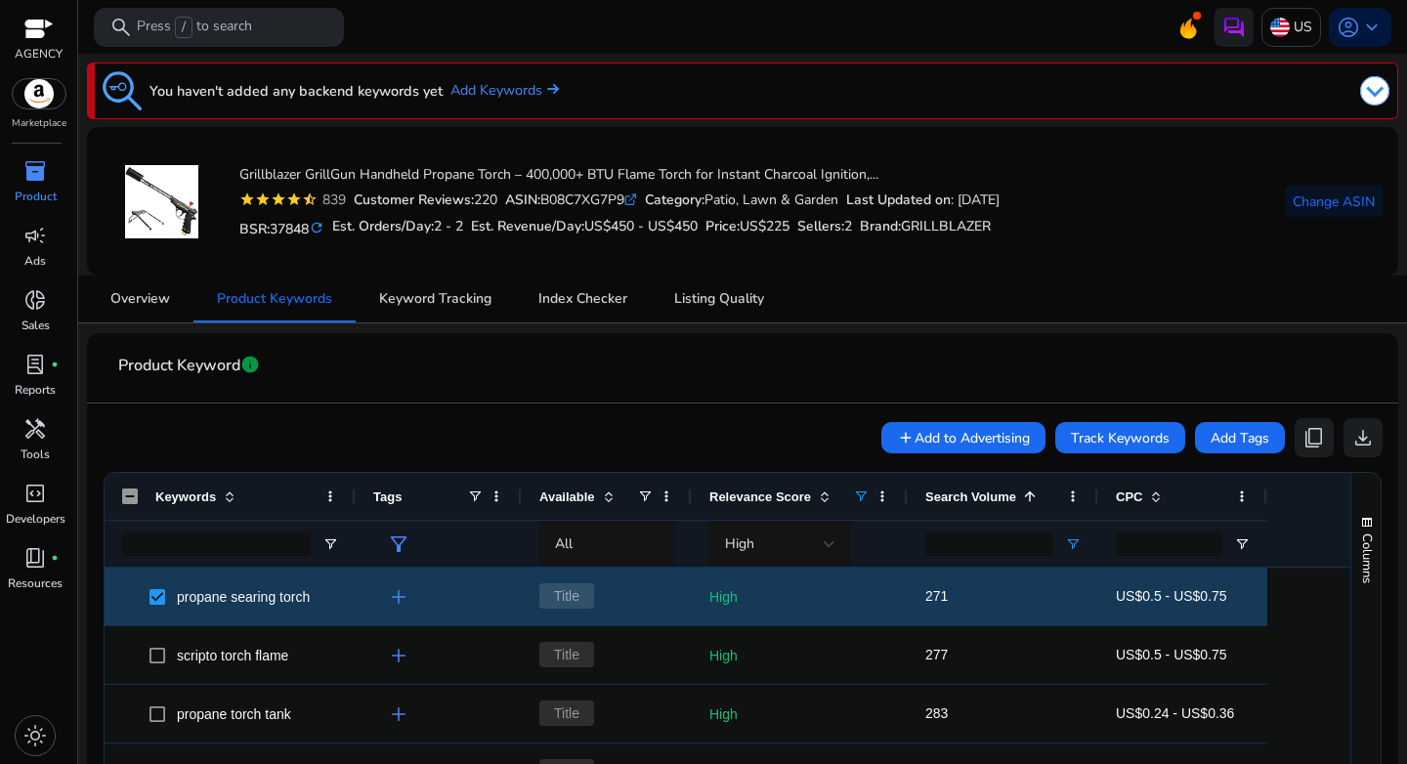
click at [668, 418] on div "add Add to Advertising Track Keywords Add Tags content_copy download" at bounding box center [743, 437] width 1280 height 39
click at [429, 305] on span "Keyword Tracking" at bounding box center [435, 299] width 112 height 14
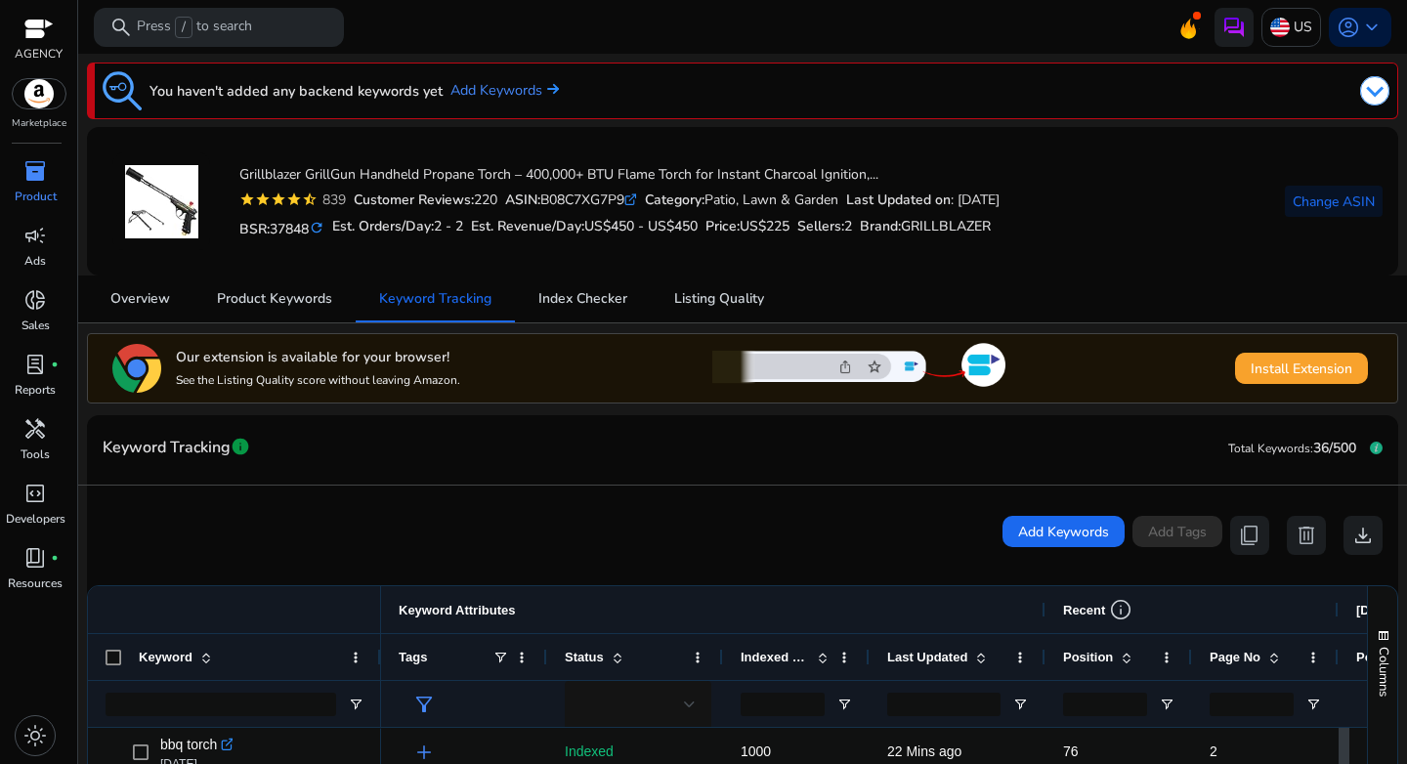
click at [594, 194] on div "ASIN: B08C7XG7P9 .st0{fill:#2c8af8}" at bounding box center [571, 200] width 132 height 21
copy div "B08C7XG7P9"
click at [575, 306] on span "Index Checker" at bounding box center [582, 299] width 89 height 14
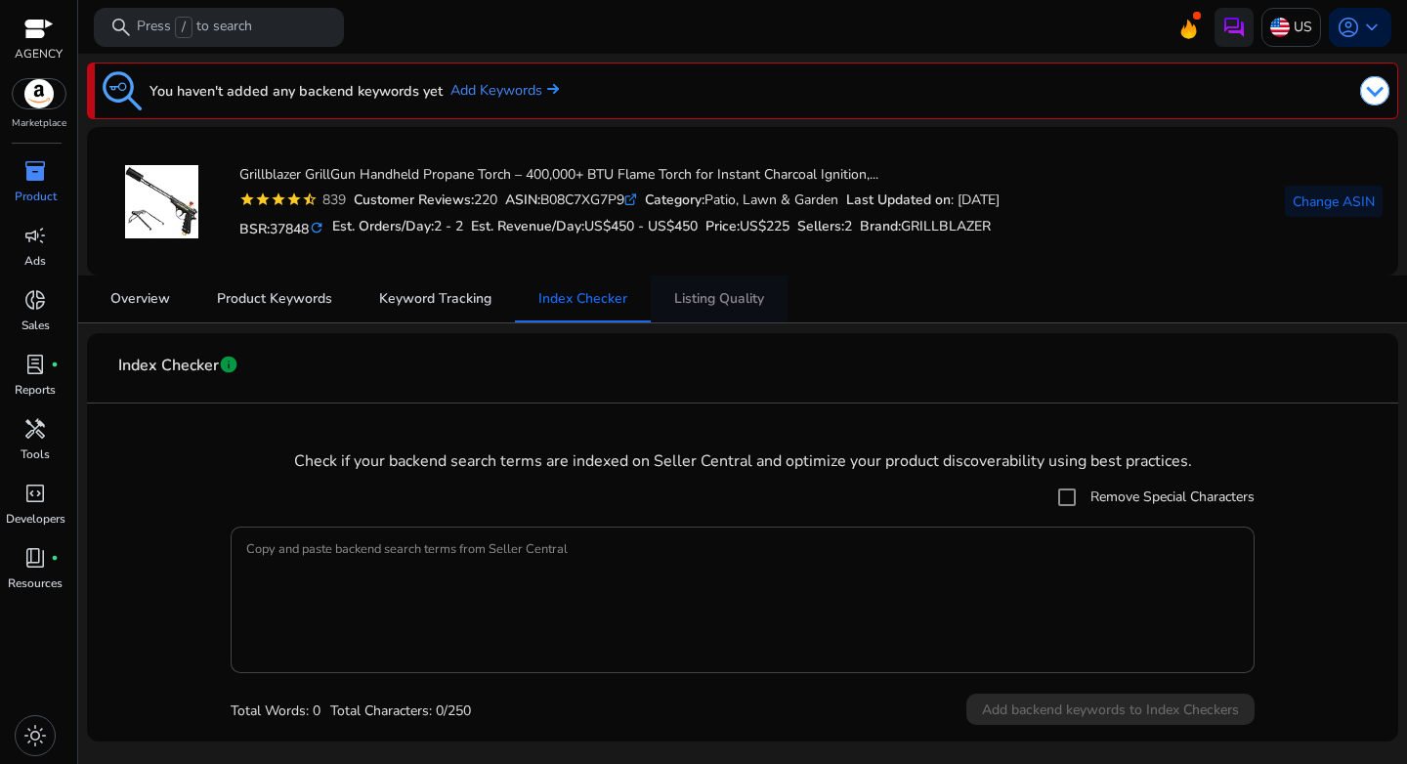
click at [735, 299] on span "Listing Quality" at bounding box center [719, 299] width 90 height 14
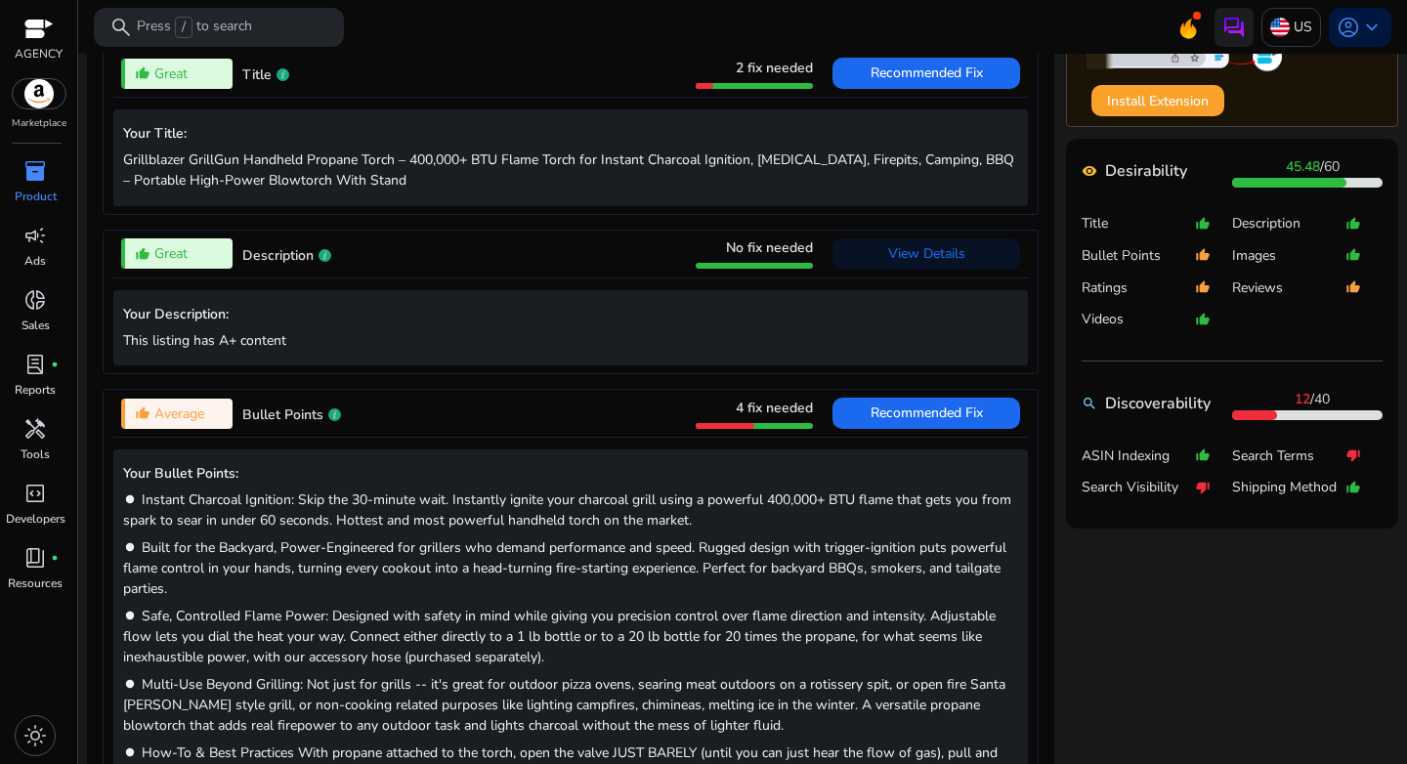
scroll to position [821, 0]
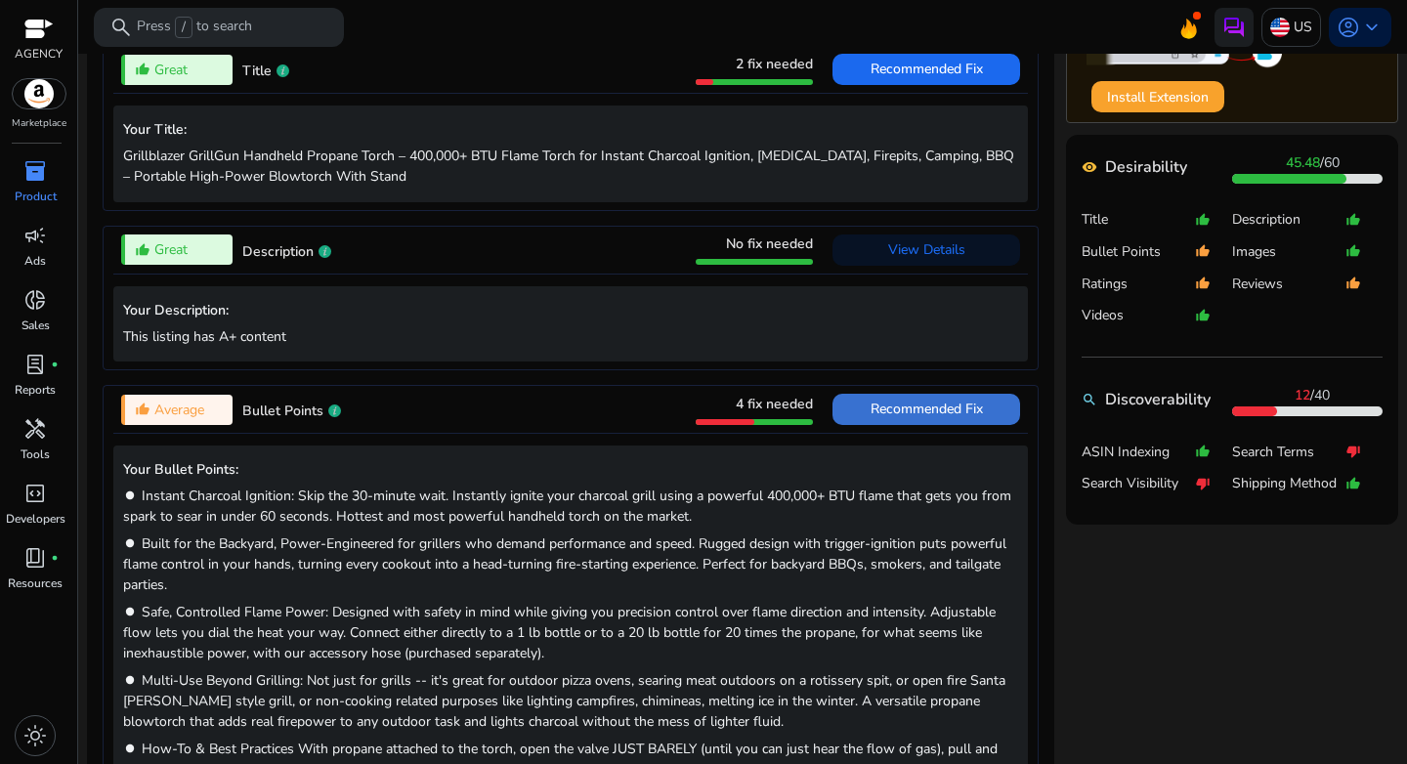
click at [870, 415] on span "Recommended Fix" at bounding box center [926, 409] width 112 height 19
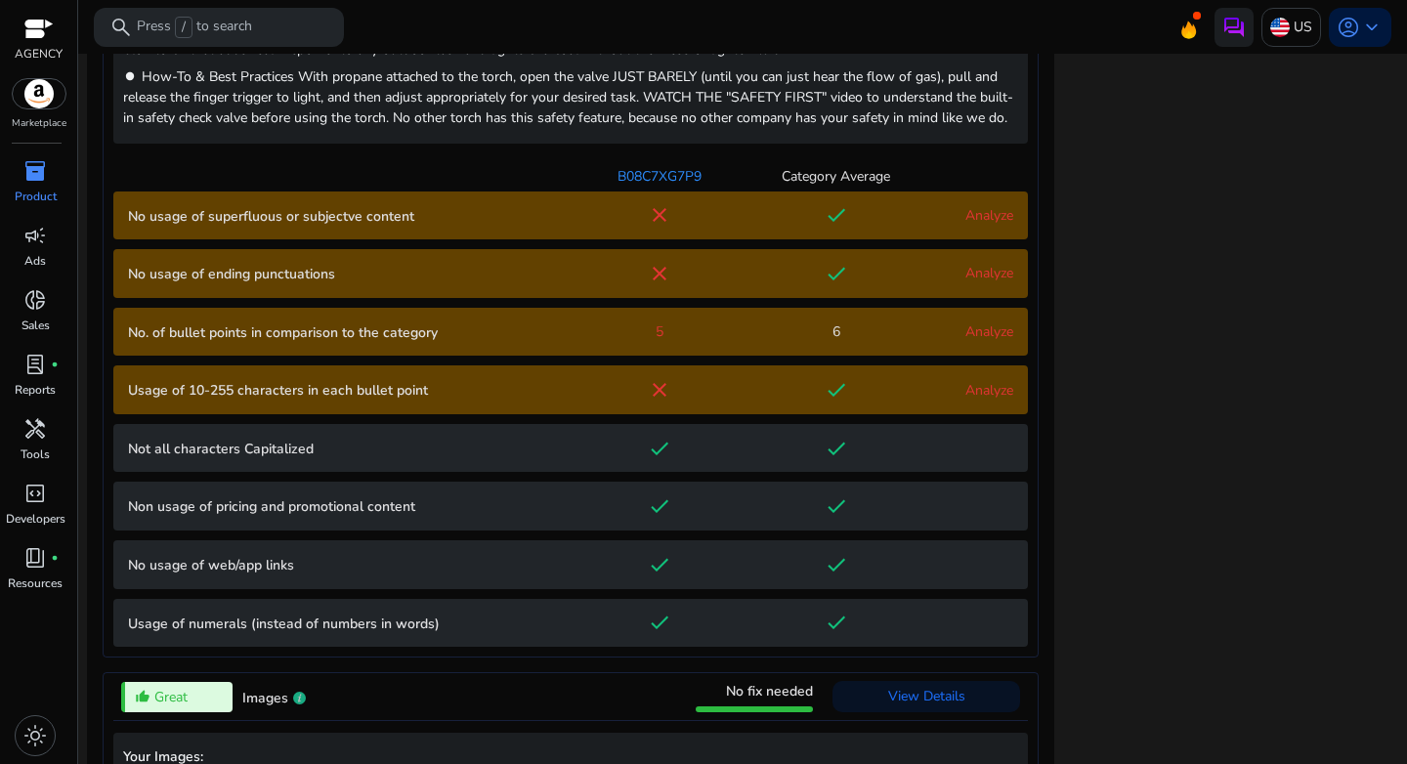
scroll to position [1521, 0]
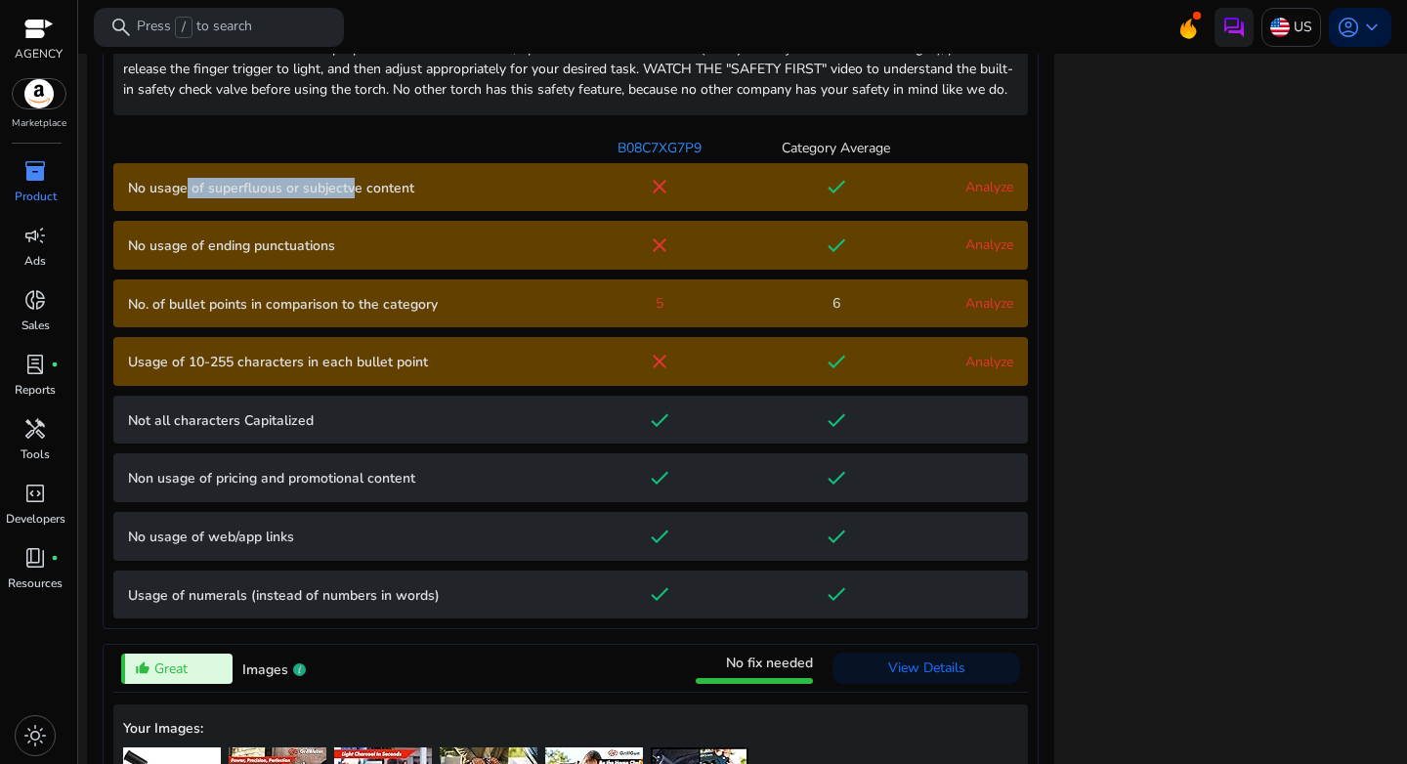
drag, startPoint x: 313, startPoint y: 203, endPoint x: 349, endPoint y: 203, distance: 36.1
click at [349, 198] on p "No usage of superfluous or subjectve content" at bounding box center [349, 188] width 443 height 21
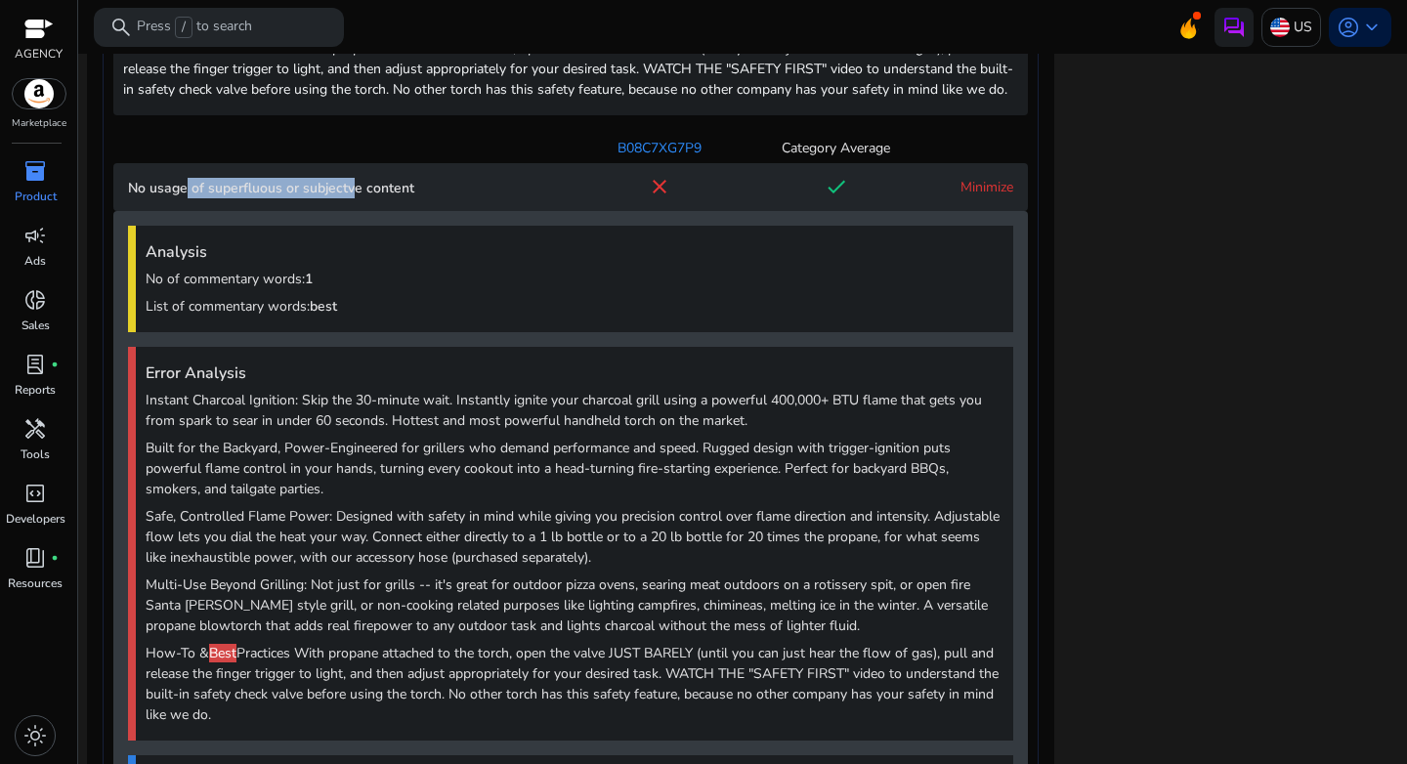
click at [349, 198] on p "No usage of superfluous or subjectve content" at bounding box center [349, 188] width 443 height 21
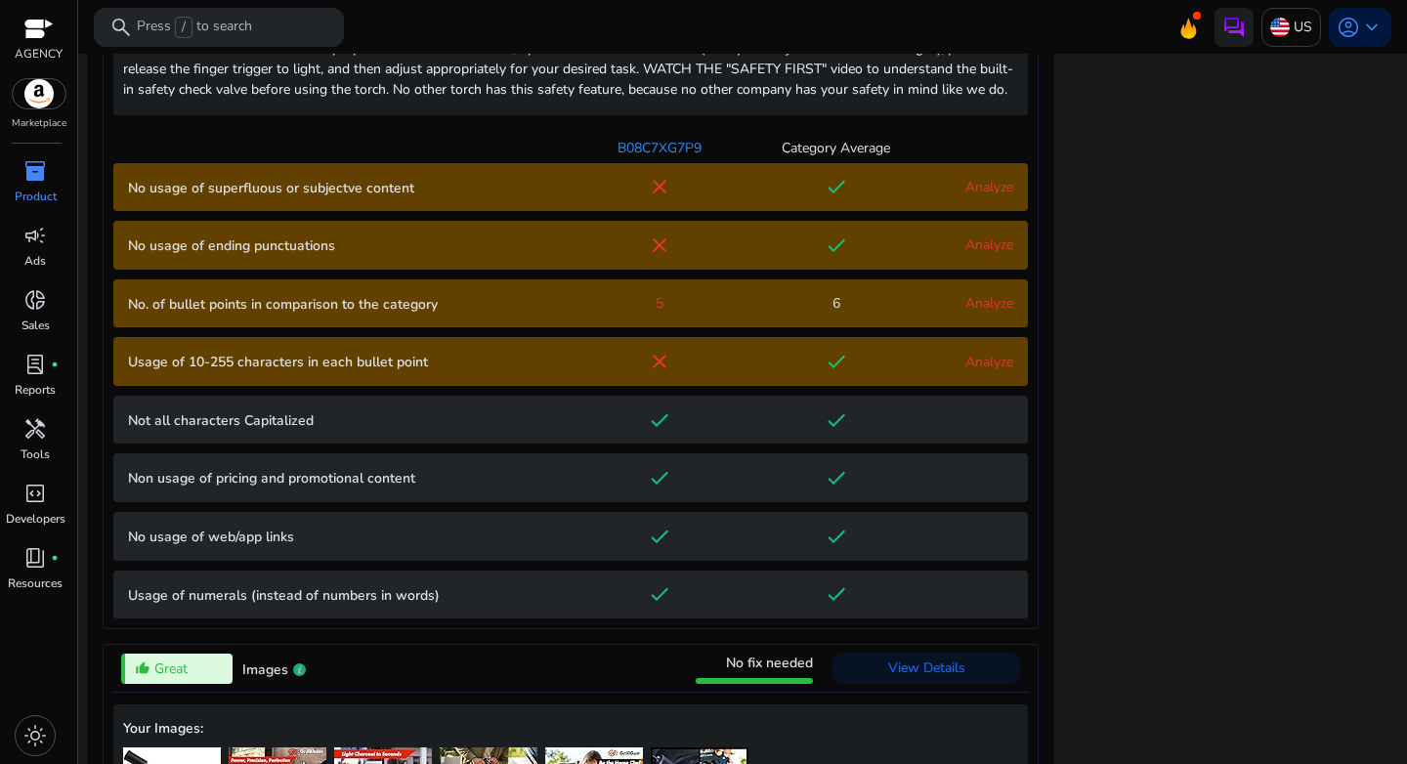
click at [346, 198] on p "No usage of superfluous or subjectve content" at bounding box center [349, 188] width 443 height 21
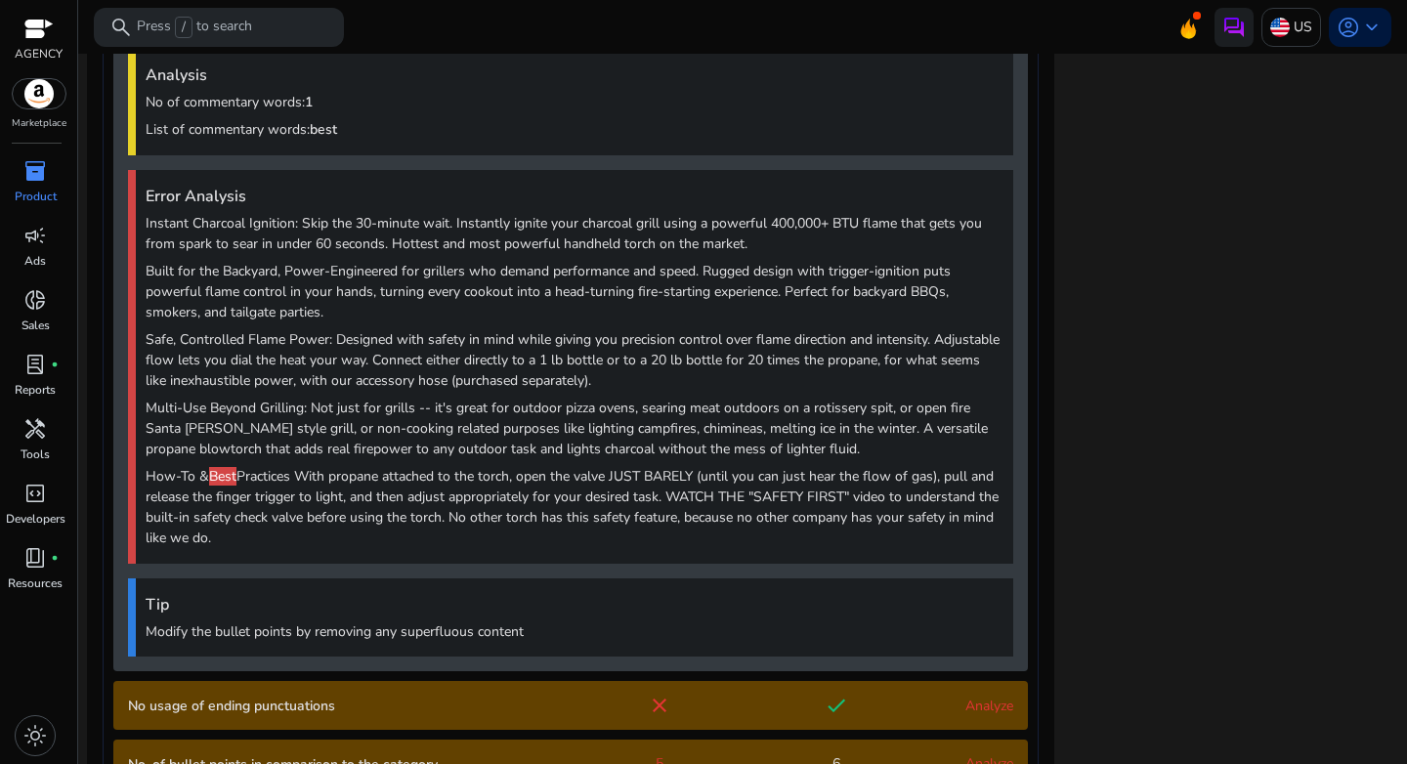
scroll to position [1704, 0]
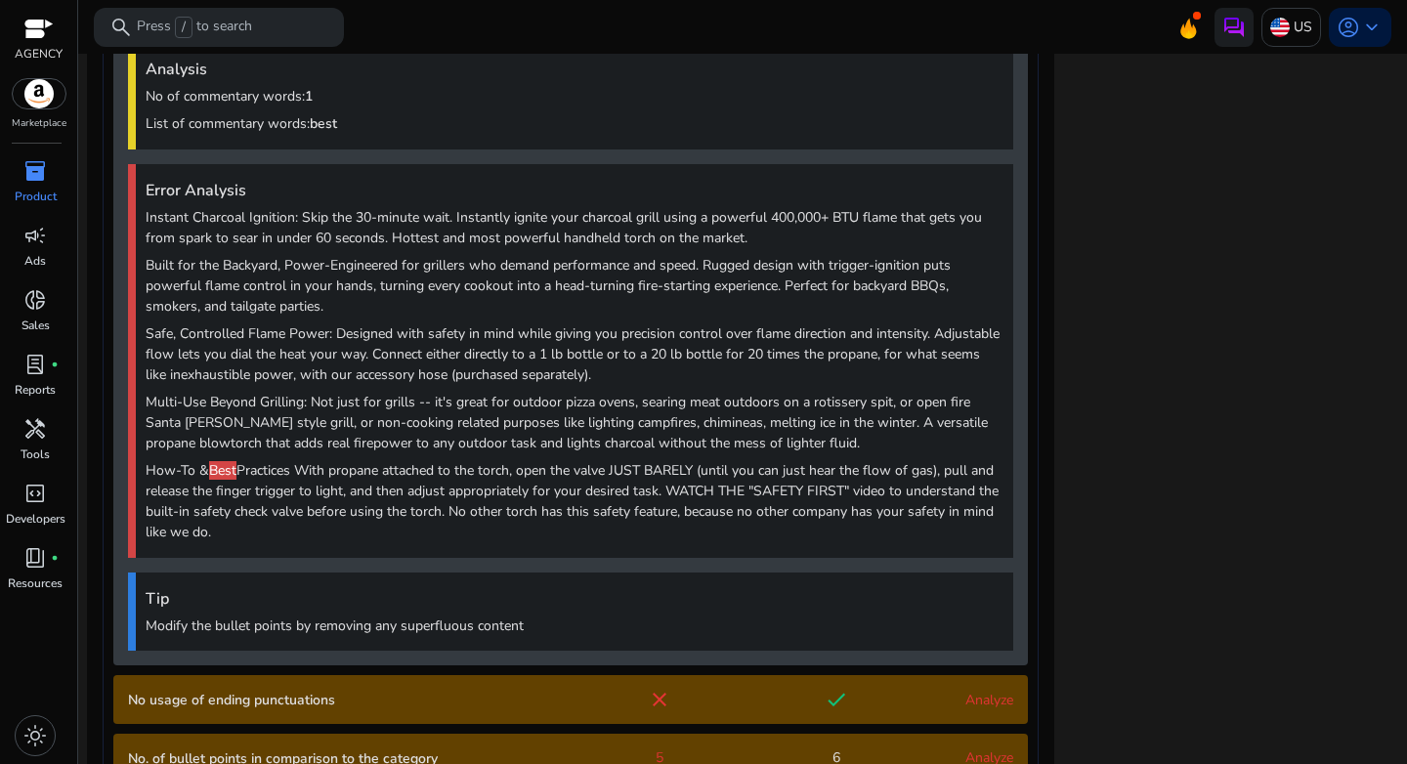
click at [253, 501] on p "How-To & Best Practices With propane attached to the torch, open the valve JUST…" at bounding box center [575, 501] width 858 height 82
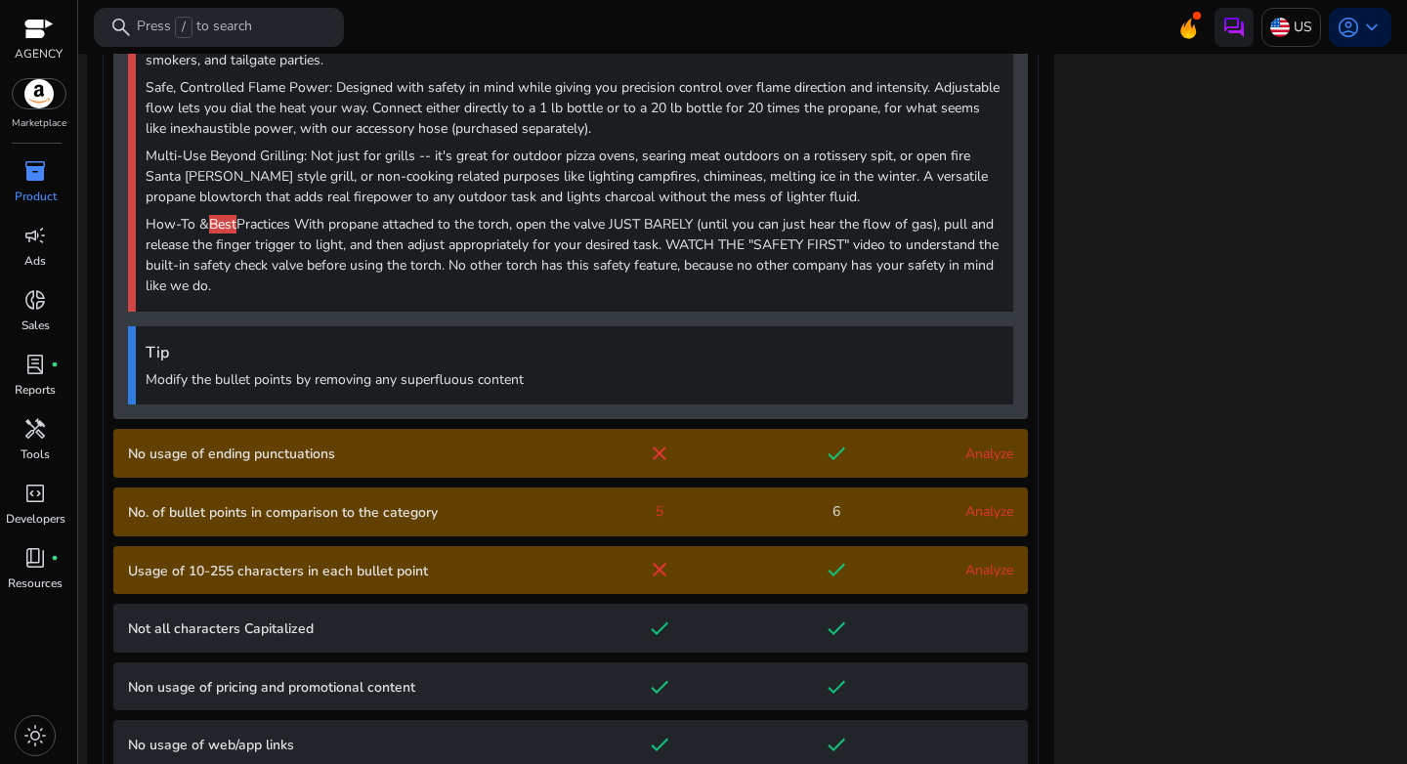
scroll to position [1951, 0]
click at [312, 463] on p "No usage of ending punctuations" at bounding box center [349, 453] width 443 height 21
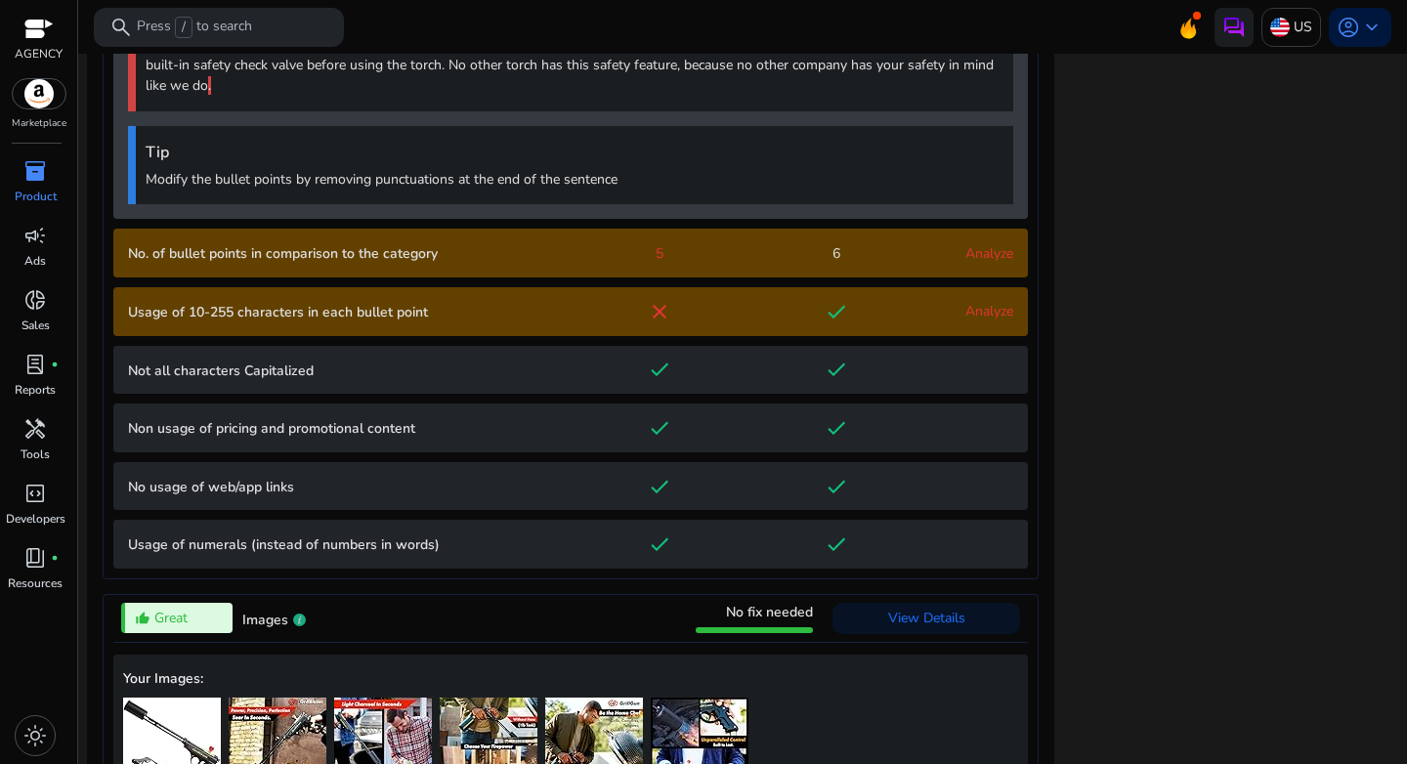
scroll to position [2822, 0]
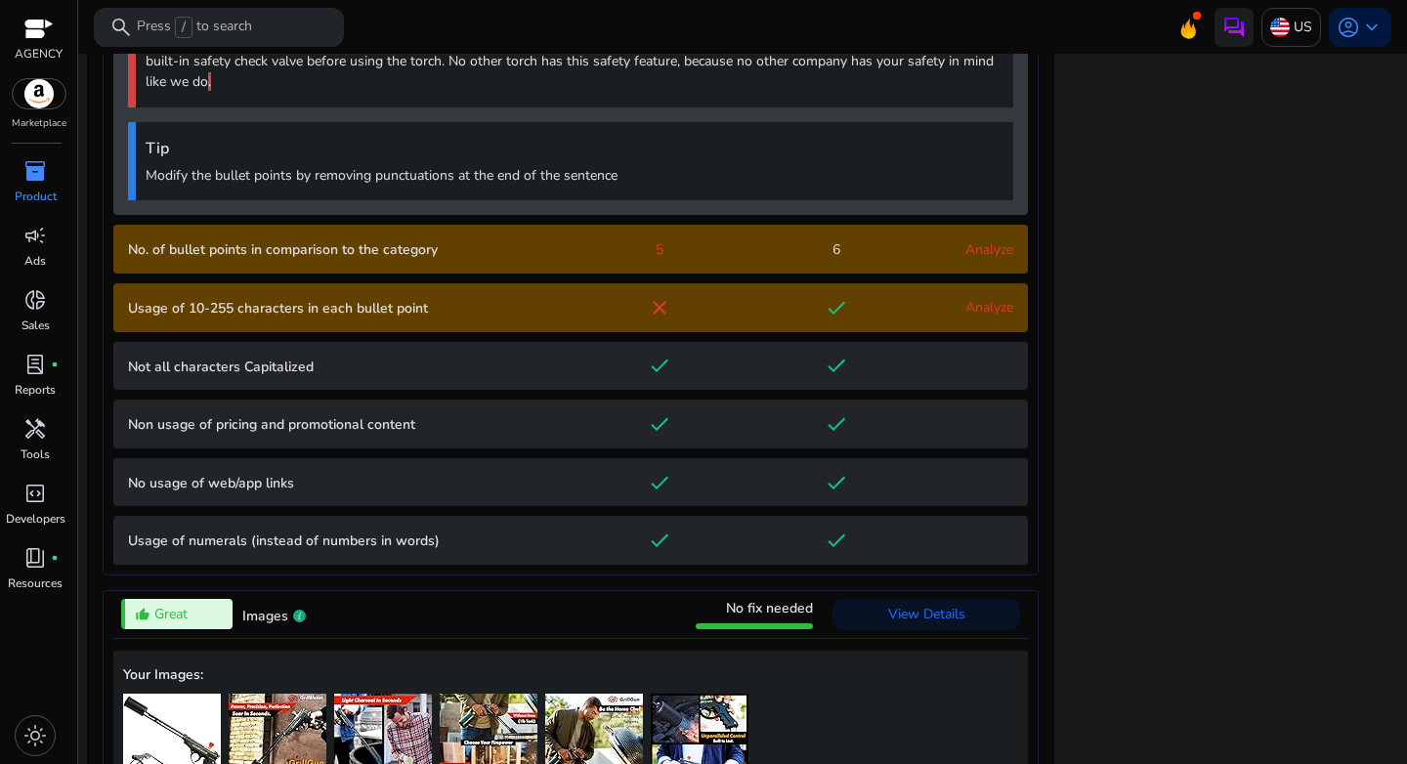
click at [287, 316] on point "Usage of 10-255 characters in each bullet point close done Analyze" at bounding box center [570, 307] width 914 height 49
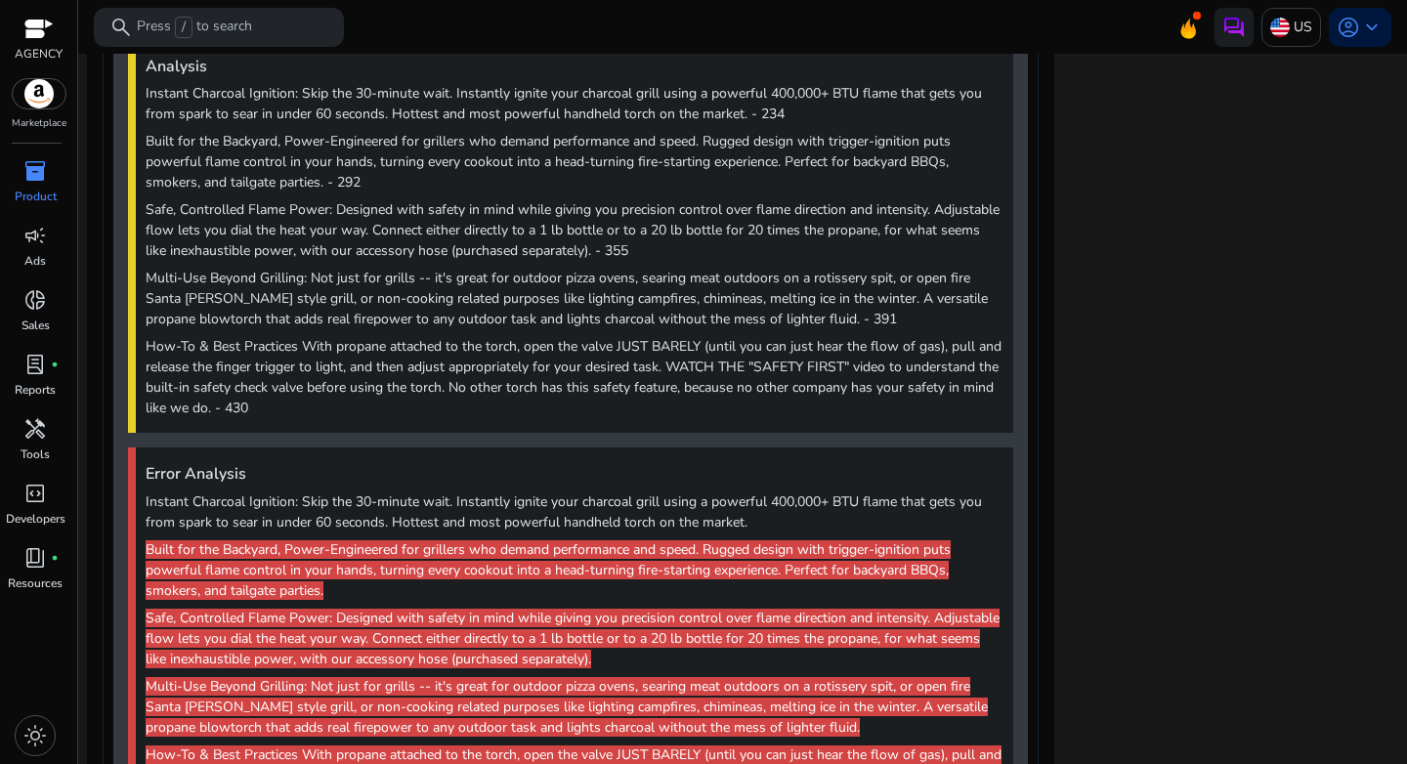
scroll to position [3005, 0]
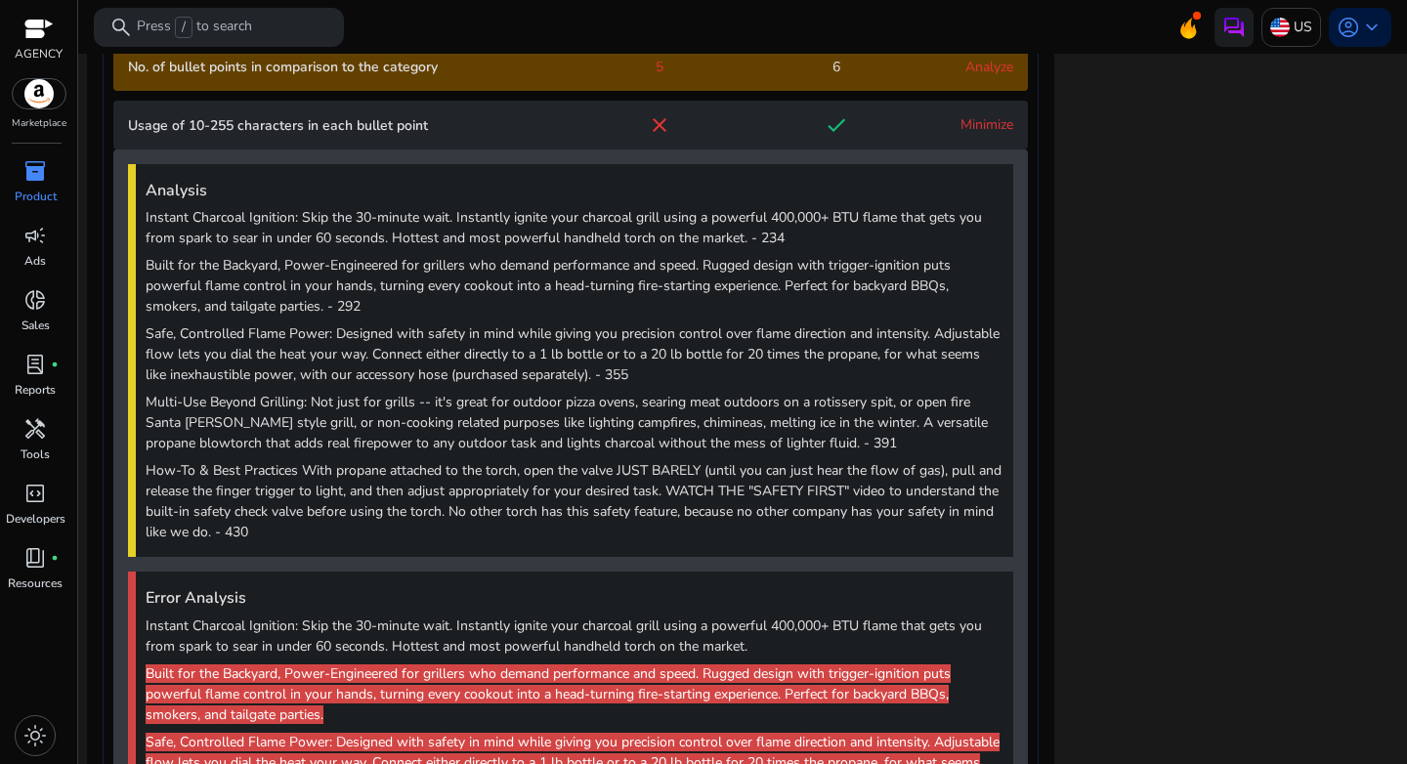
click at [950, 135] on div "Minimize" at bounding box center [968, 124] width 89 height 21
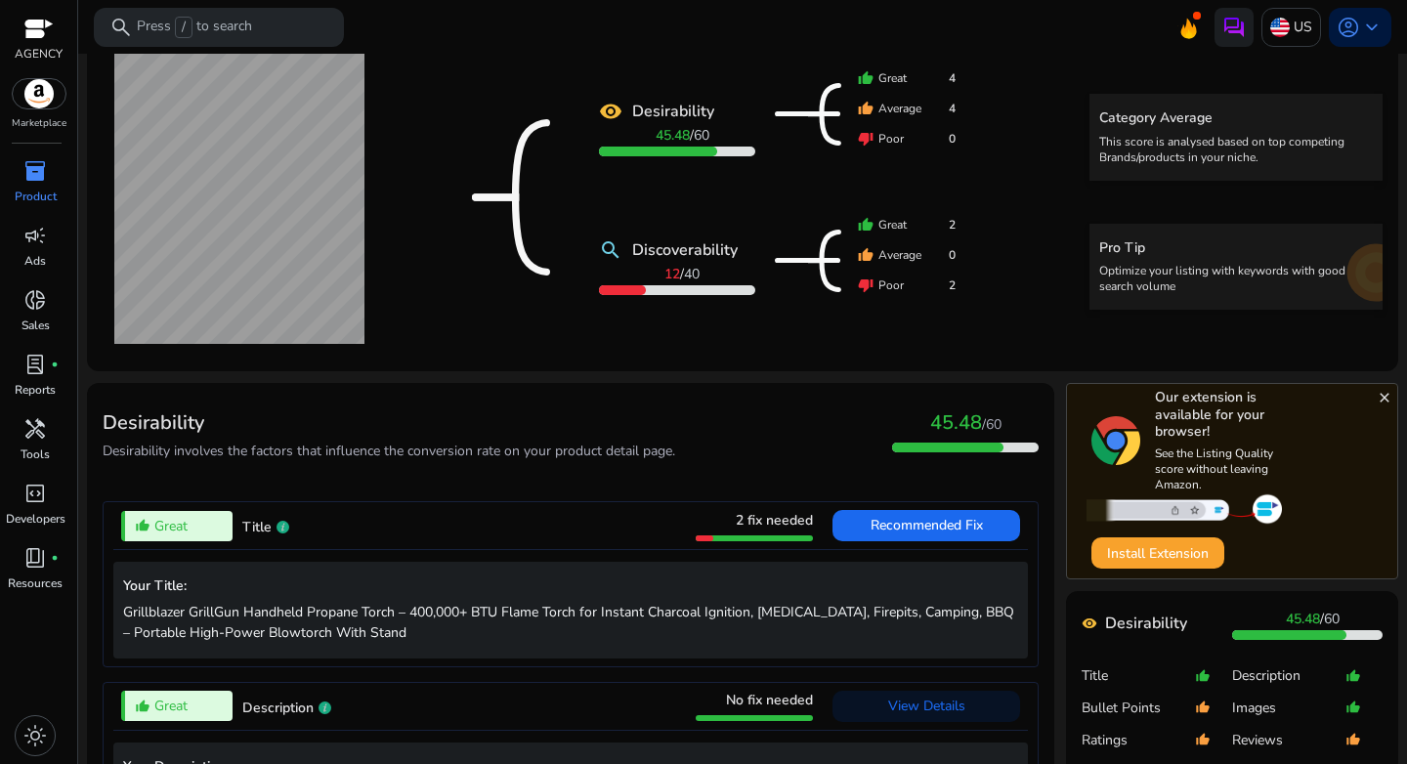
scroll to position [0, 0]
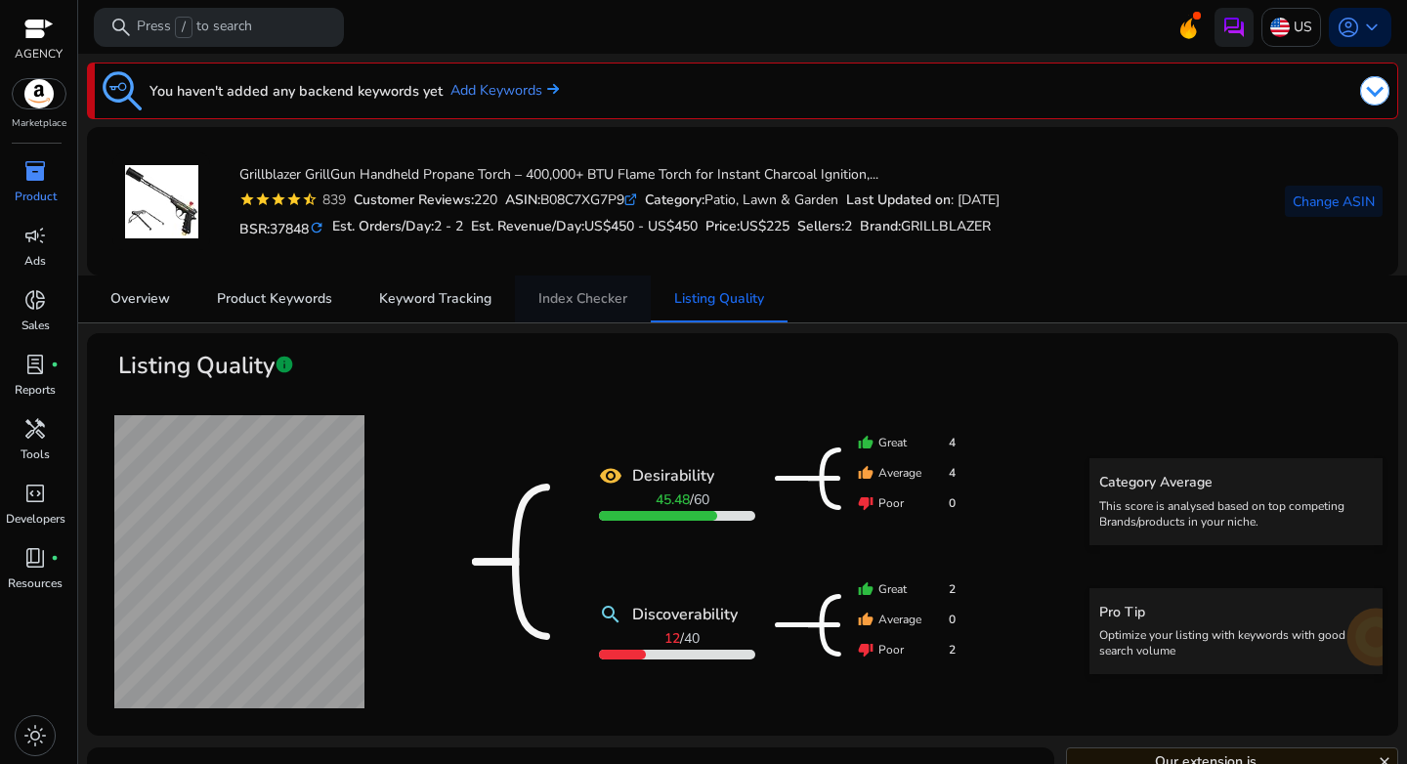
click at [530, 292] on link "Index Checker" at bounding box center [583, 298] width 136 height 47
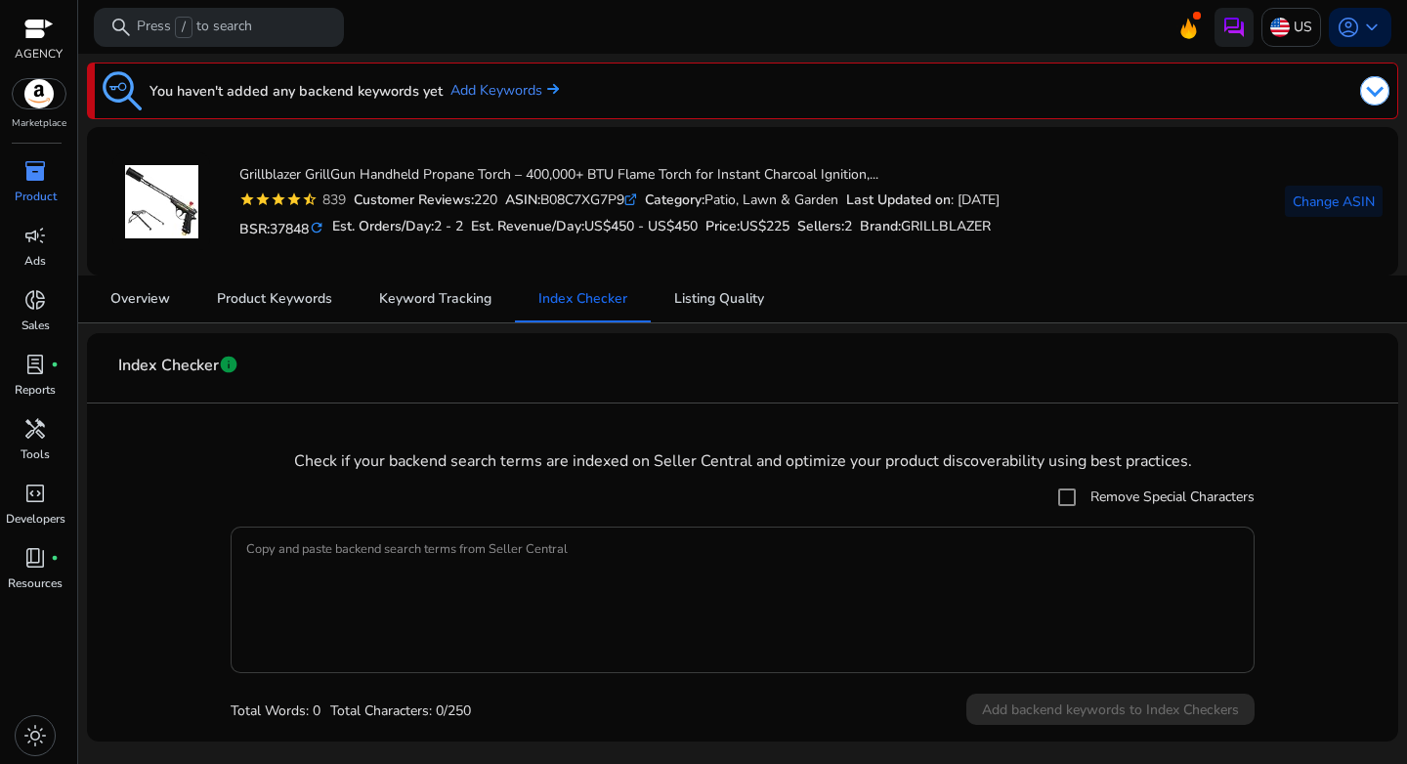
click at [531, 563] on textarea "Copy and paste backend search terms from Seller Central" at bounding box center [742, 599] width 992 height 127
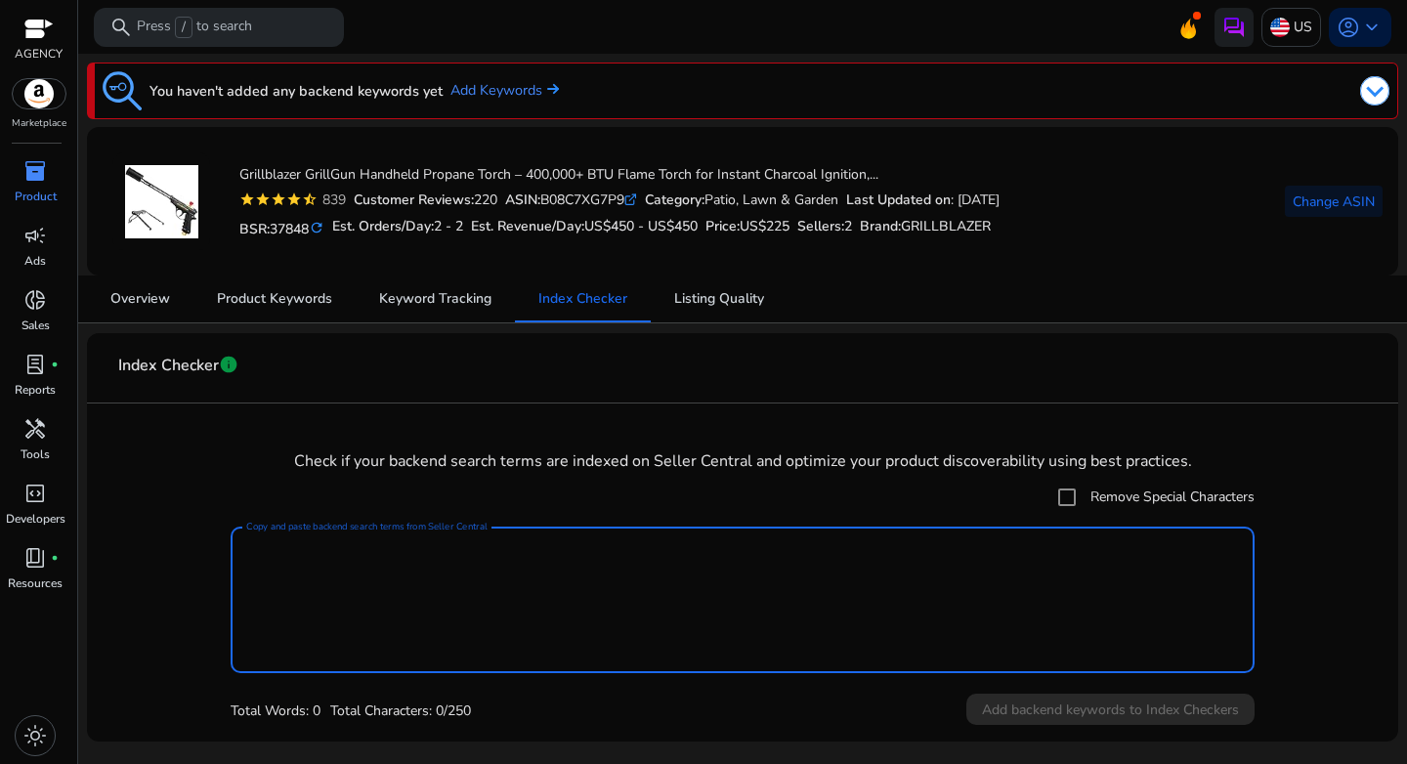
paste textarea "**********"
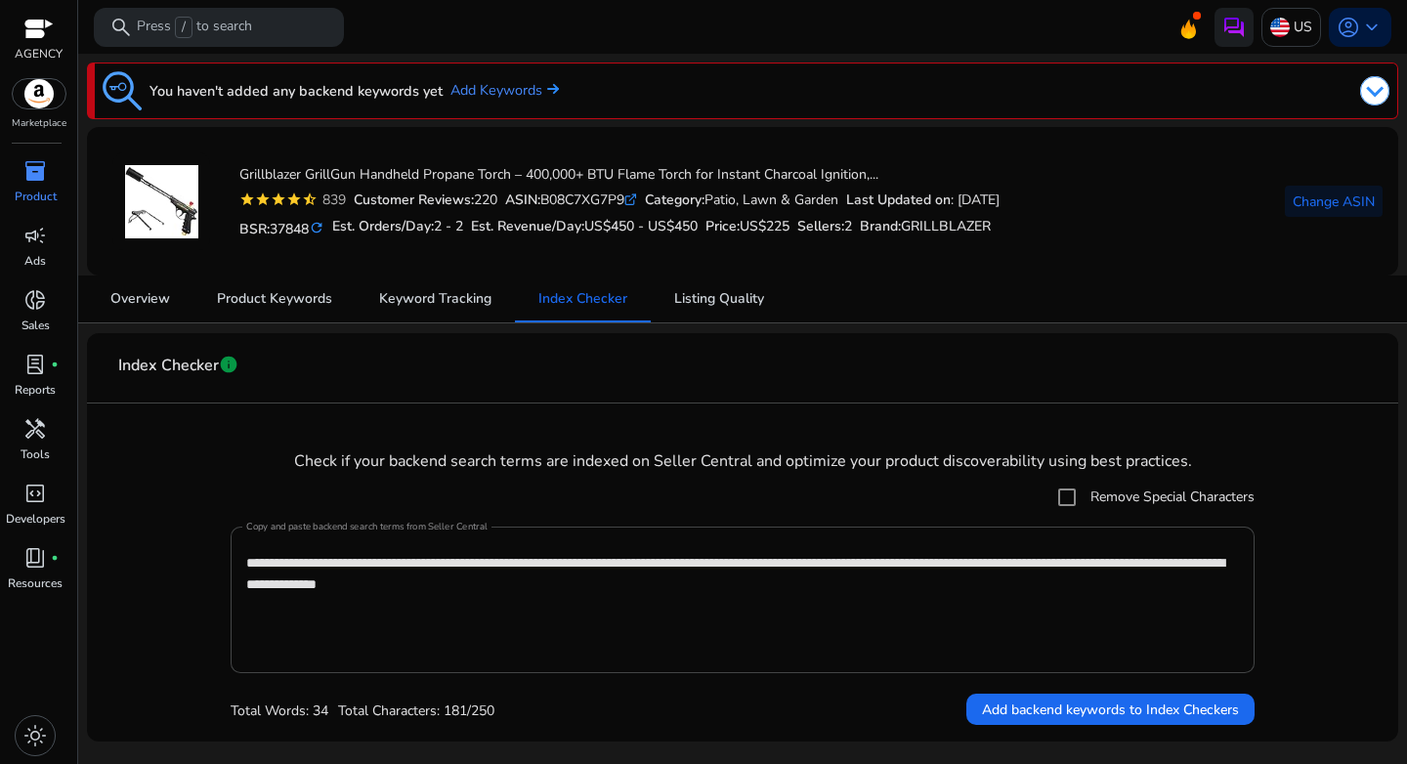
click at [138, 577] on form "**********" at bounding box center [743, 602] width 1280 height 249
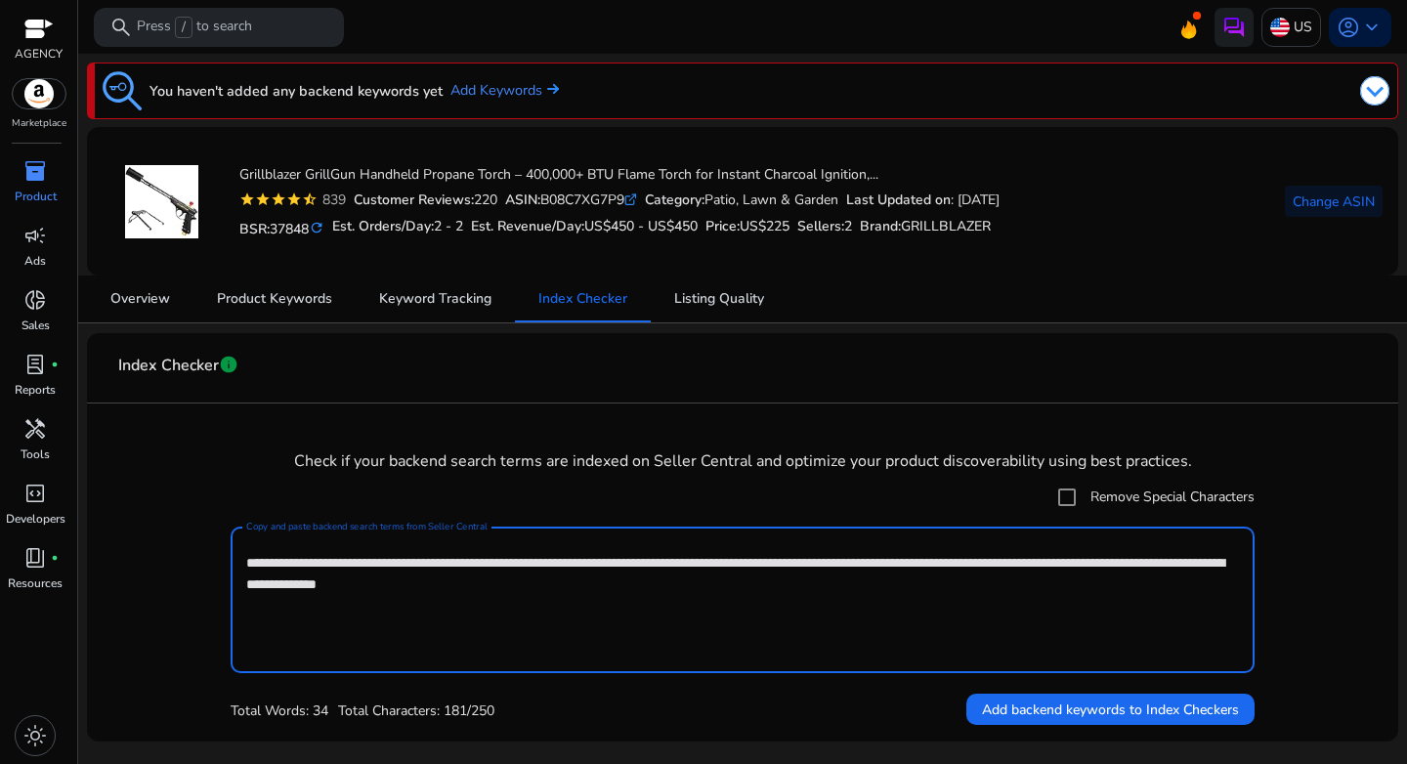
drag, startPoint x: 636, startPoint y: 599, endPoint x: 161, endPoint y: 535, distance: 479.0
click at [161, 535] on form "**********" at bounding box center [743, 602] width 1280 height 249
paste textarea
type textarea "**********"
click at [1114, 708] on span "Add backend keywords to Index Checkers" at bounding box center [1110, 709] width 257 height 21
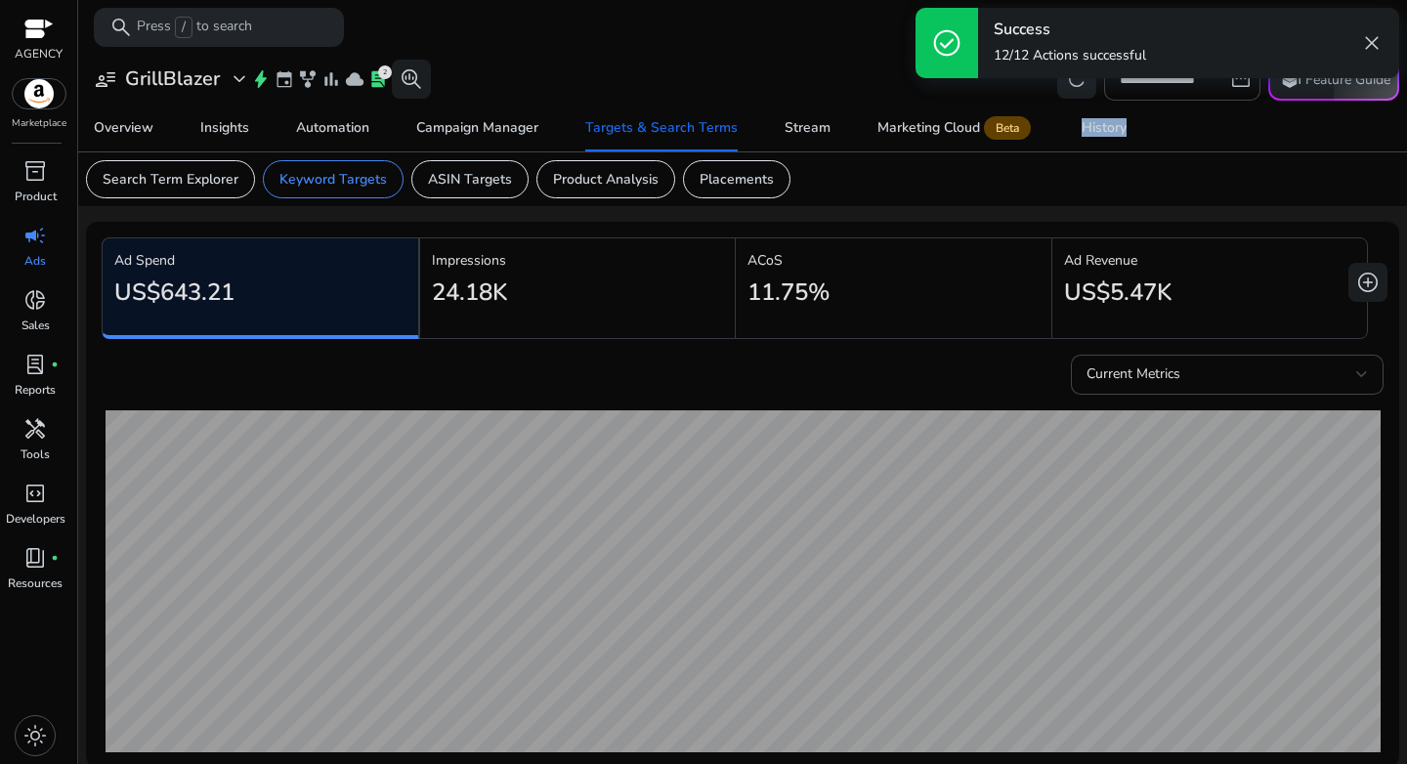
scroll to position [570, 0]
